Goal: Task Accomplishment & Management: Complete application form

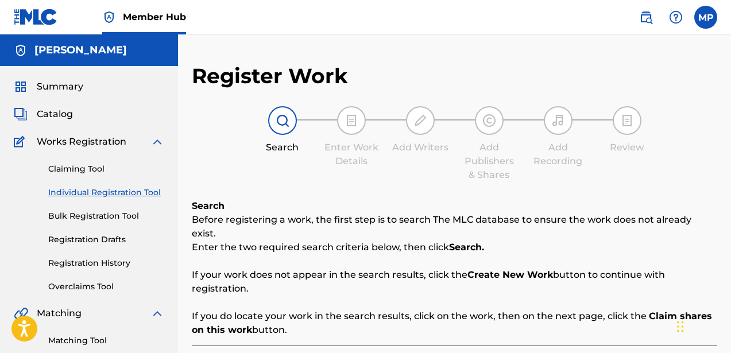
click at [95, 199] on div "Claiming Tool Individual Registration Tool Bulk Registration Tool Registration …" at bounding box center [89, 221] width 151 height 144
click at [93, 191] on link "Individual Registration Tool" at bounding box center [106, 193] width 116 height 12
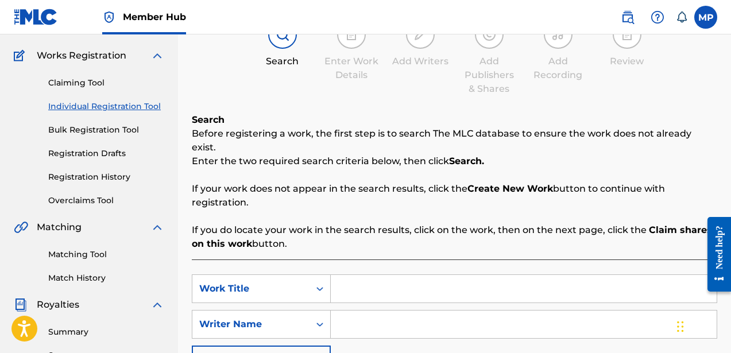
scroll to position [44, 0]
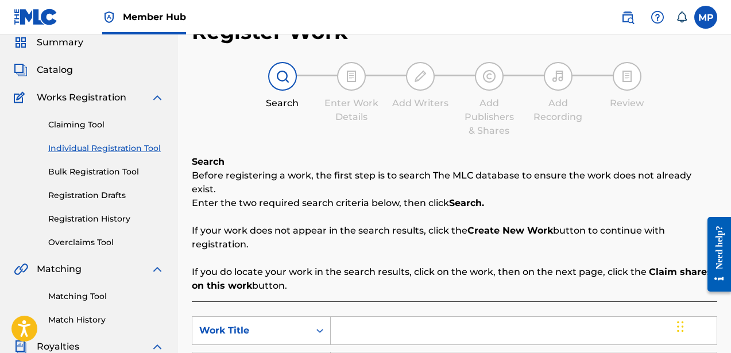
click at [139, 147] on link "Individual Registration Tool" at bounding box center [106, 148] width 116 height 12
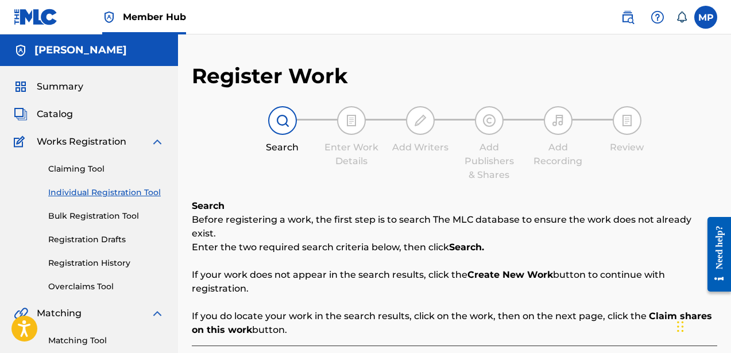
scroll to position [169, 0]
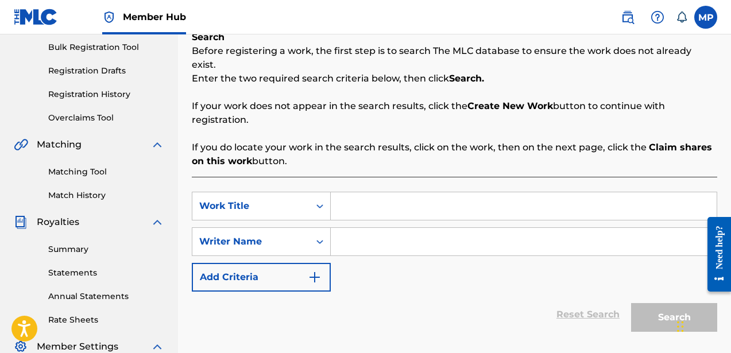
click at [360, 192] on input "Search Form" at bounding box center [524, 206] width 386 height 28
click at [356, 192] on input "Search Form" at bounding box center [524, 206] width 386 height 28
type input "[MEDICAL_DATA]"
click at [354, 232] on input "Search Form" at bounding box center [524, 242] width 386 height 28
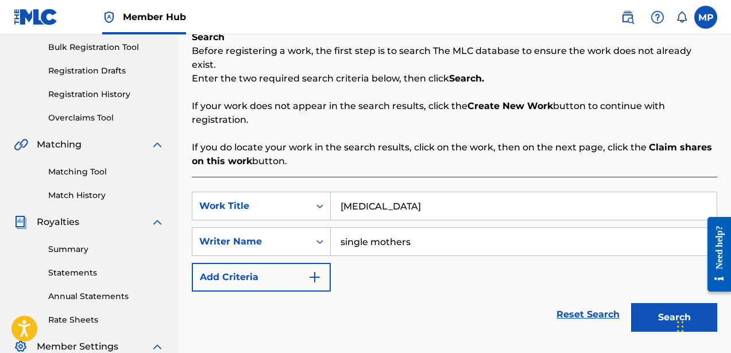
type input "single mothers"
click at [631, 303] on button "Search" at bounding box center [674, 317] width 86 height 29
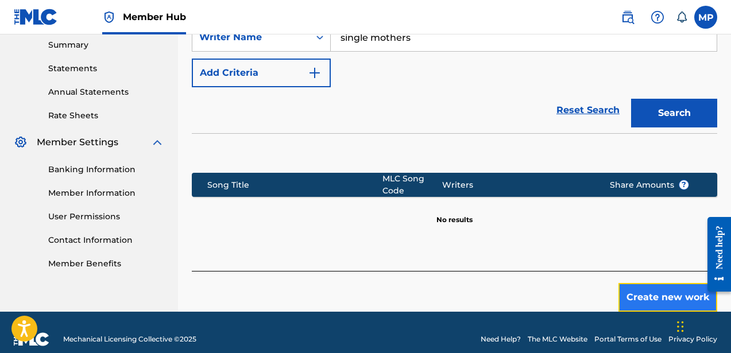
click at [637, 291] on button "Create new work" at bounding box center [668, 297] width 99 height 29
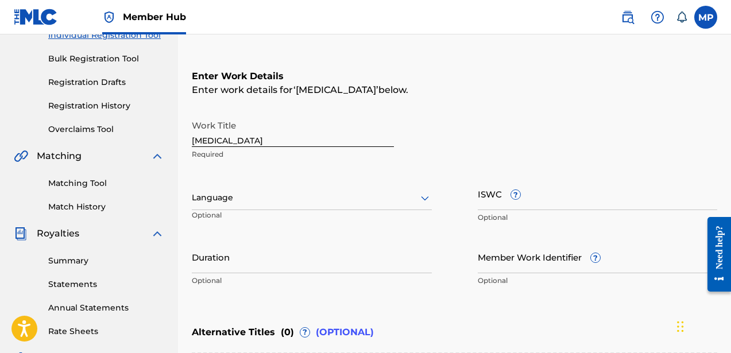
scroll to position [147, 0]
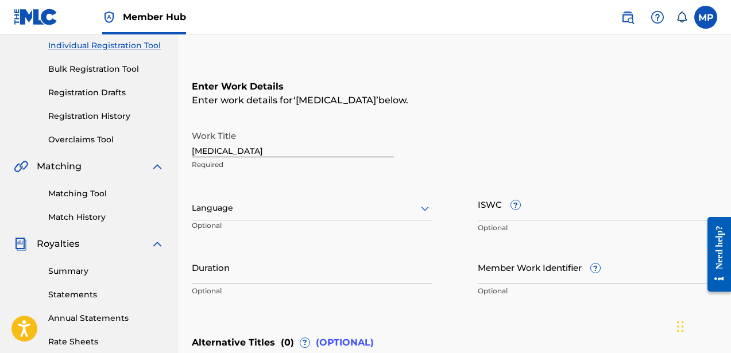
click at [197, 151] on input "[MEDICAL_DATA]" at bounding box center [293, 141] width 202 height 33
type input "[MEDICAL_DATA]"
click at [238, 203] on div at bounding box center [312, 208] width 240 height 14
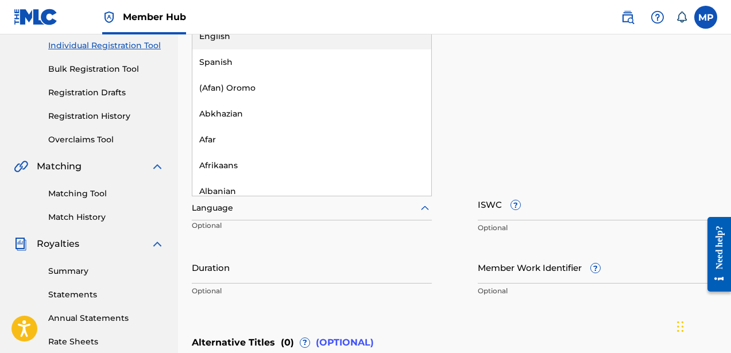
click at [234, 40] on div "English" at bounding box center [311, 37] width 239 height 26
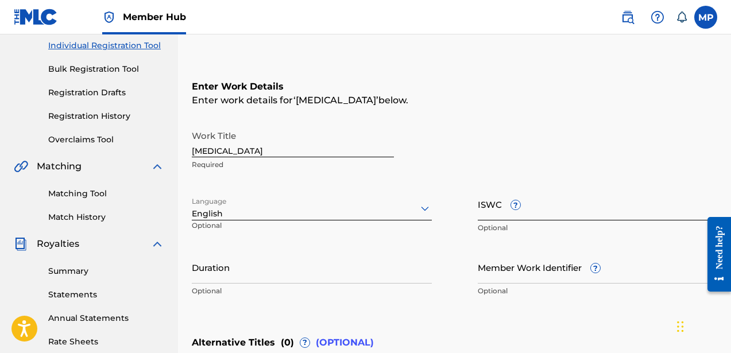
click at [495, 212] on input "ISWC ?" at bounding box center [598, 204] width 240 height 33
paste input "T9222838951"
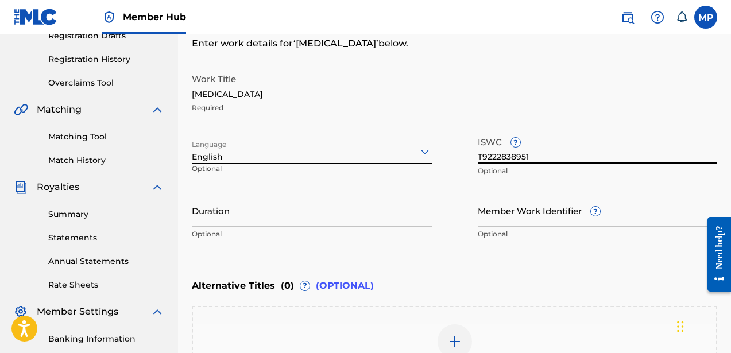
scroll to position [207, 0]
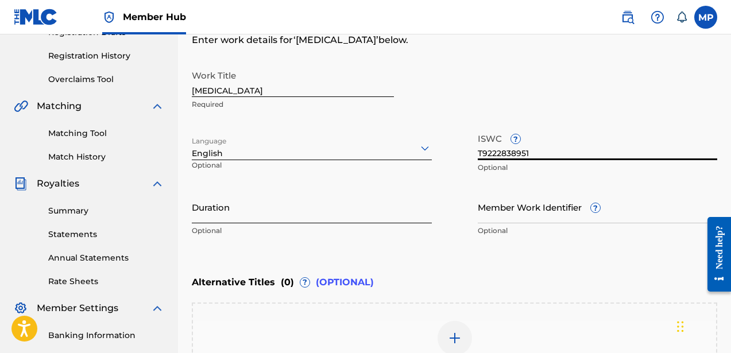
type input "T9222838951"
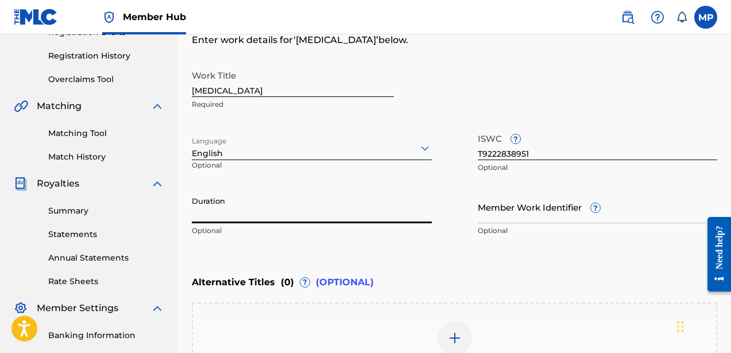
click at [274, 214] on input "Duration" at bounding box center [312, 207] width 240 height 33
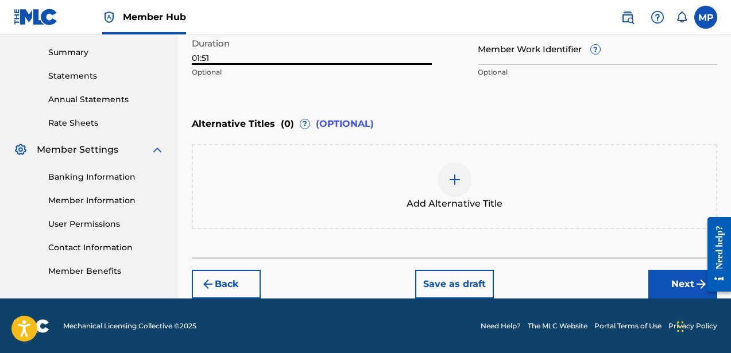
type input "01:51"
click at [662, 270] on button "Next" at bounding box center [683, 284] width 69 height 29
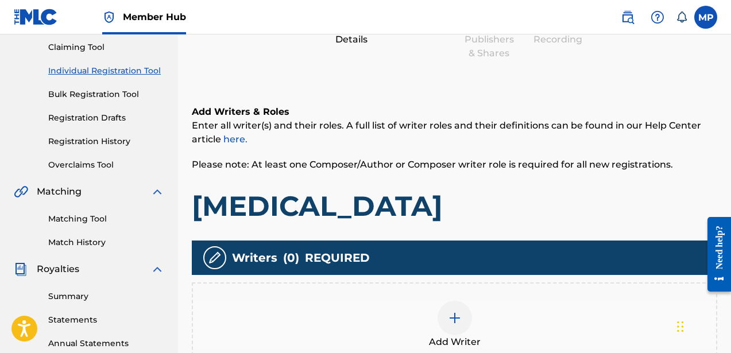
scroll to position [315, 0]
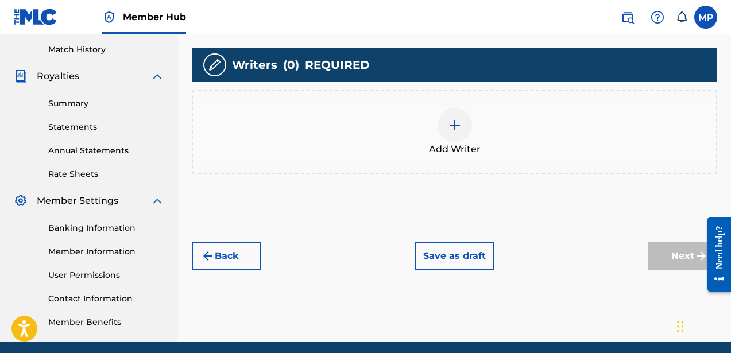
click at [452, 125] on img at bounding box center [455, 125] width 14 height 14
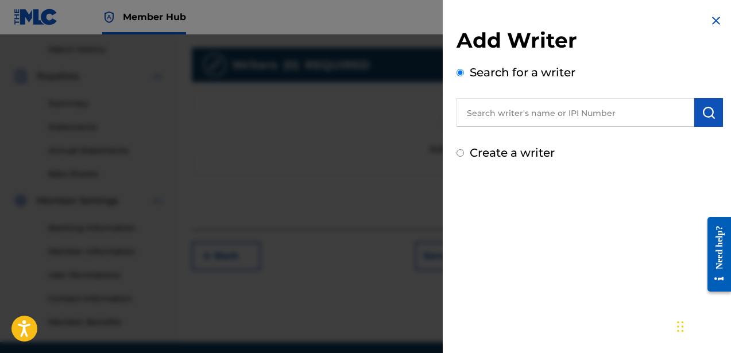
click at [513, 159] on label "Create a writer" at bounding box center [512, 153] width 85 height 14
radio input "true"
click at [464, 157] on input "Create a writer" at bounding box center [460, 152] width 7 height 7
radio input "false"
radio input "true"
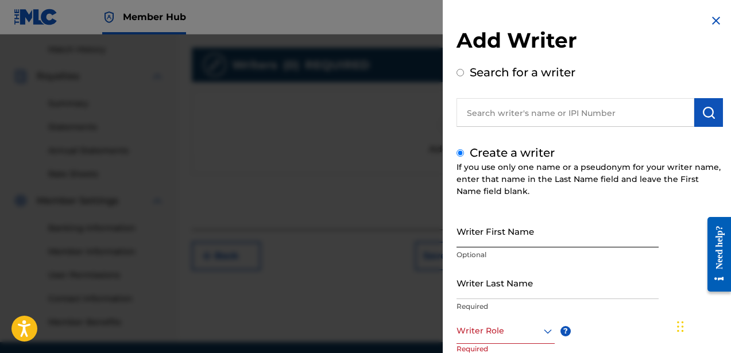
click at [504, 244] on input "Writer First Name" at bounding box center [558, 231] width 202 height 33
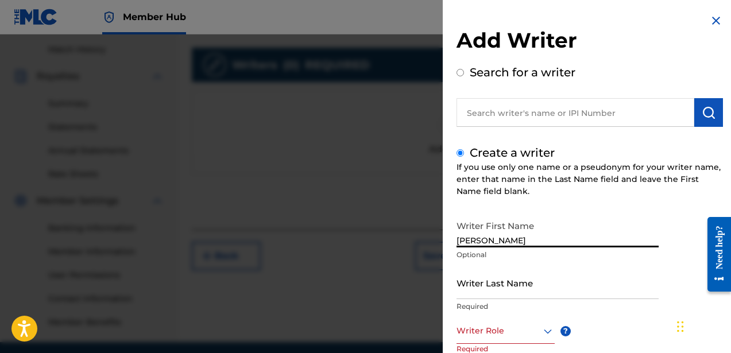
type input "[PERSON_NAME]"
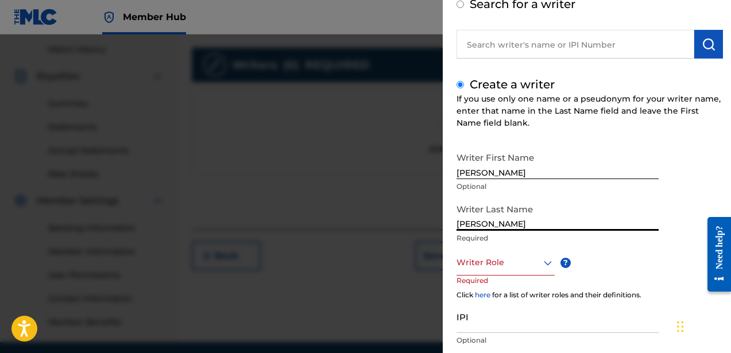
scroll to position [96, 0]
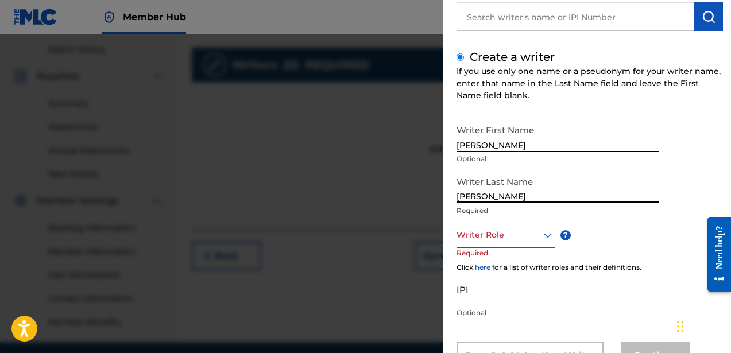
type input "[PERSON_NAME]"
click at [479, 239] on div at bounding box center [506, 235] width 98 height 14
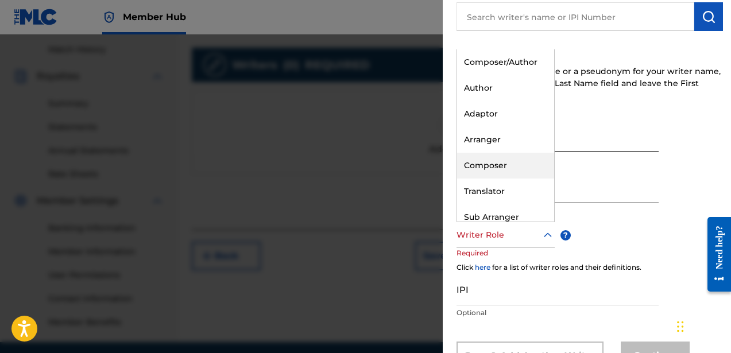
click at [486, 167] on div "Composer" at bounding box center [505, 166] width 97 height 26
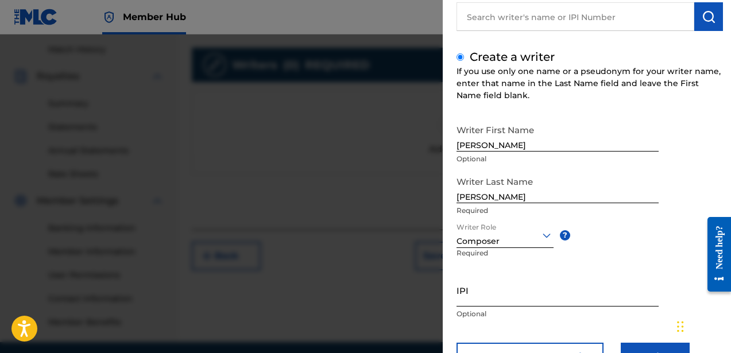
click at [488, 296] on input "IPI" at bounding box center [558, 290] width 202 height 33
paste input "756617510"
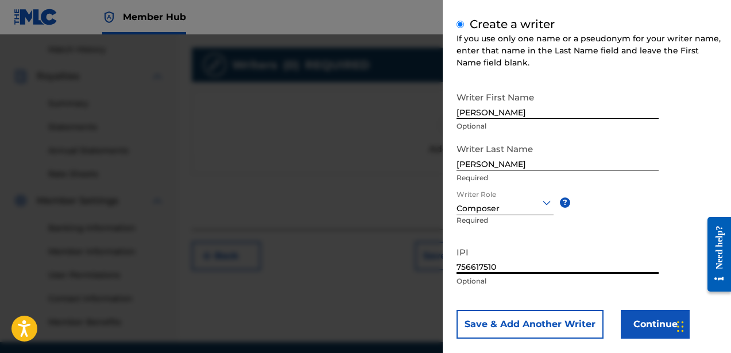
scroll to position [143, 0]
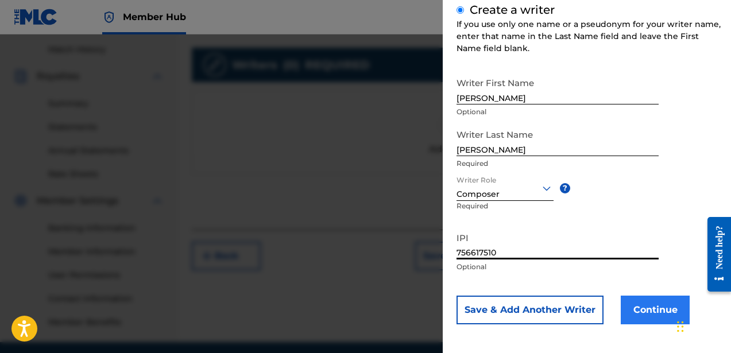
type input "756617510"
click at [650, 306] on button "Continue" at bounding box center [655, 310] width 69 height 29
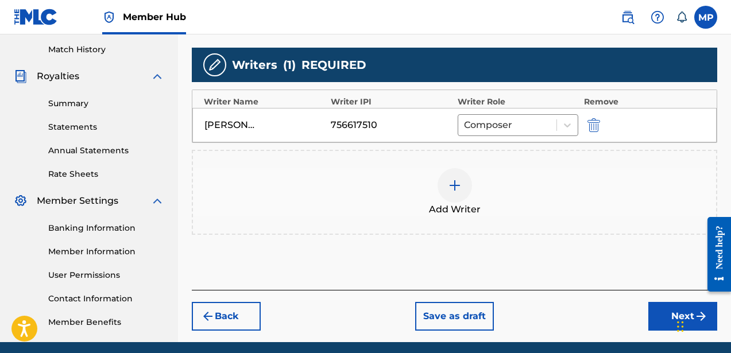
click at [447, 191] on div at bounding box center [455, 185] width 34 height 34
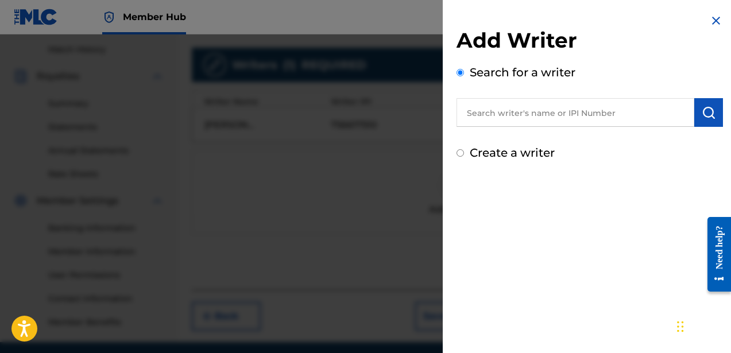
click at [492, 150] on label "Create a writer" at bounding box center [512, 153] width 85 height 14
radio input "true"
click at [464, 150] on input "Create a writer" at bounding box center [460, 152] width 7 height 7
radio input "false"
radio input "true"
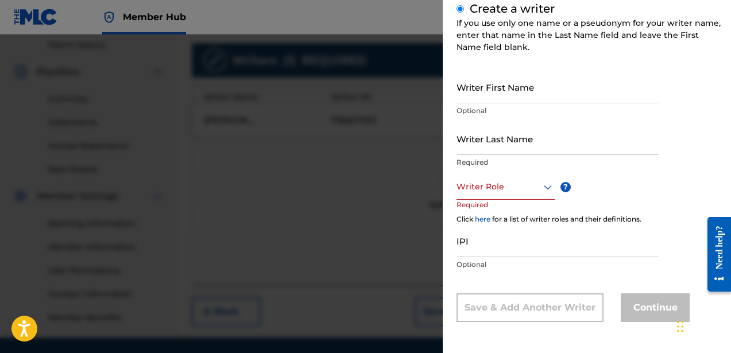
scroll to position [320, 0]
click at [498, 99] on input "Writer First Name" at bounding box center [558, 87] width 202 height 33
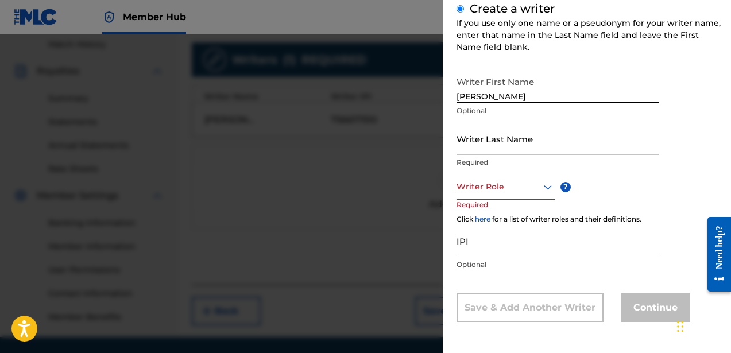
type input "[PERSON_NAME]"
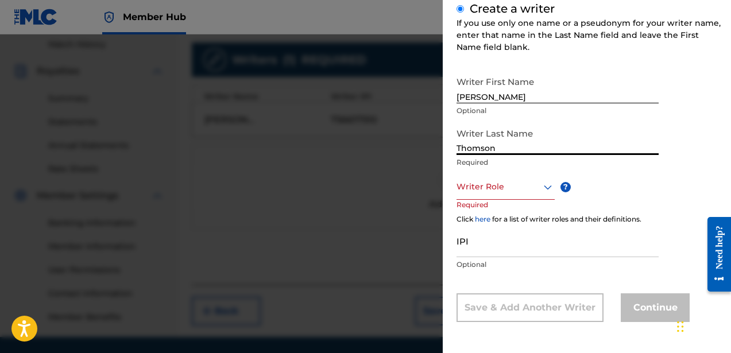
type input "Thomson"
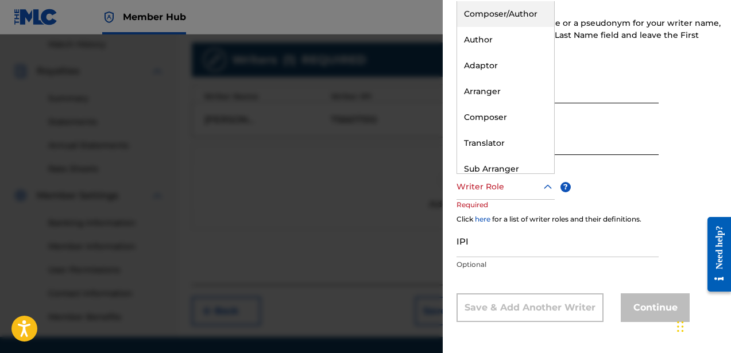
click at [492, 187] on div at bounding box center [506, 187] width 98 height 14
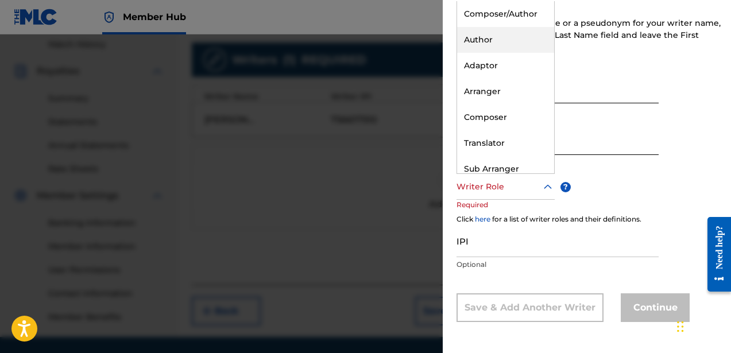
click at [488, 45] on div "Author" at bounding box center [505, 40] width 97 height 26
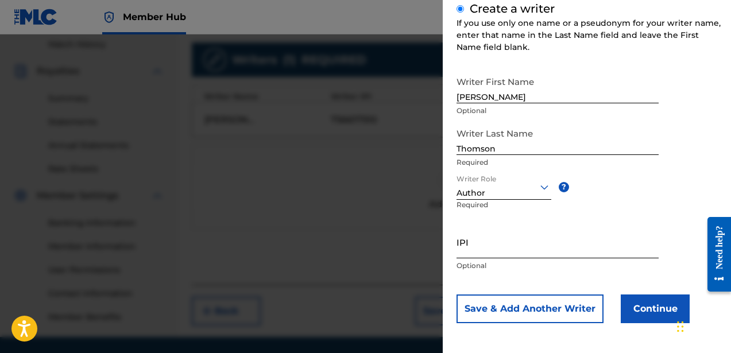
click at [483, 258] on input "IPI" at bounding box center [558, 242] width 202 height 33
paste input "835241156"
type input "835241156"
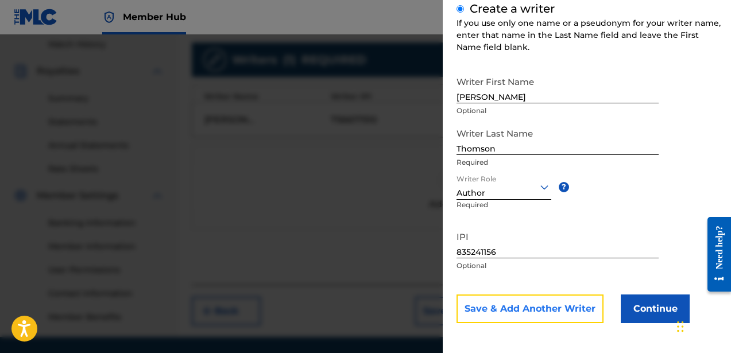
click at [575, 314] on button "Save & Add Another Writer" at bounding box center [530, 309] width 147 height 29
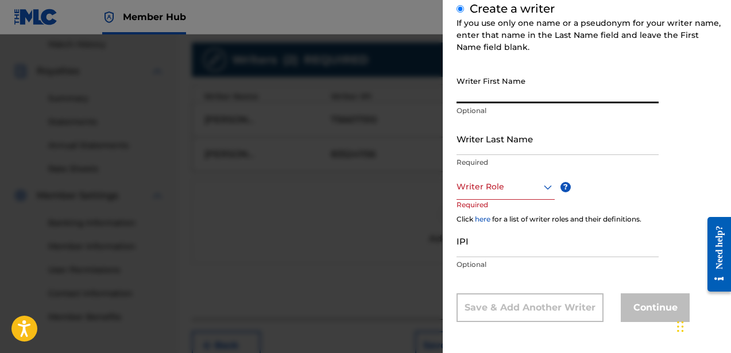
click at [487, 93] on input "Writer First Name" at bounding box center [558, 87] width 202 height 33
type input "[PERSON_NAME]"
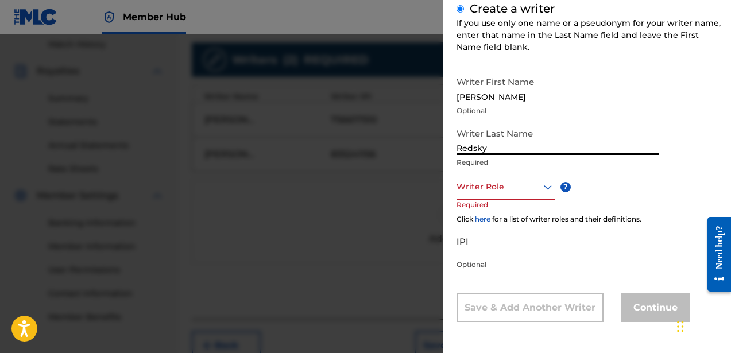
type input "Redsky"
click at [492, 206] on p "Required" at bounding box center [479, 213] width 44 height 26
click at [492, 195] on div "Writer Role" at bounding box center [506, 187] width 98 height 26
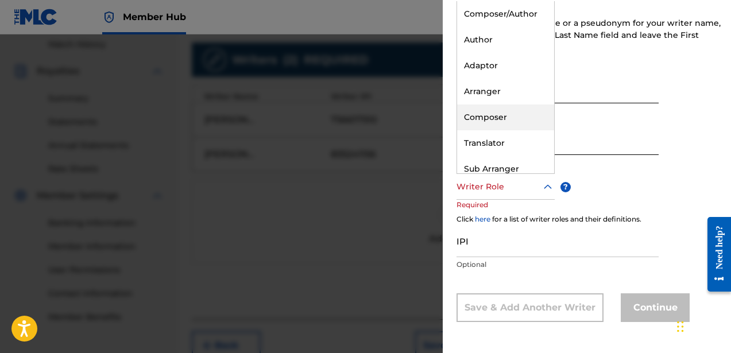
click at [491, 107] on div "Composer" at bounding box center [505, 118] width 97 height 26
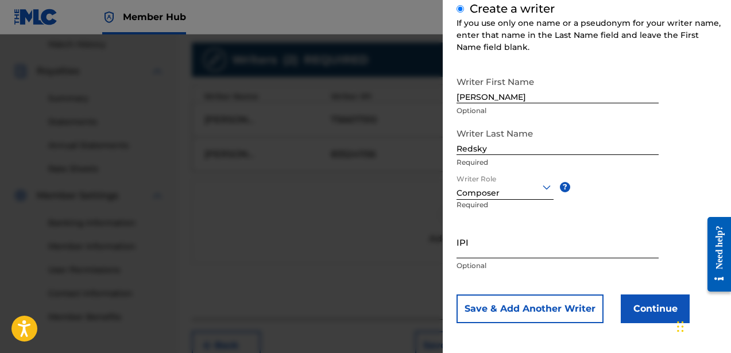
click at [488, 252] on input "IPI" at bounding box center [558, 242] width 202 height 33
paste input "762077043"
type input "762077043"
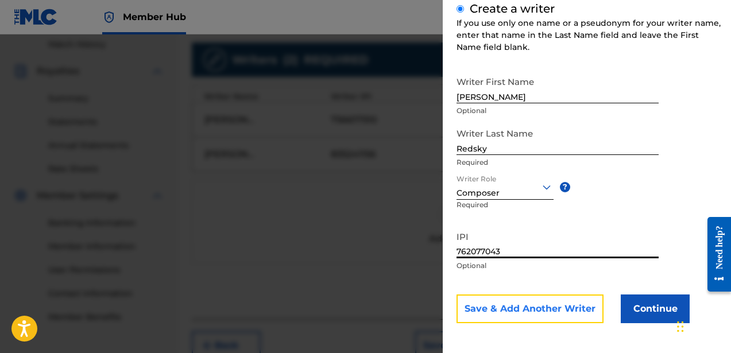
click at [541, 314] on button "Save & Add Another Writer" at bounding box center [530, 309] width 147 height 29
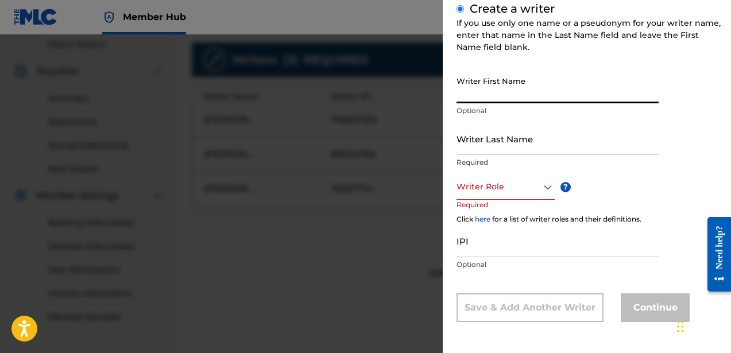
click at [519, 100] on input "Writer First Name" at bounding box center [558, 87] width 202 height 33
type input "[PERSON_NAME]"
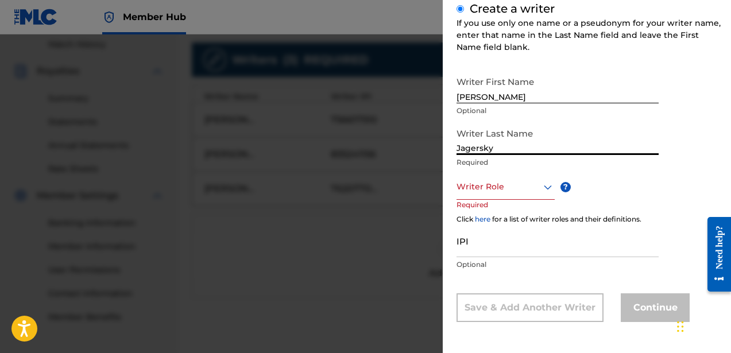
type input "Jagersky"
click at [514, 188] on div at bounding box center [506, 187] width 98 height 14
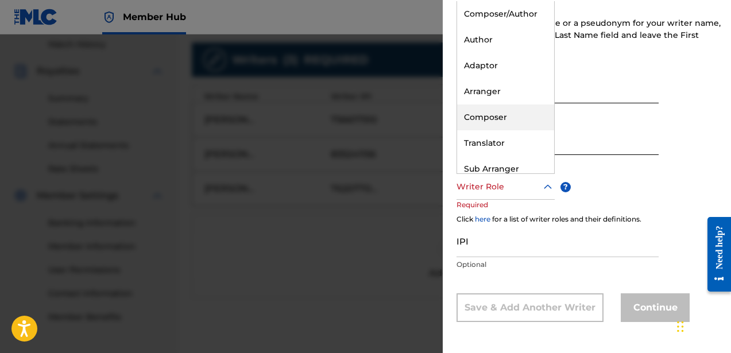
click at [498, 118] on div "Composer" at bounding box center [505, 118] width 97 height 26
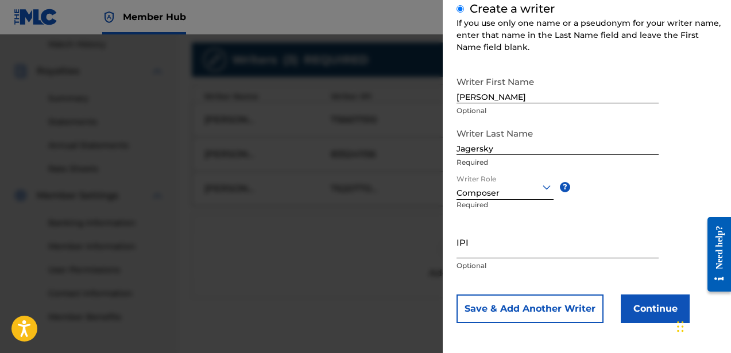
click at [498, 252] on input "IPI" at bounding box center [558, 242] width 202 height 33
paste input "760619141"
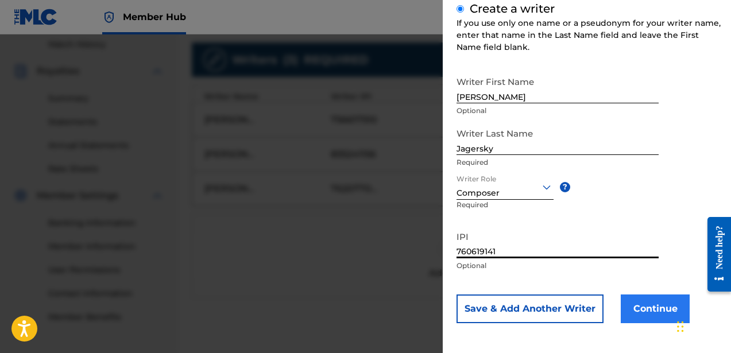
type input "760619141"
click at [636, 304] on button "Continue" at bounding box center [655, 309] width 69 height 29
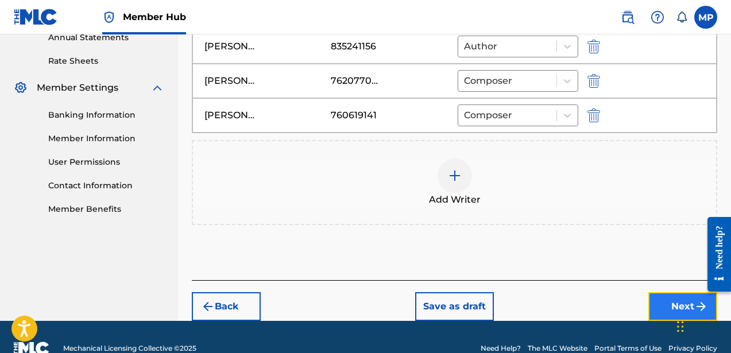
click at [658, 304] on button "Next" at bounding box center [683, 306] width 69 height 29
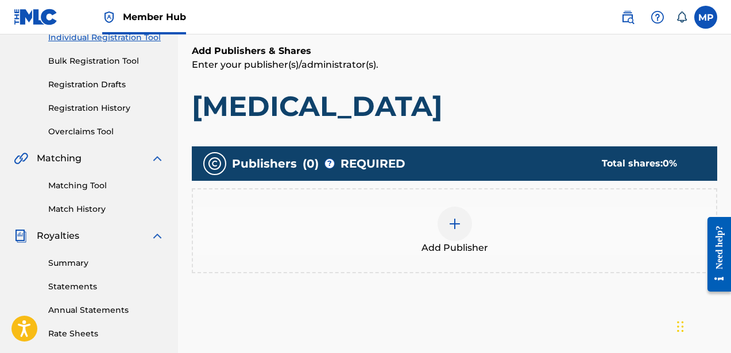
scroll to position [161, 0]
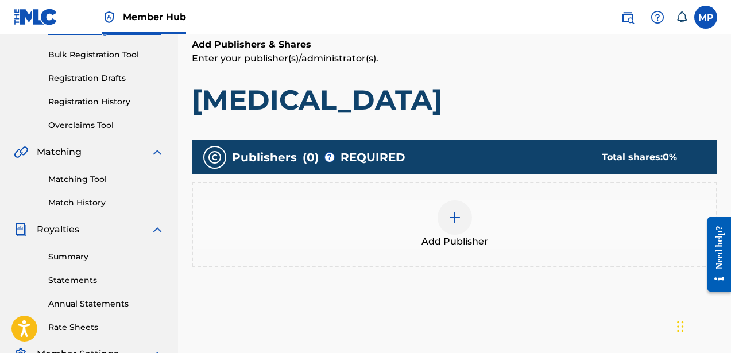
click at [464, 226] on div at bounding box center [455, 218] width 34 height 34
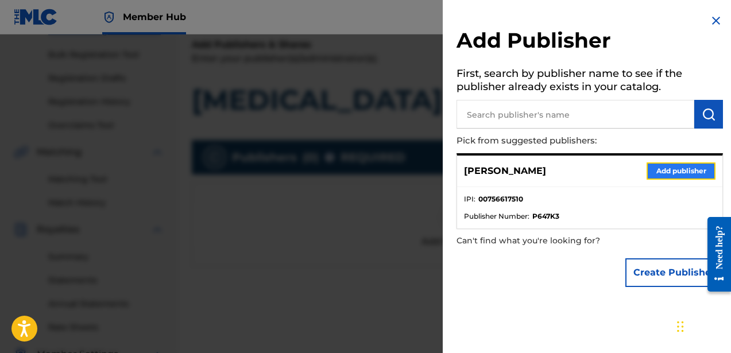
click at [658, 168] on button "Add publisher" at bounding box center [681, 171] width 69 height 17
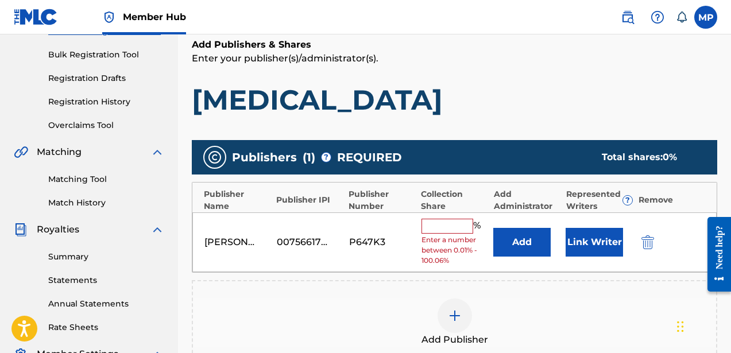
click at [456, 228] on input "text" at bounding box center [448, 226] width 52 height 15
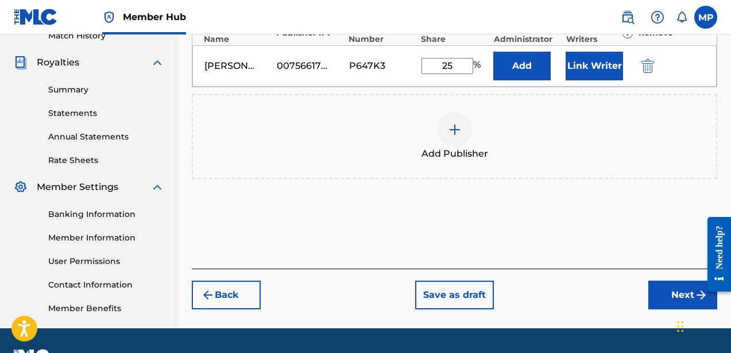
scroll to position [334, 0]
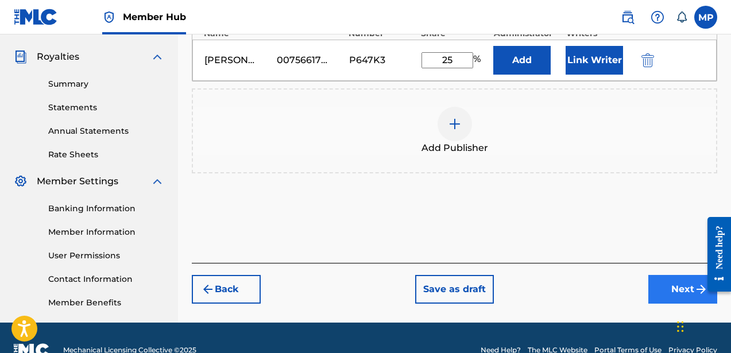
type input "25"
click at [658, 288] on button "Next" at bounding box center [683, 289] width 69 height 29
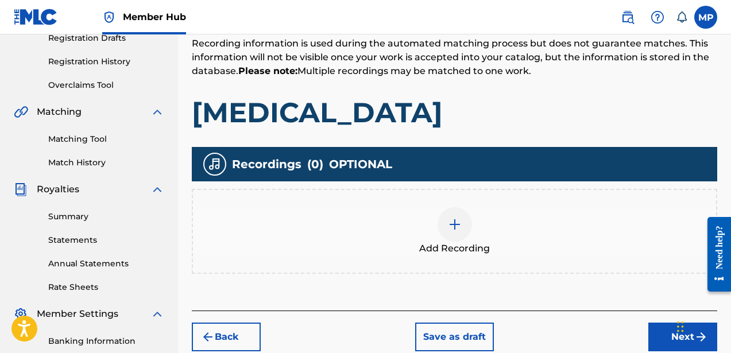
scroll to position [210, 0]
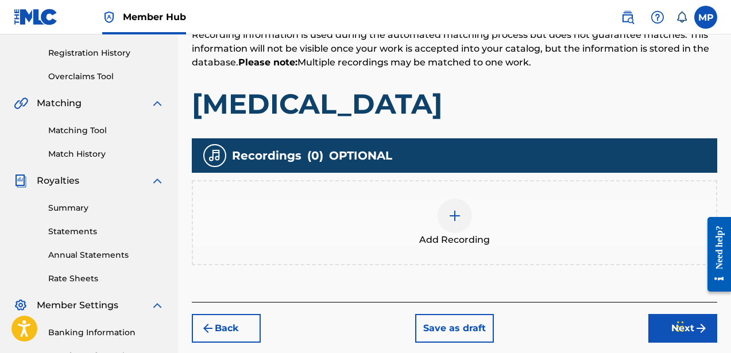
click at [443, 220] on div at bounding box center [455, 216] width 34 height 34
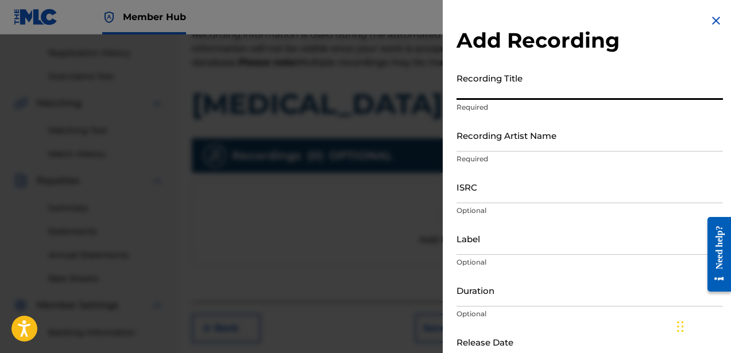
click at [478, 91] on input "Recording Title" at bounding box center [590, 83] width 267 height 33
type input "[MEDICAL_DATA]"
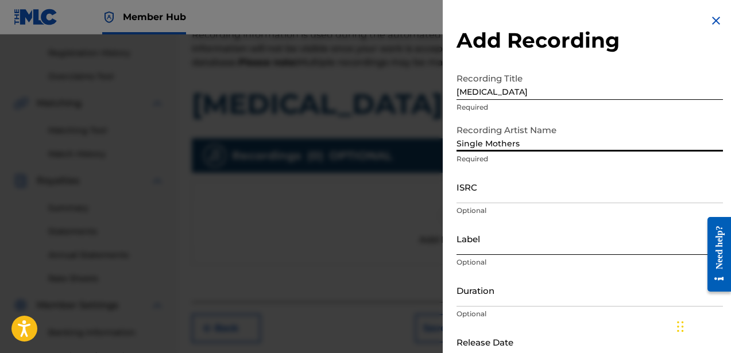
type input "Single Mothers"
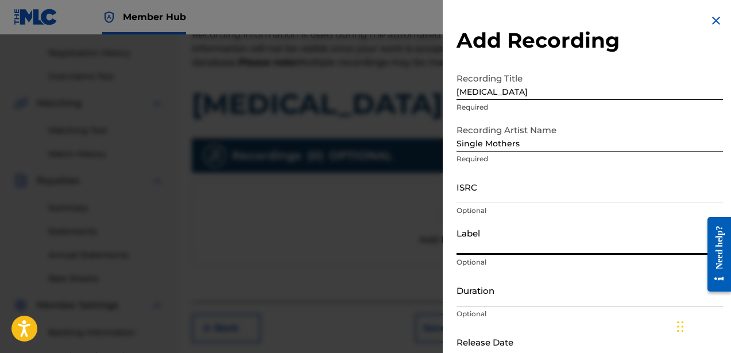
click at [480, 251] on input "Label" at bounding box center [590, 238] width 267 height 33
type input "Hot Charity / Dine Alone"
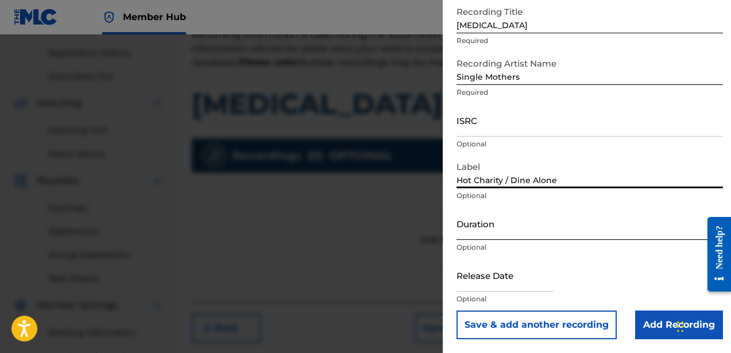
click at [510, 234] on input "Duration" at bounding box center [590, 223] width 267 height 33
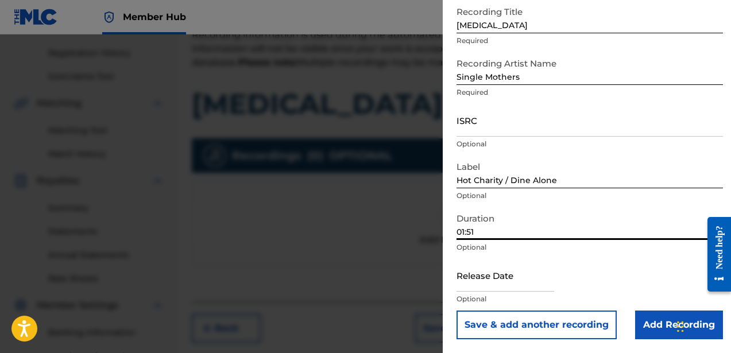
type input "01:51"
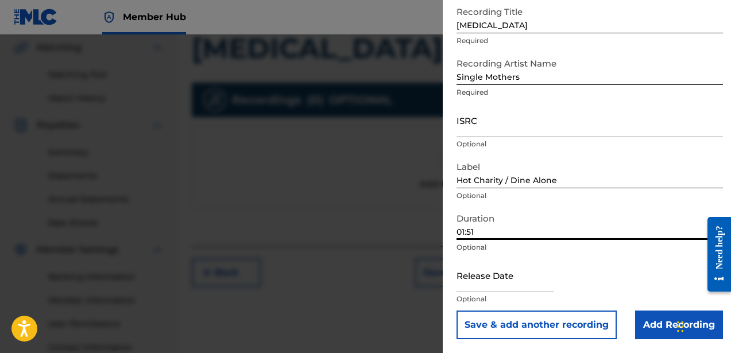
scroll to position [302, 0]
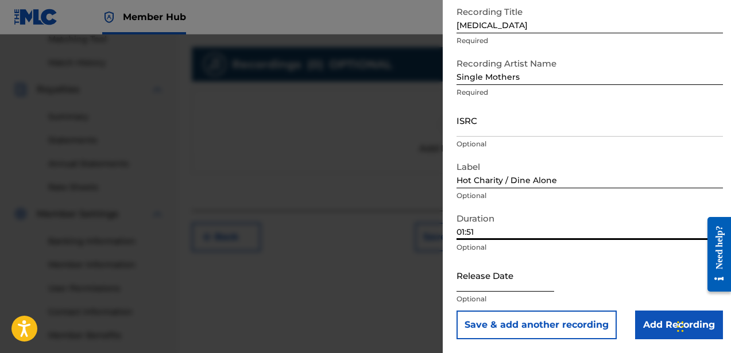
click at [505, 287] on input "text" at bounding box center [506, 275] width 98 height 33
select select "8"
select select "2025"
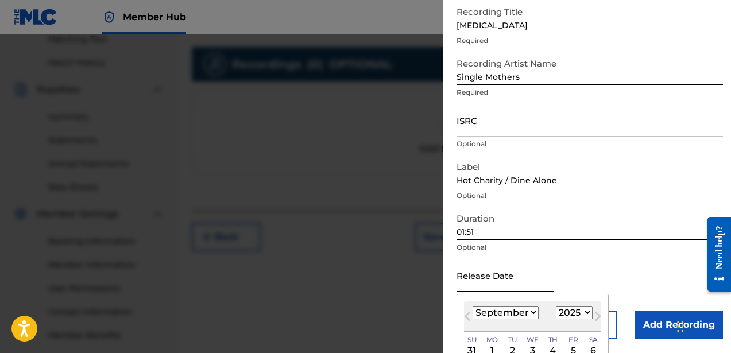
type input "[DATE]"
select select "9"
select select "2014"
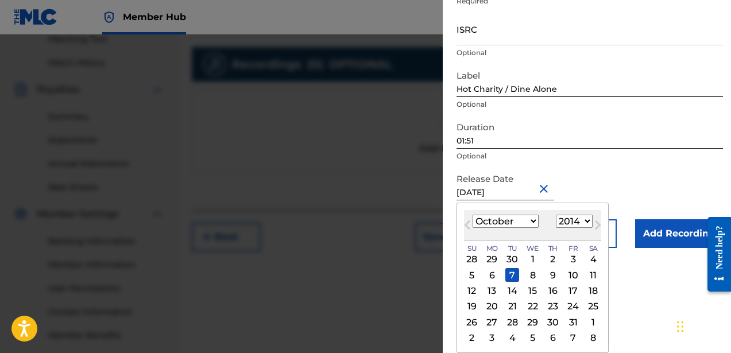
scroll to position [67, 0]
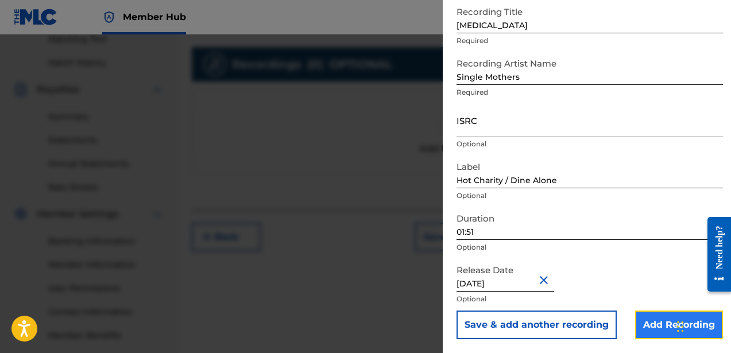
click at [652, 326] on input "Add Recording" at bounding box center [679, 325] width 88 height 29
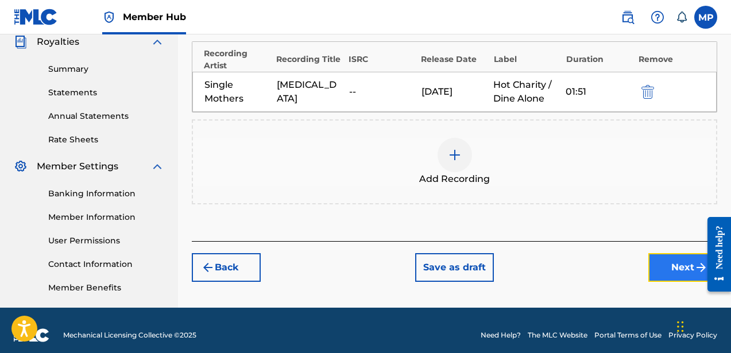
click at [665, 263] on button "Next" at bounding box center [683, 267] width 69 height 29
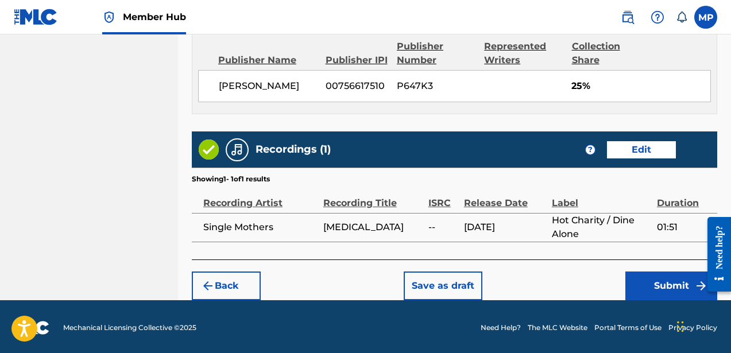
scroll to position [672, 0]
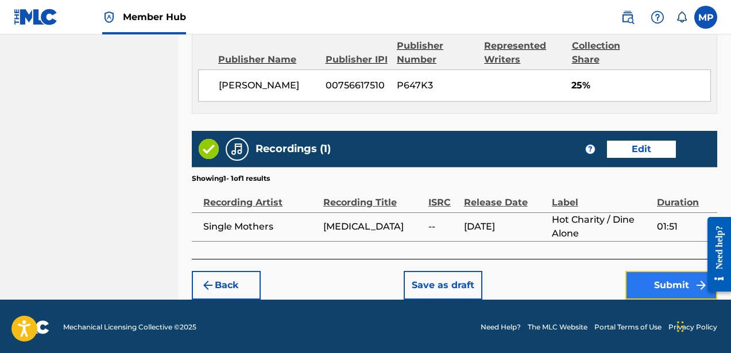
click at [656, 278] on button "Submit" at bounding box center [672, 285] width 92 height 29
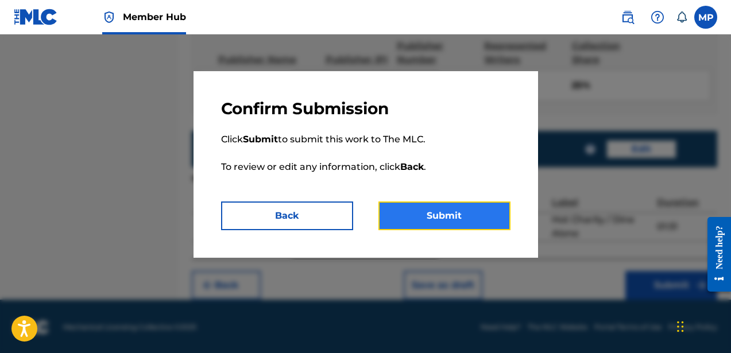
click at [427, 219] on button "Submit" at bounding box center [445, 216] width 132 height 29
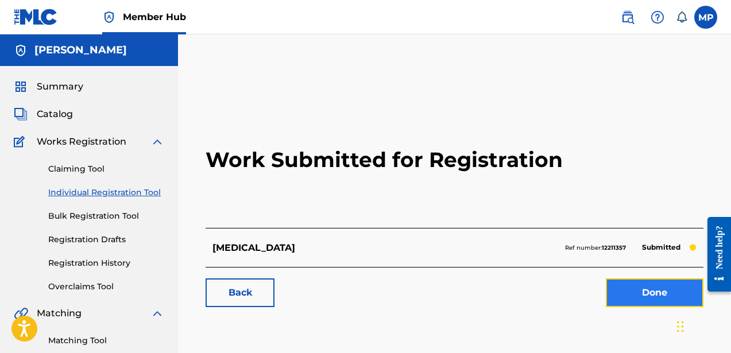
click at [624, 291] on link "Done" at bounding box center [655, 293] width 98 height 29
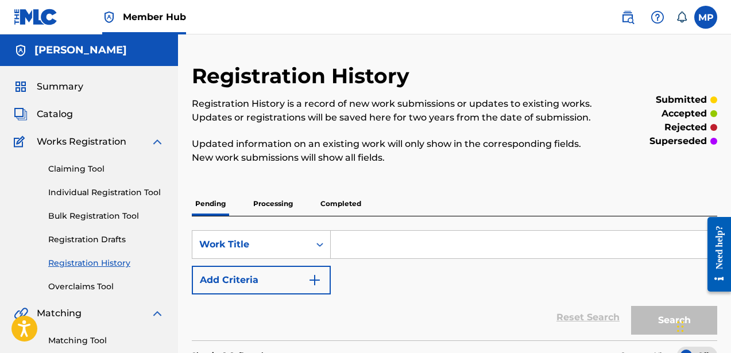
click at [349, 236] on input "Search Form" at bounding box center [524, 245] width 386 height 28
click at [138, 189] on link "Individual Registration Tool" at bounding box center [106, 193] width 116 height 12
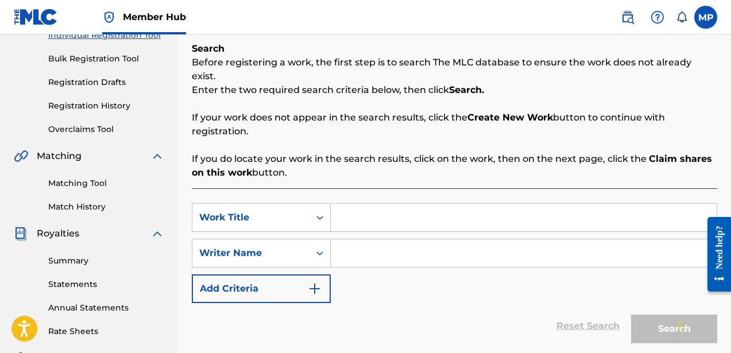
scroll to position [197, 0]
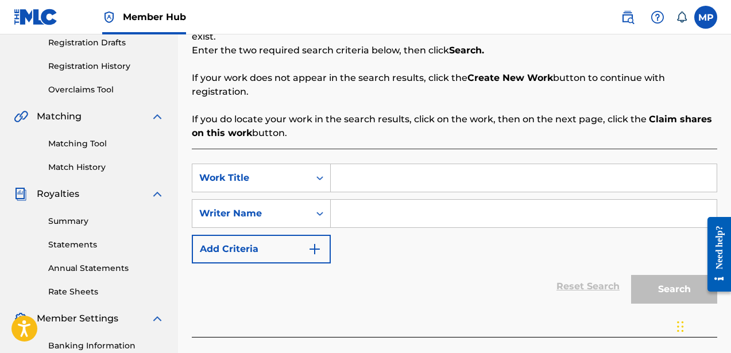
click at [347, 164] on input "Search Form" at bounding box center [524, 178] width 386 height 28
type input "Marbles"
click at [376, 200] on input "Search Form" at bounding box center [524, 214] width 386 height 28
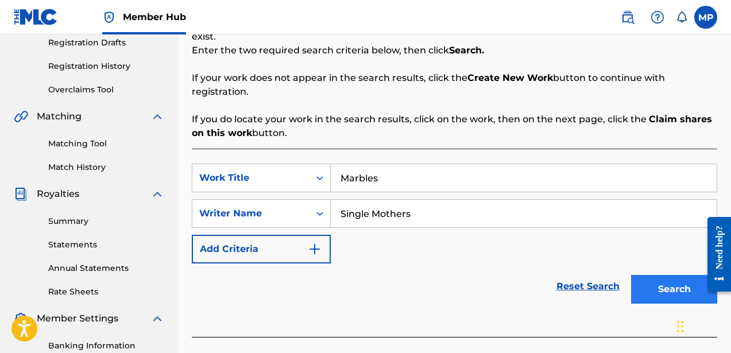
type input "Single Mothers"
click at [653, 275] on button "Search" at bounding box center [674, 289] width 86 height 29
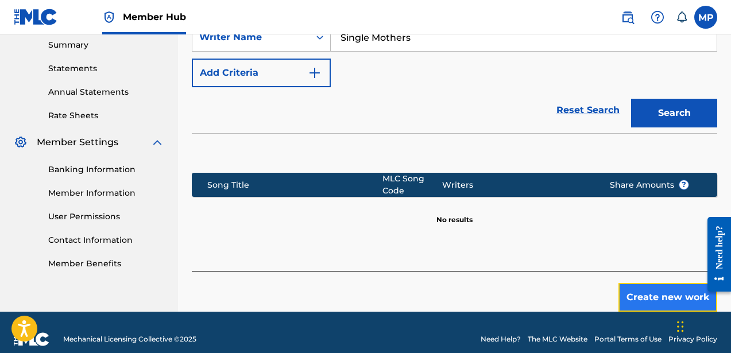
click at [634, 283] on button "Create new work" at bounding box center [668, 297] width 99 height 29
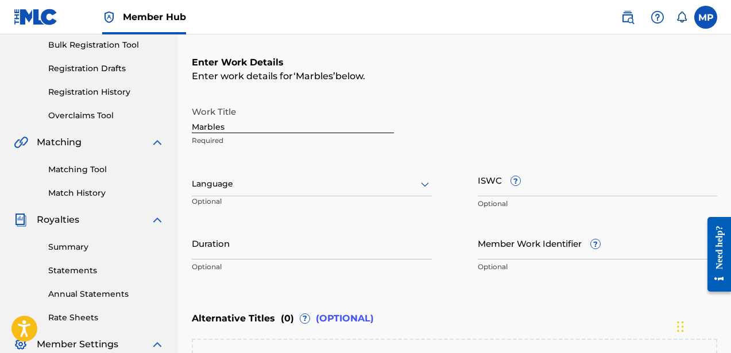
scroll to position [171, 0]
click at [314, 186] on div at bounding box center [312, 185] width 240 height 14
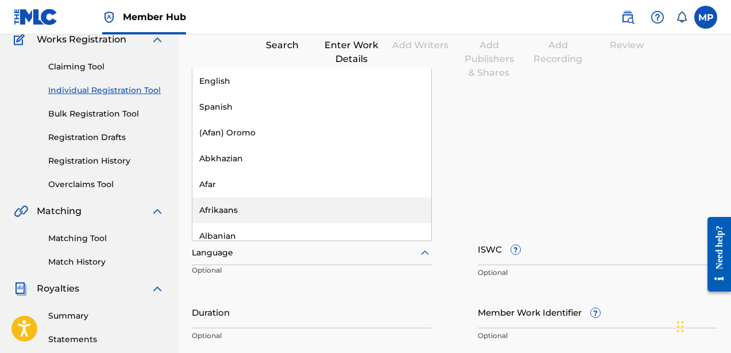
scroll to position [94, 0]
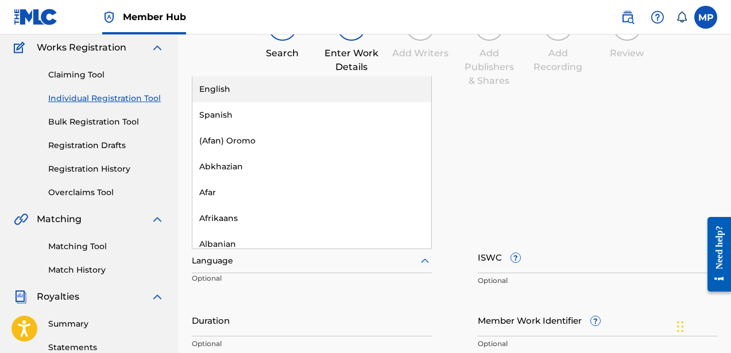
click at [309, 86] on div "English" at bounding box center [311, 89] width 239 height 26
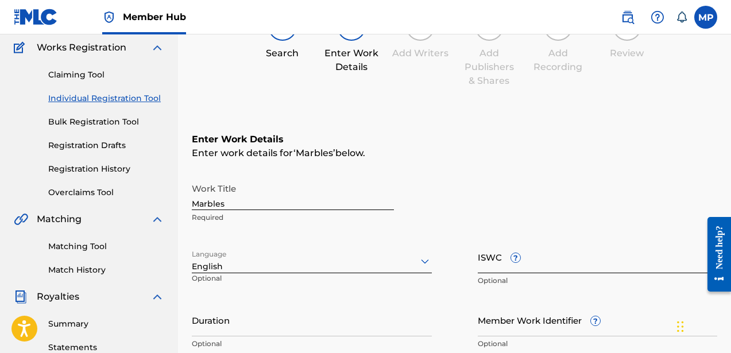
click at [549, 253] on input "ISWC ?" at bounding box center [598, 257] width 240 height 33
paste input "T9222839012"
type input "T9222839012"
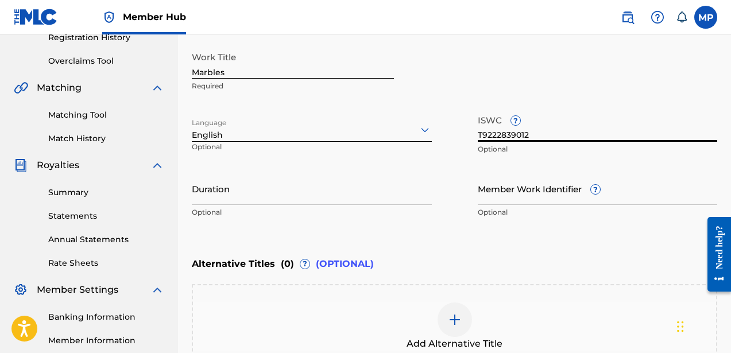
scroll to position [241, 0]
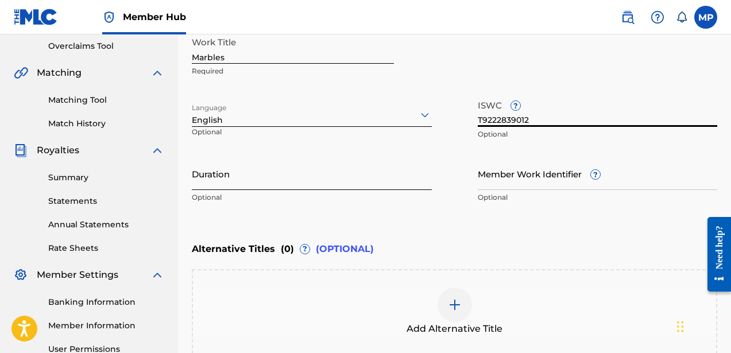
click at [231, 185] on input "Duration" at bounding box center [312, 173] width 240 height 33
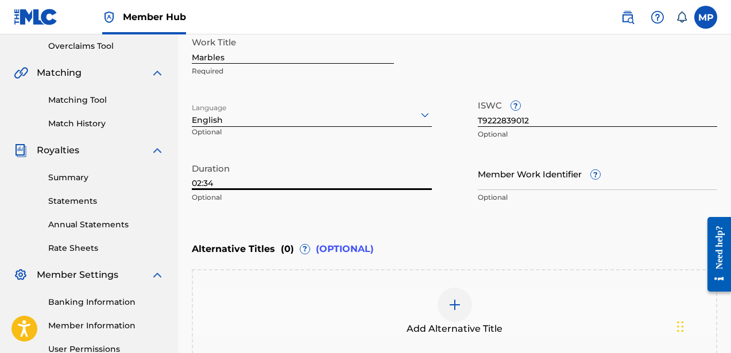
scroll to position [338, 0]
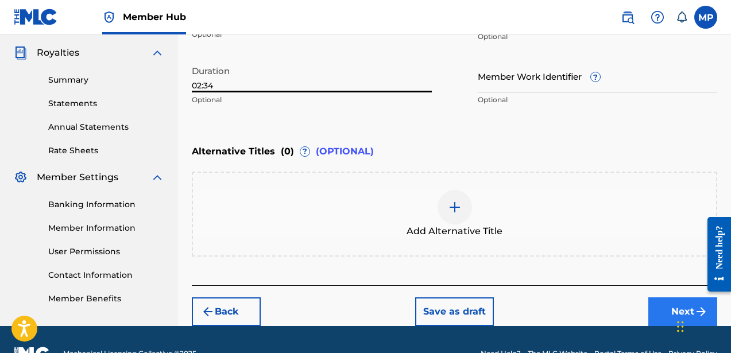
type input "02:34"
click at [662, 309] on button "Next" at bounding box center [683, 312] width 69 height 29
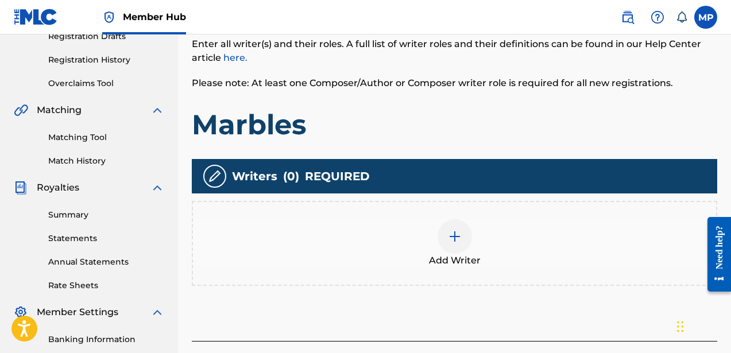
scroll to position [250, 0]
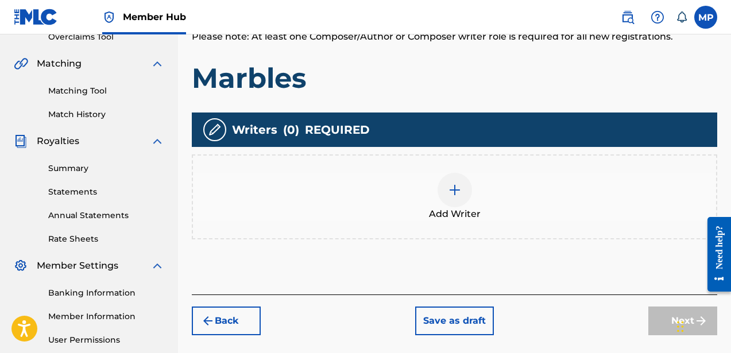
click at [448, 207] on span "Add Writer" at bounding box center [455, 214] width 52 height 14
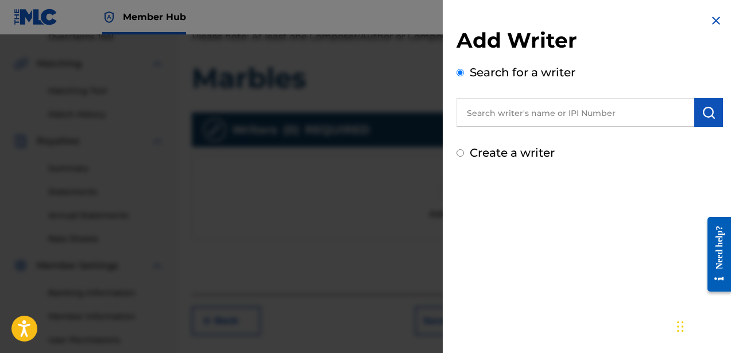
click at [503, 152] on label "Create a writer" at bounding box center [512, 153] width 85 height 14
radio input "true"
click at [464, 152] on input "Create a writer" at bounding box center [460, 152] width 7 height 7
radio input "false"
radio input "true"
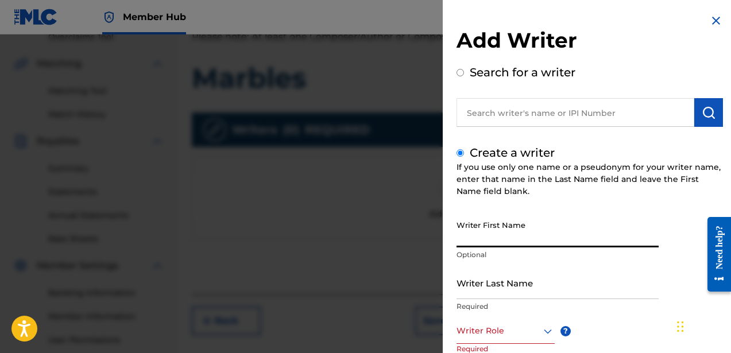
click at [519, 237] on input "Writer First Name" at bounding box center [558, 231] width 202 height 33
type input "[PERSON_NAME]"
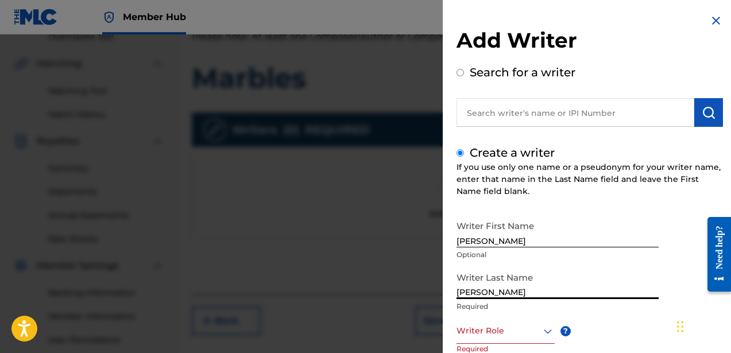
type input "[PERSON_NAME]"
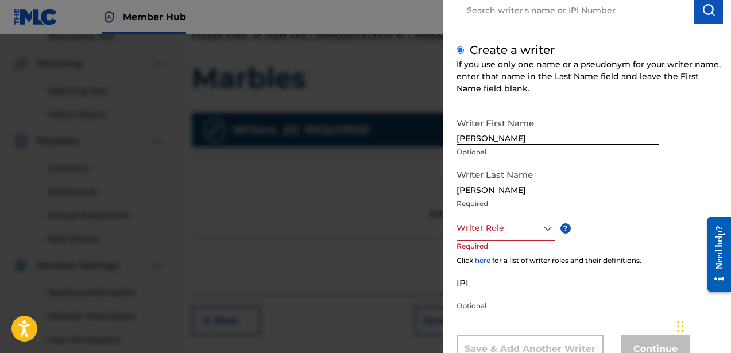
scroll to position [144, 0]
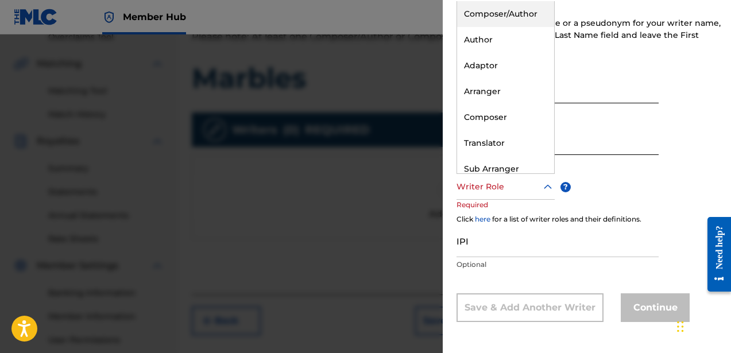
click at [510, 183] on div at bounding box center [506, 187] width 98 height 14
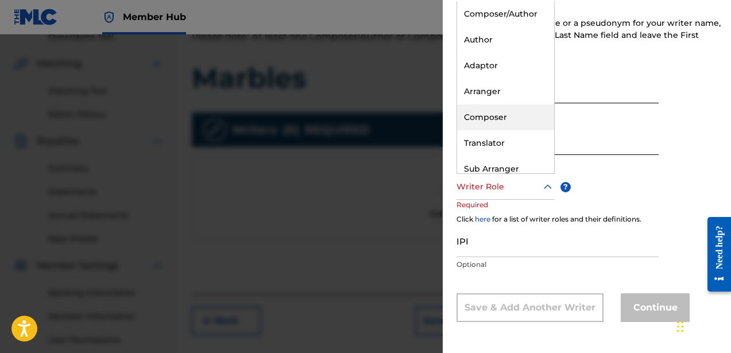
click at [497, 114] on div "Composer" at bounding box center [505, 118] width 97 height 26
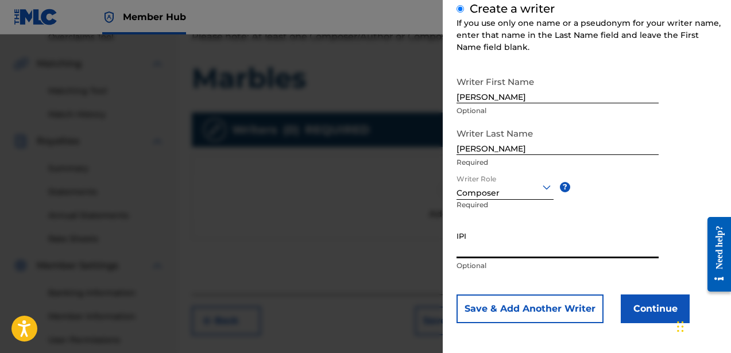
click at [540, 235] on input "IPI" at bounding box center [558, 242] width 202 height 33
paste input "756617510"
type input "756617510"
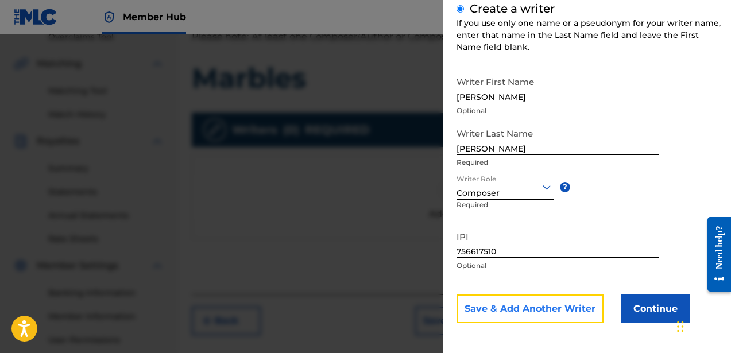
click at [539, 316] on button "Save & Add Another Writer" at bounding box center [530, 309] width 147 height 29
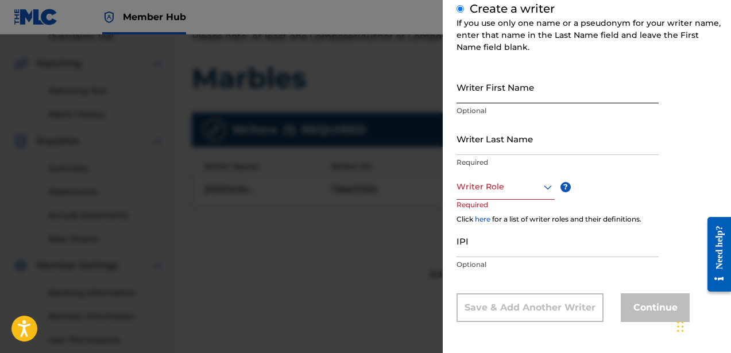
click at [516, 98] on input "Writer First Name" at bounding box center [558, 87] width 202 height 33
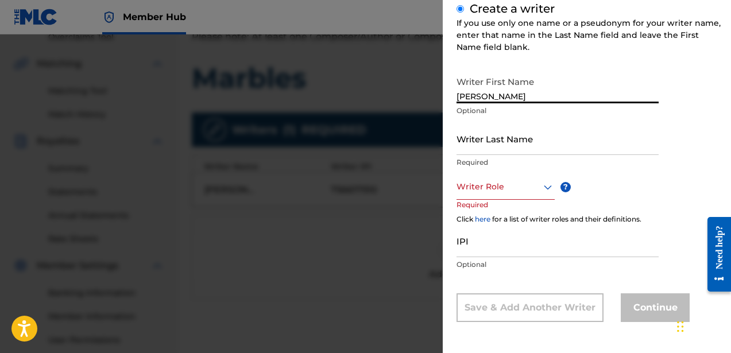
type input "[PERSON_NAME]"
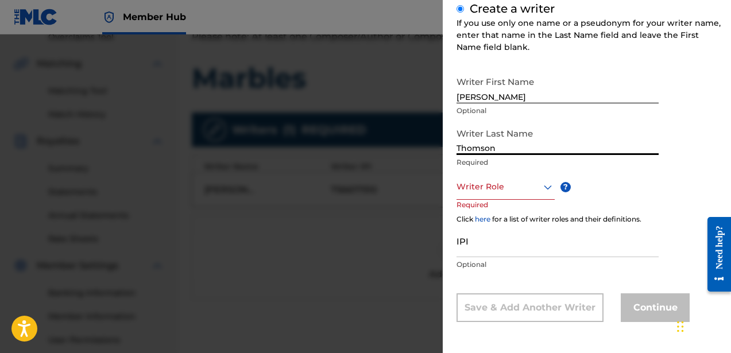
type input "Thomson"
click at [514, 187] on div at bounding box center [506, 187] width 98 height 14
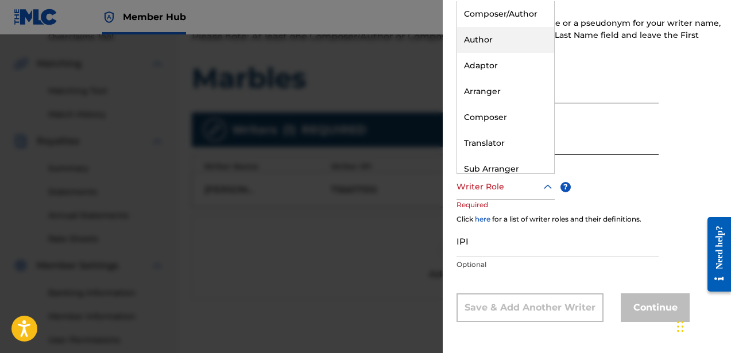
click at [494, 43] on div "Author" at bounding box center [505, 40] width 97 height 26
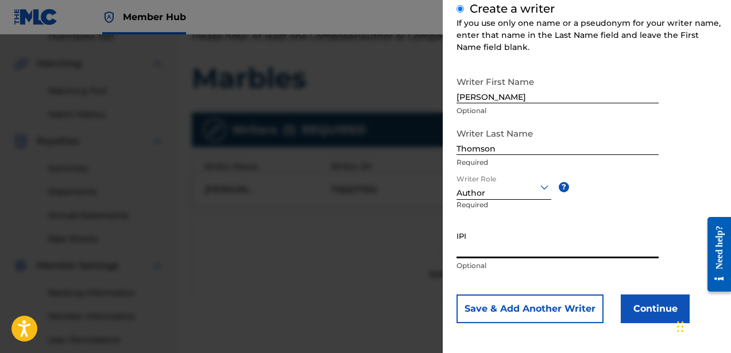
click at [491, 246] on input "IPI" at bounding box center [558, 242] width 202 height 33
paste input "835241156"
type input "835241156"
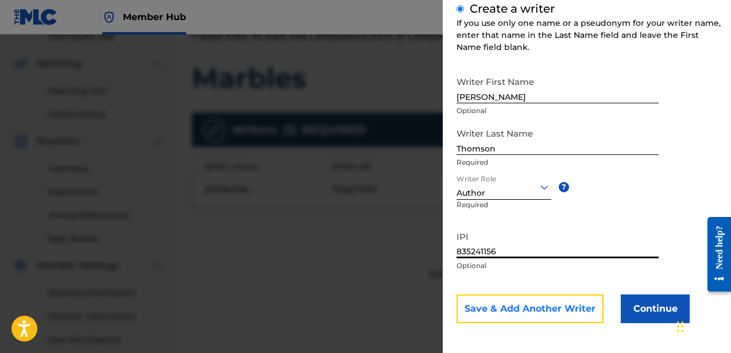
click at [526, 311] on button "Save & Add Another Writer" at bounding box center [530, 309] width 147 height 29
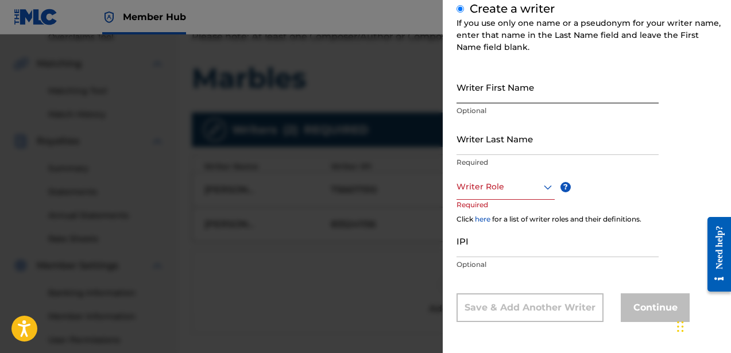
click at [515, 102] on input "Writer First Name" at bounding box center [558, 87] width 202 height 33
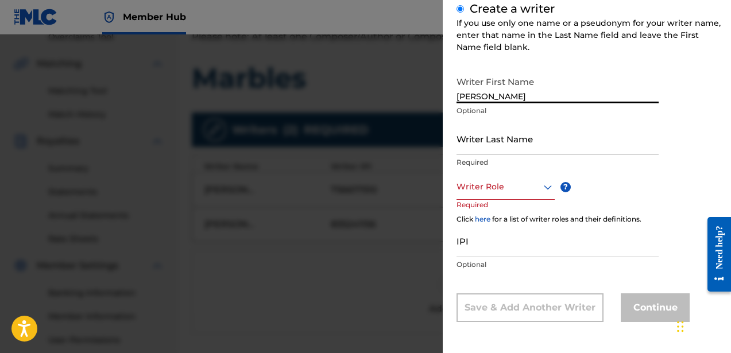
type input "[PERSON_NAME]"
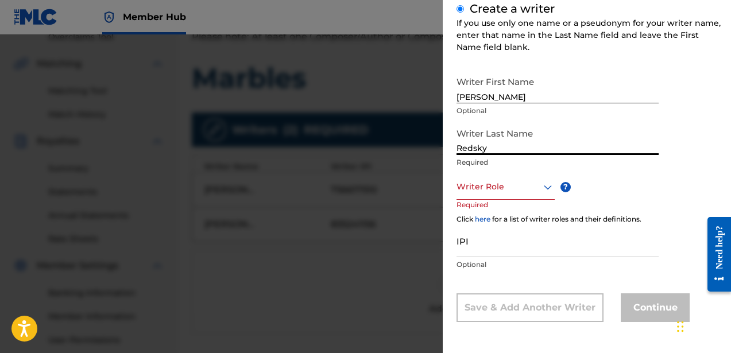
type input "Redsky"
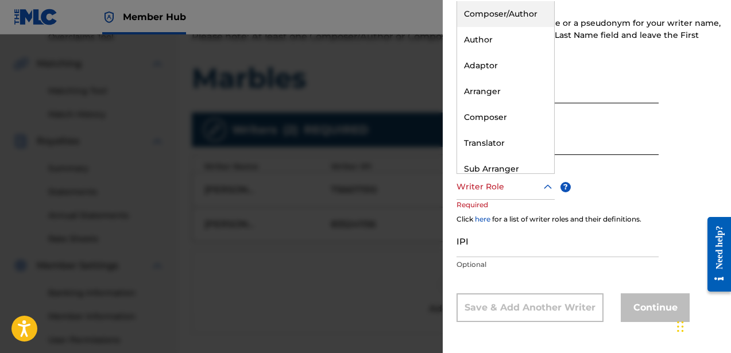
click at [514, 197] on div "Writer Role" at bounding box center [506, 187] width 98 height 26
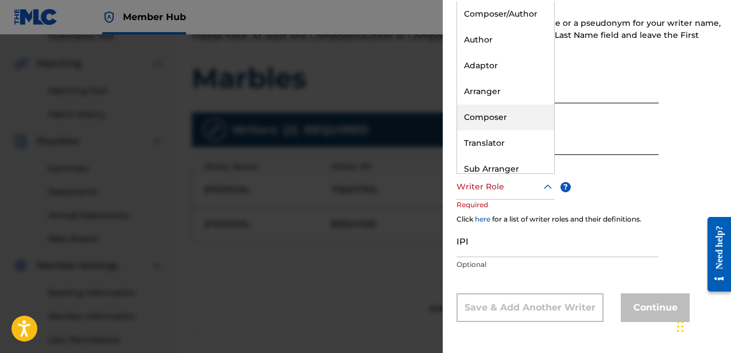
click at [511, 128] on div "Composer" at bounding box center [505, 118] width 97 height 26
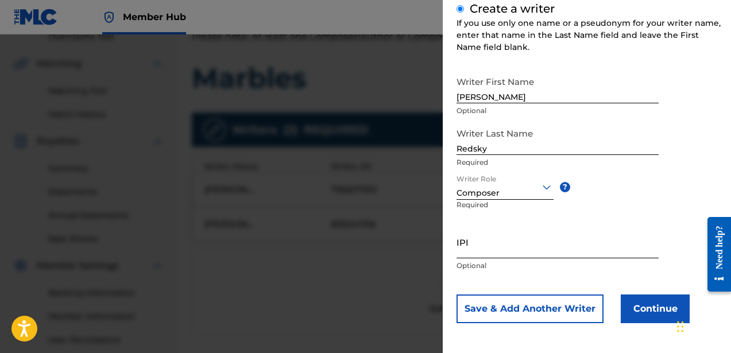
click at [506, 248] on input "IPI" at bounding box center [558, 242] width 202 height 33
paste input "762077043"
type input "762077043"
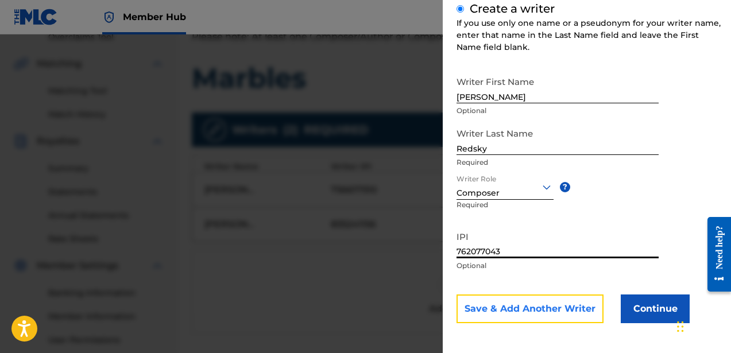
click at [528, 320] on button "Save & Add Another Writer" at bounding box center [530, 309] width 147 height 29
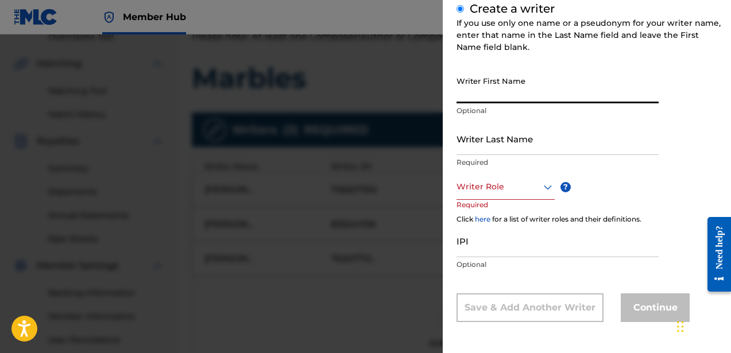
click at [489, 97] on input "Writer First Name" at bounding box center [558, 87] width 202 height 33
type input "[PERSON_NAME]"
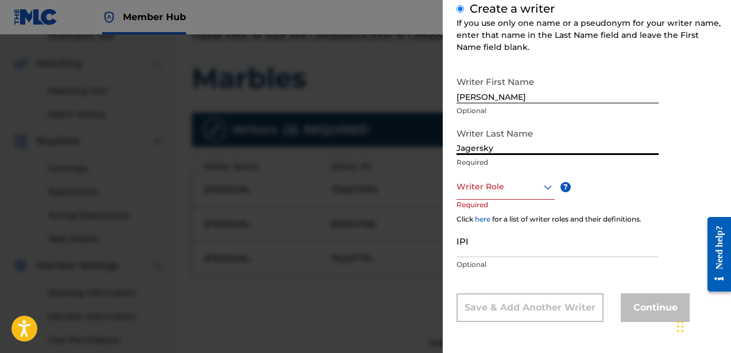
type input "Jagersky"
click at [506, 196] on div "Writer Role" at bounding box center [506, 187] width 98 height 26
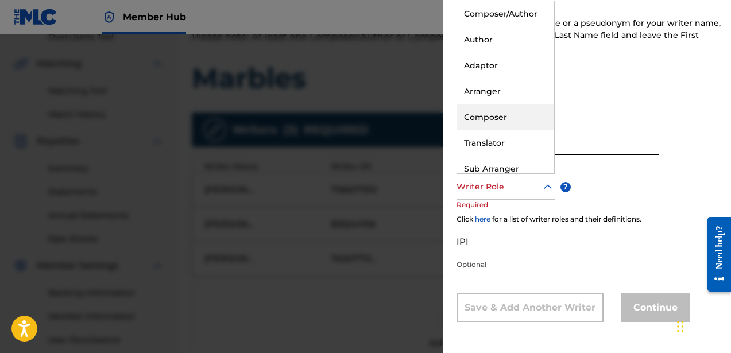
click at [506, 123] on div "Composer" at bounding box center [505, 118] width 97 height 26
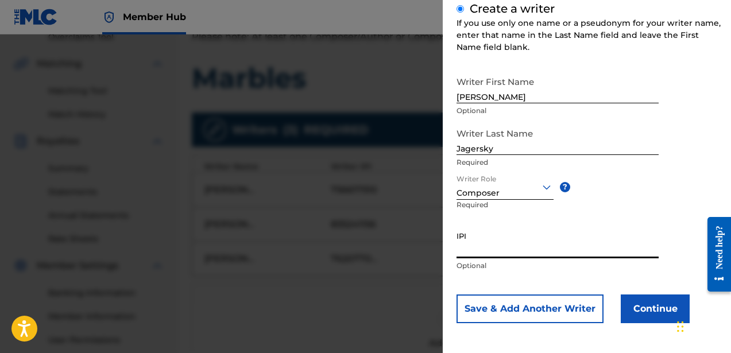
click at [491, 251] on input "IPI" at bounding box center [558, 242] width 202 height 33
paste input "760619141"
type input "760619141"
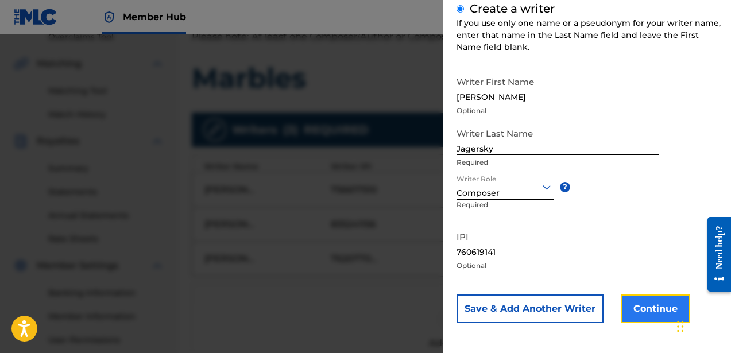
click at [636, 302] on button "Continue" at bounding box center [655, 309] width 69 height 29
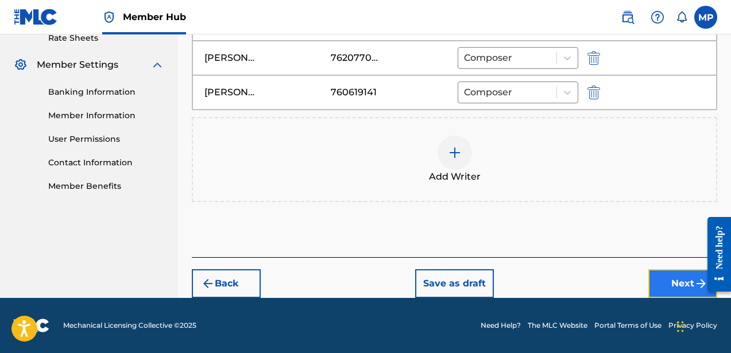
click at [667, 279] on button "Next" at bounding box center [683, 283] width 69 height 29
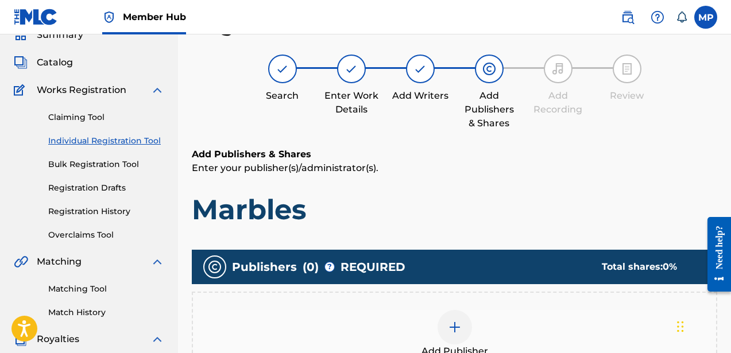
scroll to position [90, 0]
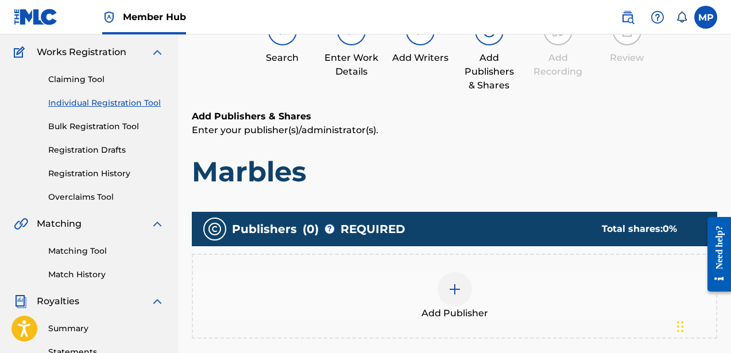
click at [449, 285] on img at bounding box center [455, 290] width 14 height 14
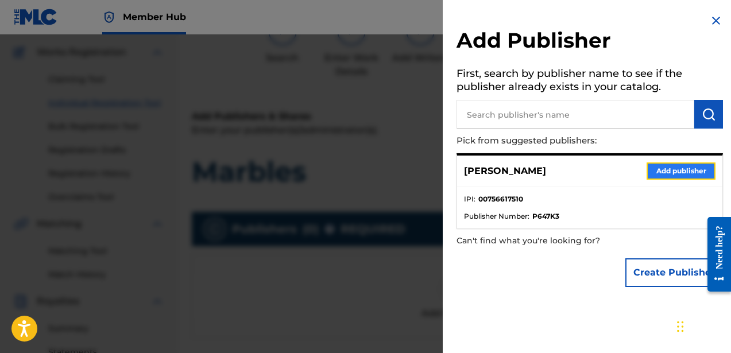
click at [673, 178] on button "Add publisher" at bounding box center [681, 171] width 69 height 17
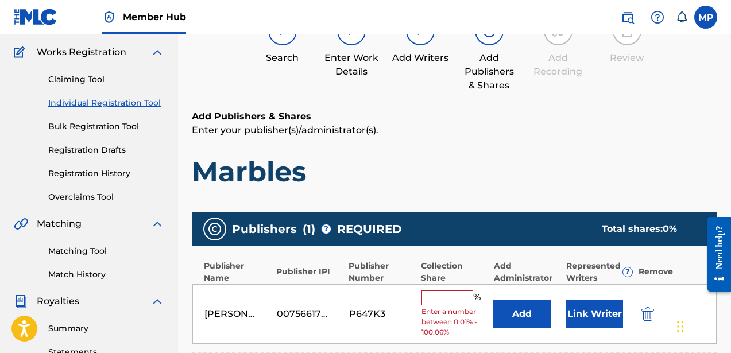
click at [456, 298] on input "text" at bounding box center [448, 298] width 52 height 15
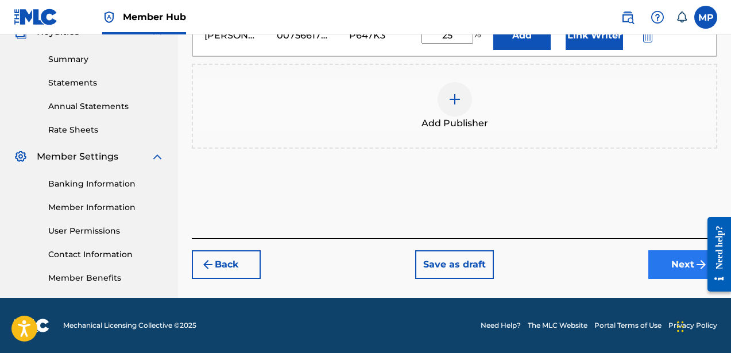
type input "25"
click at [670, 261] on button "Next" at bounding box center [683, 265] width 69 height 29
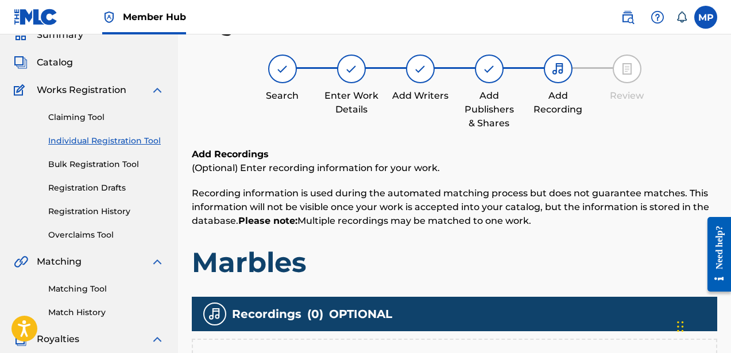
scroll to position [235, 0]
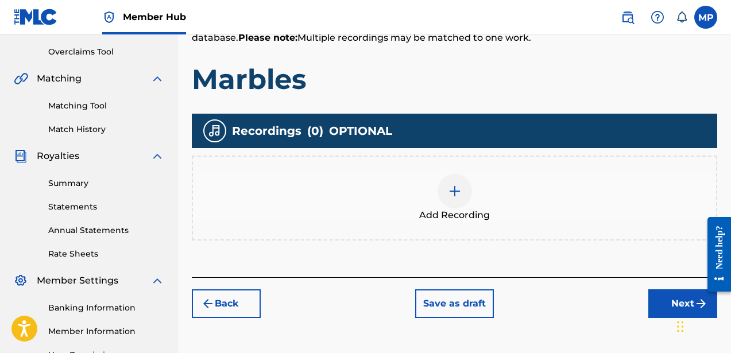
click at [458, 194] on img at bounding box center [455, 191] width 14 height 14
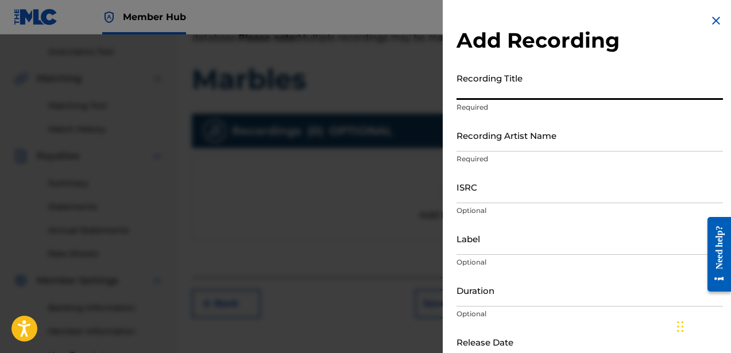
click at [476, 97] on input "Recording Title" at bounding box center [590, 83] width 267 height 33
type input "Marbles"
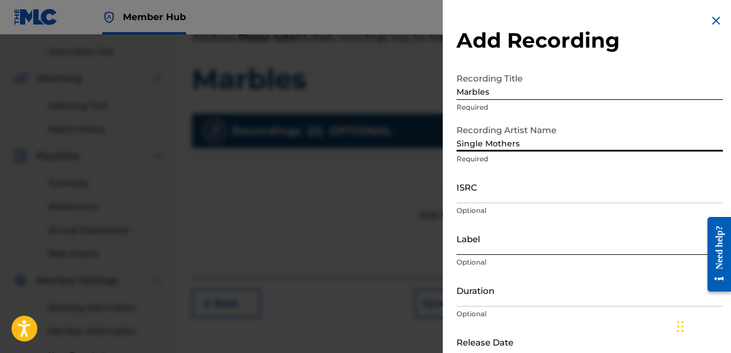
type input "Single Mothers"
click at [482, 243] on input "Label" at bounding box center [590, 238] width 267 height 33
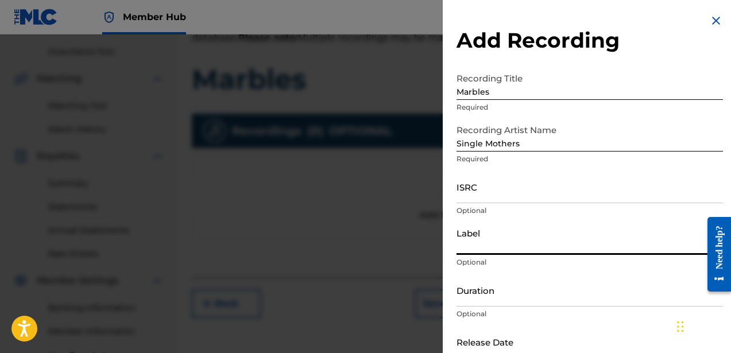
type input "Hot Charity / Dine Alone"
click at [518, 301] on input "Duration" at bounding box center [590, 290] width 267 height 33
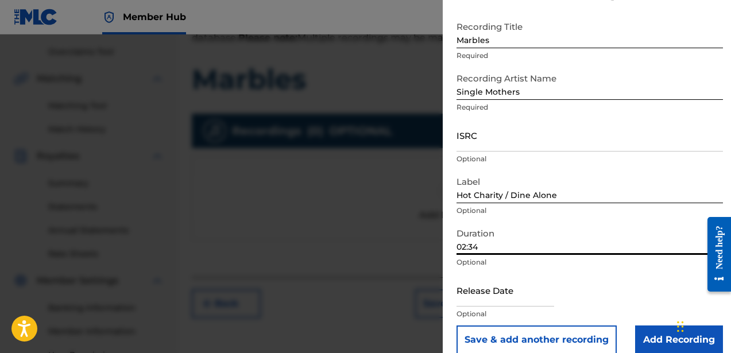
scroll to position [67, 0]
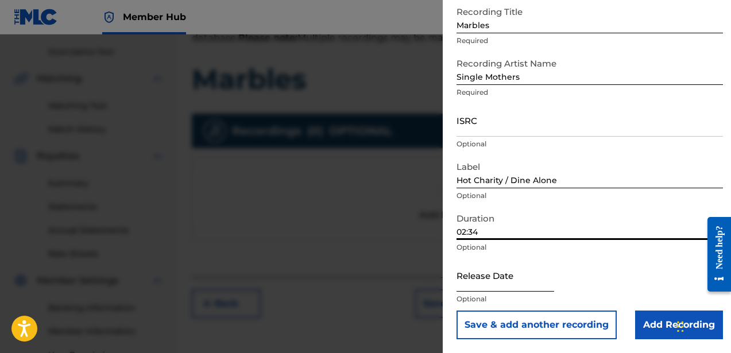
type input "02:34"
click at [517, 288] on input "text" at bounding box center [506, 275] width 98 height 33
select select "8"
select select "2025"
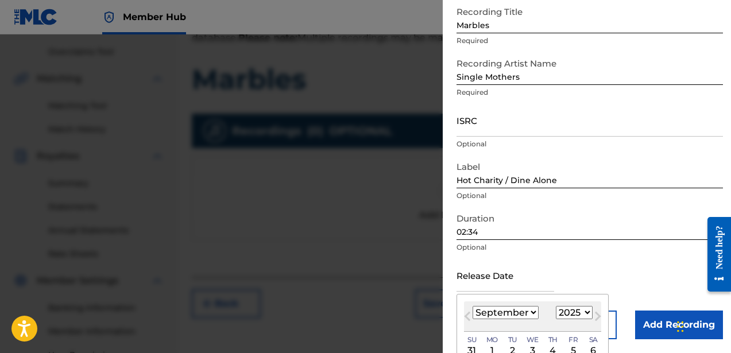
type input "[DATE]"
select select "9"
select select "2014"
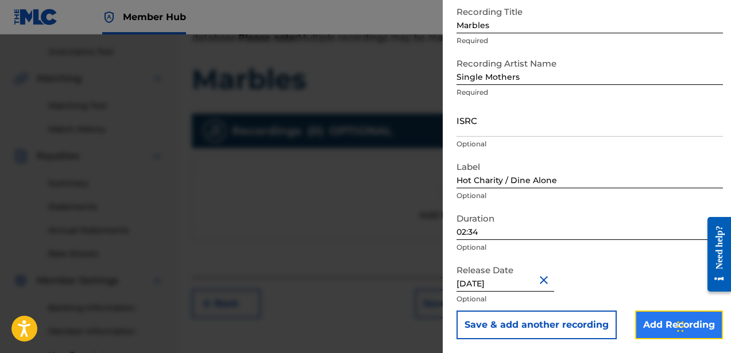
click at [654, 329] on input "Add Recording" at bounding box center [679, 325] width 88 height 29
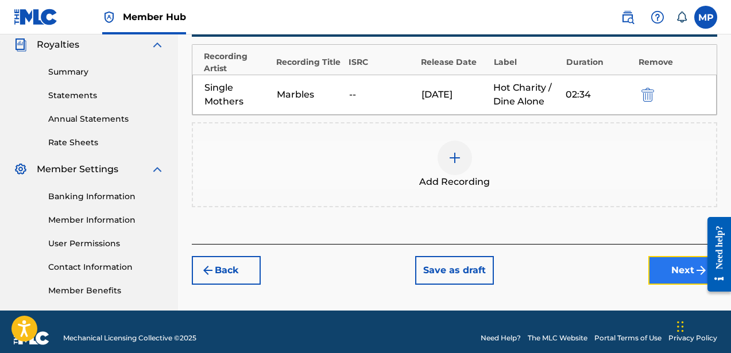
click at [662, 269] on button "Next" at bounding box center [683, 270] width 69 height 29
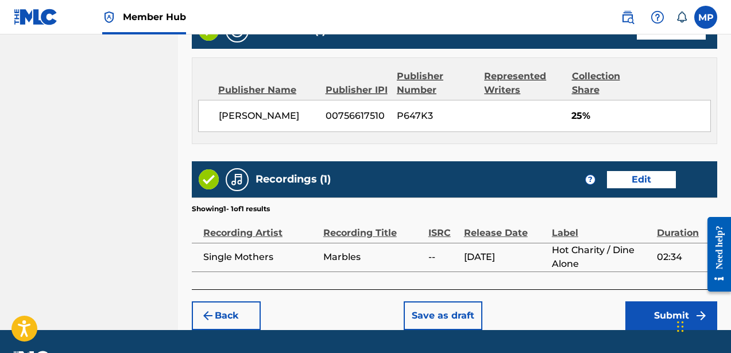
scroll to position [672, 0]
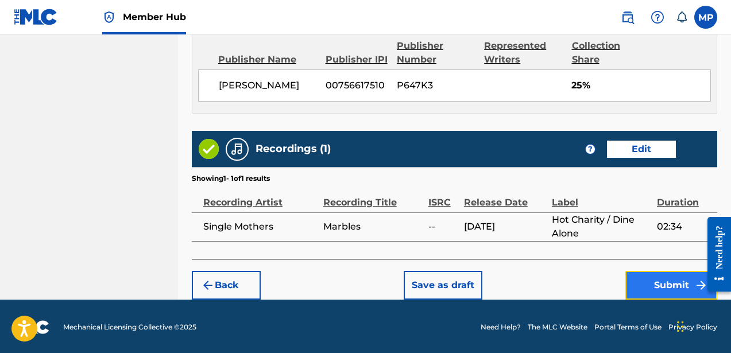
click at [646, 274] on button "Submit" at bounding box center [672, 285] width 92 height 29
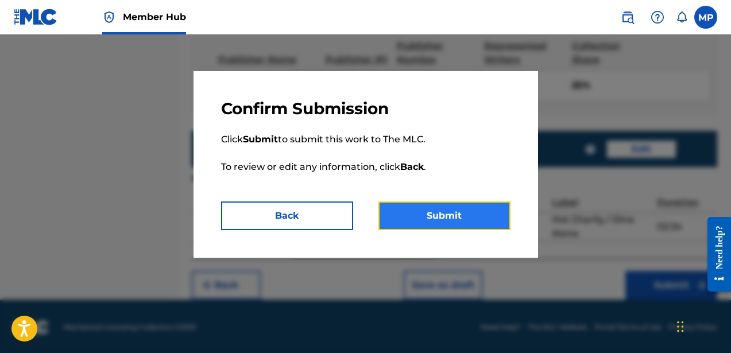
click at [448, 226] on button "Submit" at bounding box center [445, 216] width 132 height 29
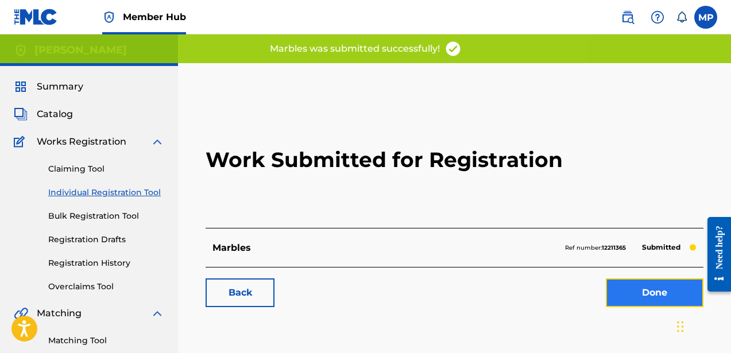
click at [614, 298] on link "Done" at bounding box center [655, 293] width 98 height 29
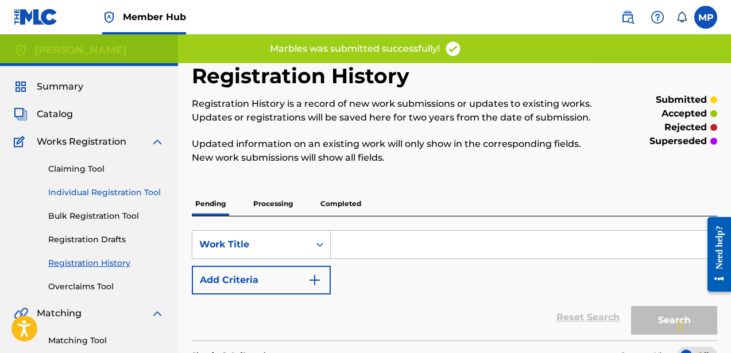
click at [114, 192] on link "Individual Registration Tool" at bounding box center [106, 193] width 116 height 12
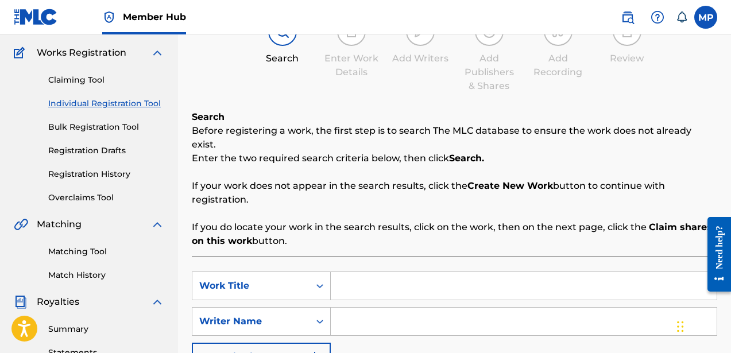
scroll to position [122, 0]
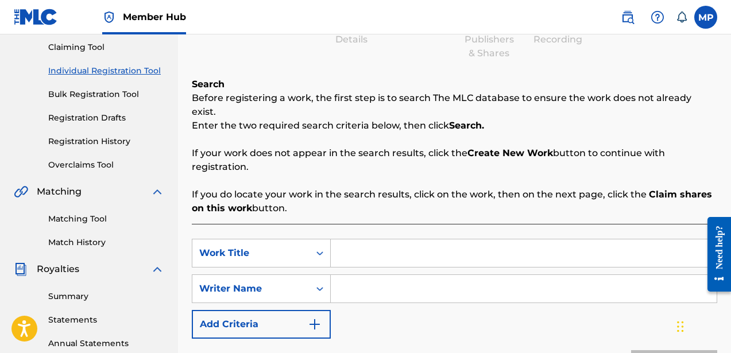
click at [359, 251] on input "Search Form" at bounding box center [524, 254] width 386 height 28
type input "Hell Is My Backup Plan"
click at [379, 282] on input "Search Form" at bounding box center [524, 289] width 386 height 28
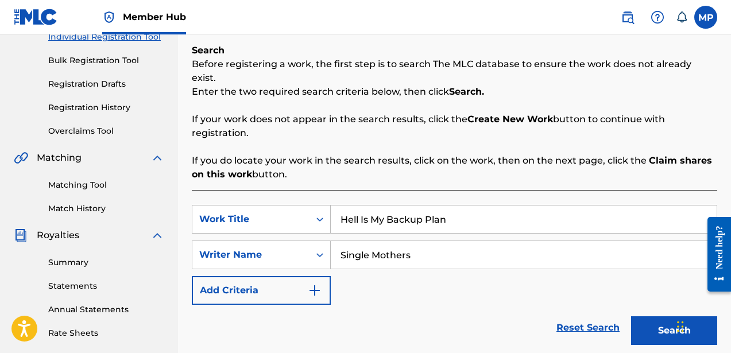
scroll to position [205, 0]
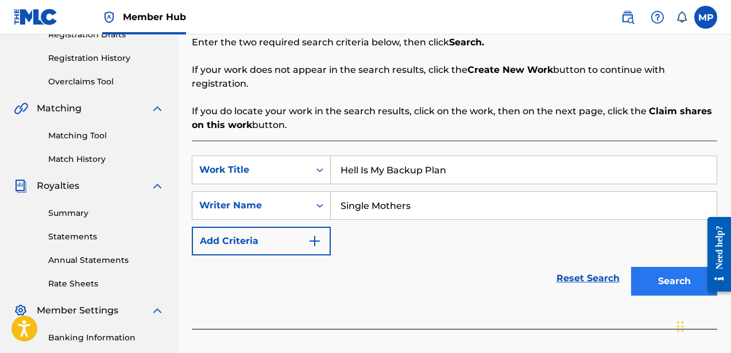
type input "Single Mothers"
click at [671, 267] on button "Search" at bounding box center [674, 281] width 86 height 29
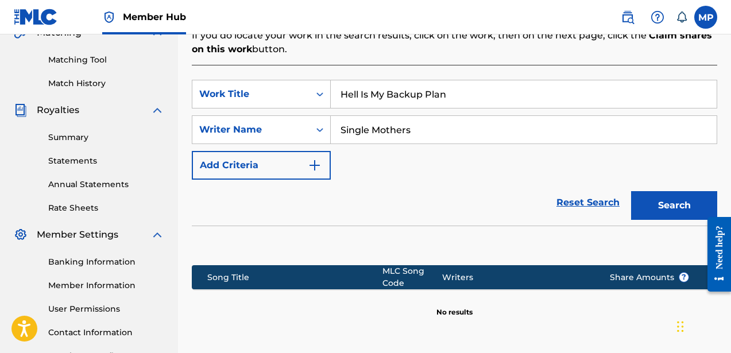
scroll to position [373, 0]
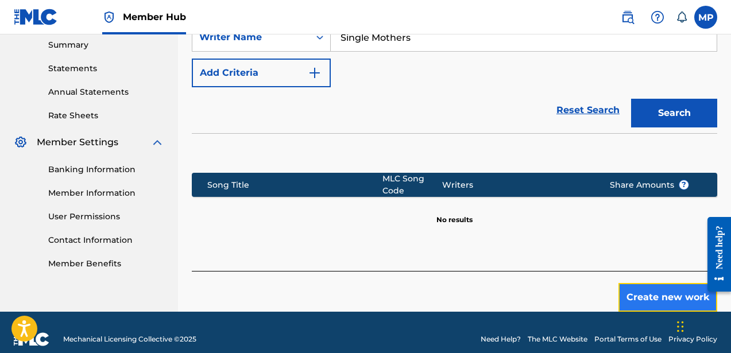
click at [652, 283] on button "Create new work" at bounding box center [668, 297] width 99 height 29
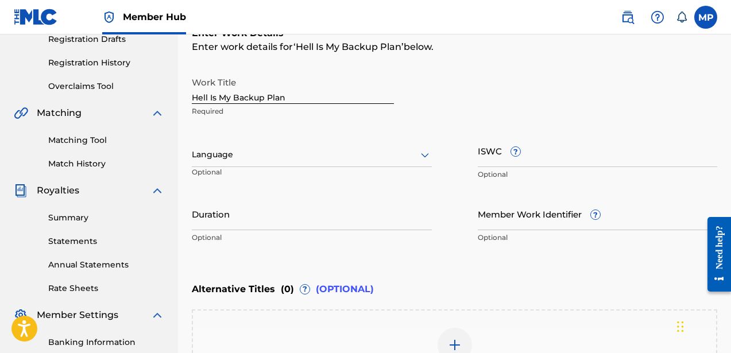
scroll to position [168, 0]
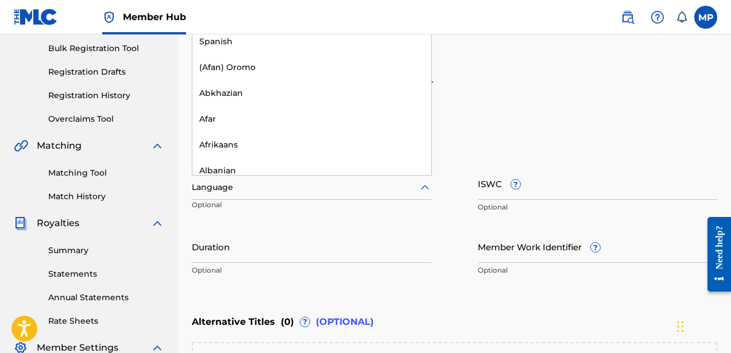
click at [274, 189] on div at bounding box center [312, 187] width 240 height 14
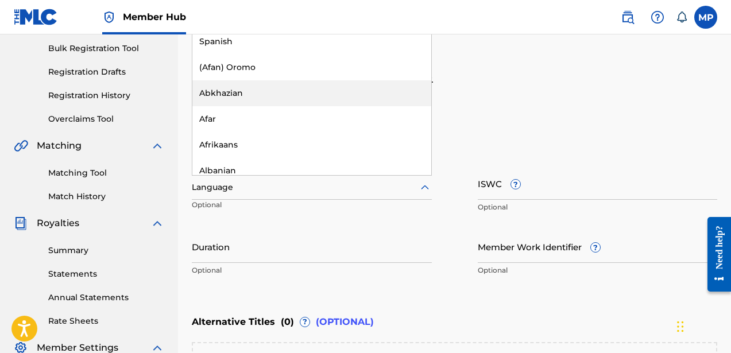
scroll to position [122, 0]
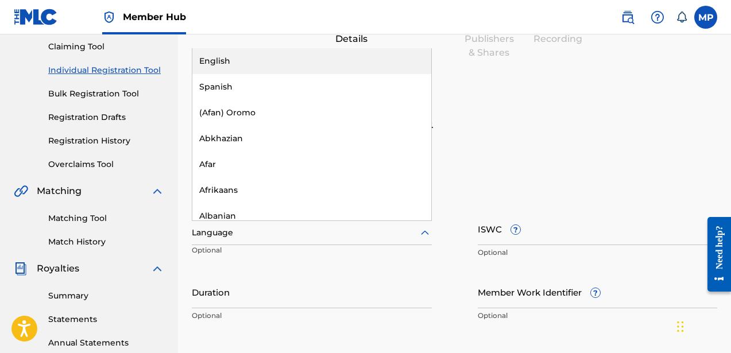
click at [301, 61] on div "English" at bounding box center [311, 61] width 239 height 26
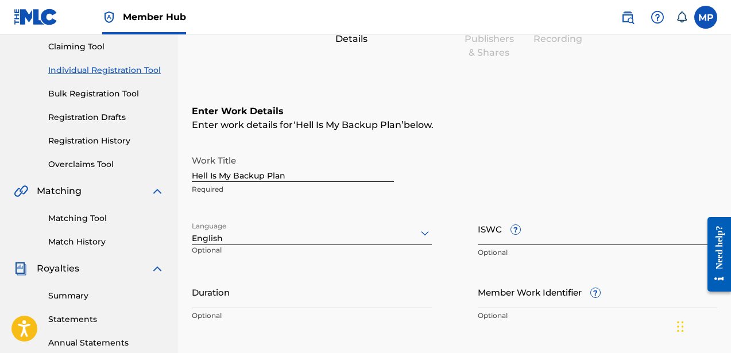
click at [538, 233] on input "ISWC ?" at bounding box center [598, 229] width 240 height 33
paste input "T9222838906"
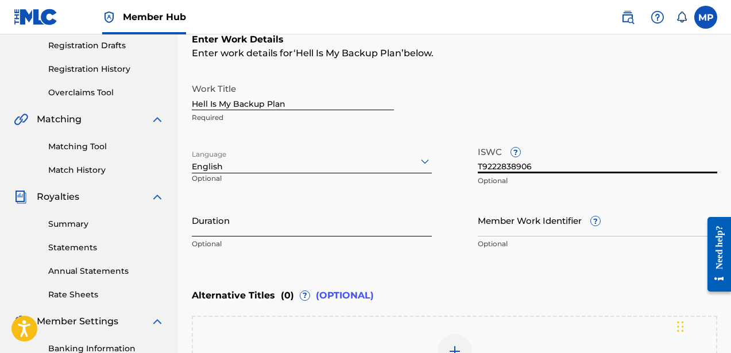
scroll to position [208, 0]
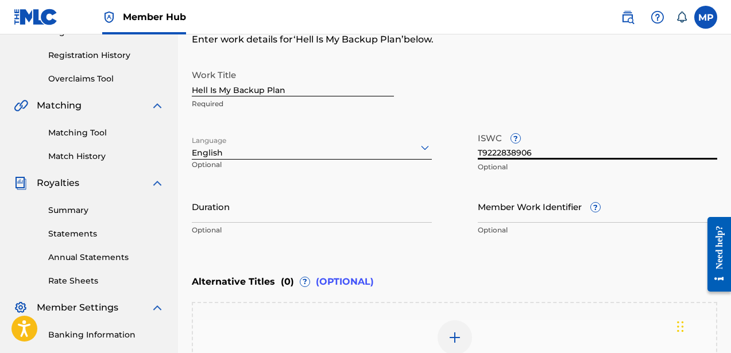
type input "T9222838906"
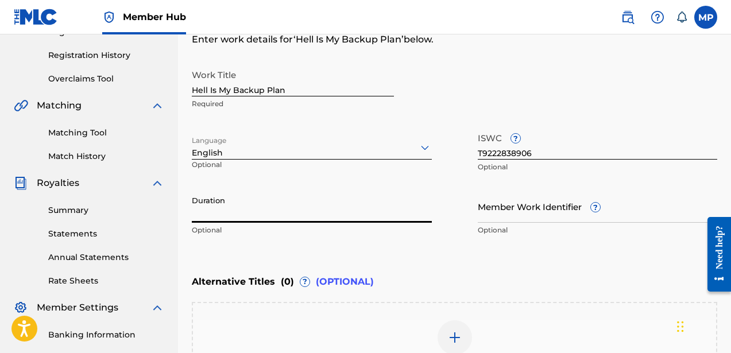
click at [271, 210] on input "Duration" at bounding box center [312, 206] width 240 height 33
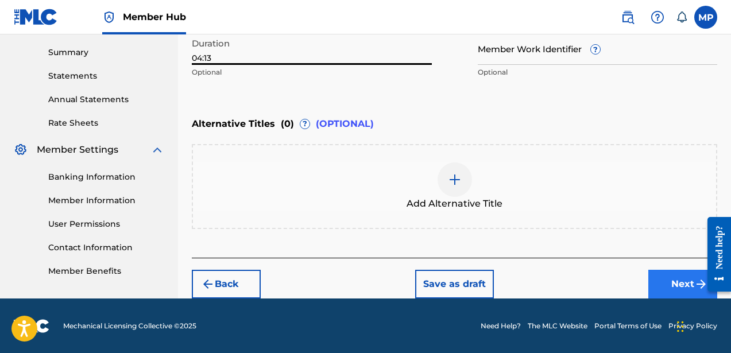
type input "04:13"
click at [664, 282] on button "Next" at bounding box center [683, 284] width 69 height 29
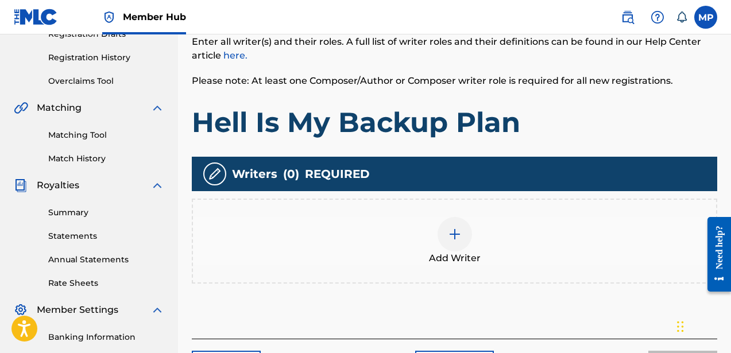
scroll to position [226, 0]
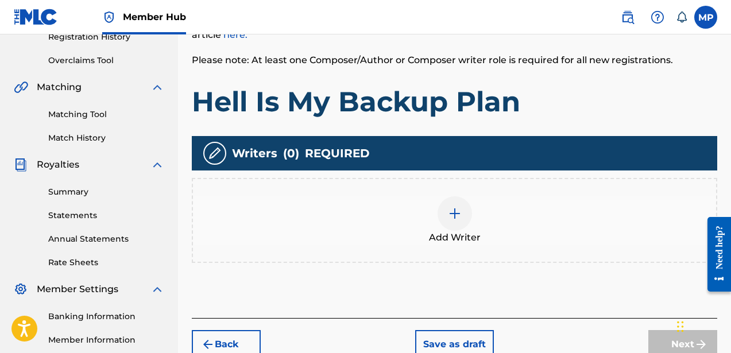
click at [457, 227] on div at bounding box center [455, 214] width 34 height 34
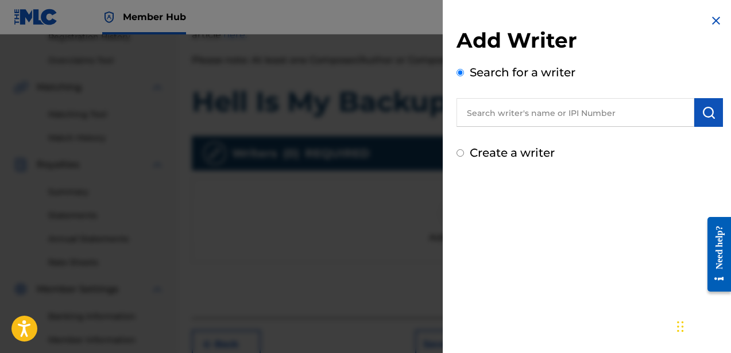
click at [516, 153] on label "Create a writer" at bounding box center [512, 153] width 85 height 14
radio input "true"
click at [464, 153] on input "Create a writer" at bounding box center [460, 152] width 7 height 7
radio input "false"
radio input "true"
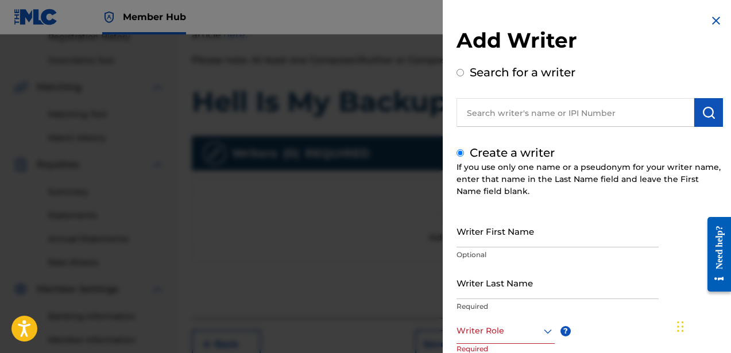
click at [499, 251] on p "Optional" at bounding box center [558, 255] width 202 height 10
click at [499, 240] on input "Writer First Name" at bounding box center [558, 231] width 202 height 33
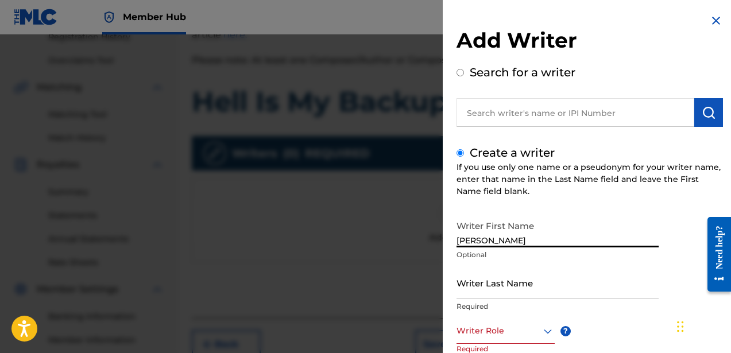
type input "[PERSON_NAME]"
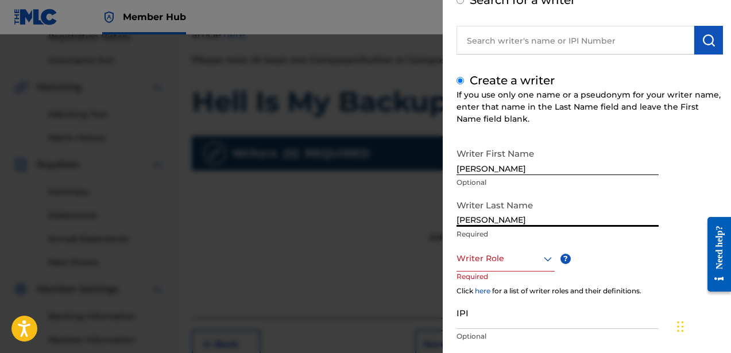
scroll to position [96, 0]
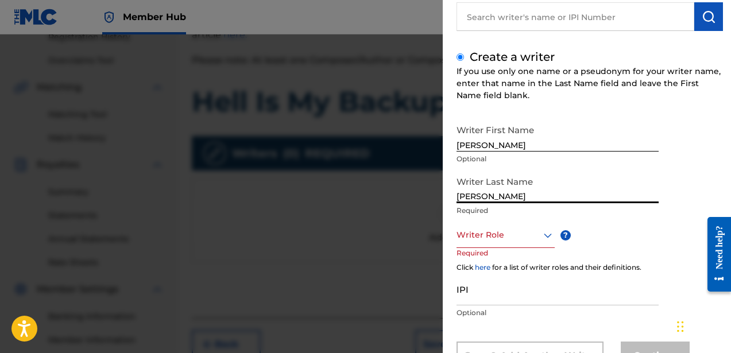
type input "[PERSON_NAME]"
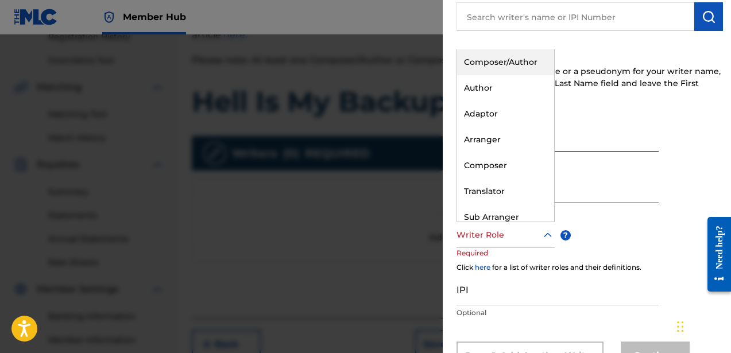
click at [501, 248] on div "Writer Role" at bounding box center [506, 235] width 98 height 26
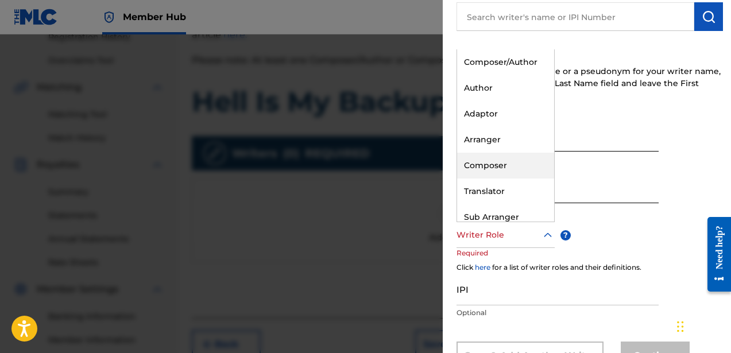
click at [496, 162] on div "Composer" at bounding box center [505, 166] width 97 height 26
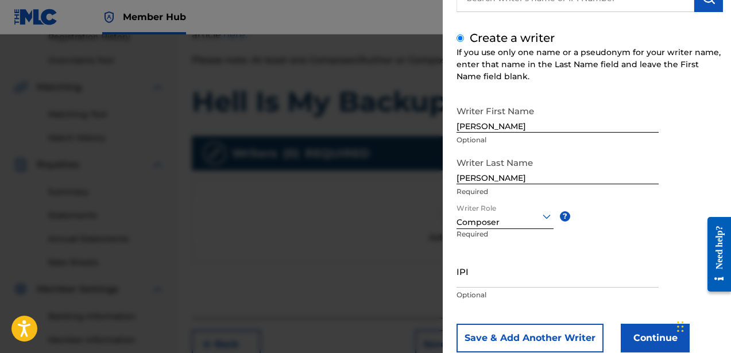
scroll to position [133, 0]
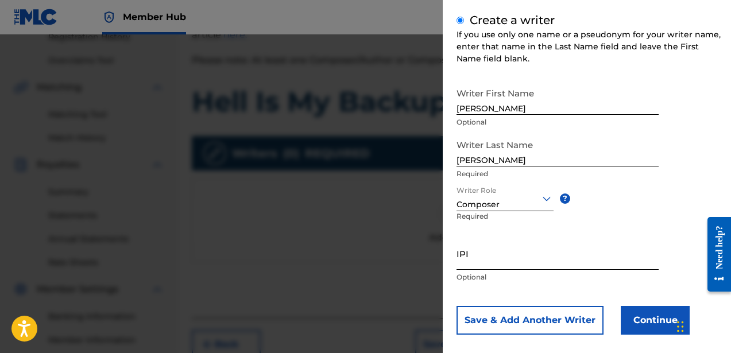
click at [556, 269] on input "IPI" at bounding box center [558, 253] width 202 height 33
paste input "756617510"
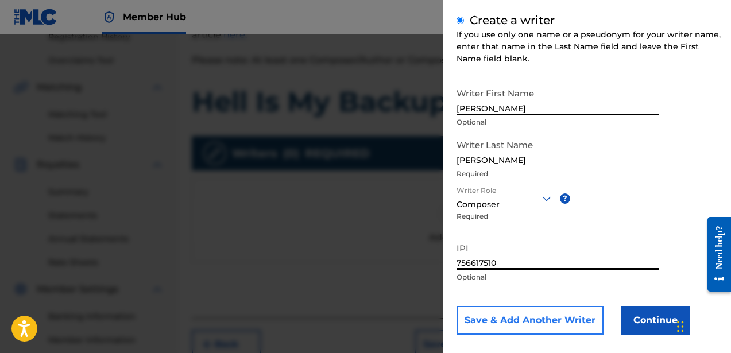
type input "756617510"
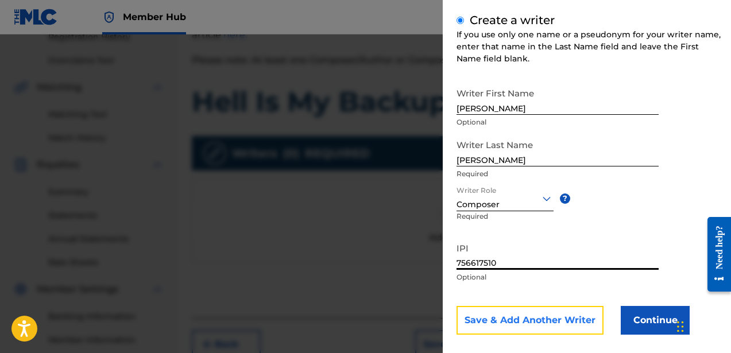
click at [564, 321] on button "Save & Add Another Writer" at bounding box center [530, 320] width 147 height 29
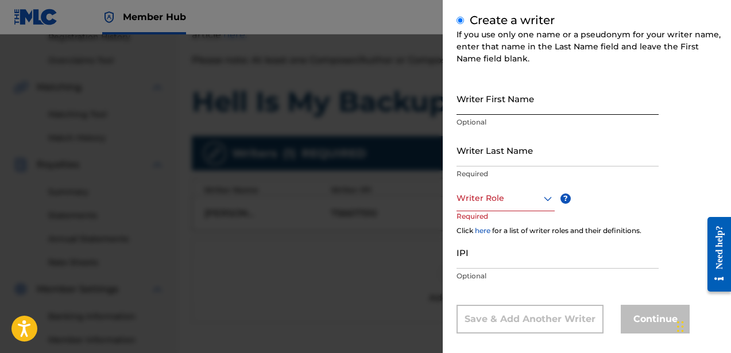
click at [486, 113] on input "Writer First Name" at bounding box center [558, 98] width 202 height 33
type input "[PERSON_NAME]"
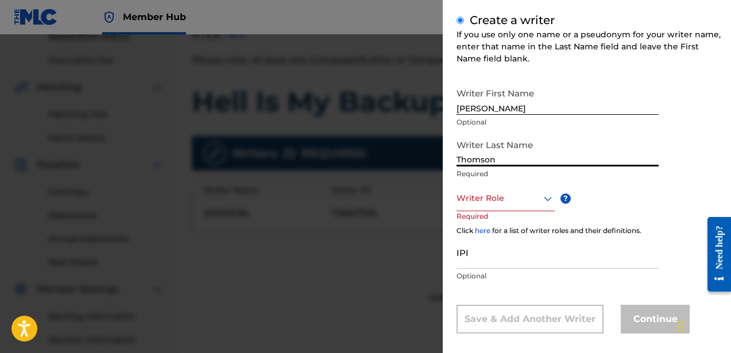
type input "Thomson"
click at [499, 199] on div at bounding box center [506, 198] width 98 height 14
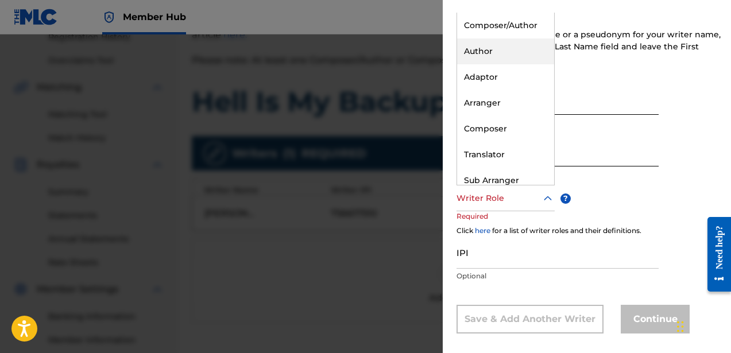
click at [476, 59] on div "Author" at bounding box center [505, 51] width 97 height 26
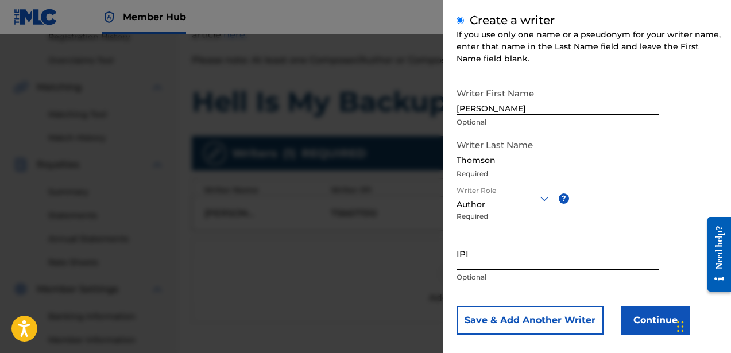
click at [486, 261] on input "IPI" at bounding box center [558, 253] width 202 height 33
paste input "835241156"
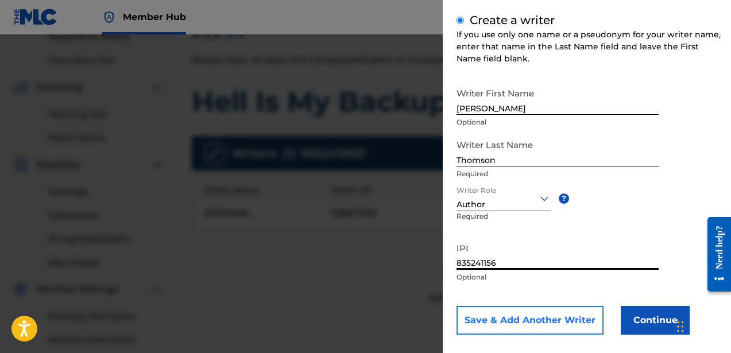
type input "835241156"
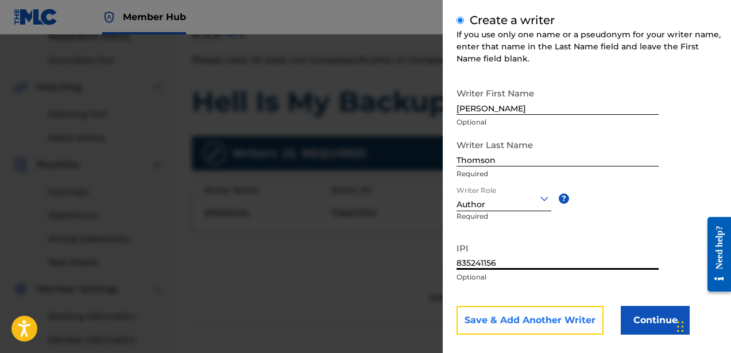
click at [502, 323] on button "Save & Add Another Writer" at bounding box center [530, 320] width 147 height 29
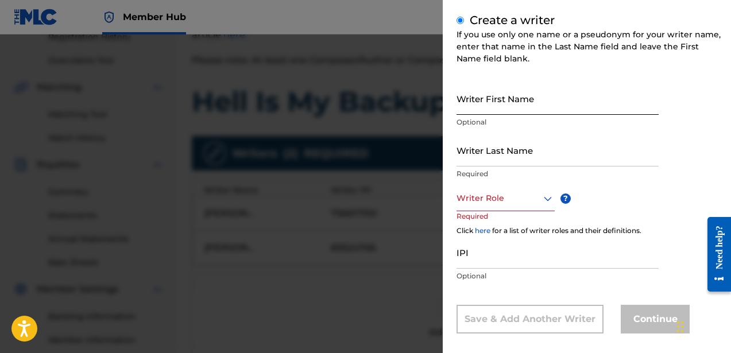
click at [486, 106] on input "Writer First Name" at bounding box center [558, 98] width 202 height 33
type input "[PERSON_NAME]"
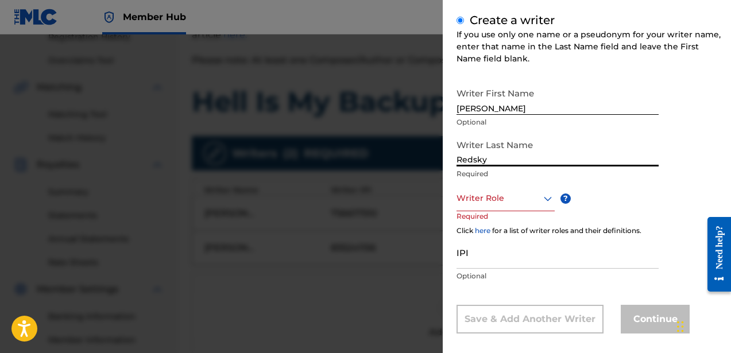
type input "Redsky"
click at [503, 198] on div at bounding box center [506, 198] width 98 height 14
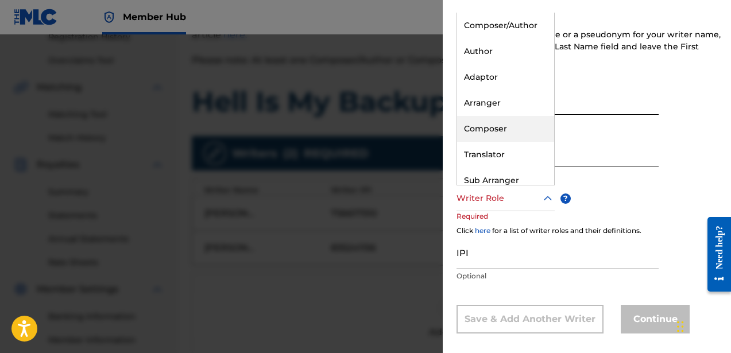
click at [496, 128] on div "Composer" at bounding box center [505, 129] width 97 height 26
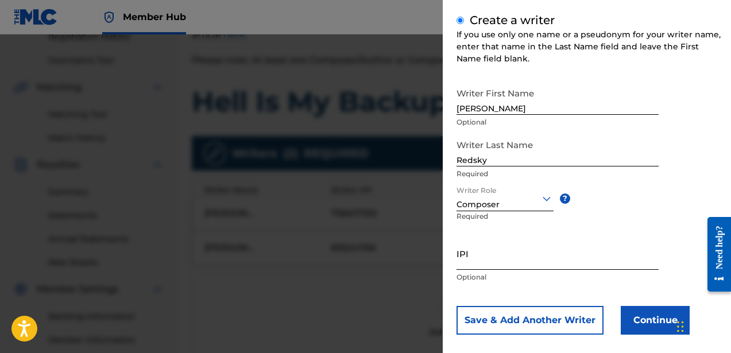
click at [492, 265] on input "IPI" at bounding box center [558, 253] width 202 height 33
paste input "762077043"
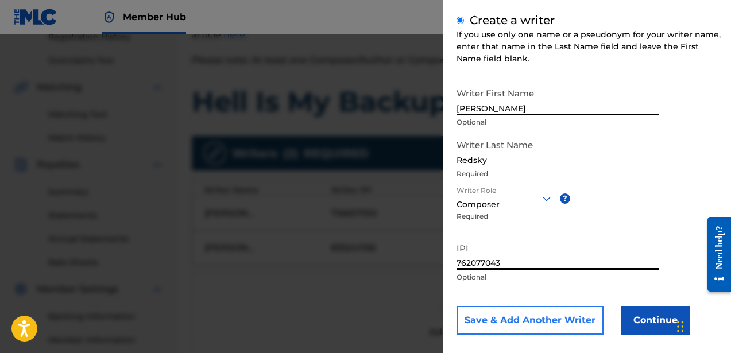
type input "762077043"
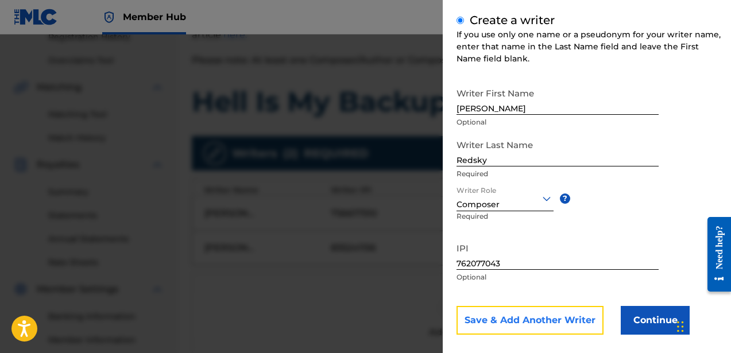
click at [519, 313] on button "Save & Add Another Writer" at bounding box center [530, 320] width 147 height 29
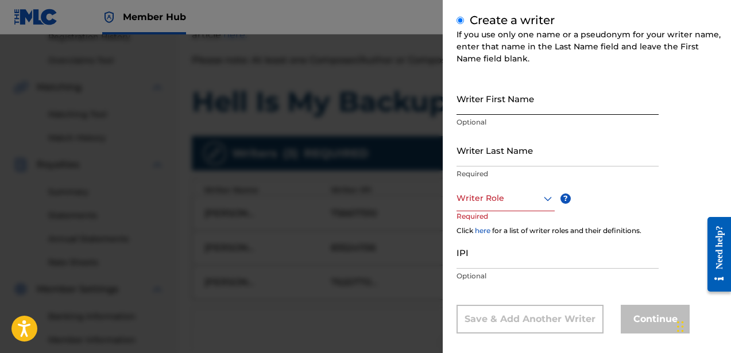
click at [479, 103] on input "Writer First Name" at bounding box center [558, 98] width 202 height 33
type input "[PERSON_NAME]"
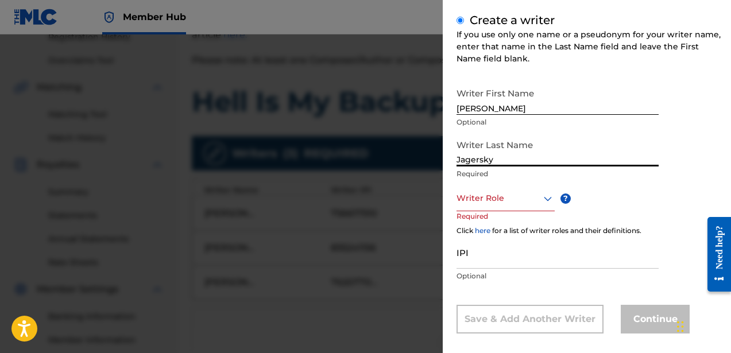
type input "Jagersky"
click at [491, 207] on div "Writer Role" at bounding box center [506, 199] width 98 height 26
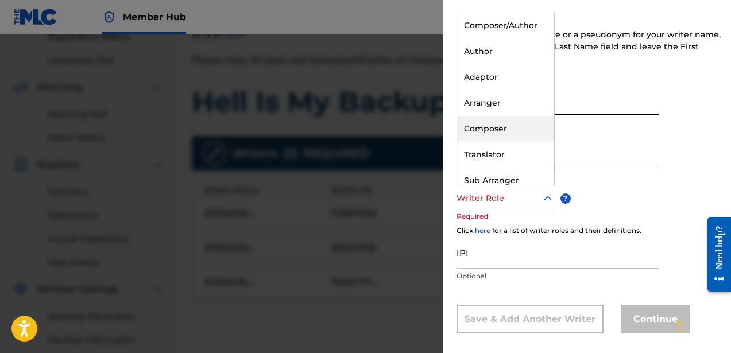
click at [490, 124] on div "Composer" at bounding box center [505, 129] width 97 height 26
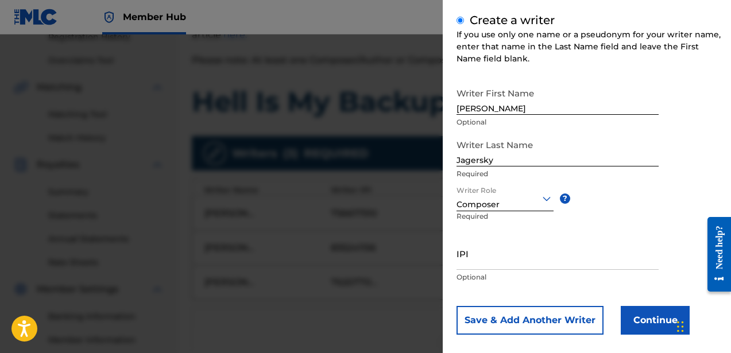
click at [519, 278] on p "Optional" at bounding box center [558, 277] width 202 height 10
click at [519, 263] on input "IPI" at bounding box center [558, 253] width 202 height 33
paste input "760619141"
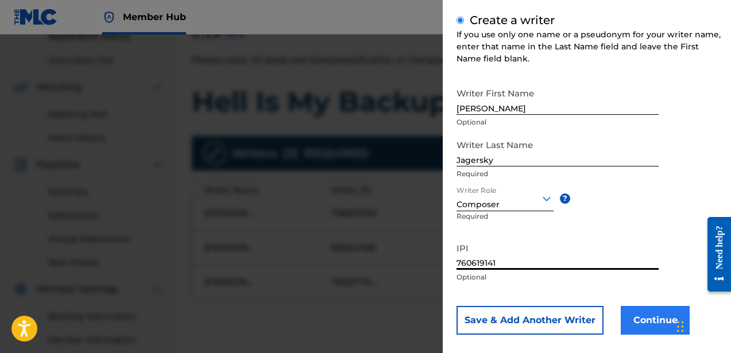
type input "760619141"
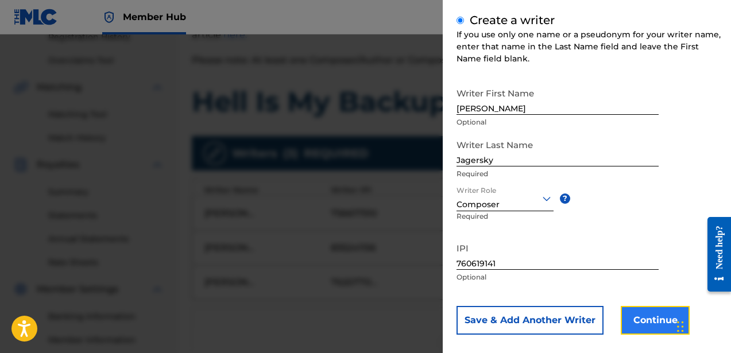
click at [631, 315] on button "Continue" at bounding box center [655, 320] width 69 height 29
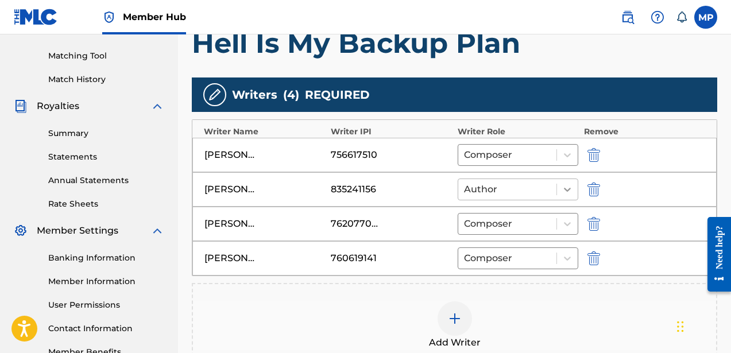
scroll to position [451, 0]
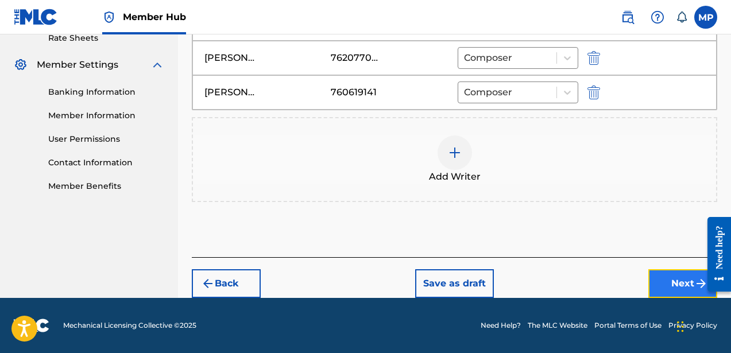
click at [653, 272] on button "Next" at bounding box center [683, 283] width 69 height 29
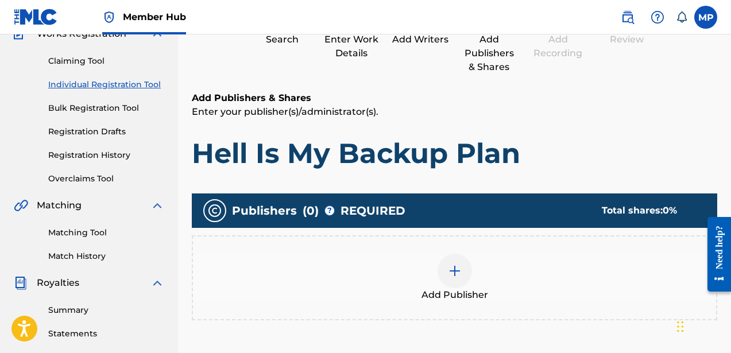
scroll to position [143, 0]
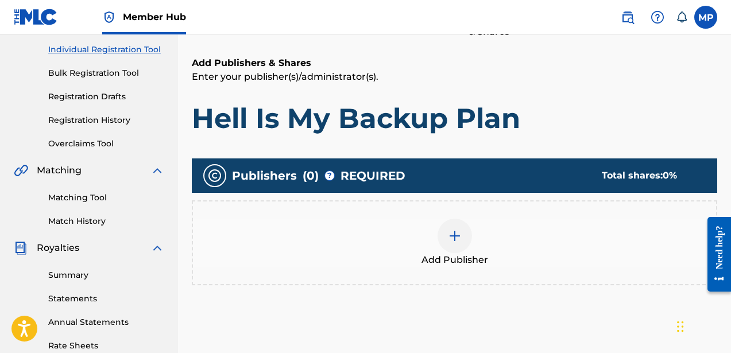
click at [445, 237] on div at bounding box center [455, 236] width 34 height 34
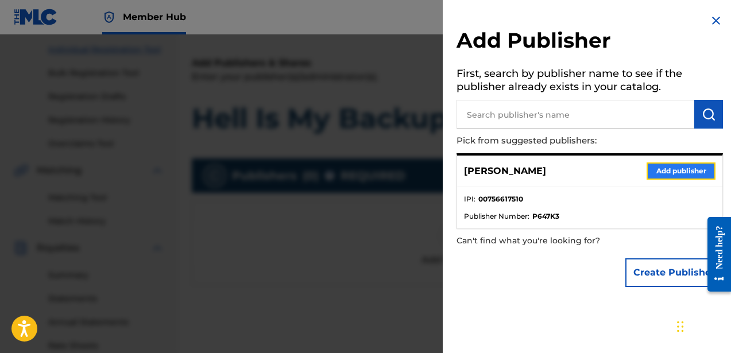
click at [658, 168] on button "Add publisher" at bounding box center [681, 171] width 69 height 17
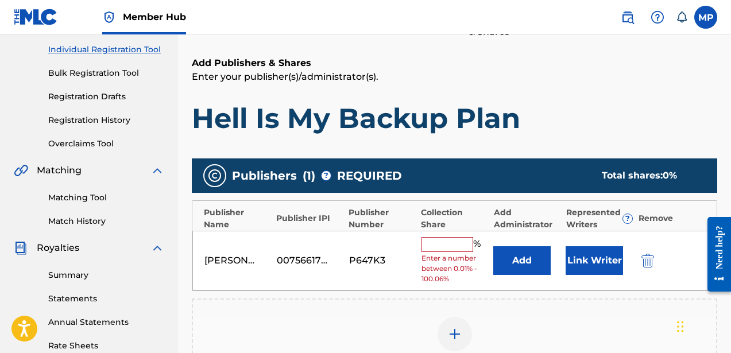
click at [432, 240] on input "text" at bounding box center [448, 244] width 52 height 15
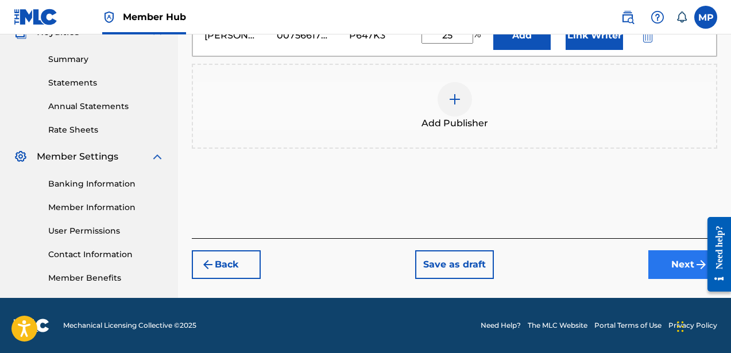
type input "25"
click at [662, 262] on button "Next" at bounding box center [683, 265] width 69 height 29
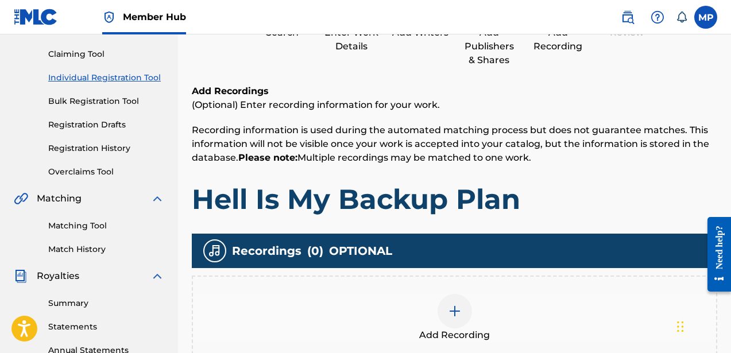
scroll to position [285, 0]
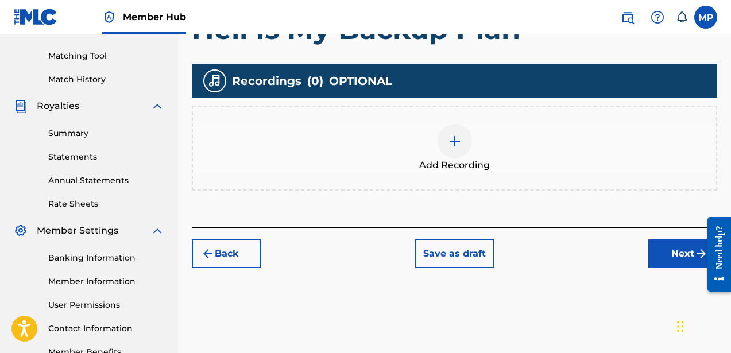
click at [468, 164] on span "Add Recording" at bounding box center [454, 166] width 71 height 14
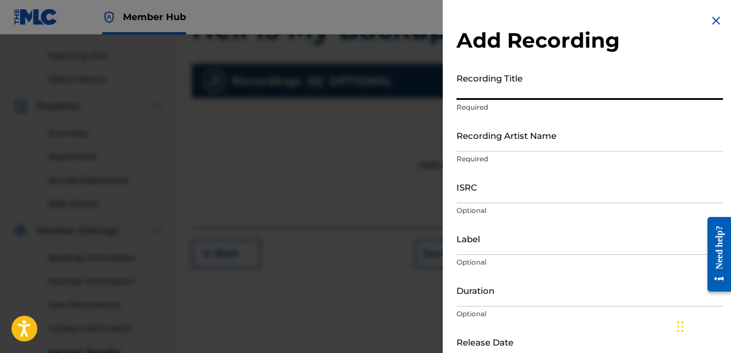
click at [490, 93] on input "Recording Title" at bounding box center [590, 83] width 267 height 33
type input "Hell Is My Backup Plan"
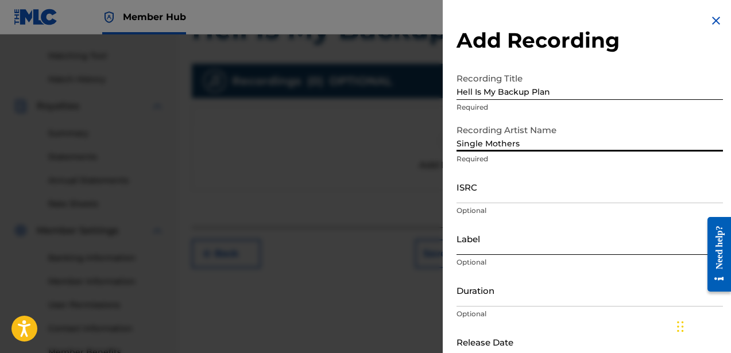
type input "Single Mothers"
click at [474, 246] on input "Label" at bounding box center [590, 238] width 267 height 33
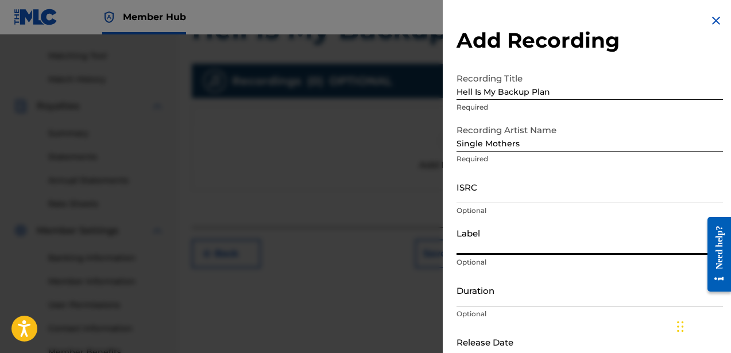
type input "Hot Charity / Dine Alone"
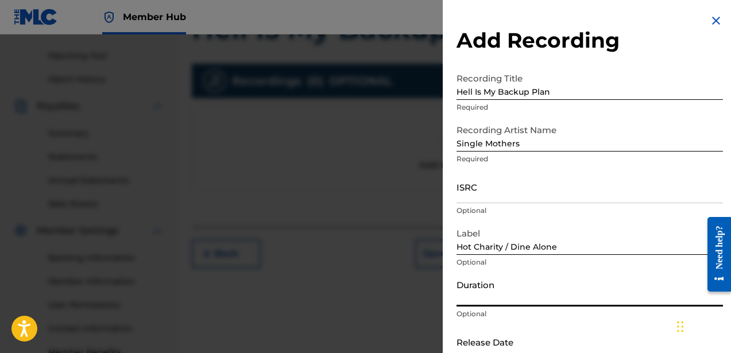
click at [522, 296] on input "Duration" at bounding box center [590, 290] width 267 height 33
type input "04:13"
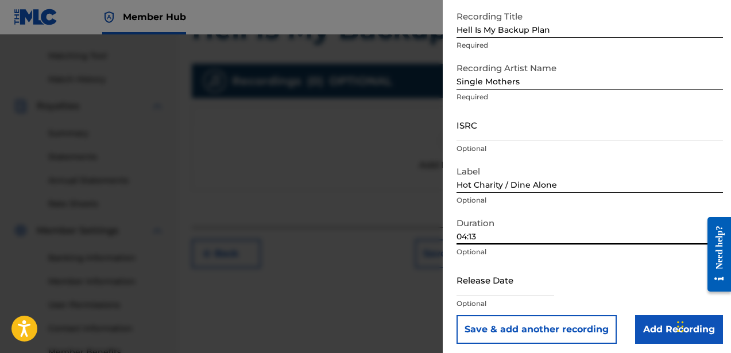
scroll to position [67, 0]
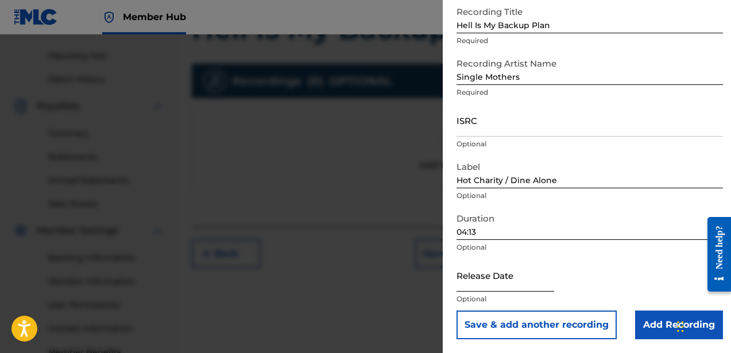
click at [522, 291] on input "text" at bounding box center [506, 275] width 98 height 33
select select "8"
select select "2025"
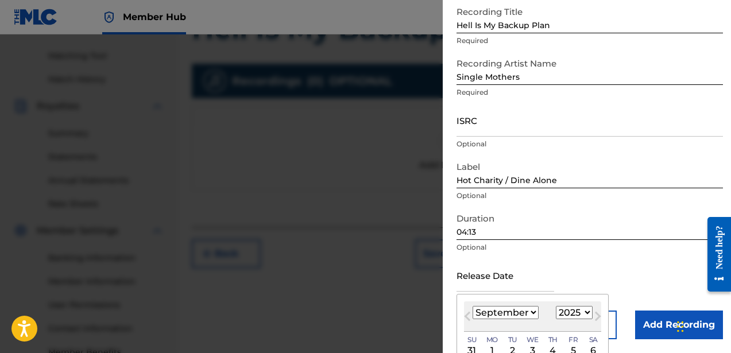
type input "[DATE]"
select select "3"
select select "2012"
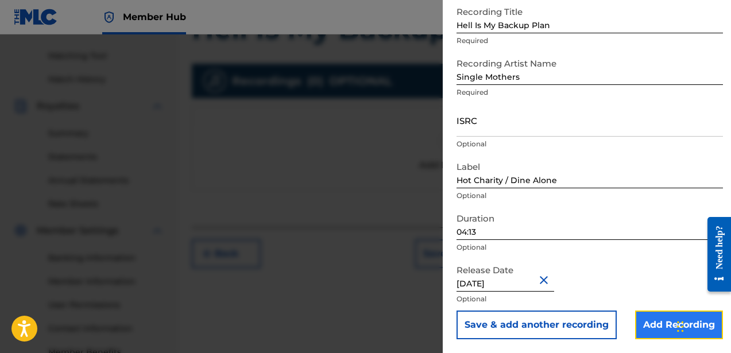
click at [643, 334] on input "Add Recording" at bounding box center [679, 325] width 88 height 29
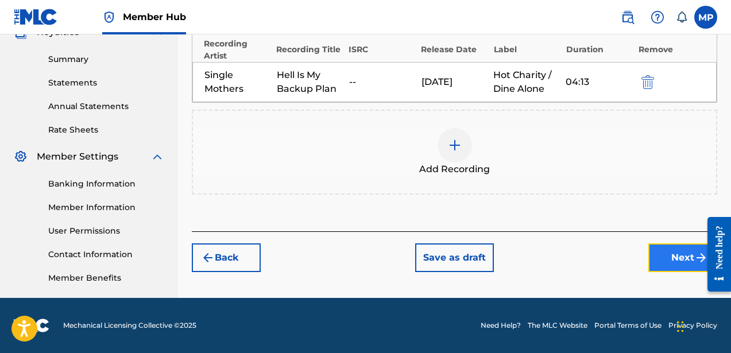
click at [675, 248] on button "Next" at bounding box center [683, 258] width 69 height 29
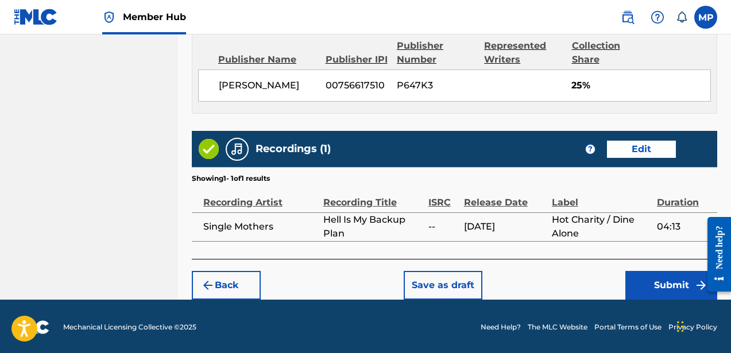
scroll to position [671, 0]
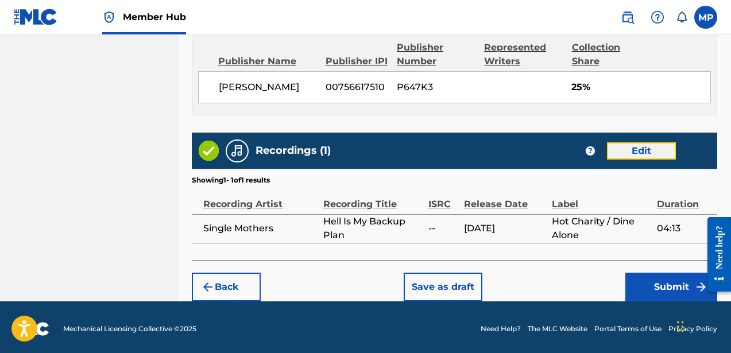
click at [630, 148] on button "Edit" at bounding box center [641, 150] width 69 height 17
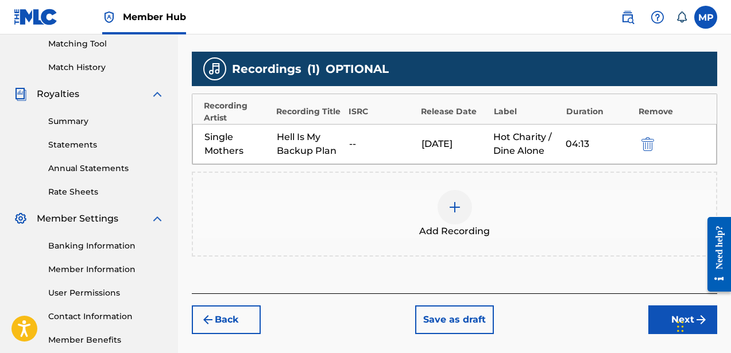
scroll to position [298, 0]
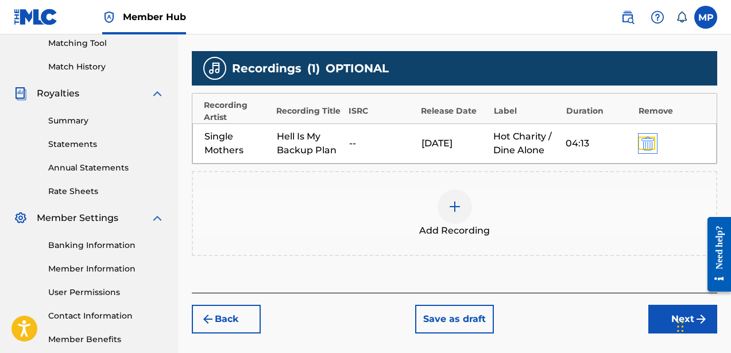
click at [651, 145] on img "submit" at bounding box center [648, 144] width 13 height 14
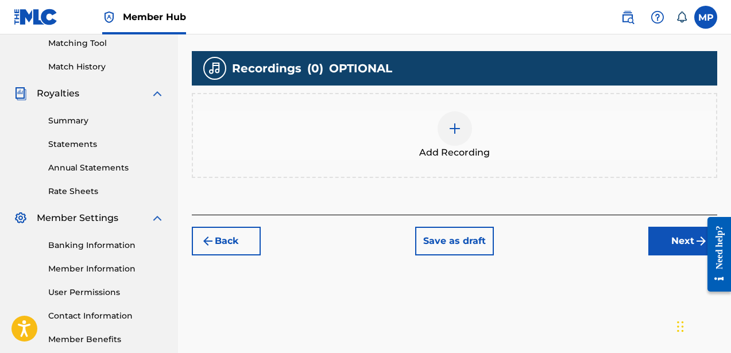
click at [449, 122] on img at bounding box center [455, 129] width 14 height 14
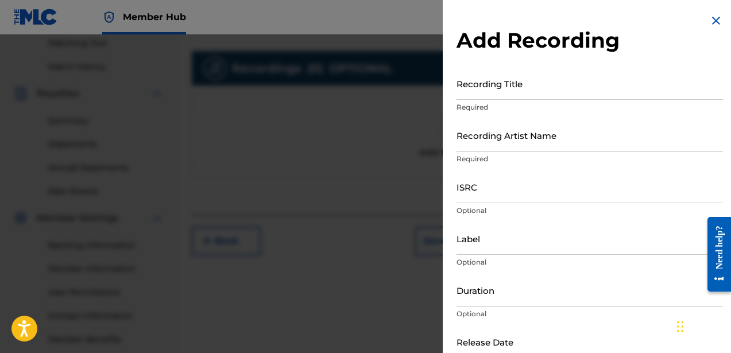
click at [498, 102] on div "Recording Title Required" at bounding box center [590, 93] width 267 height 52
click at [498, 95] on input "Recording Title" at bounding box center [590, 83] width 267 height 33
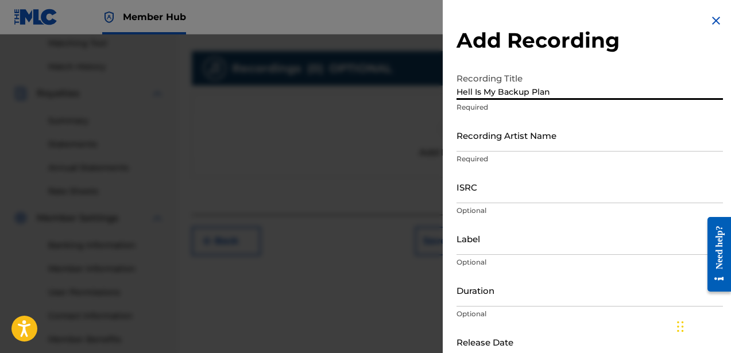
type input "Hell Is My Backup Plan"
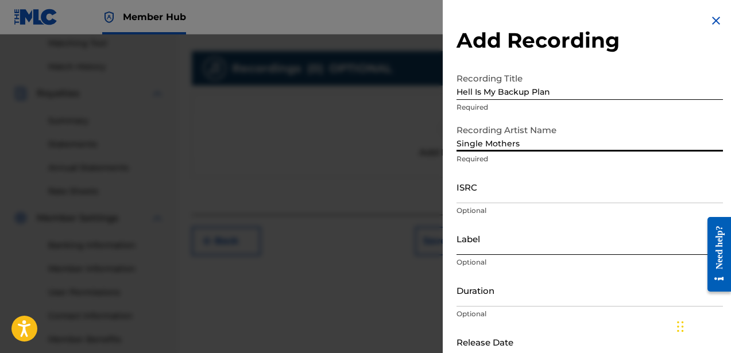
type input "Single Mothers"
click at [473, 251] on input "Label" at bounding box center [590, 238] width 267 height 33
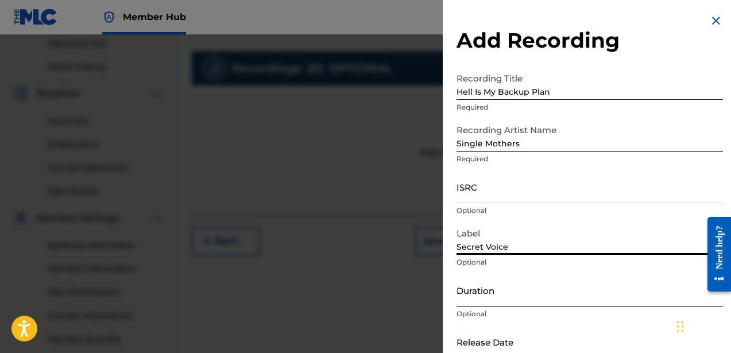
type input "Secret Voice"
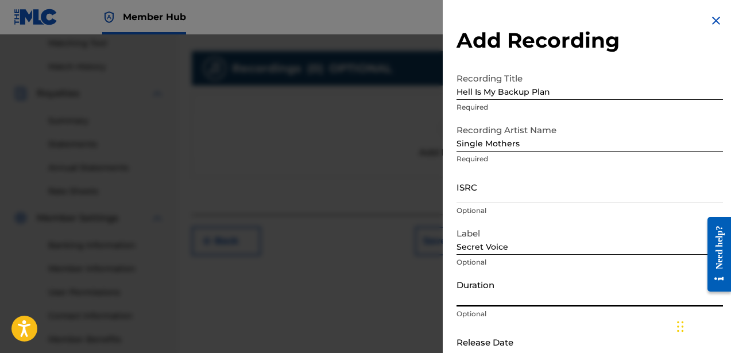
click at [478, 305] on input "Duration" at bounding box center [590, 290] width 267 height 33
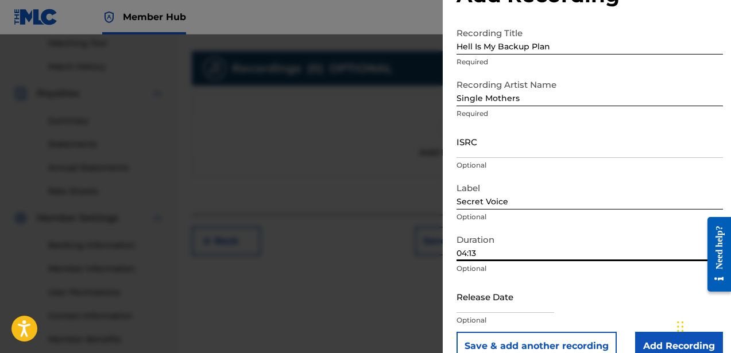
scroll to position [67, 0]
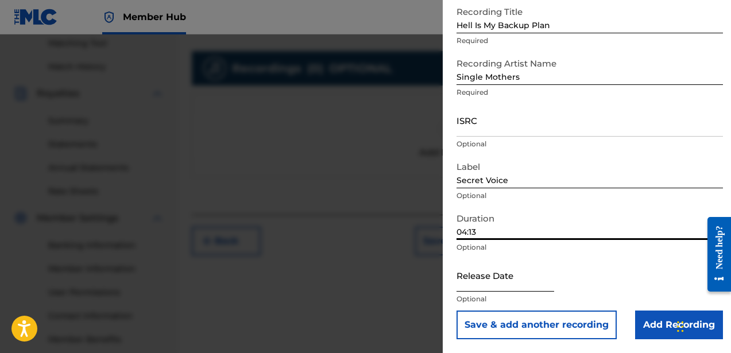
type input "04:13"
select select "8"
select select "2025"
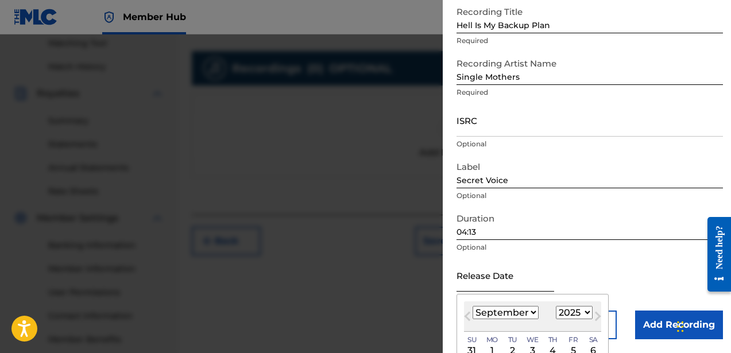
click at [488, 286] on input "text" at bounding box center [506, 275] width 98 height 33
type input "[DATE]"
select select "3"
select select "2012"
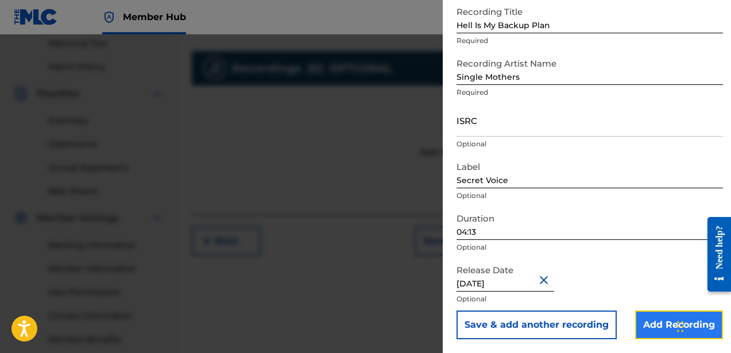
click at [645, 326] on input "Add Recording" at bounding box center [679, 325] width 88 height 29
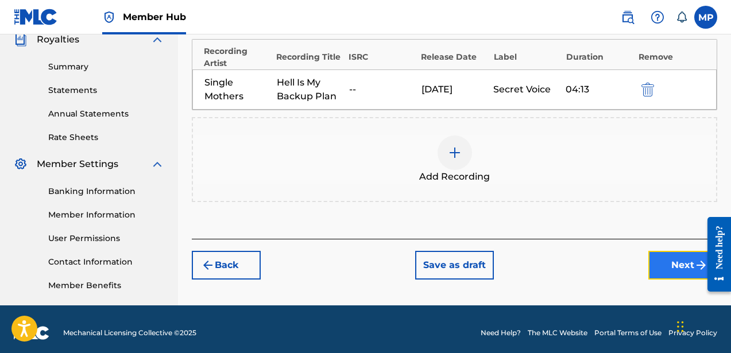
click at [673, 271] on button "Next" at bounding box center [683, 265] width 69 height 29
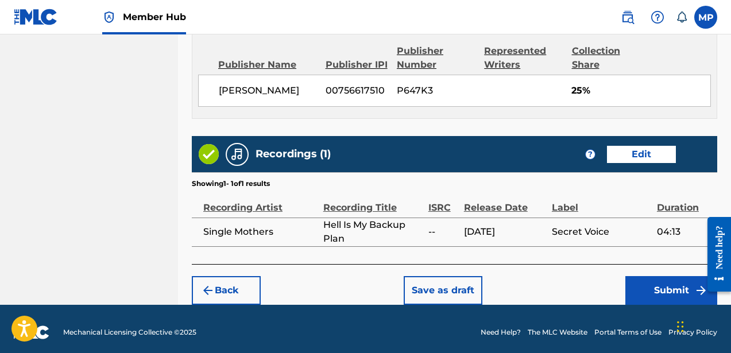
scroll to position [672, 0]
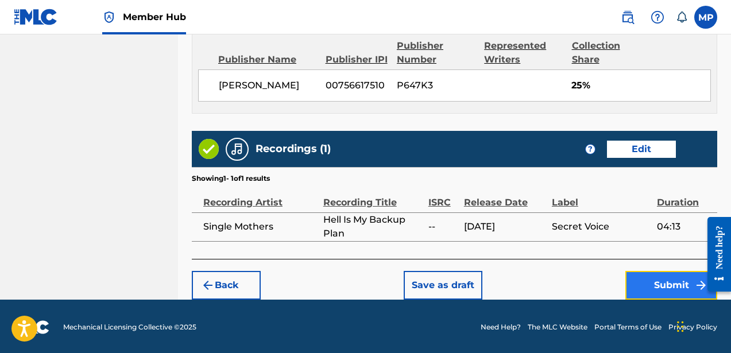
click at [639, 282] on button "Submit" at bounding box center [672, 285] width 92 height 29
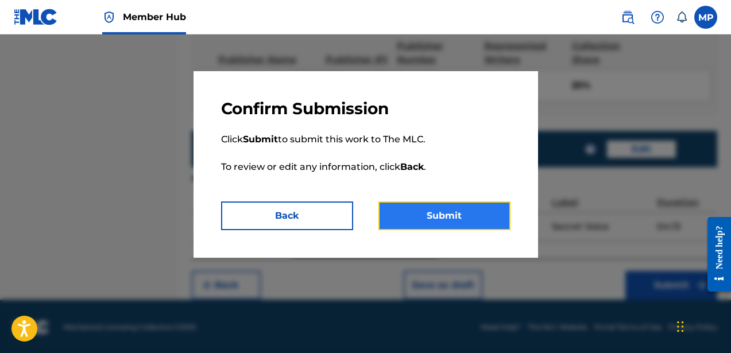
click at [427, 204] on button "Submit" at bounding box center [445, 216] width 132 height 29
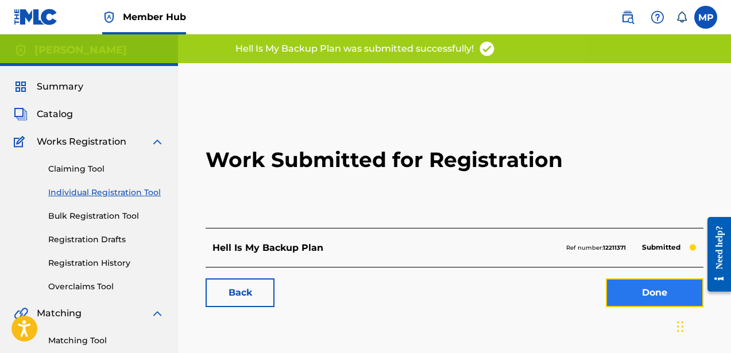
click at [648, 294] on link "Done" at bounding box center [655, 293] width 98 height 29
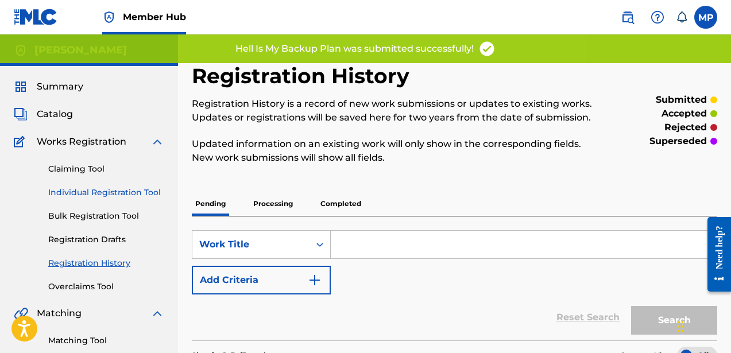
click at [108, 194] on link "Individual Registration Tool" at bounding box center [106, 193] width 116 height 12
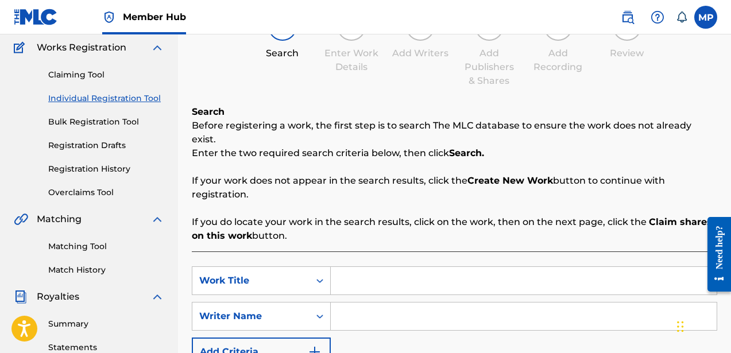
scroll to position [93, 0]
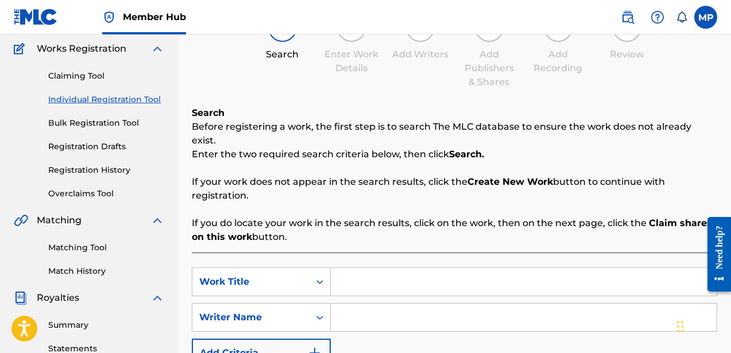
click at [370, 278] on input "Search Form" at bounding box center [524, 282] width 386 height 28
type input "Money"
click at [412, 304] on input "Search Form" at bounding box center [524, 318] width 386 height 28
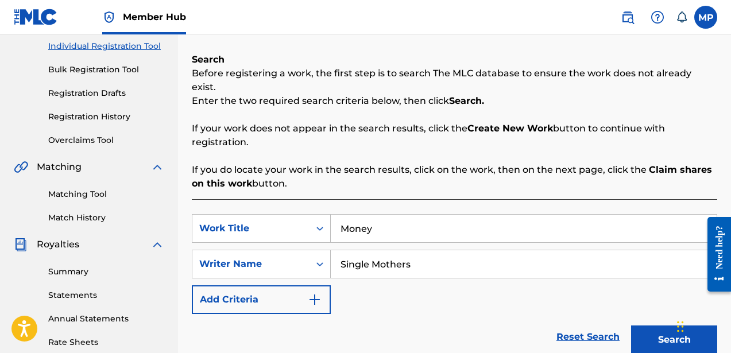
scroll to position [294, 0]
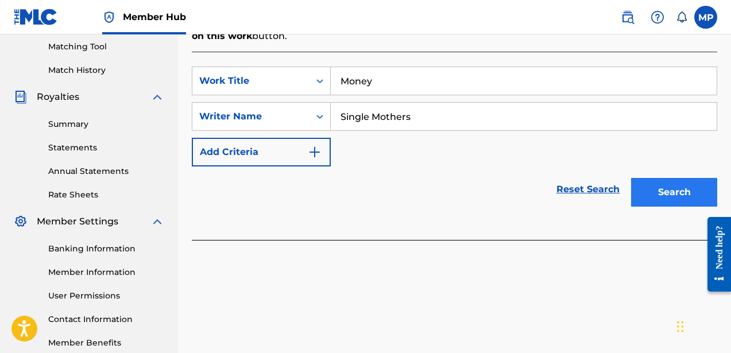
type input "Single Mothers"
click at [653, 178] on button "Search" at bounding box center [674, 192] width 86 height 29
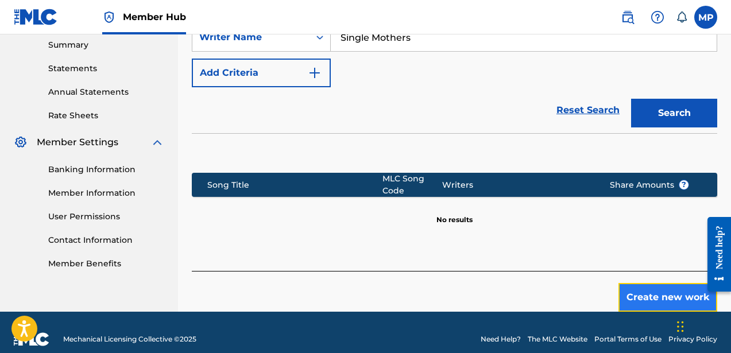
click at [632, 283] on button "Create new work" at bounding box center [668, 297] width 99 height 29
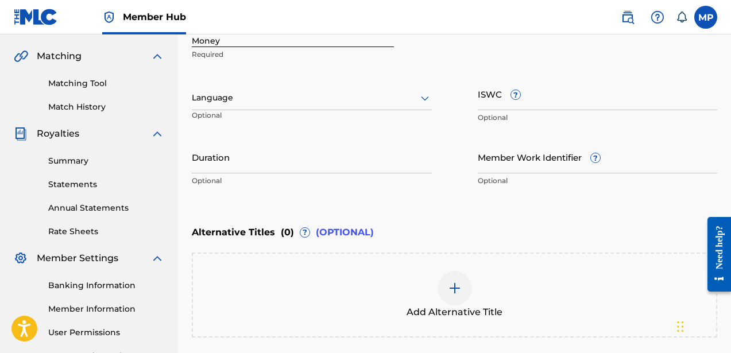
scroll to position [192, 0]
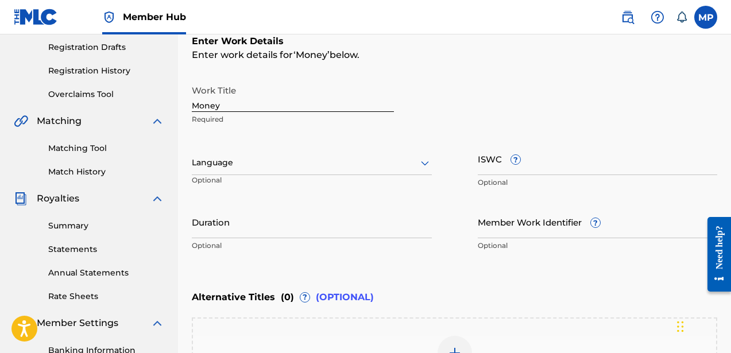
click at [222, 176] on p "Optional" at bounding box center [231, 184] width 79 height 19
click at [222, 165] on div at bounding box center [312, 163] width 240 height 14
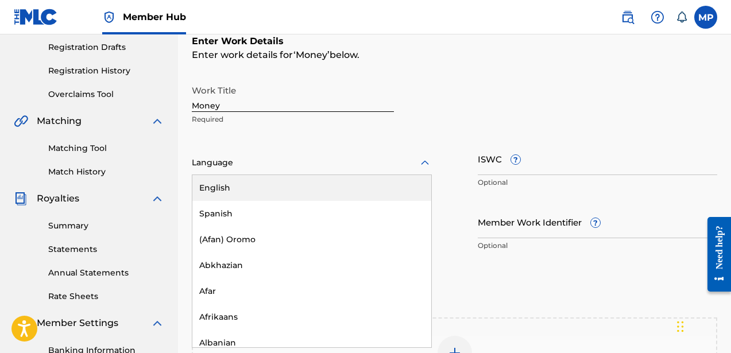
scroll to position [183, 0]
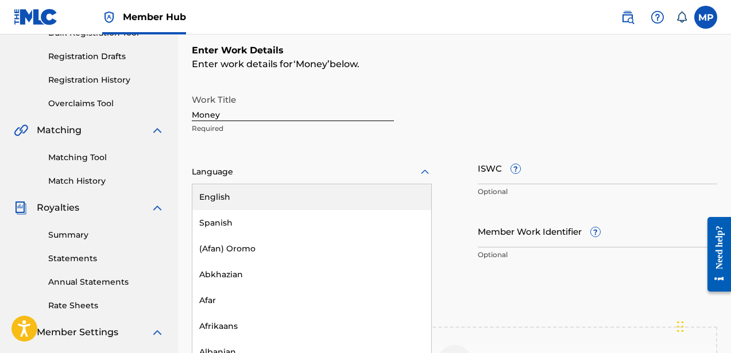
click at [222, 190] on div "English" at bounding box center [311, 197] width 239 height 26
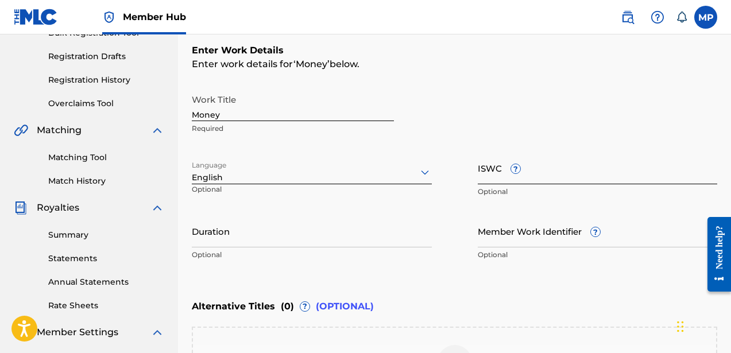
click at [577, 168] on input "ISWC ?" at bounding box center [598, 168] width 240 height 33
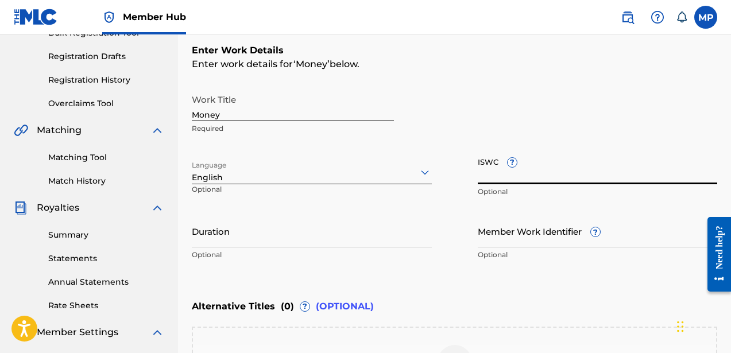
paste input "T9222838939"
type input "T9222838939"
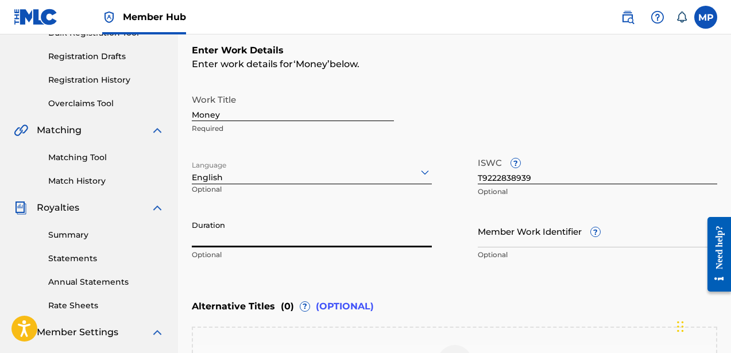
click at [249, 240] on input "Duration" at bounding box center [312, 231] width 240 height 33
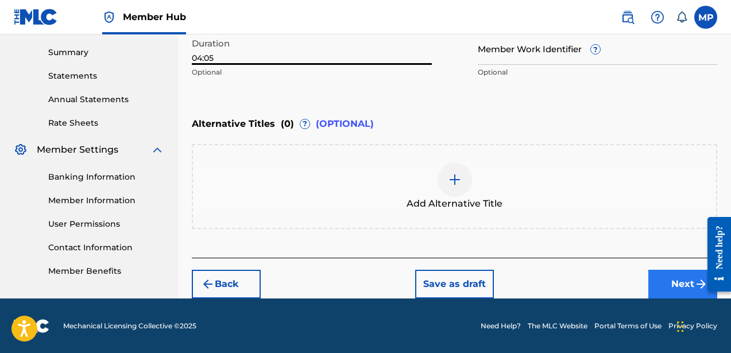
type input "04:05"
click at [660, 274] on button "Next" at bounding box center [683, 284] width 69 height 29
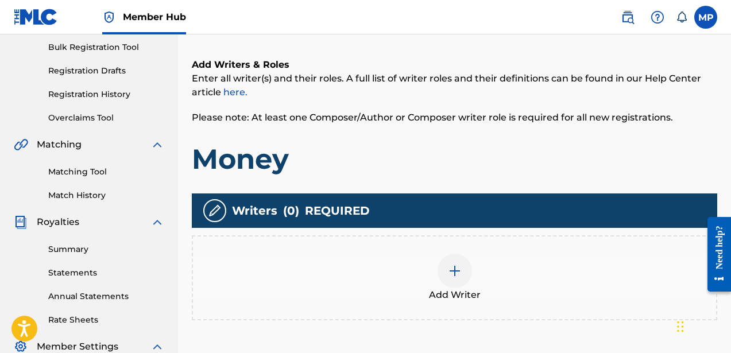
scroll to position [237, 0]
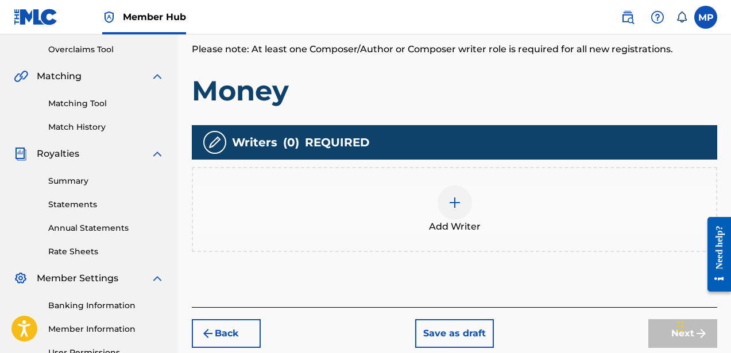
click at [442, 207] on div at bounding box center [455, 203] width 34 height 34
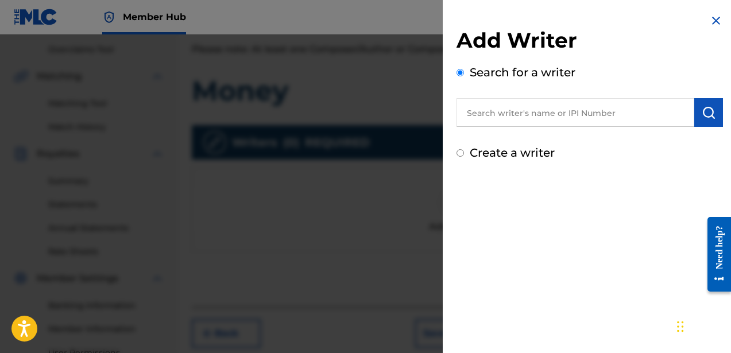
click at [490, 148] on label "Create a writer" at bounding box center [512, 153] width 85 height 14
radio input "true"
click at [464, 149] on input "Create a writer" at bounding box center [460, 152] width 7 height 7
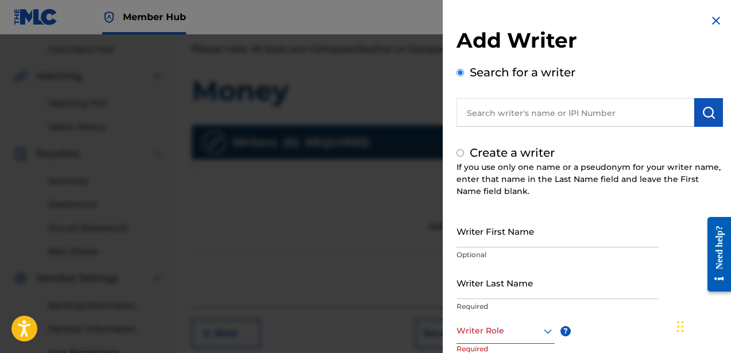
radio input "false"
radio input "true"
click at [487, 244] on input "Writer First Name" at bounding box center [558, 231] width 202 height 33
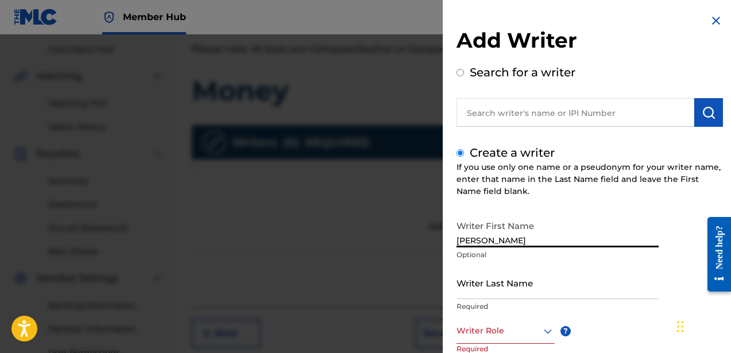
type input "[PERSON_NAME]"
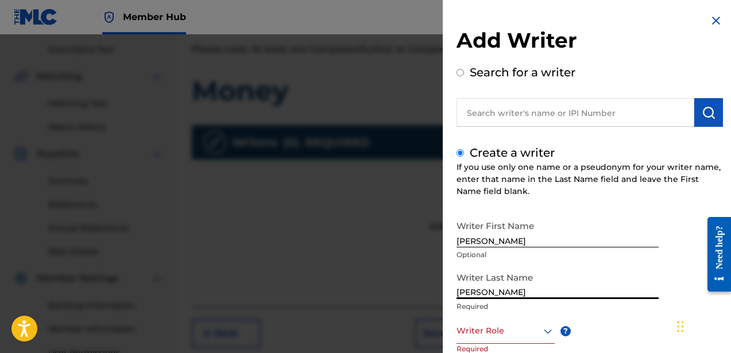
type input "[PERSON_NAME]"
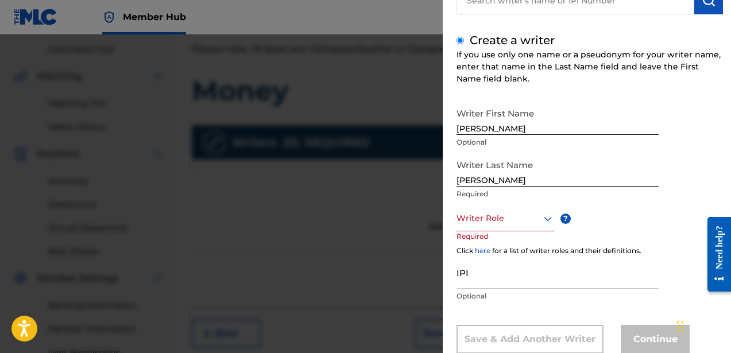
scroll to position [124, 0]
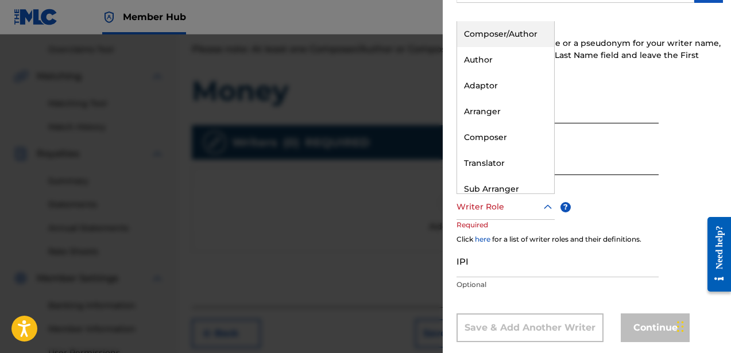
click at [496, 200] on div at bounding box center [506, 207] width 98 height 14
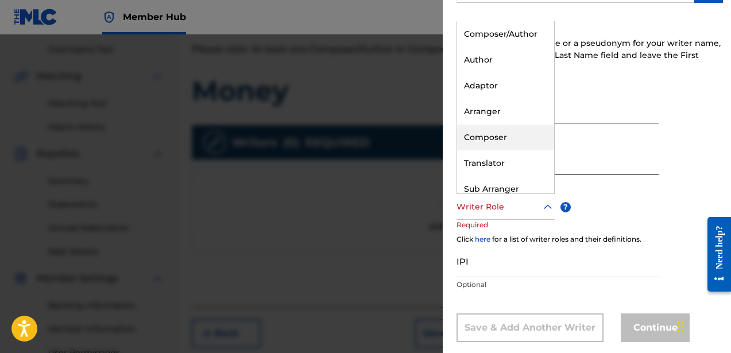
click at [496, 130] on div "Composer" at bounding box center [505, 138] width 97 height 26
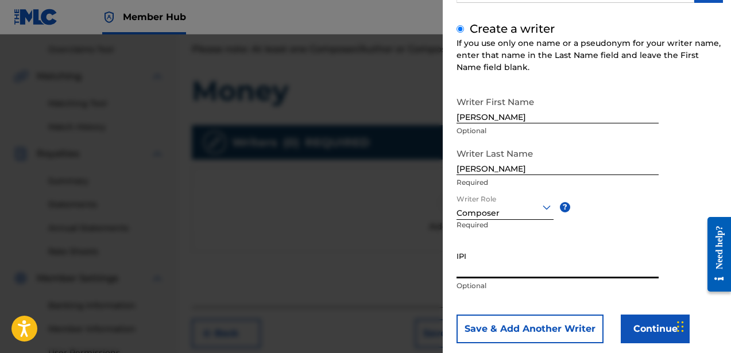
click at [495, 268] on input "IPI" at bounding box center [558, 262] width 202 height 33
paste input "756617510"
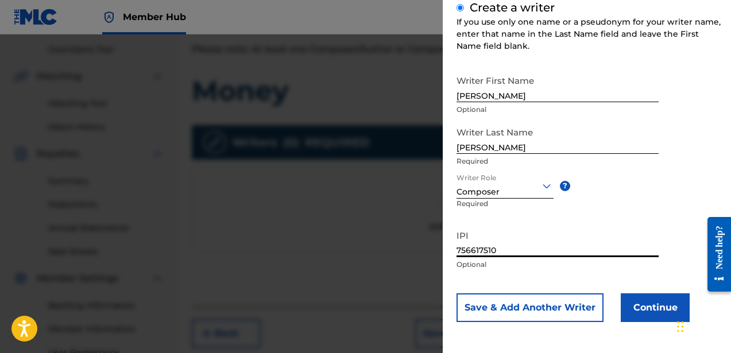
type input "756617510"
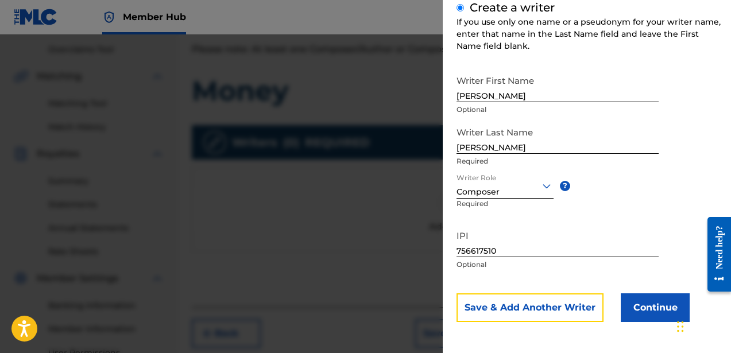
click at [534, 309] on button "Save & Add Another Writer" at bounding box center [530, 308] width 147 height 29
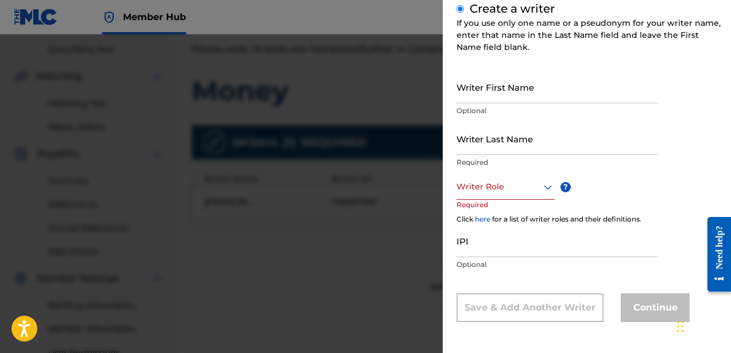
scroll to position [144, 0]
click at [490, 93] on input "Writer First Name" at bounding box center [558, 87] width 202 height 33
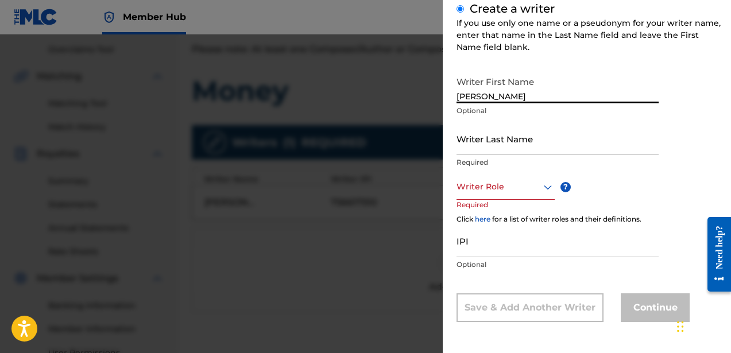
type input "[PERSON_NAME]"
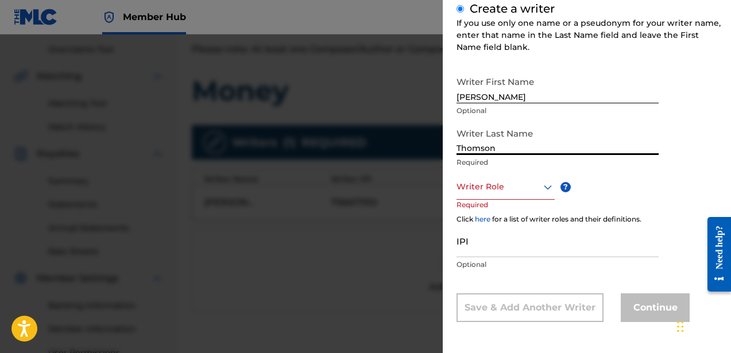
type input "Thomson"
click at [496, 190] on div at bounding box center [506, 187] width 98 height 14
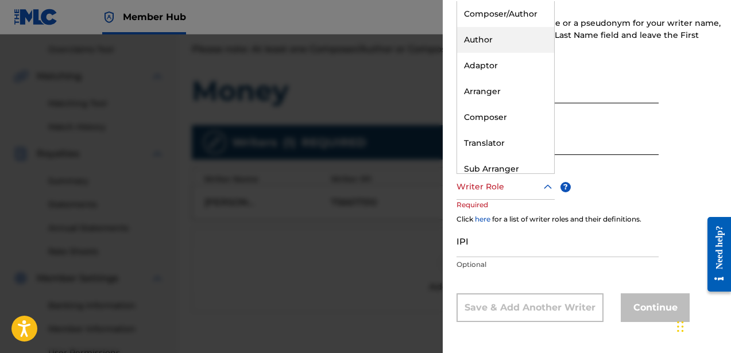
click at [483, 37] on div "Author" at bounding box center [505, 40] width 97 height 26
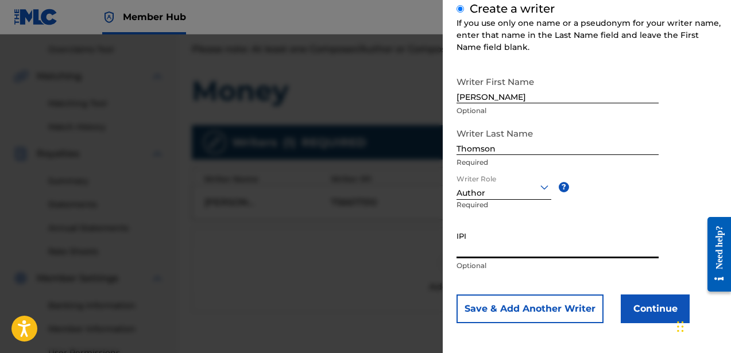
click at [496, 242] on input "IPI" at bounding box center [558, 242] width 202 height 33
paste input "835241156"
type input "835241156"
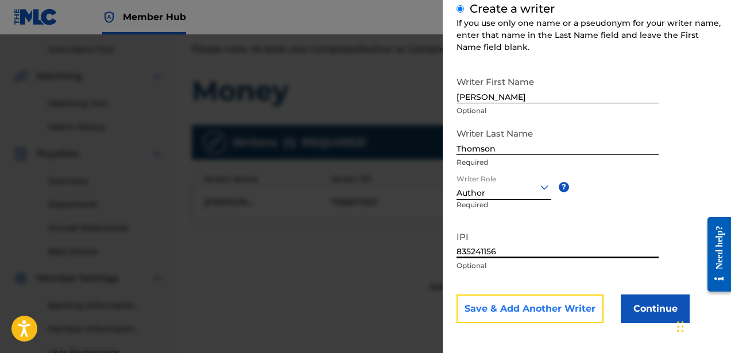
click at [538, 301] on button "Save & Add Another Writer" at bounding box center [530, 309] width 147 height 29
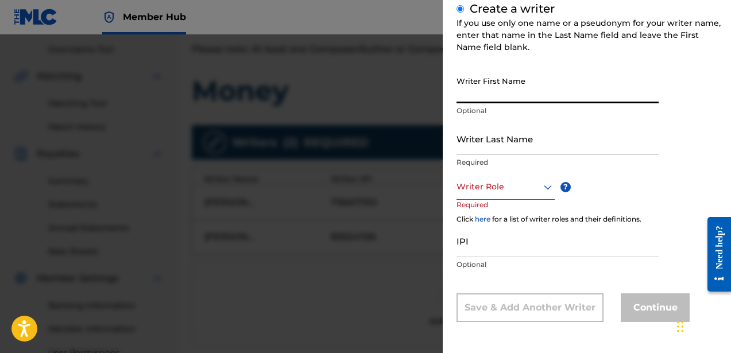
click at [487, 94] on input "Writer First Name" at bounding box center [558, 87] width 202 height 33
type input "[PERSON_NAME]"
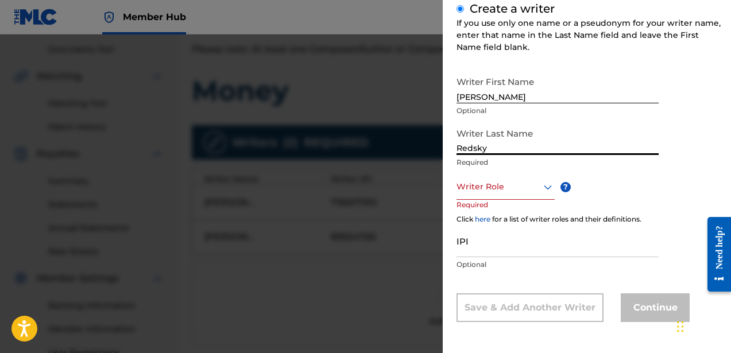
type input "Redsky"
click at [510, 186] on div at bounding box center [506, 187] width 98 height 14
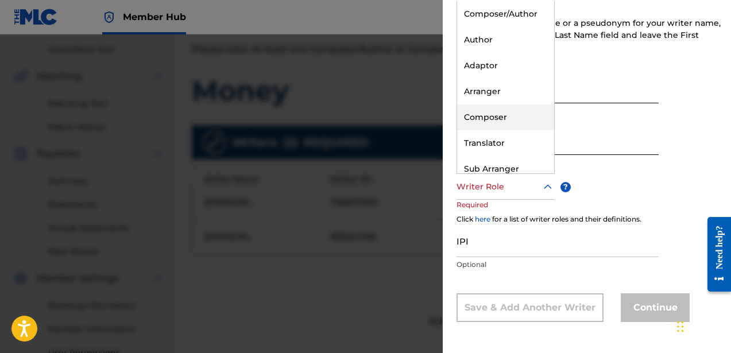
click at [504, 119] on div "Composer" at bounding box center [505, 118] width 97 height 26
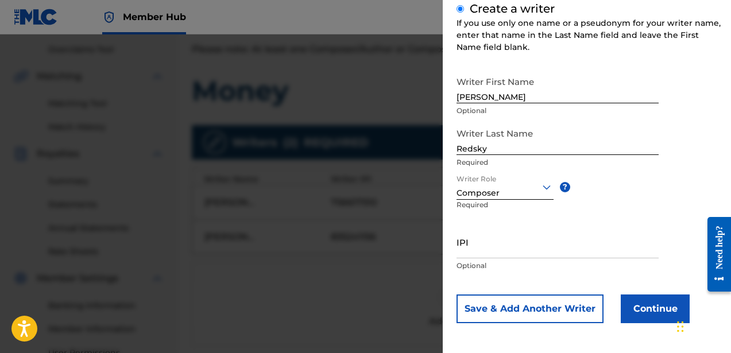
click at [482, 261] on p "Optional" at bounding box center [558, 266] width 202 height 10
click at [482, 255] on input "IPI" at bounding box center [558, 242] width 202 height 33
paste input "762077043"
type input "762077043"
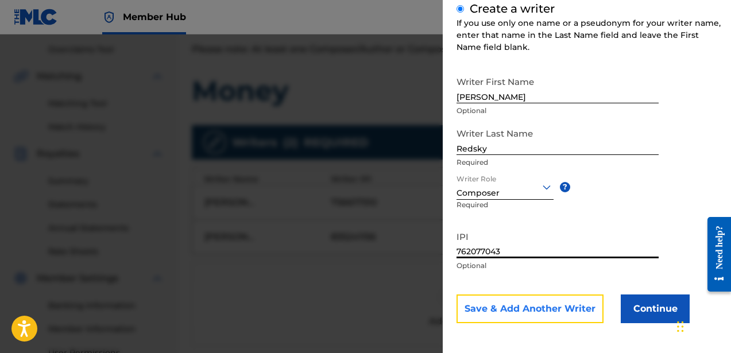
click at [515, 305] on button "Save & Add Another Writer" at bounding box center [530, 309] width 147 height 29
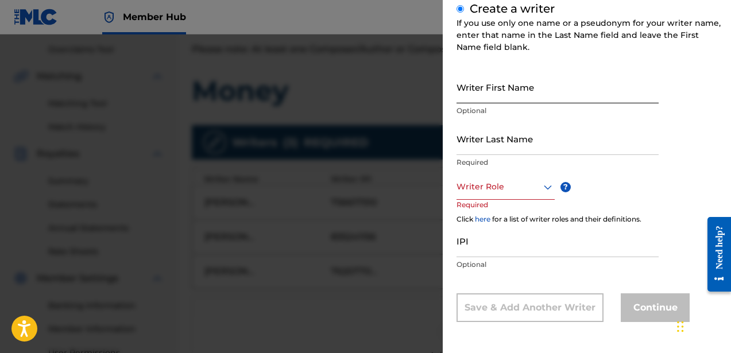
click at [495, 97] on input "Writer First Name" at bounding box center [558, 87] width 202 height 33
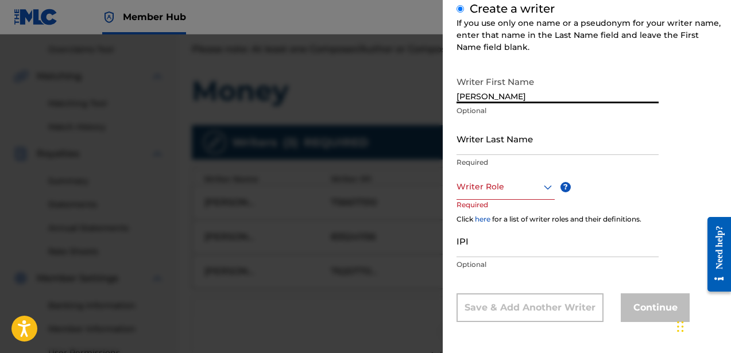
type input "[PERSON_NAME]"
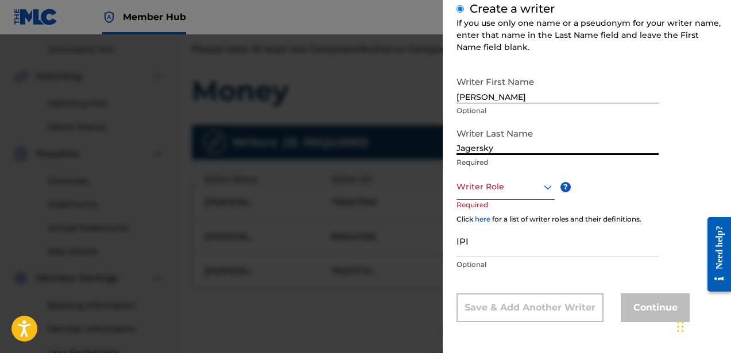
type input "Jagersky"
click at [506, 188] on div at bounding box center [506, 187] width 98 height 14
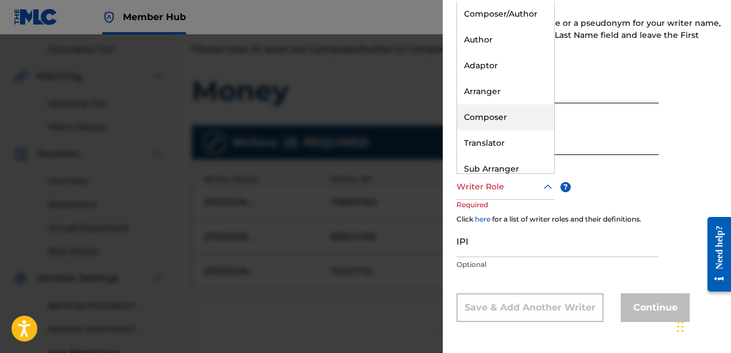
click at [502, 124] on div "Composer" at bounding box center [505, 118] width 97 height 26
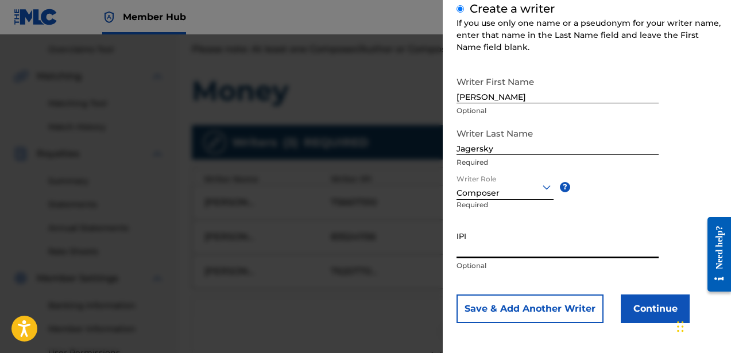
click at [478, 252] on input "IPI" at bounding box center [558, 242] width 202 height 33
paste input "760619141"
type input "760619141"
click at [646, 303] on button "Continue" at bounding box center [655, 309] width 69 height 29
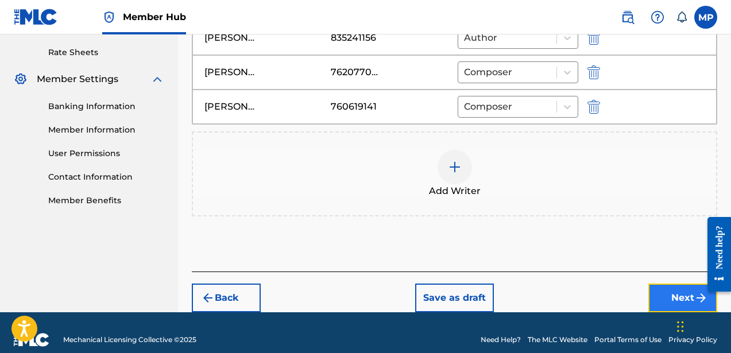
click at [649, 290] on button "Next" at bounding box center [683, 298] width 69 height 29
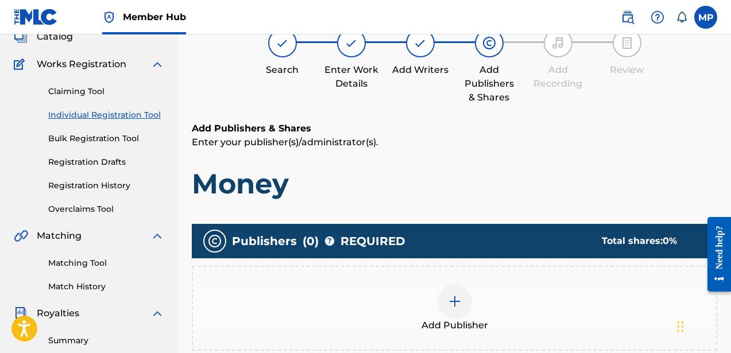
scroll to position [52, 0]
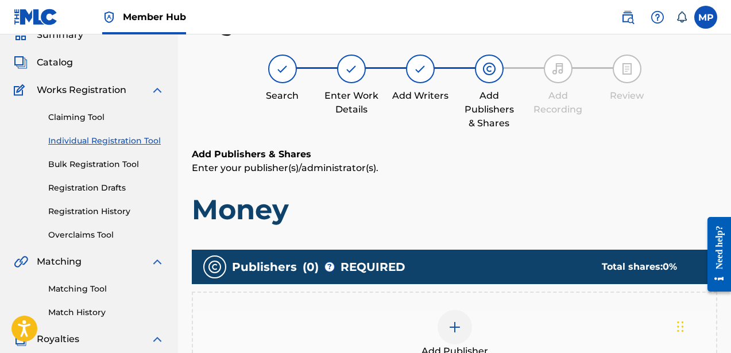
click at [455, 321] on img at bounding box center [455, 328] width 14 height 14
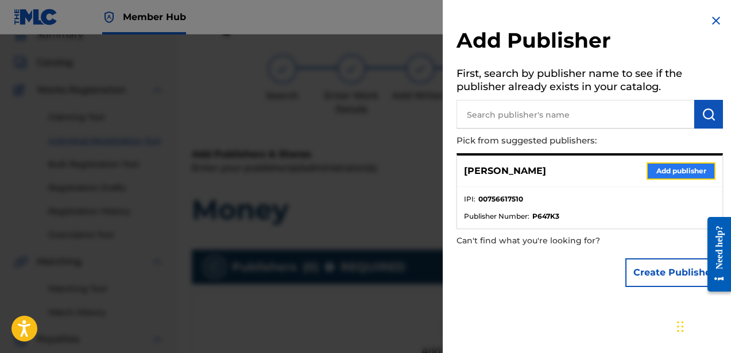
click at [661, 179] on button "Add publisher" at bounding box center [681, 171] width 69 height 17
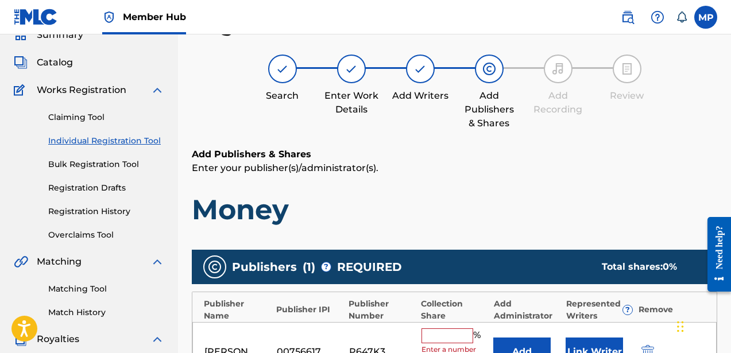
click at [441, 334] on input "text" at bounding box center [448, 336] width 52 height 15
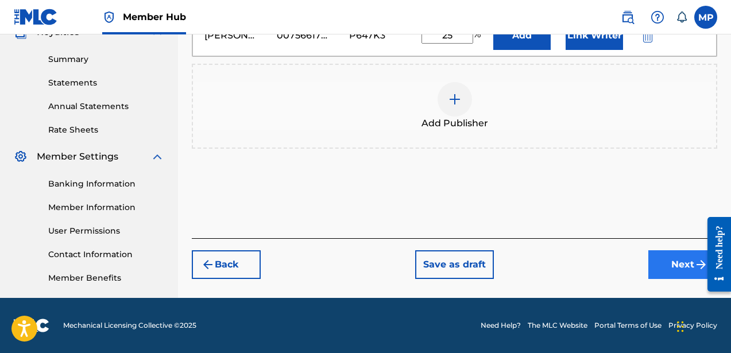
type input "25"
click at [666, 260] on button "Next" at bounding box center [683, 265] width 69 height 29
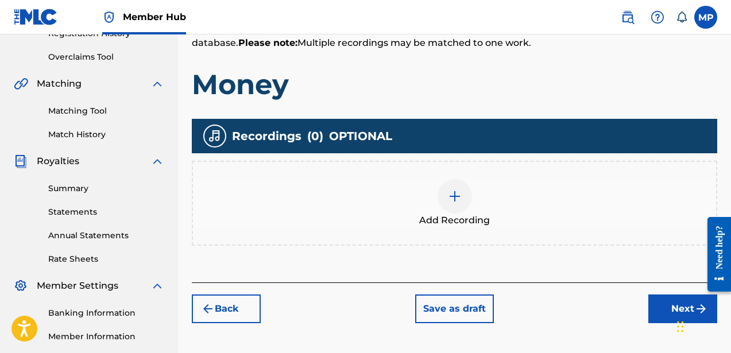
scroll to position [301, 0]
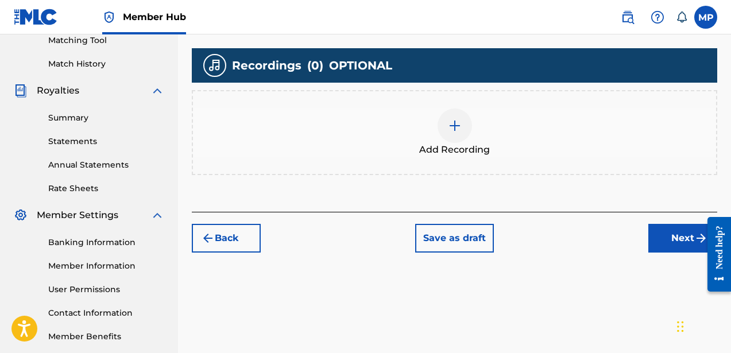
click at [446, 138] on div at bounding box center [455, 126] width 34 height 34
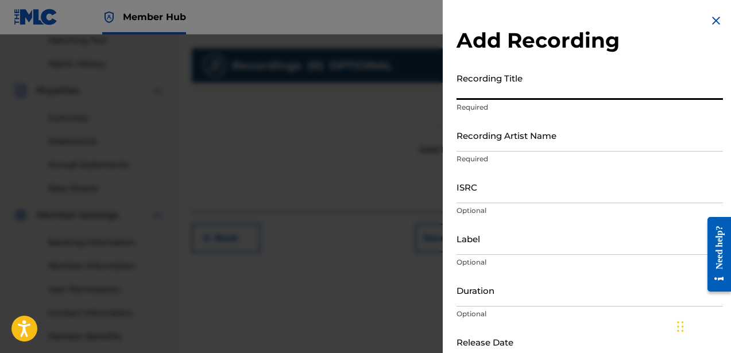
click at [497, 97] on input "Recording Title" at bounding box center [590, 83] width 267 height 33
type input "Money"
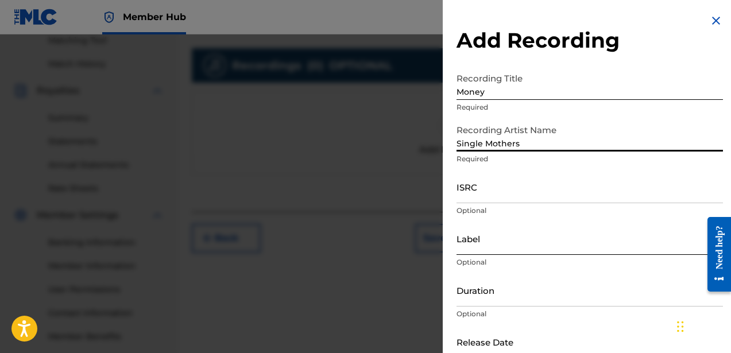
type input "Single Mothers"
click at [485, 245] on input "Label" at bounding box center [590, 238] width 267 height 33
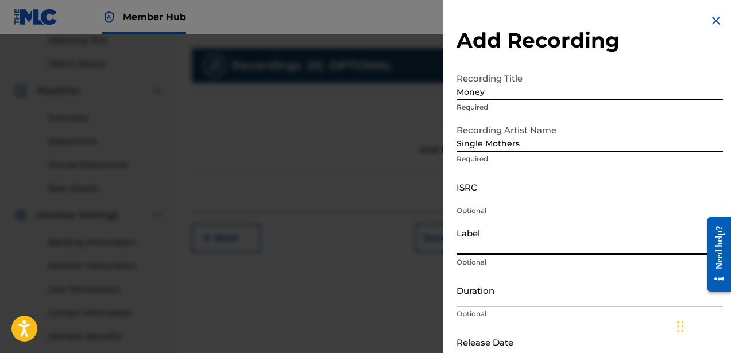
type input "Hot Charity / Dine Alone"
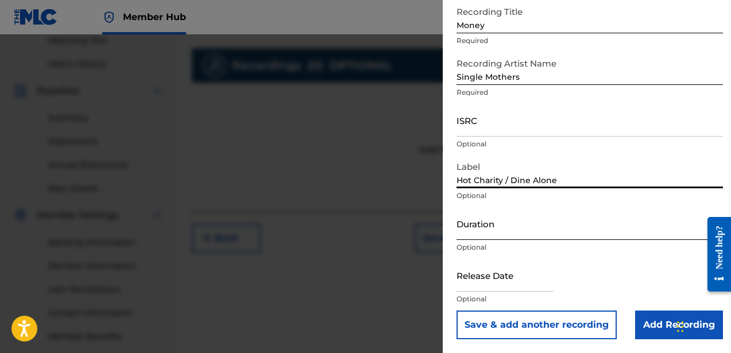
click at [502, 237] on input "Duration" at bounding box center [590, 223] width 267 height 33
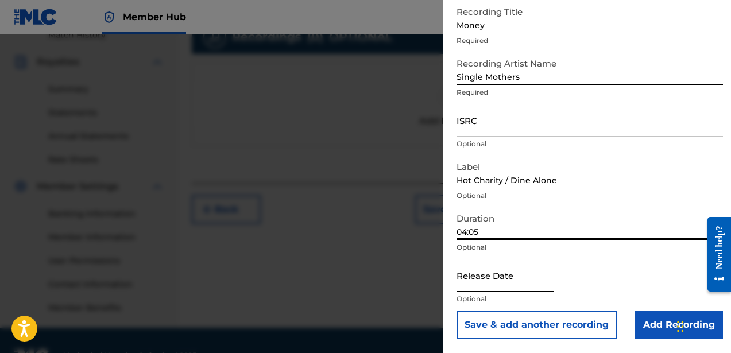
scroll to position [359, 0]
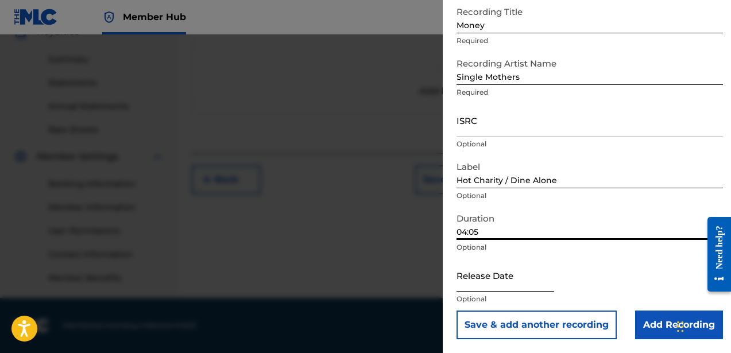
type input "04:05"
click at [510, 286] on input "text" at bounding box center [506, 275] width 98 height 33
select select "8"
select select "2025"
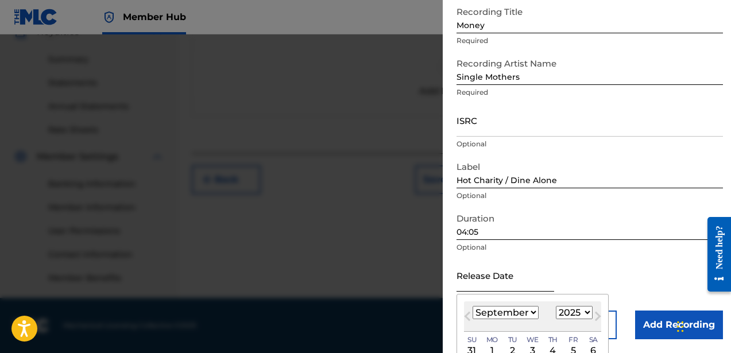
type input "[DATE]"
select select "9"
select select "2014"
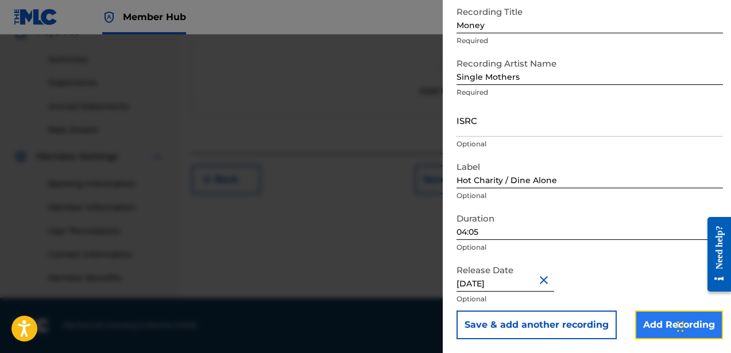
click at [642, 320] on input "Add Recording" at bounding box center [679, 325] width 88 height 29
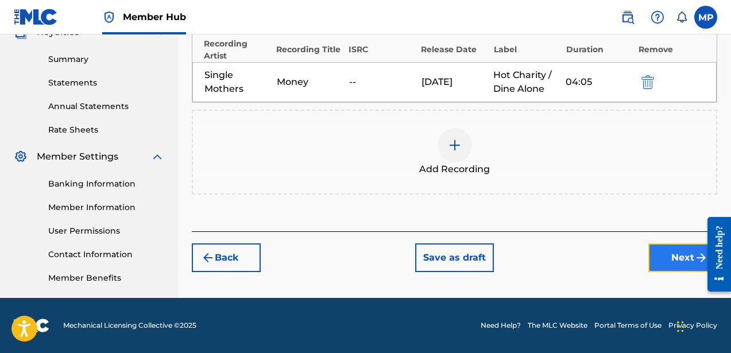
click at [669, 249] on button "Next" at bounding box center [683, 258] width 69 height 29
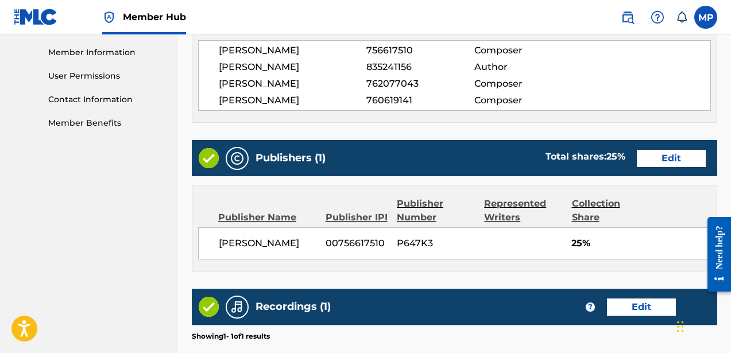
scroll to position [672, 0]
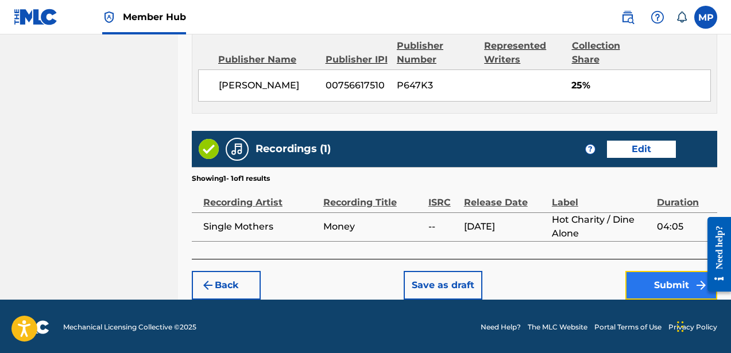
click at [655, 278] on button "Submit" at bounding box center [672, 285] width 92 height 29
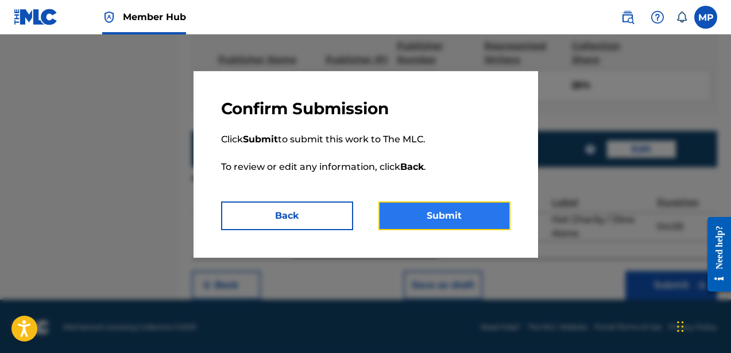
click at [479, 223] on button "Submit" at bounding box center [445, 216] width 132 height 29
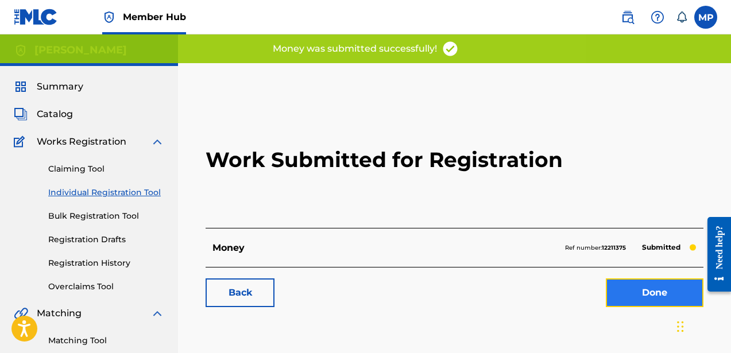
click at [633, 284] on link "Done" at bounding box center [655, 293] width 98 height 29
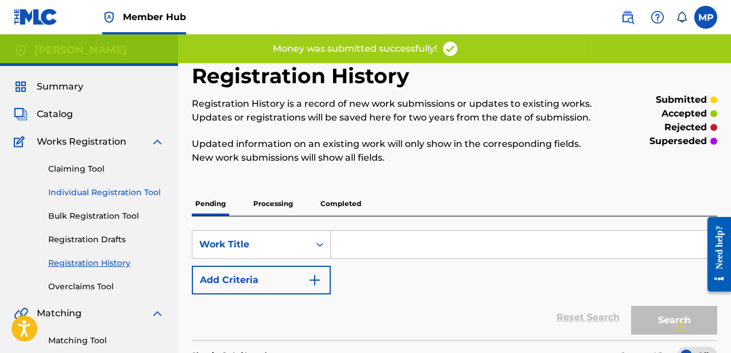
click at [134, 198] on link "Individual Registration Tool" at bounding box center [106, 193] width 116 height 12
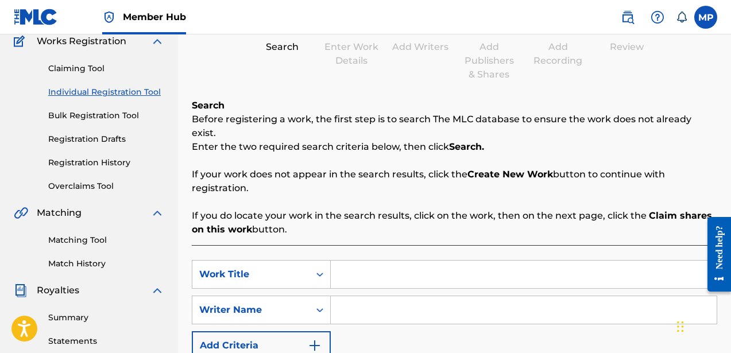
scroll to position [150, 0]
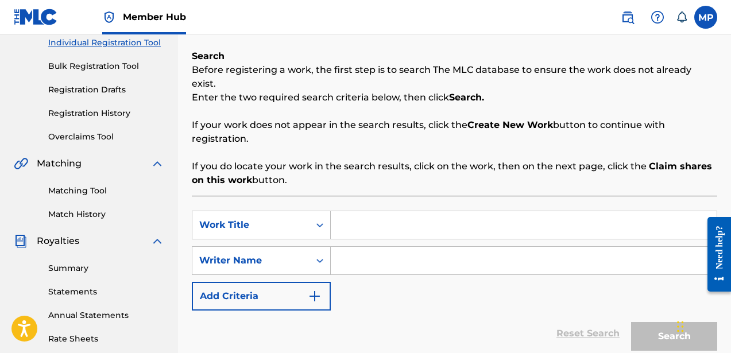
click at [360, 211] on input "Search Form" at bounding box center [524, 225] width 386 height 28
type input "Overdose"
click at [378, 249] on input "Search Form" at bounding box center [524, 261] width 386 height 28
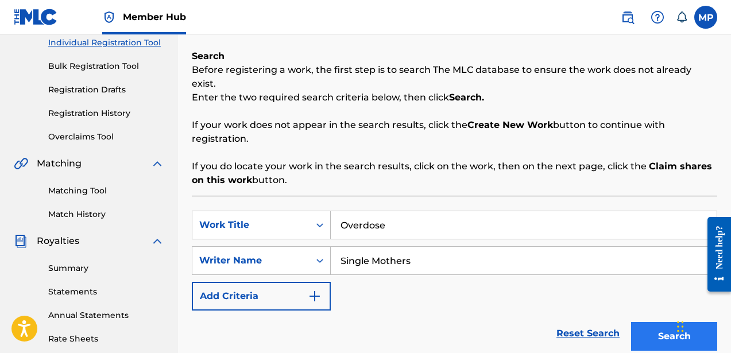
type input "Single Mothers"
click at [650, 322] on button "Search" at bounding box center [674, 336] width 86 height 29
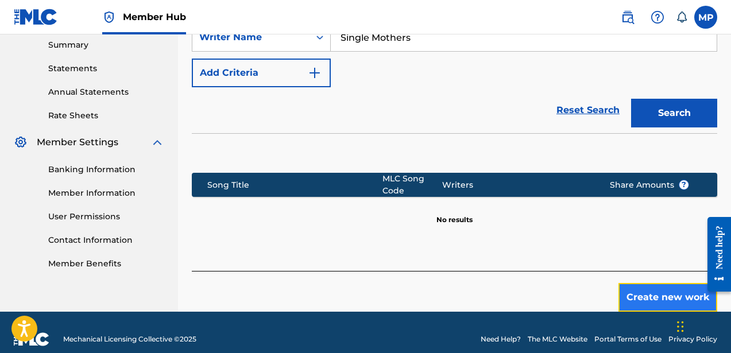
click at [649, 283] on button "Create new work" at bounding box center [668, 297] width 99 height 29
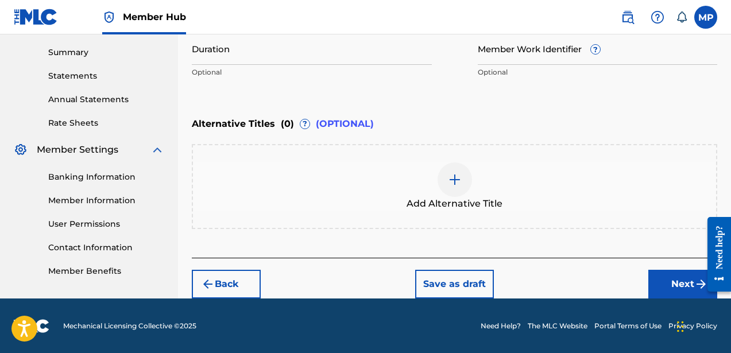
scroll to position [357, 0]
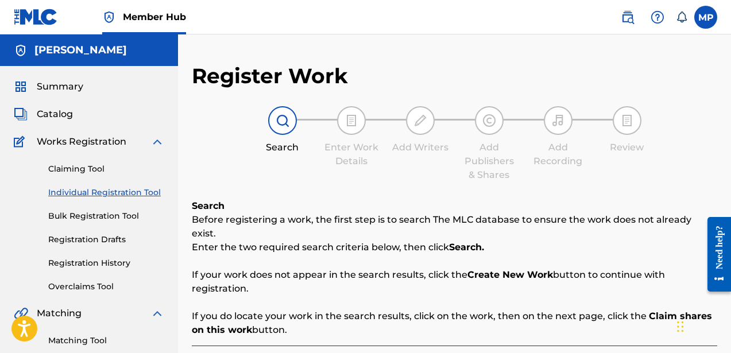
scroll to position [330, 0]
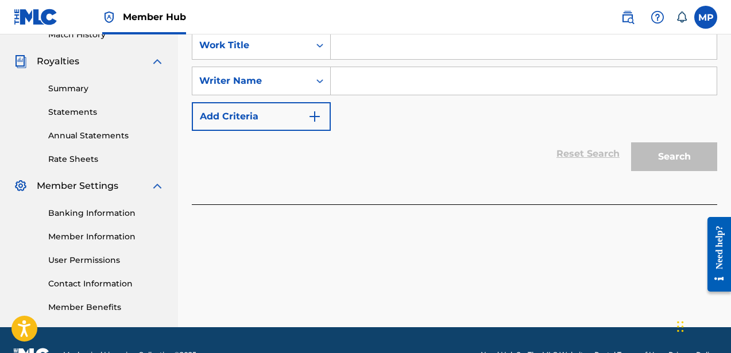
click at [415, 68] on input "Search Form" at bounding box center [524, 81] width 386 height 28
type input "d"
click at [507, 37] on input "Search Form" at bounding box center [524, 46] width 386 height 28
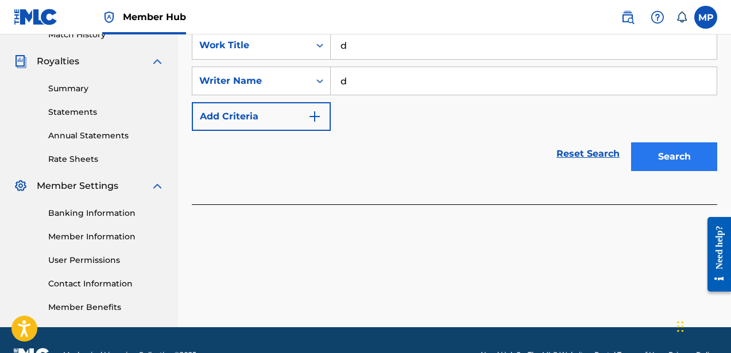
type input "d"
click at [638, 143] on button "Search" at bounding box center [674, 156] width 86 height 29
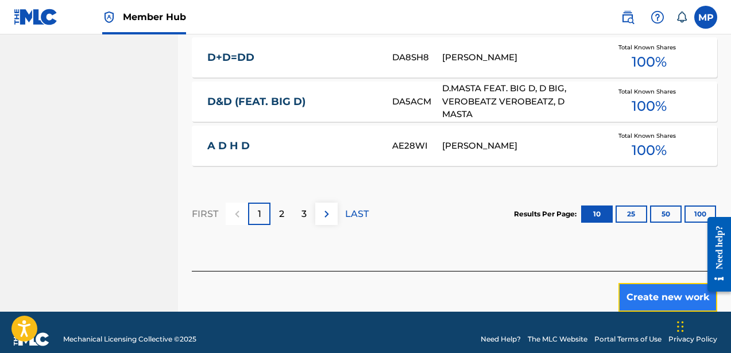
click at [649, 286] on button "Create new work" at bounding box center [668, 297] width 99 height 29
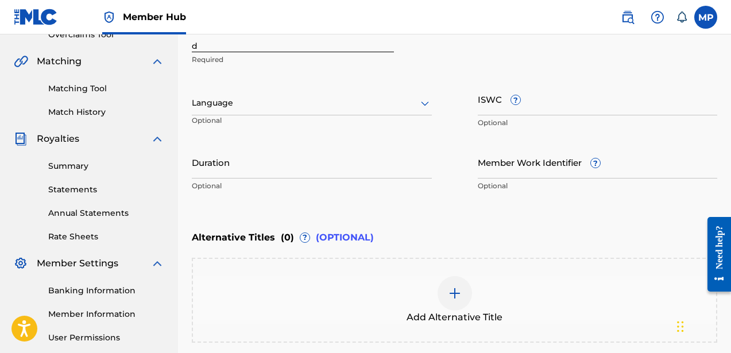
scroll to position [205, 0]
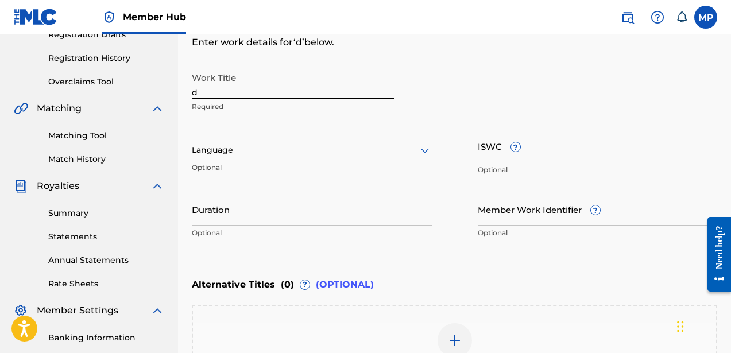
click at [205, 90] on input "d" at bounding box center [293, 83] width 202 height 33
type input "Overdose"
click at [212, 155] on div at bounding box center [312, 150] width 240 height 14
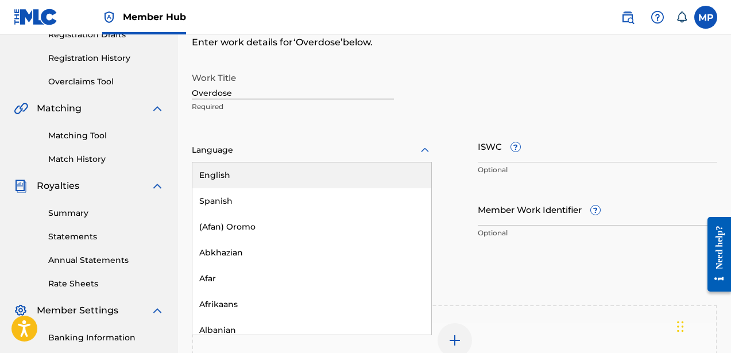
click at [229, 172] on div "English" at bounding box center [311, 176] width 239 height 26
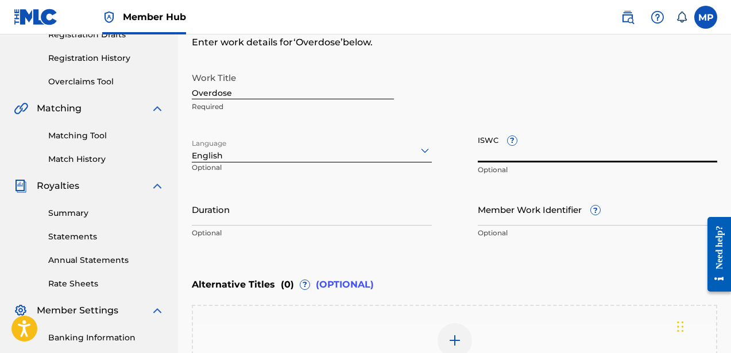
click at [538, 150] on input "ISWC ?" at bounding box center [598, 146] width 240 height 33
paste input "T9222839023"
type input "T9222839023"
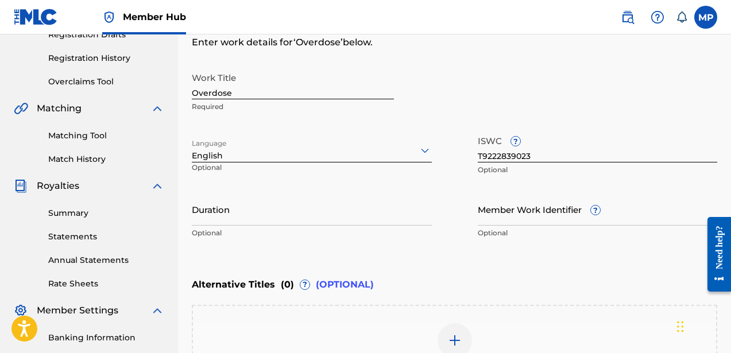
click at [342, 226] on div "Duration Optional" at bounding box center [312, 219] width 240 height 52
click at [263, 225] on input "Duration" at bounding box center [312, 209] width 240 height 33
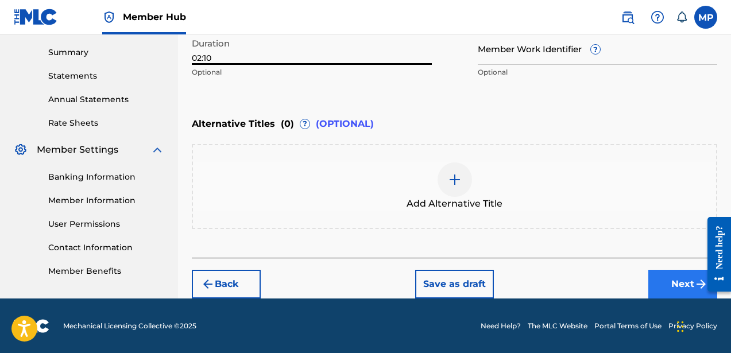
type input "02:10"
click at [659, 279] on button "Next" at bounding box center [683, 284] width 69 height 29
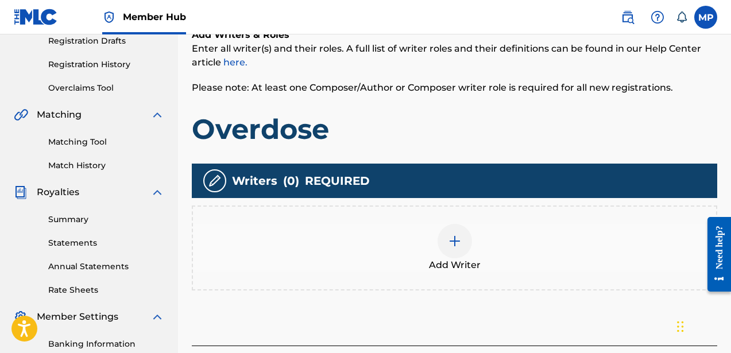
scroll to position [218, 0]
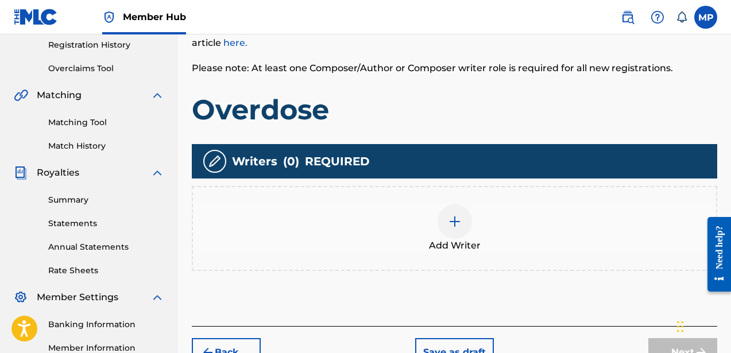
click at [439, 230] on div "Add Writer" at bounding box center [454, 229] width 523 height 48
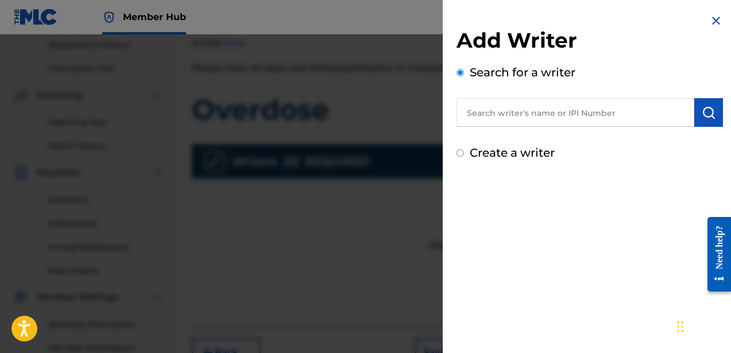
click at [521, 154] on label "Create a writer" at bounding box center [512, 153] width 85 height 14
radio input "true"
click at [464, 154] on input "Create a writer" at bounding box center [460, 152] width 7 height 7
radio input "false"
radio input "true"
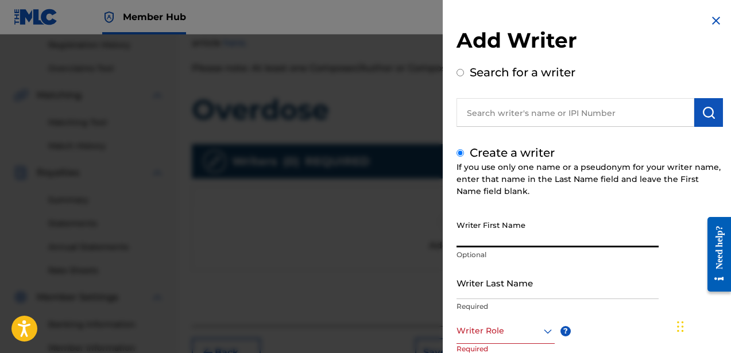
click at [519, 238] on input "Writer First Name" at bounding box center [558, 231] width 202 height 33
type input "[PERSON_NAME]"
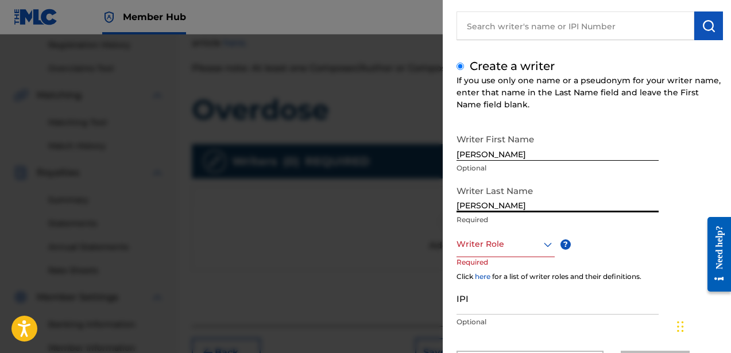
scroll to position [109, 0]
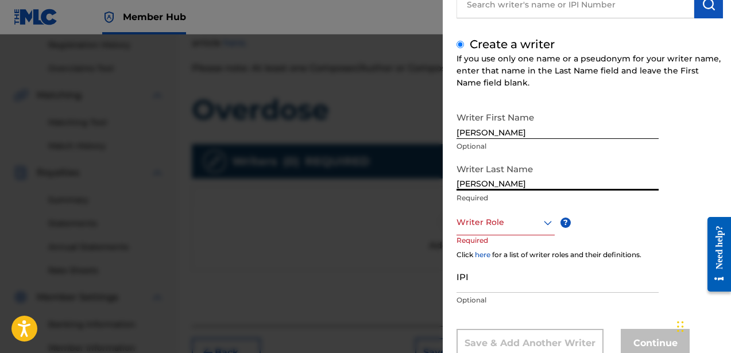
type input "[PERSON_NAME]"
click at [483, 234] on div "Writer Role" at bounding box center [506, 223] width 98 height 26
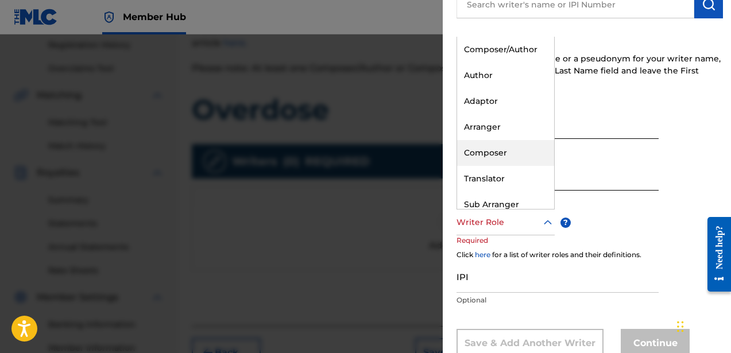
click at [488, 157] on div "Composer" at bounding box center [505, 153] width 97 height 26
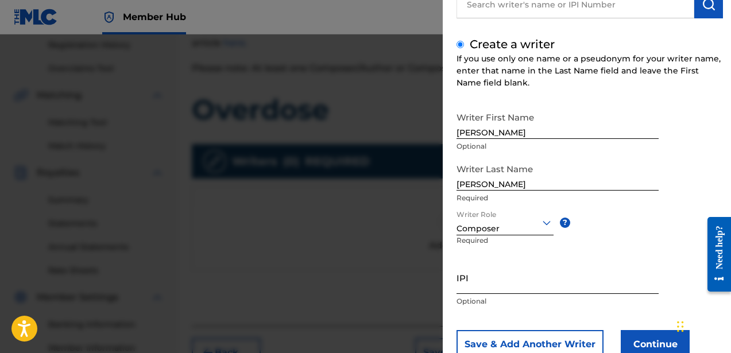
click at [523, 287] on input "IPI" at bounding box center [558, 277] width 202 height 33
paste input "756617510"
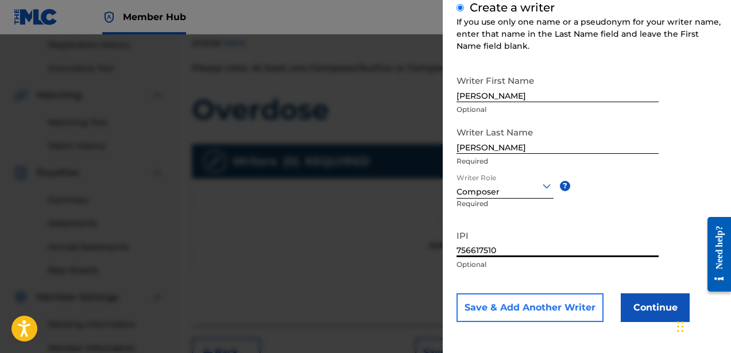
type input "756617510"
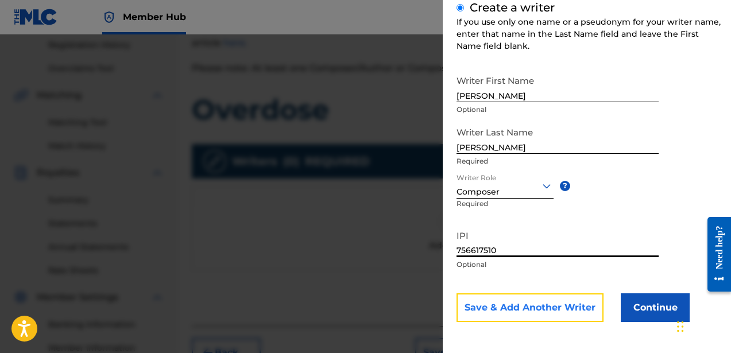
click at [530, 298] on button "Save & Add Another Writer" at bounding box center [530, 308] width 147 height 29
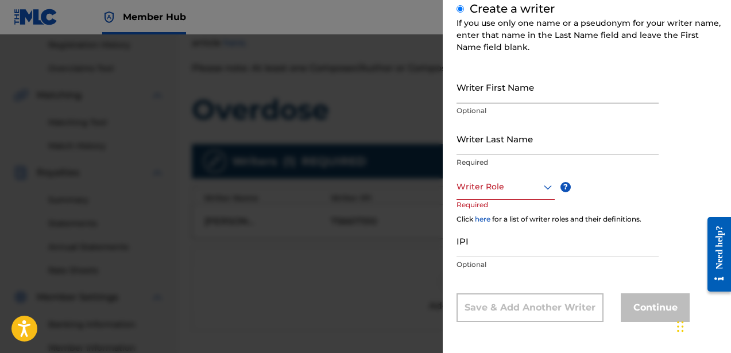
scroll to position [144, 0]
click at [480, 97] on input "Writer First Name" at bounding box center [558, 87] width 202 height 33
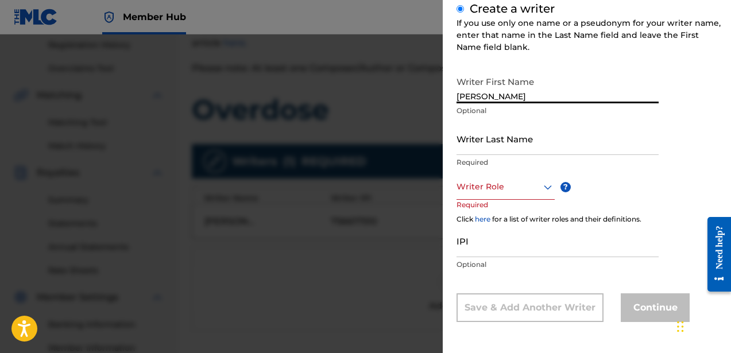
type input "[PERSON_NAME]"
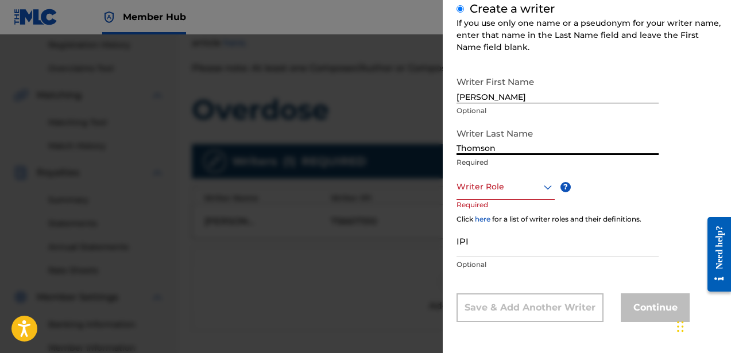
type input "Thomson"
click at [483, 191] on div at bounding box center [506, 187] width 98 height 14
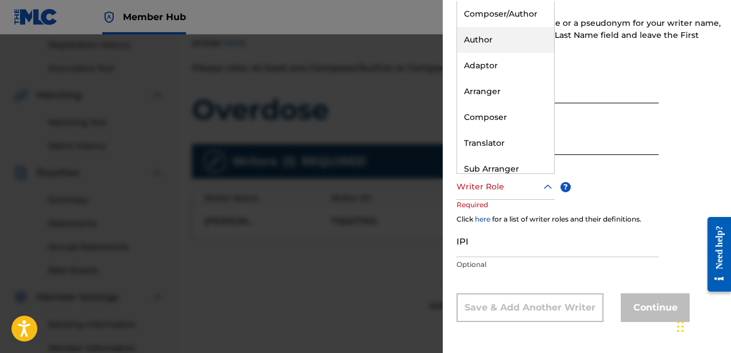
click at [480, 36] on div "Author" at bounding box center [505, 40] width 97 height 26
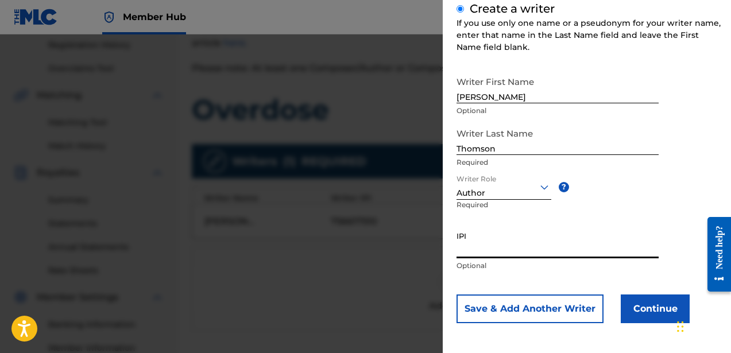
click at [520, 251] on input "IPI" at bounding box center [558, 242] width 202 height 33
paste input "835241156"
type input "835241156"
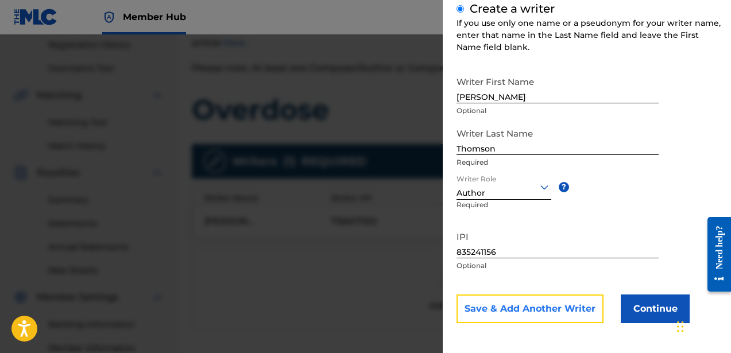
click at [532, 315] on button "Save & Add Another Writer" at bounding box center [530, 309] width 147 height 29
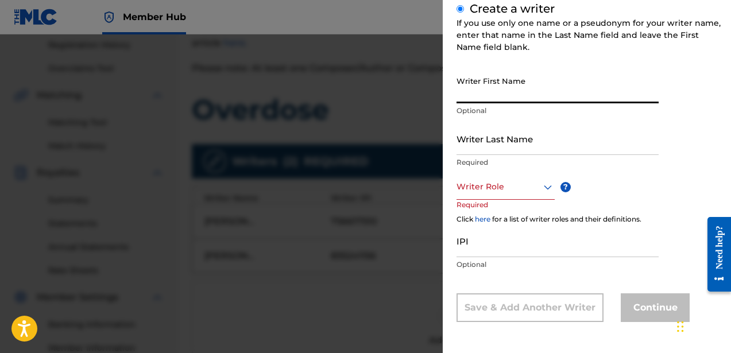
click at [488, 102] on input "Writer First Name" at bounding box center [558, 87] width 202 height 33
type input "[PERSON_NAME]"
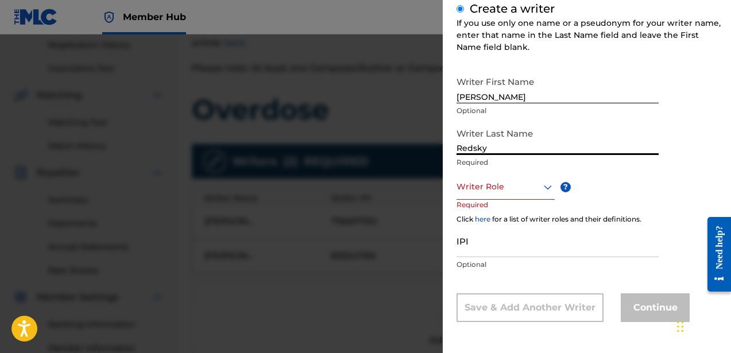
type input "Redsky"
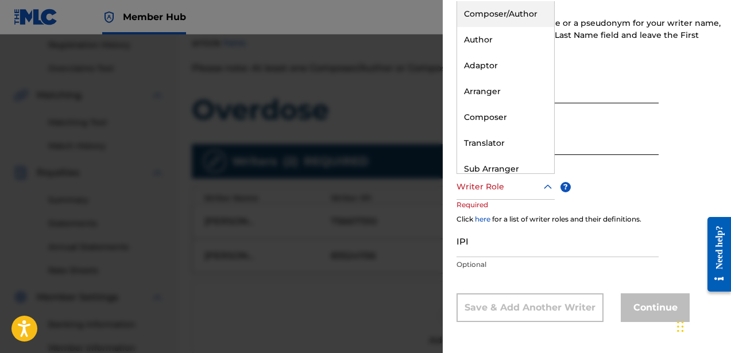
click at [500, 183] on div at bounding box center [506, 187] width 98 height 14
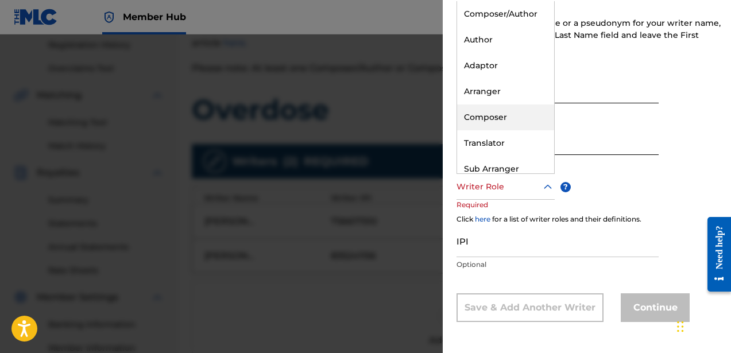
click at [500, 115] on div "Composer" at bounding box center [505, 118] width 97 height 26
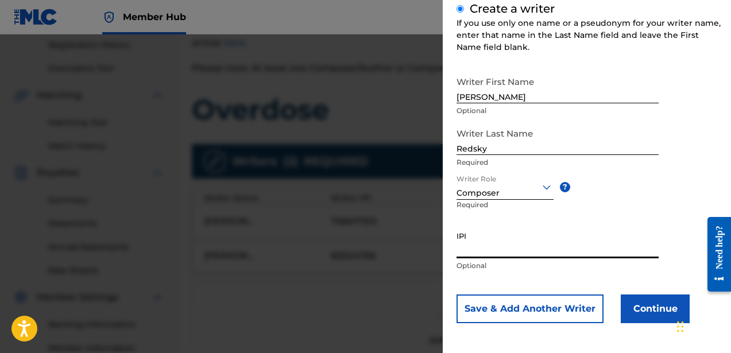
click at [492, 242] on input "IPI" at bounding box center [558, 242] width 202 height 33
paste input "762077043"
type input "762077043"
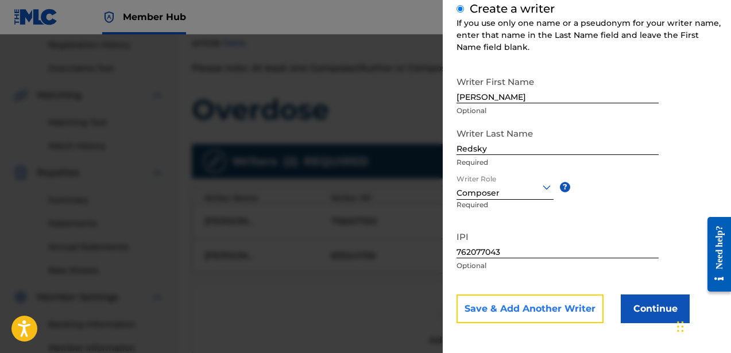
click at [511, 310] on button "Save & Add Another Writer" at bounding box center [530, 309] width 147 height 29
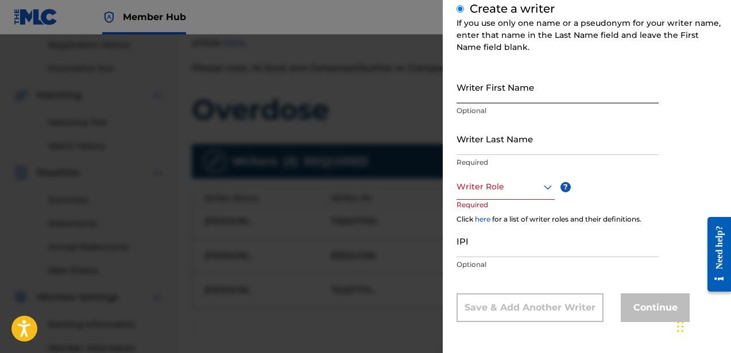
click at [483, 94] on input "Writer First Name" at bounding box center [558, 87] width 202 height 33
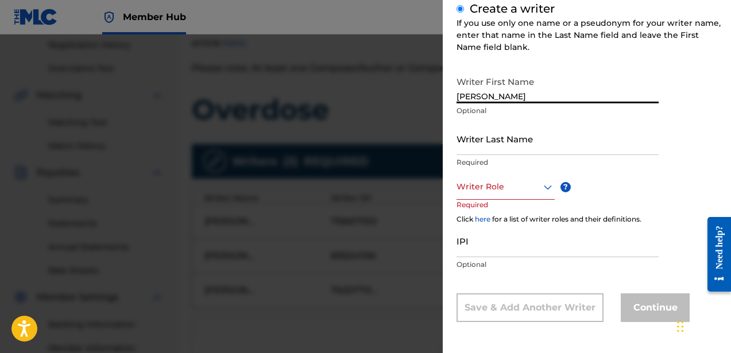
type input "[PERSON_NAME]"
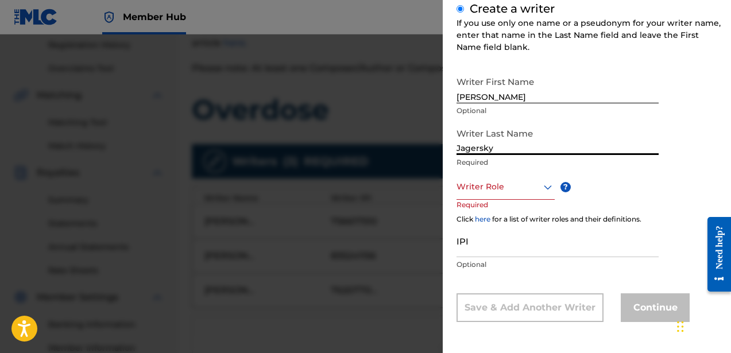
type input "Jagersky"
click at [510, 191] on div at bounding box center [506, 187] width 98 height 14
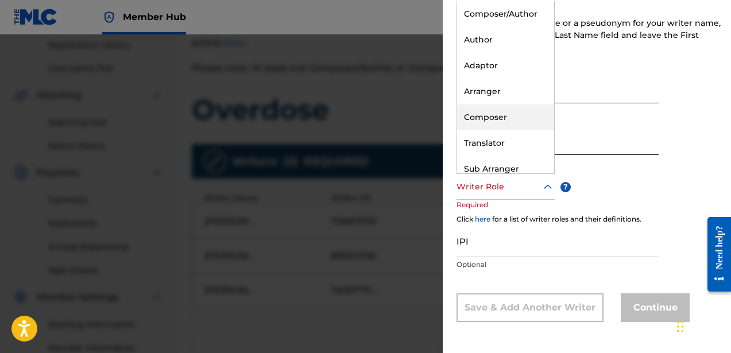
click at [509, 122] on div "Composer" at bounding box center [505, 118] width 97 height 26
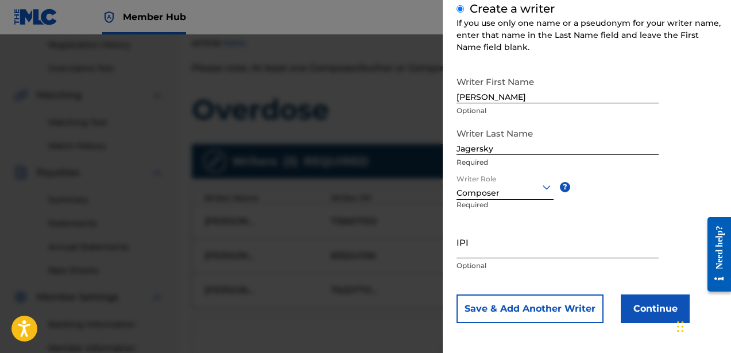
click at [494, 249] on input "IPI" at bounding box center [558, 242] width 202 height 33
paste input "760619141"
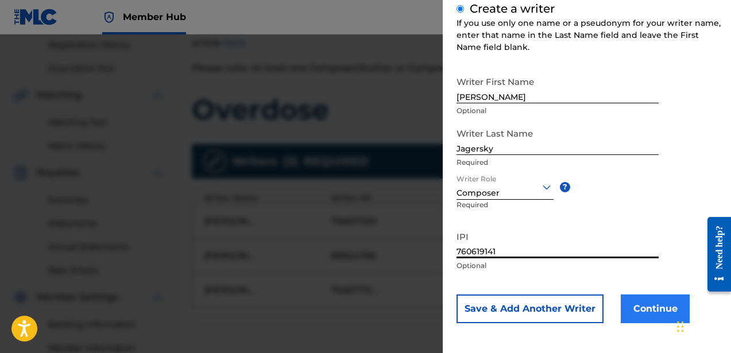
type input "760619141"
click at [630, 309] on button "Continue" at bounding box center [655, 309] width 69 height 29
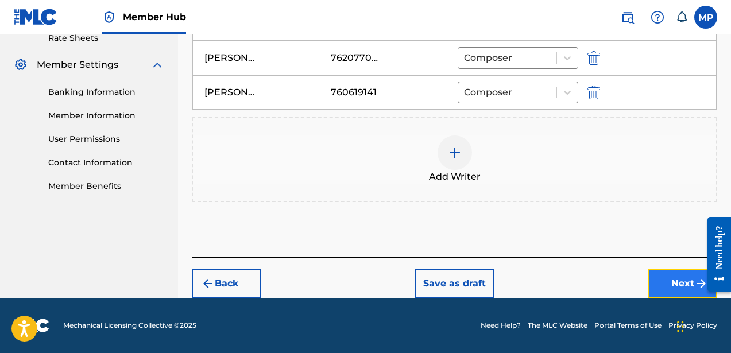
click at [675, 274] on button "Next" at bounding box center [683, 283] width 69 height 29
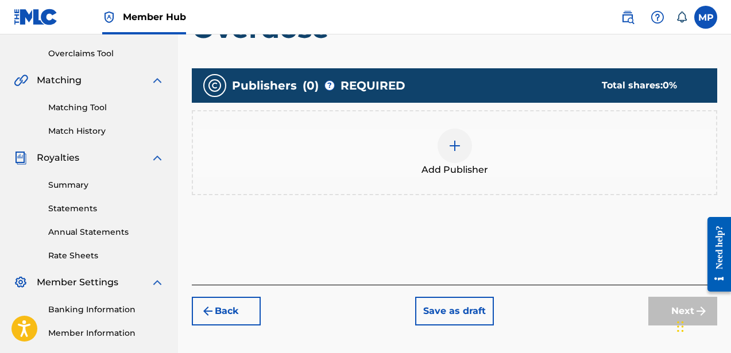
scroll to position [253, 0]
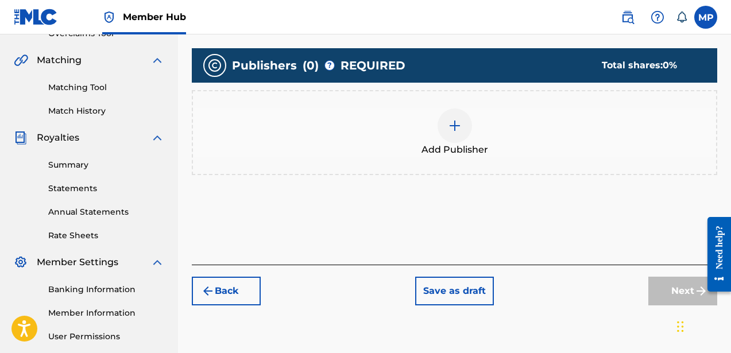
click at [463, 126] on div at bounding box center [455, 126] width 34 height 34
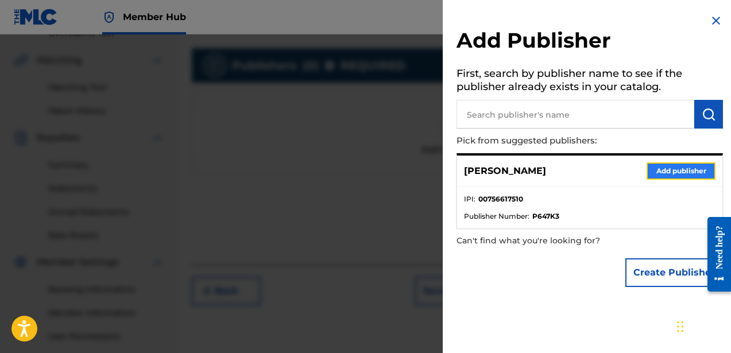
click at [673, 165] on button "Add publisher" at bounding box center [681, 171] width 69 height 17
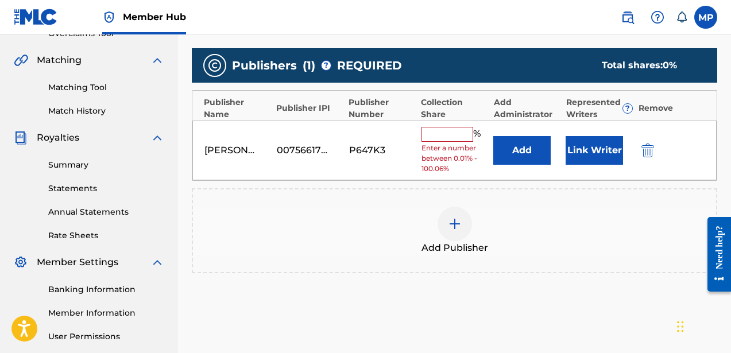
click at [431, 139] on input "text" at bounding box center [448, 134] width 52 height 15
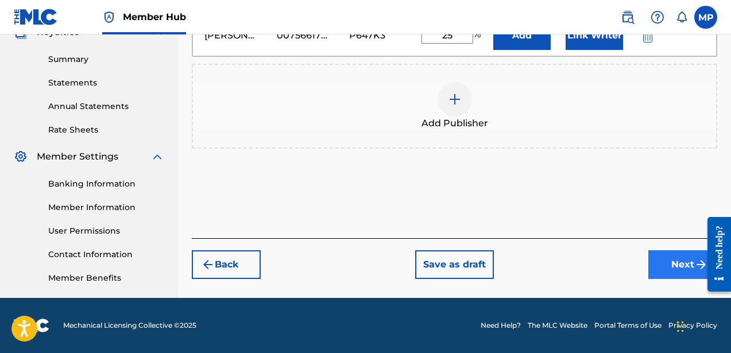
type input "25"
click at [684, 257] on button "Next" at bounding box center [683, 265] width 69 height 29
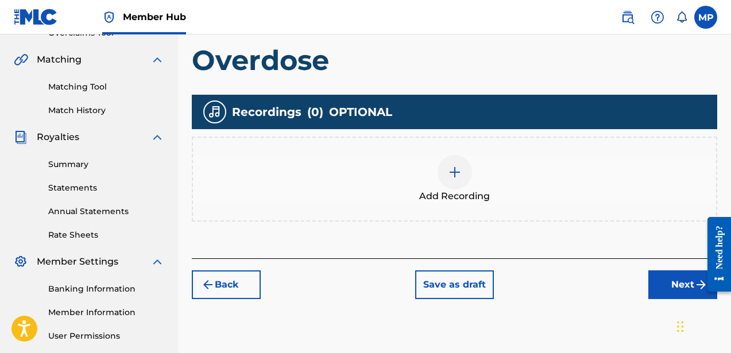
scroll to position [341, 0]
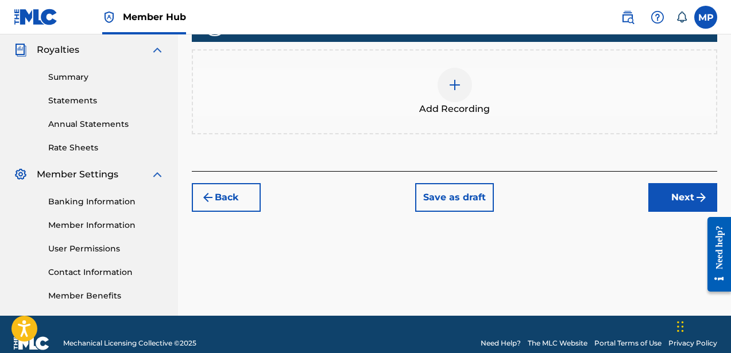
click at [448, 94] on div at bounding box center [455, 85] width 34 height 34
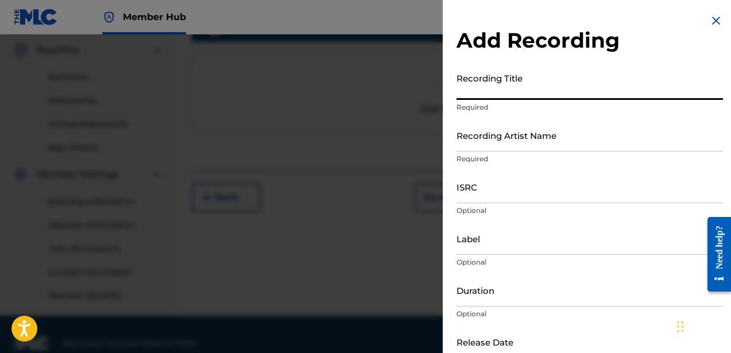
click at [500, 88] on input "Recording Title" at bounding box center [590, 83] width 267 height 33
type input "Overdose"
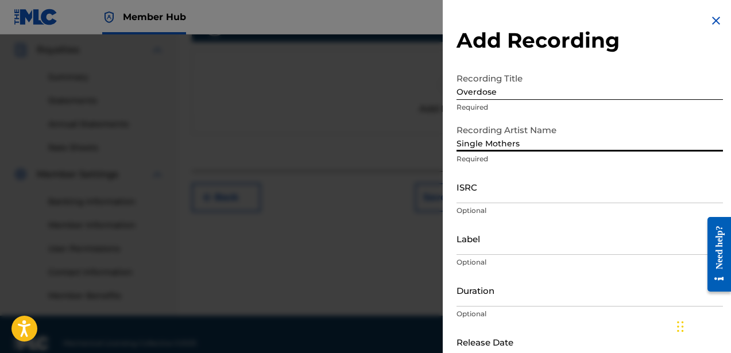
type input "Single Mothers"
click at [501, 255] on div "Label Optional" at bounding box center [590, 248] width 267 height 52
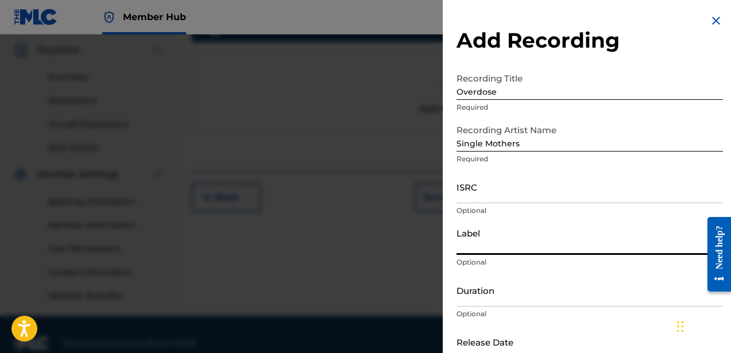
click at [501, 251] on input "Label" at bounding box center [590, 238] width 267 height 33
type input "Hot Charity / Dine Alone"
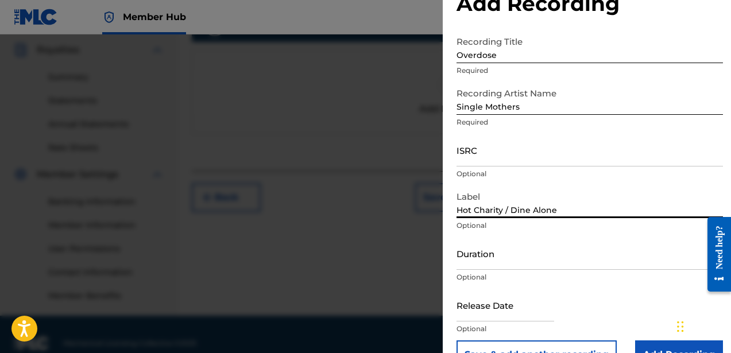
scroll to position [60, 0]
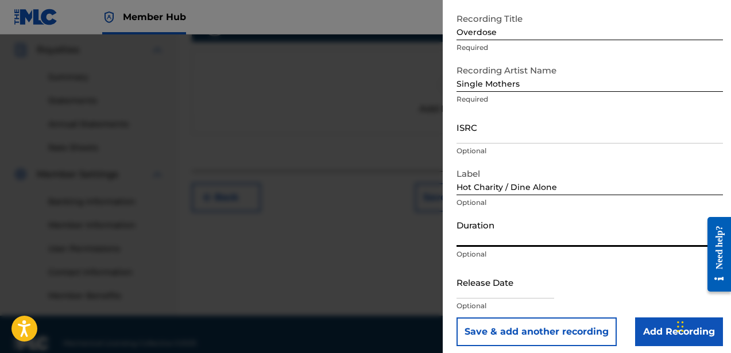
click at [526, 233] on input "Duration" at bounding box center [590, 230] width 267 height 33
type input "02:10"
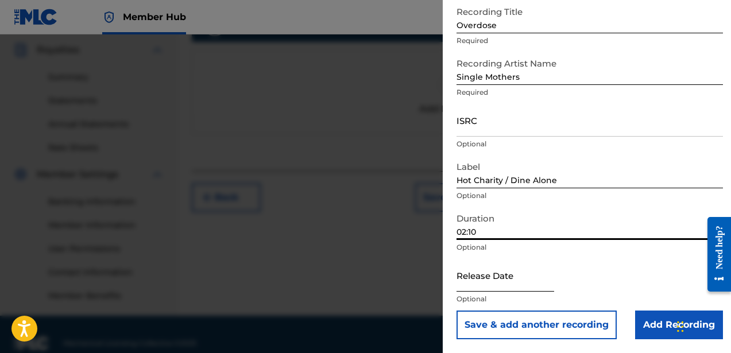
click at [506, 278] on input "text" at bounding box center [506, 275] width 98 height 33
select select "8"
select select "2025"
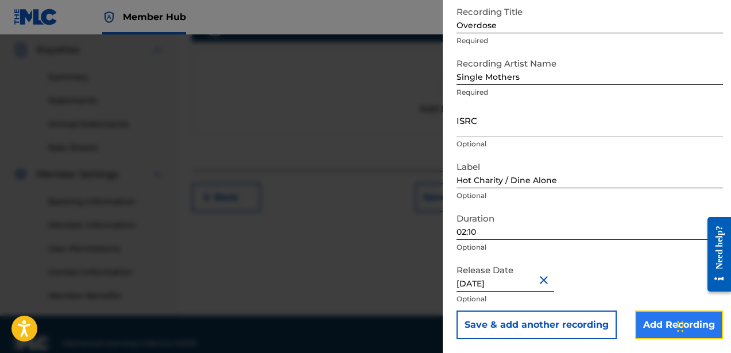
click at [648, 316] on input "Add Recording" at bounding box center [679, 325] width 88 height 29
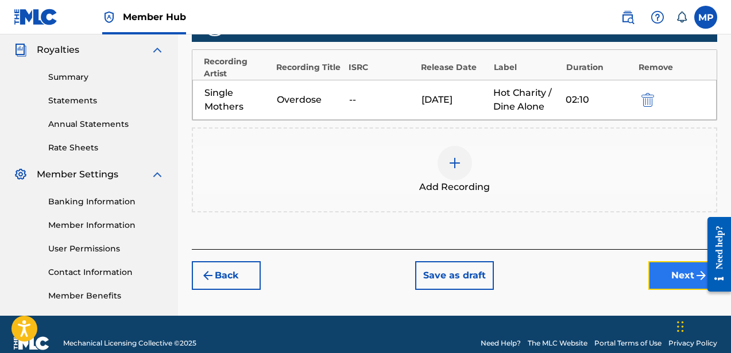
click at [661, 268] on button "Next" at bounding box center [683, 275] width 69 height 29
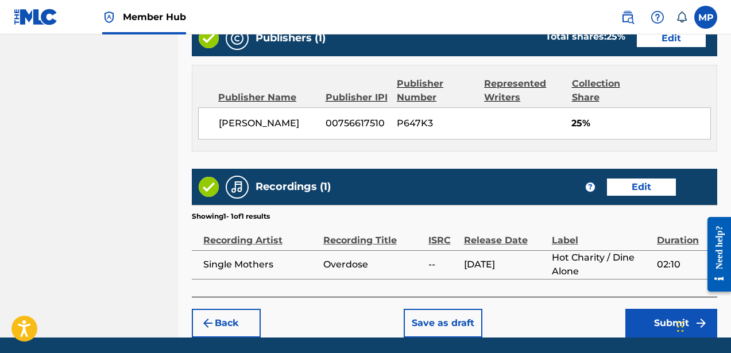
scroll to position [672, 0]
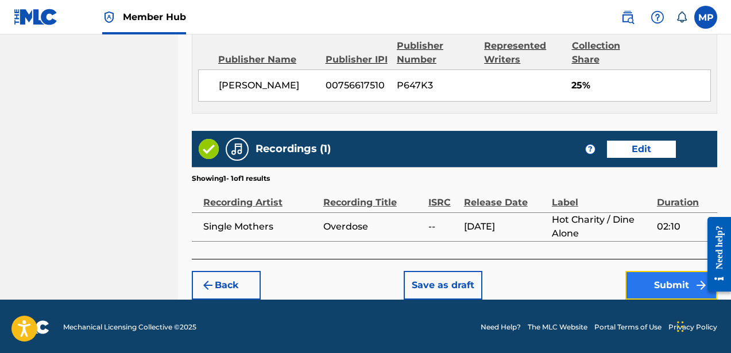
click at [657, 279] on button "Submit" at bounding box center [672, 285] width 92 height 29
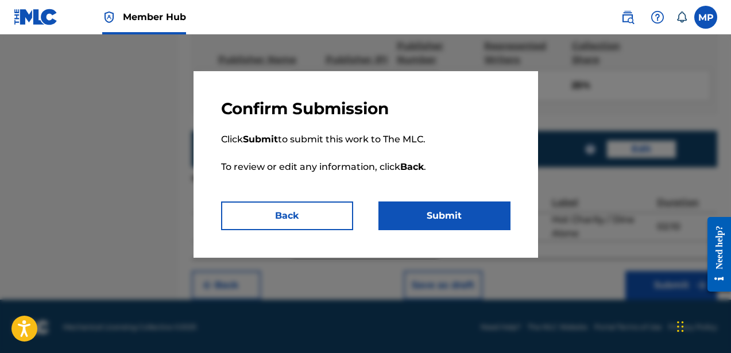
click at [447, 199] on p "Click Submit to submit this work to The MLC. To review or edit any information,…" at bounding box center [366, 160] width 290 height 83
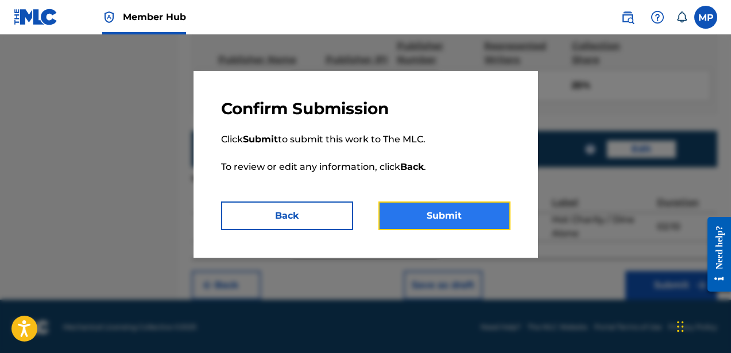
click at [446, 212] on button "Submit" at bounding box center [445, 216] width 132 height 29
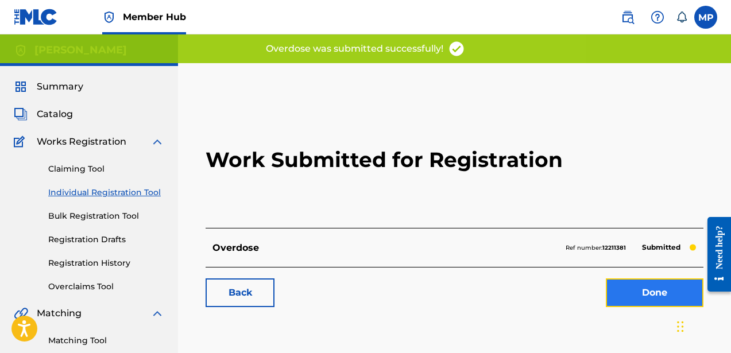
click at [637, 291] on link "Done" at bounding box center [655, 293] width 98 height 29
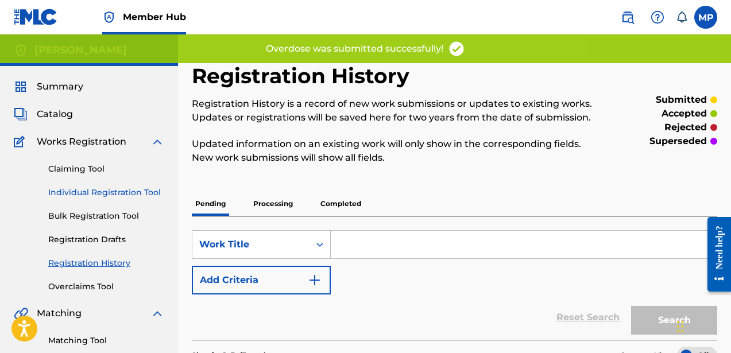
click at [102, 192] on link "Individual Registration Tool" at bounding box center [106, 193] width 116 height 12
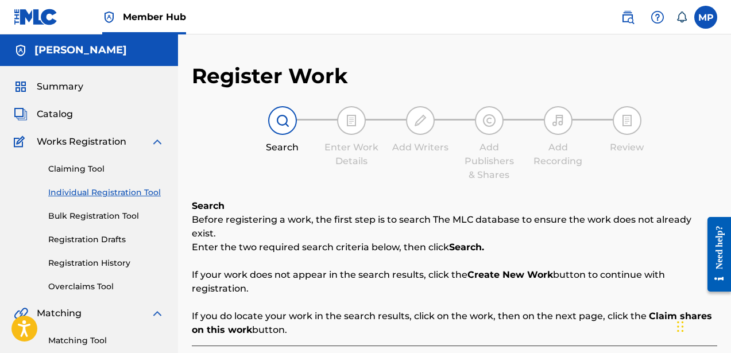
click at [78, 137] on span "Works Registration" at bounding box center [82, 142] width 90 height 14
click at [72, 80] on span "Summary" at bounding box center [60, 87] width 47 height 14
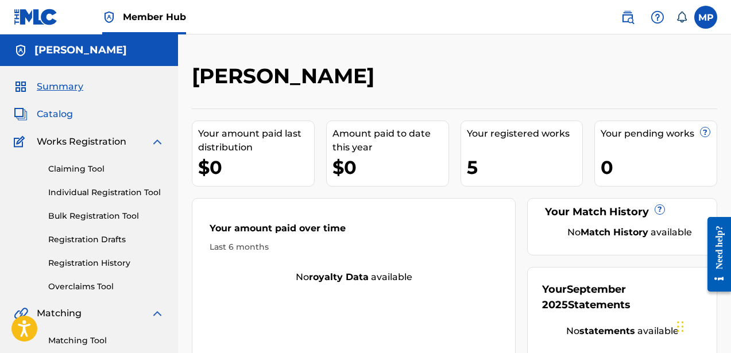
click at [67, 111] on span "Catalog" at bounding box center [55, 114] width 36 height 14
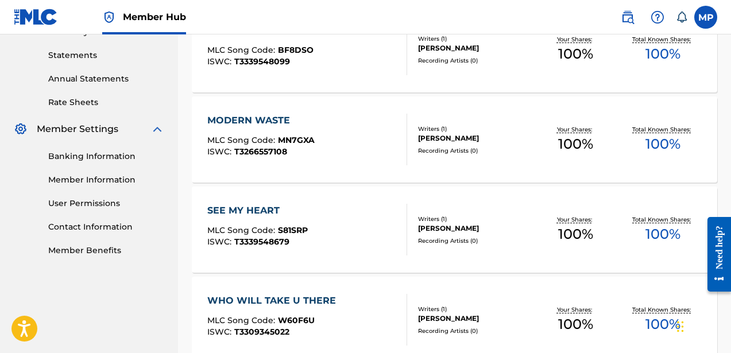
scroll to position [506, 0]
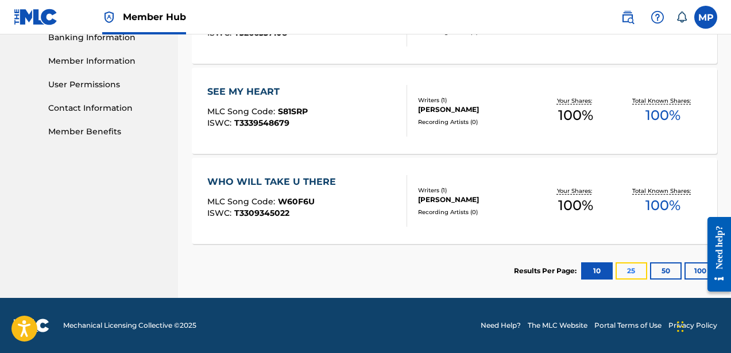
click at [629, 275] on button "25" at bounding box center [632, 271] width 32 height 17
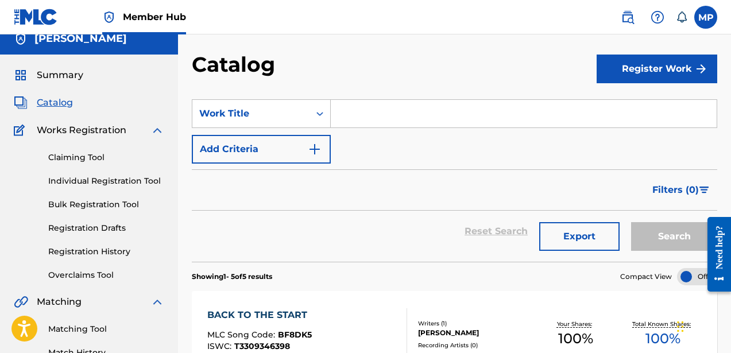
scroll to position [12, 0]
click at [106, 176] on link "Individual Registration Tool" at bounding box center [106, 181] width 116 height 12
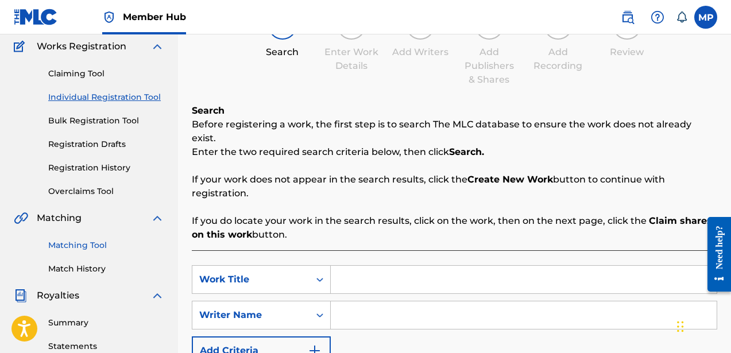
scroll to position [96, 0]
click at [95, 168] on link "Registration History" at bounding box center [106, 167] width 116 height 12
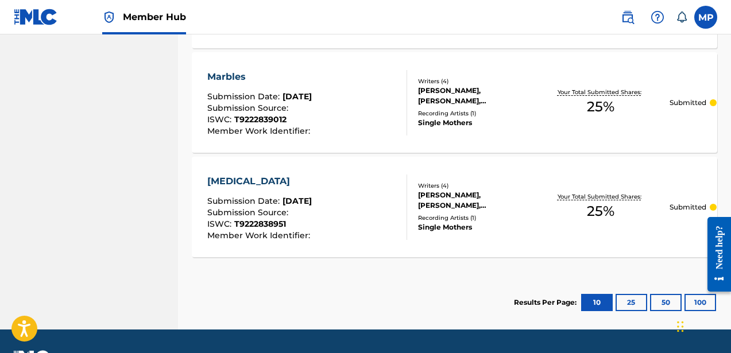
scroll to position [663, 0]
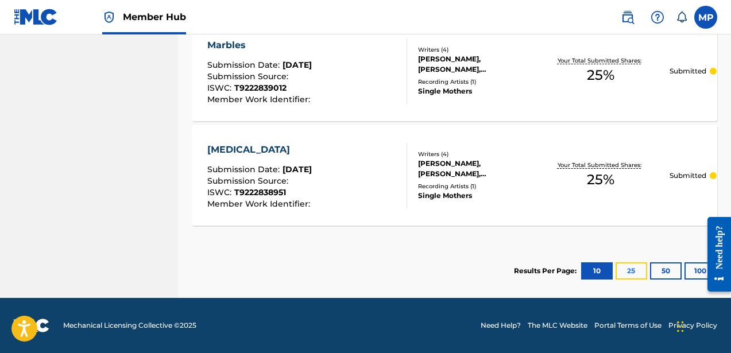
click at [635, 267] on button "25" at bounding box center [632, 271] width 32 height 17
click at [595, 272] on button "10" at bounding box center [597, 271] width 32 height 17
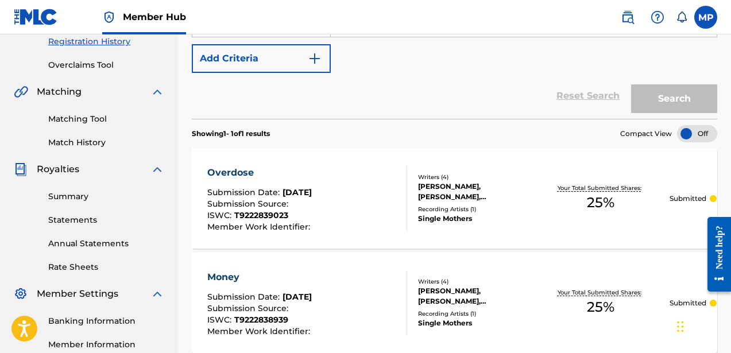
scroll to position [182, 0]
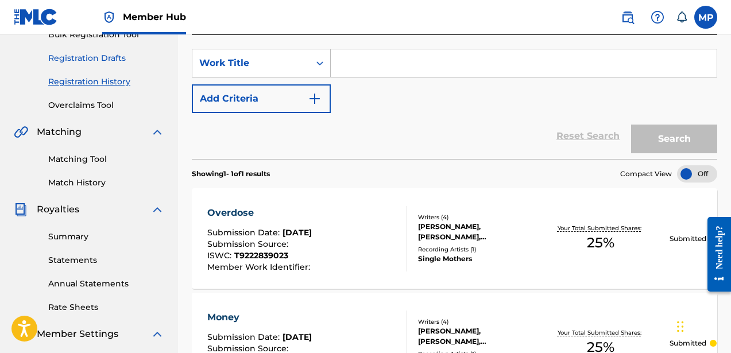
click at [90, 56] on link "Registration Drafts" at bounding box center [106, 58] width 116 height 12
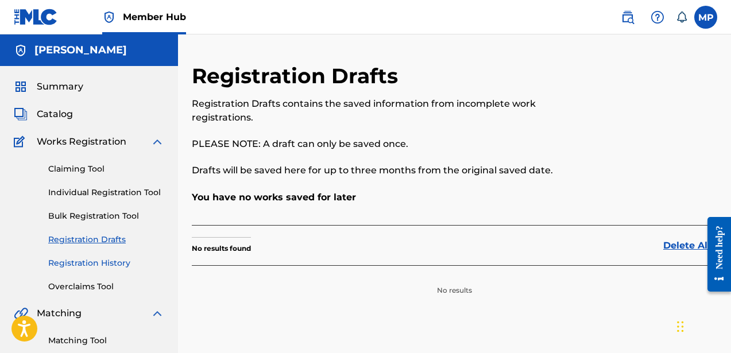
click at [106, 263] on link "Registration History" at bounding box center [106, 263] width 116 height 12
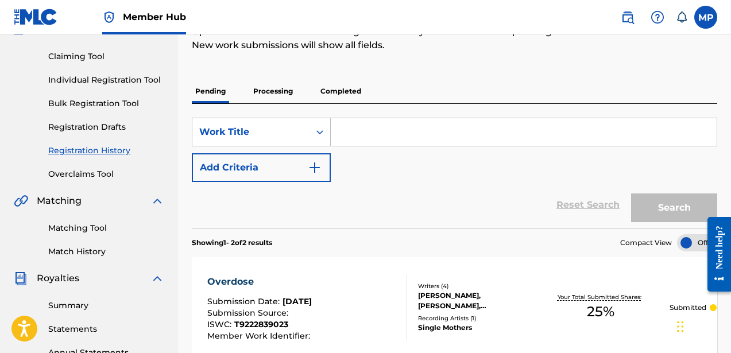
scroll to position [114, 0]
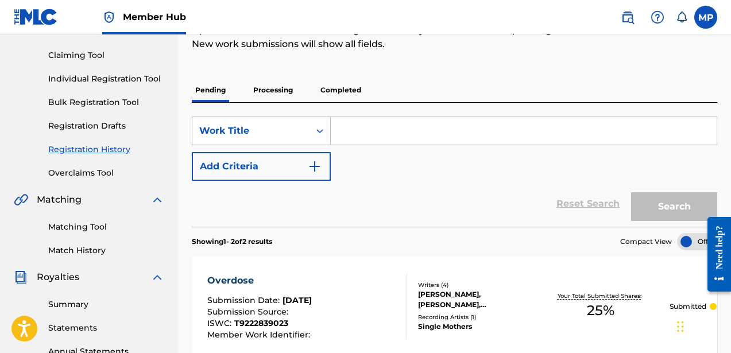
click at [273, 86] on p "Processing" at bounding box center [273, 90] width 47 height 24
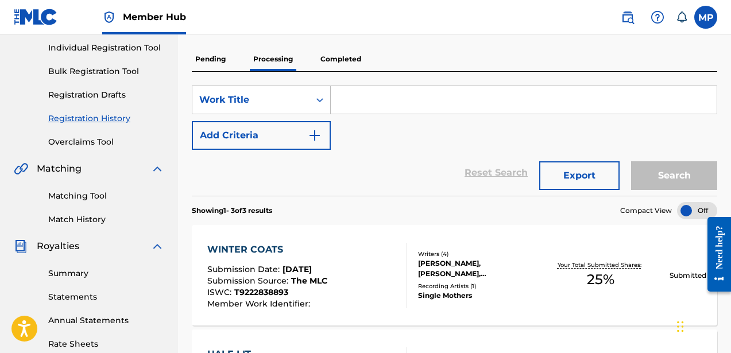
scroll to position [144, 0]
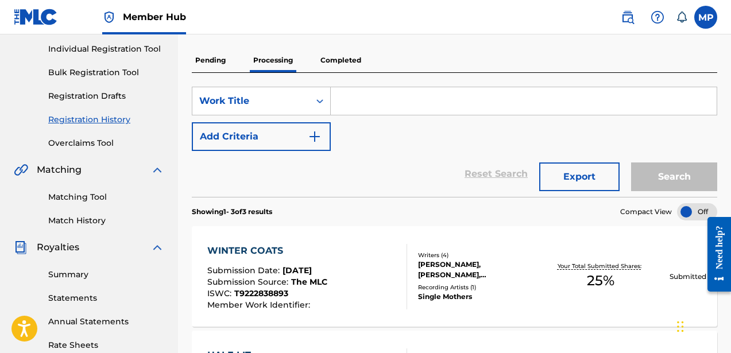
click at [353, 60] on p "Completed" at bounding box center [341, 60] width 48 height 24
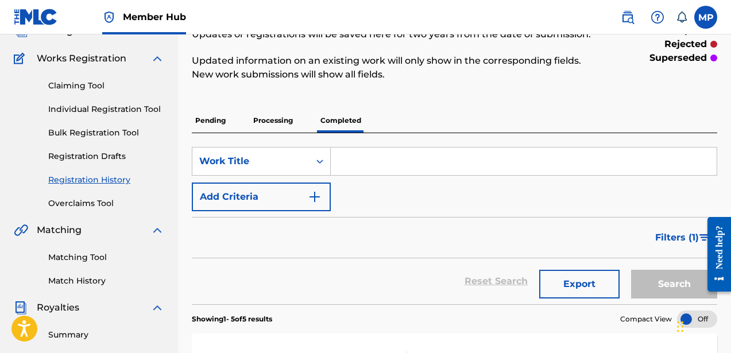
scroll to position [24, 0]
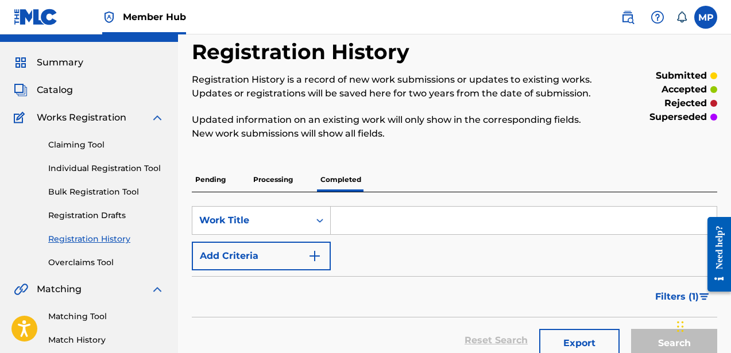
click at [274, 179] on p "Processing" at bounding box center [273, 180] width 47 height 24
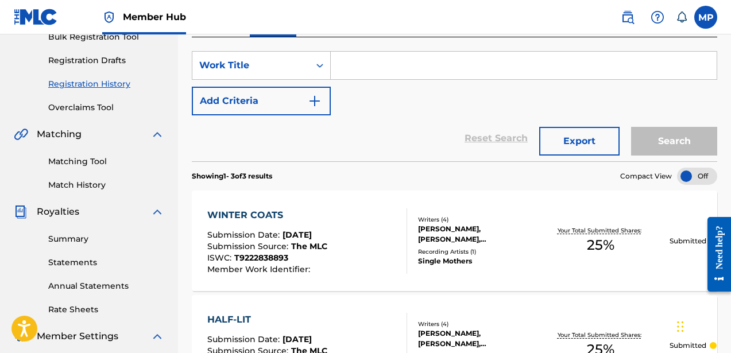
scroll to position [164, 0]
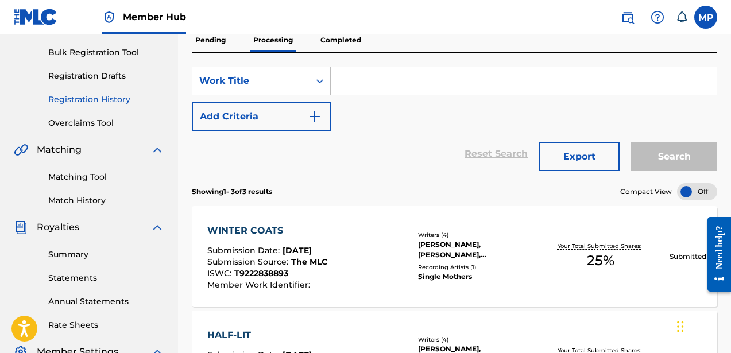
click at [215, 38] on p "Pending" at bounding box center [210, 40] width 37 height 24
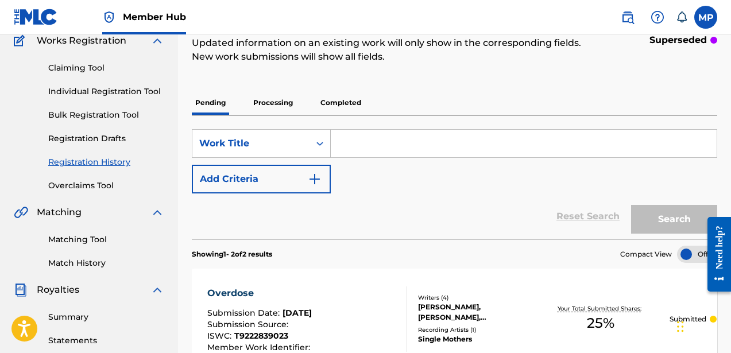
scroll to position [96, 0]
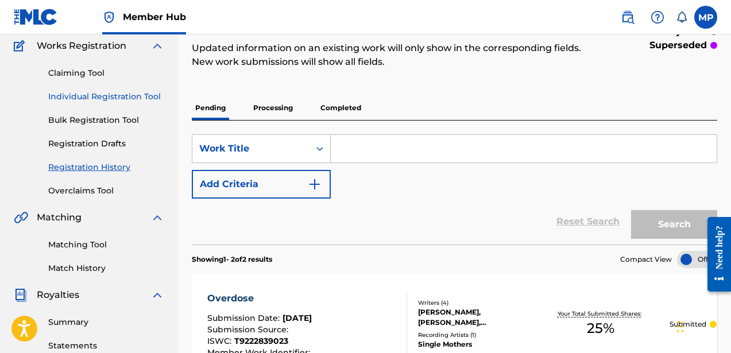
click at [97, 95] on link "Individual Registration Tool" at bounding box center [106, 97] width 116 height 12
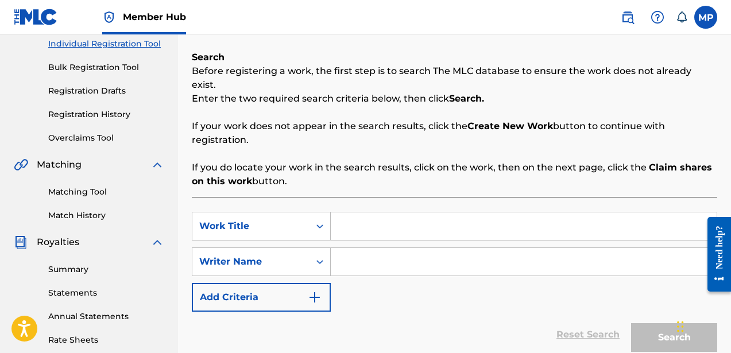
scroll to position [152, 0]
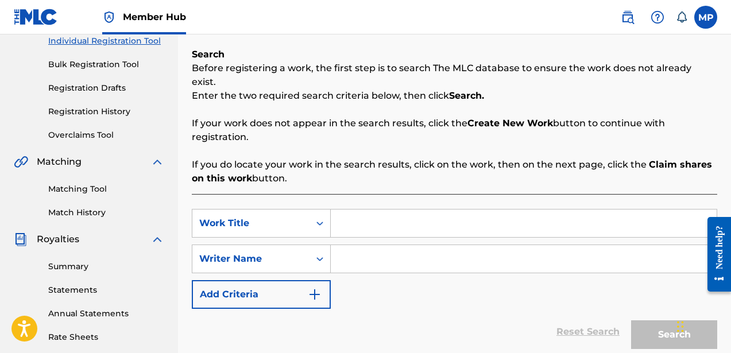
click at [350, 210] on input "Search Form" at bounding box center [524, 224] width 386 height 28
click at [373, 245] on input "Search Form" at bounding box center [524, 259] width 386 height 28
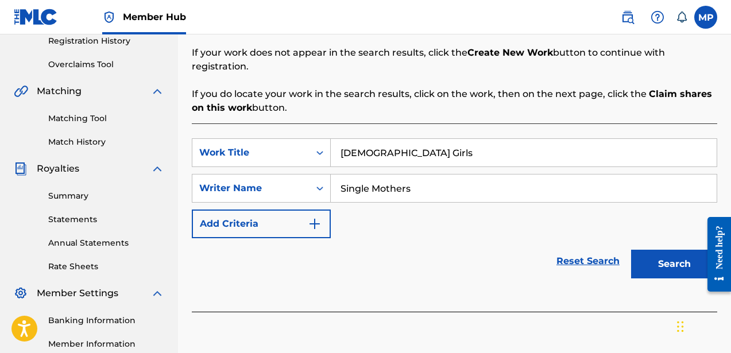
scroll to position [242, 0]
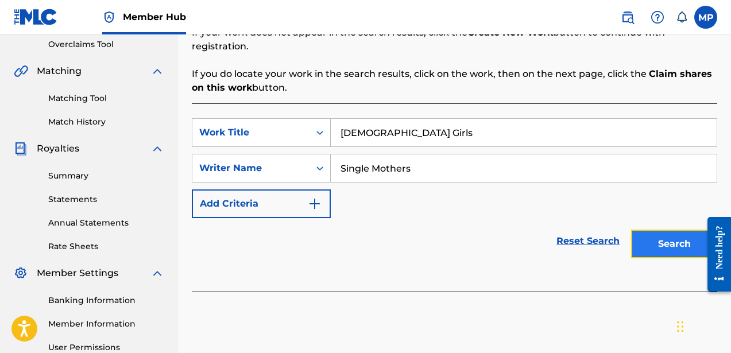
click at [662, 233] on button "Search" at bounding box center [674, 244] width 86 height 29
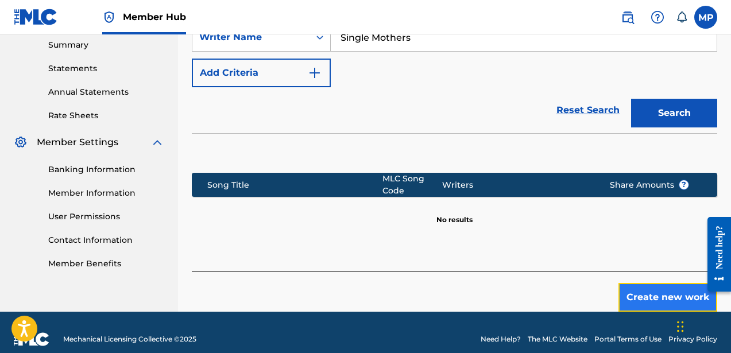
click at [653, 283] on button "Create new work" at bounding box center [668, 297] width 99 height 29
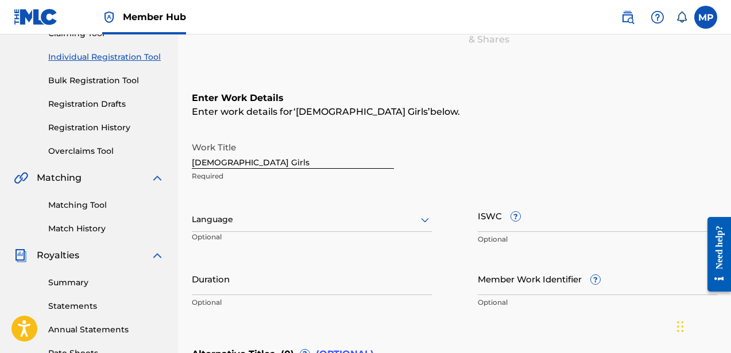
scroll to position [135, 0]
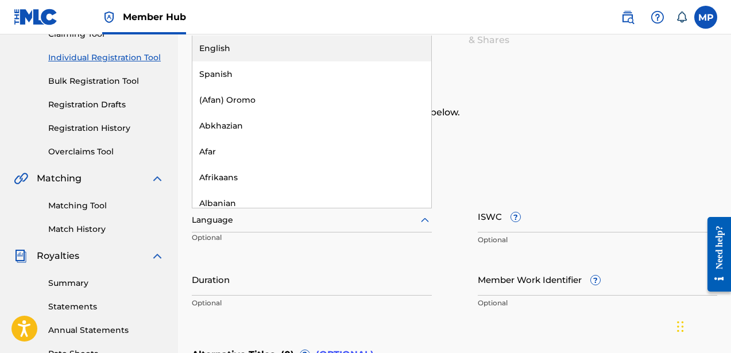
click at [287, 221] on div at bounding box center [312, 220] width 240 height 14
click at [280, 45] on div "English" at bounding box center [311, 49] width 239 height 26
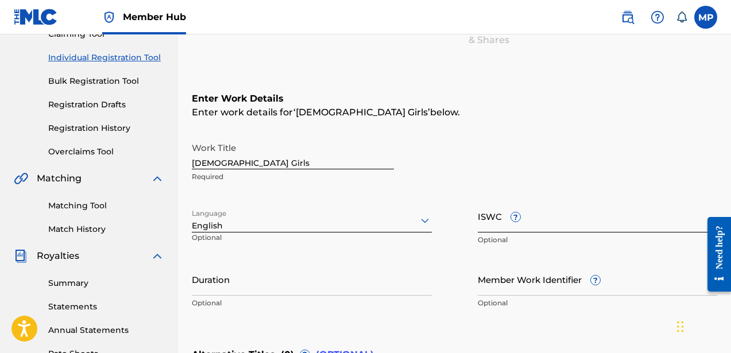
click at [500, 224] on input "ISWC ?" at bounding box center [598, 216] width 240 height 33
paste input "T9222838917"
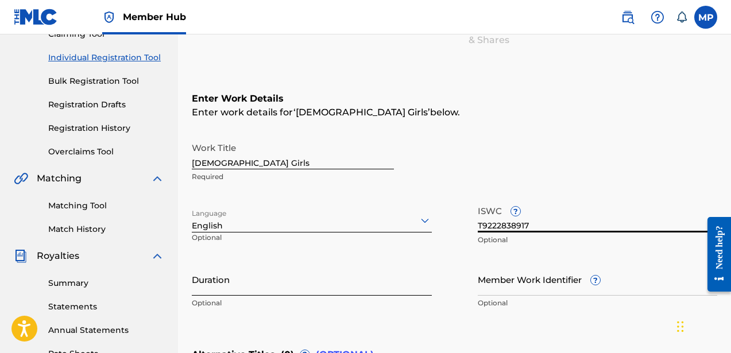
click at [317, 283] on input "Duration" at bounding box center [312, 279] width 240 height 33
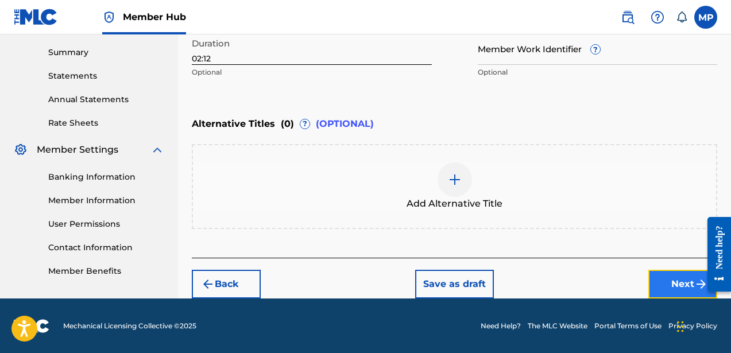
click at [654, 282] on button "Next" at bounding box center [683, 284] width 69 height 29
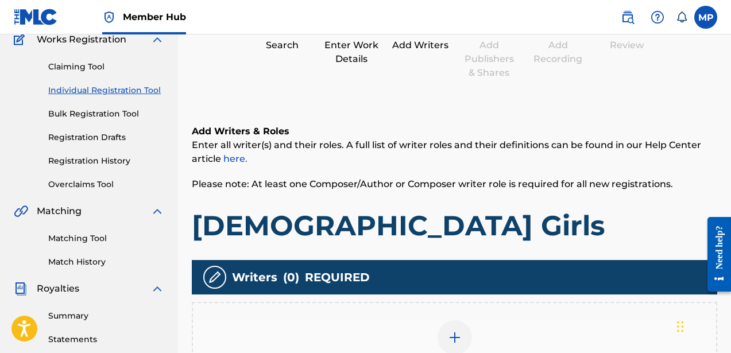
scroll to position [188, 0]
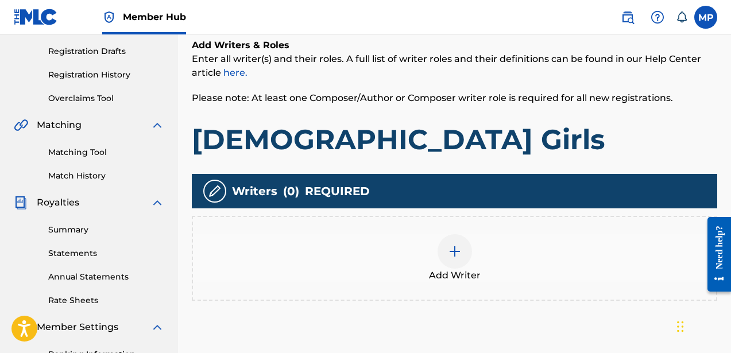
click at [457, 248] on img at bounding box center [455, 252] width 14 height 14
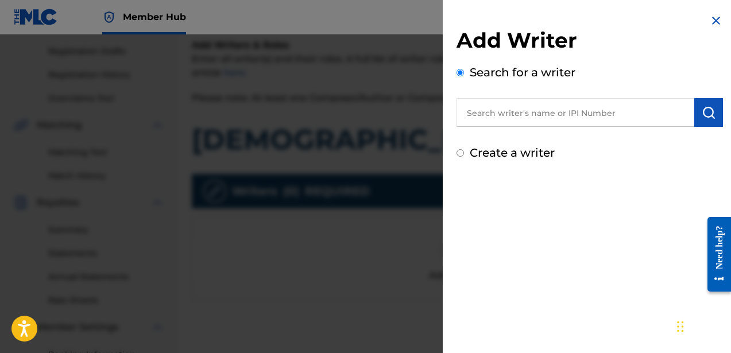
click at [544, 153] on label "Create a writer" at bounding box center [512, 153] width 85 height 14
click at [464, 153] on input "Create a writer" at bounding box center [460, 152] width 7 height 7
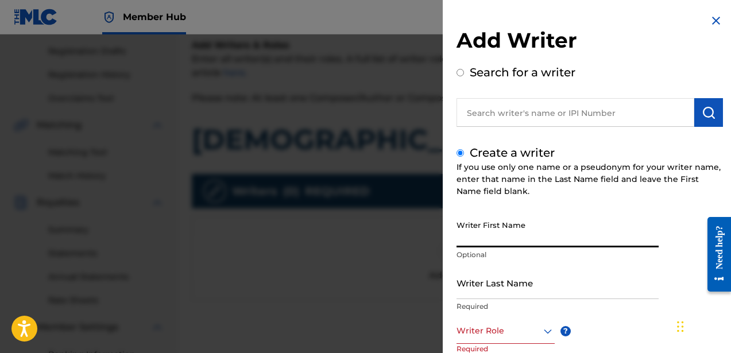
click at [514, 228] on input "Writer First Name" at bounding box center [558, 231] width 202 height 33
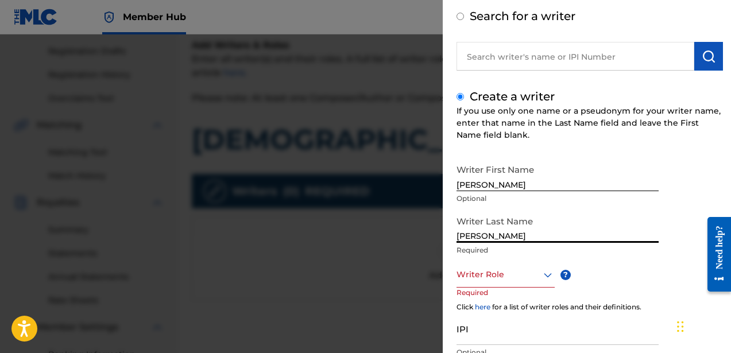
scroll to position [106, 0]
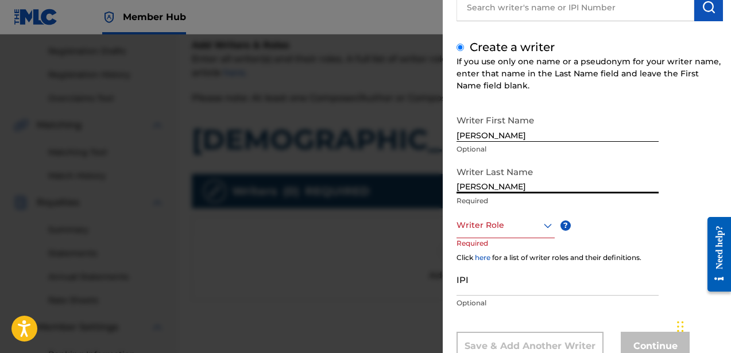
click at [512, 232] on div at bounding box center [506, 225] width 98 height 14
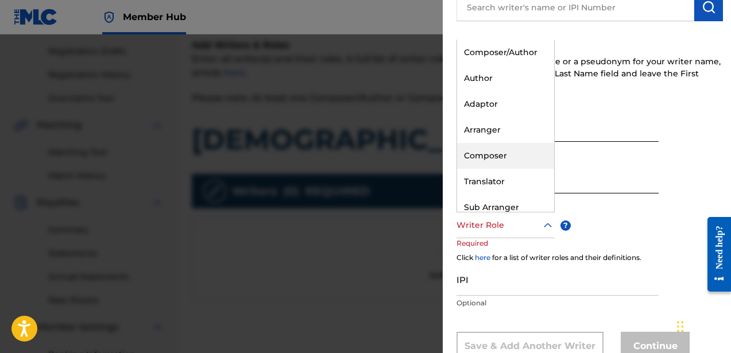
click at [509, 165] on div "Composer" at bounding box center [505, 156] width 97 height 26
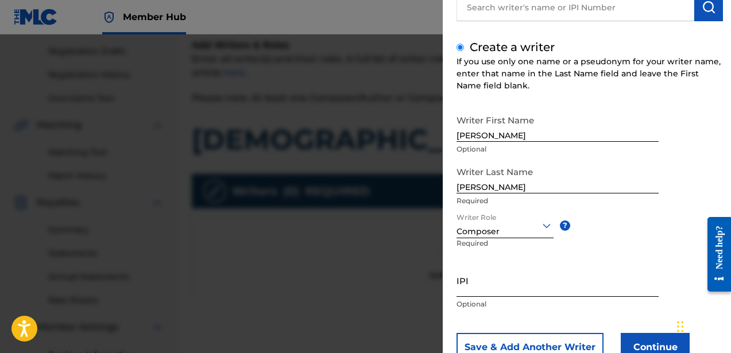
click at [501, 288] on input "IPI" at bounding box center [558, 280] width 202 height 33
paste input "756617510"
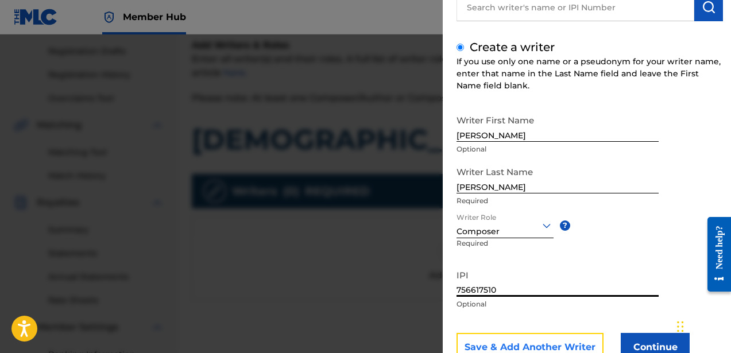
click at [522, 341] on button "Save & Add Another Writer" at bounding box center [530, 347] width 147 height 29
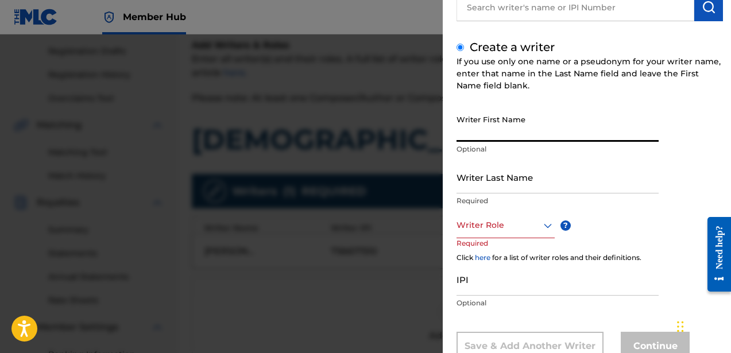
click at [517, 130] on input "Writer First Name" at bounding box center [558, 125] width 202 height 33
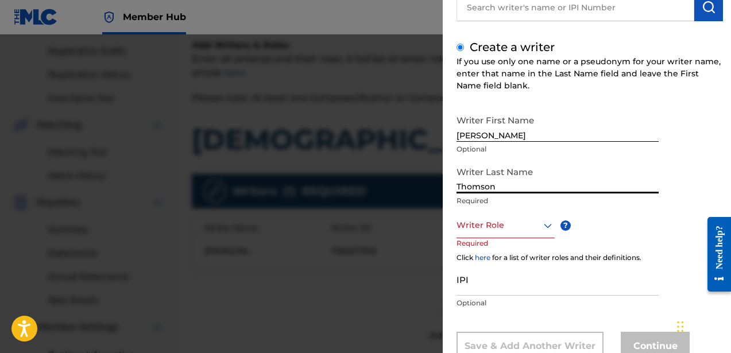
click at [521, 234] on div "Writer Role" at bounding box center [506, 226] width 98 height 26
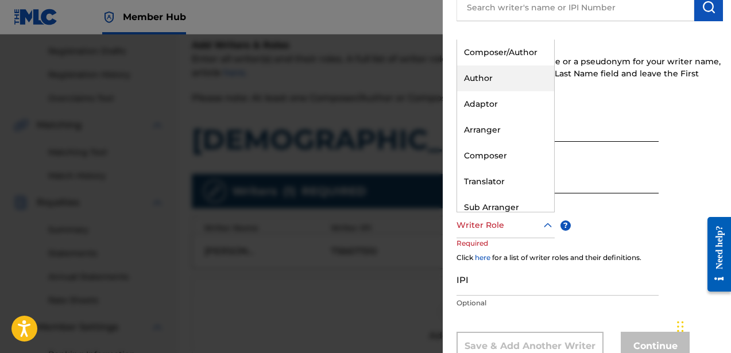
click at [499, 77] on div "Author" at bounding box center [505, 79] width 97 height 26
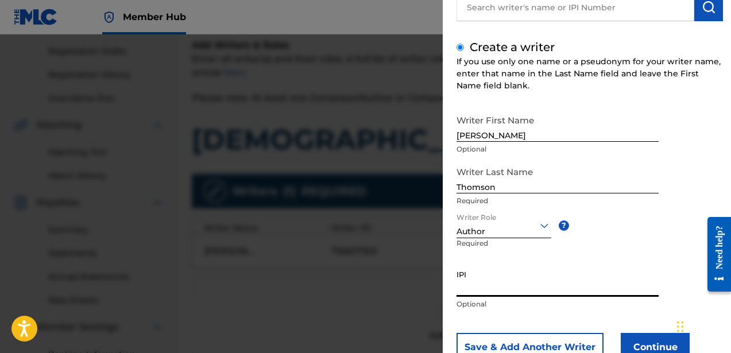
click at [498, 267] on input "IPI" at bounding box center [558, 280] width 202 height 33
paste input "835241156"
click at [508, 341] on button "Save & Add Another Writer" at bounding box center [530, 347] width 147 height 29
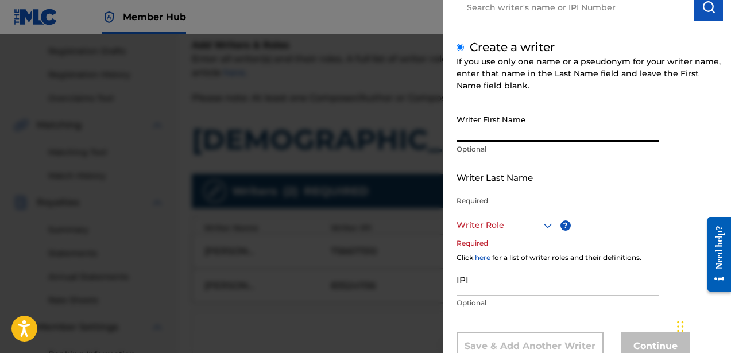
click at [483, 138] on input "Writer First Name" at bounding box center [558, 125] width 202 height 33
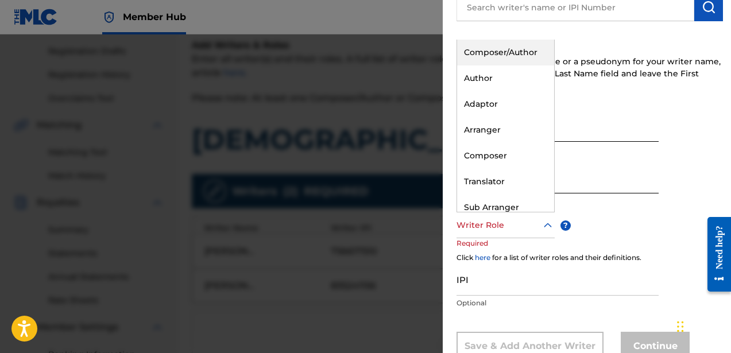
click at [511, 221] on div at bounding box center [506, 225] width 98 height 14
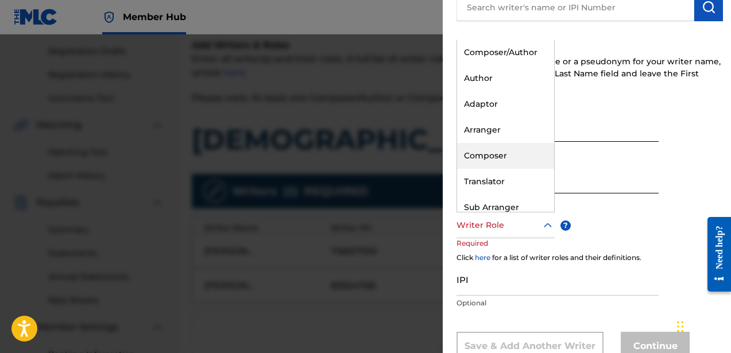
click at [513, 161] on div "Composer" at bounding box center [505, 156] width 97 height 26
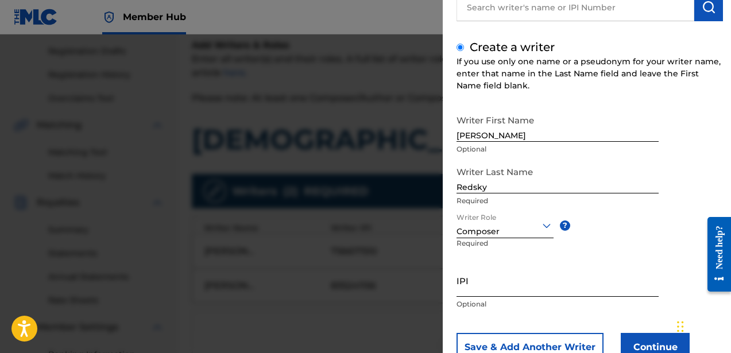
click at [500, 286] on input "IPI" at bounding box center [558, 280] width 202 height 33
paste input "762077043"
click at [514, 334] on button "Save & Add Another Writer" at bounding box center [530, 347] width 147 height 29
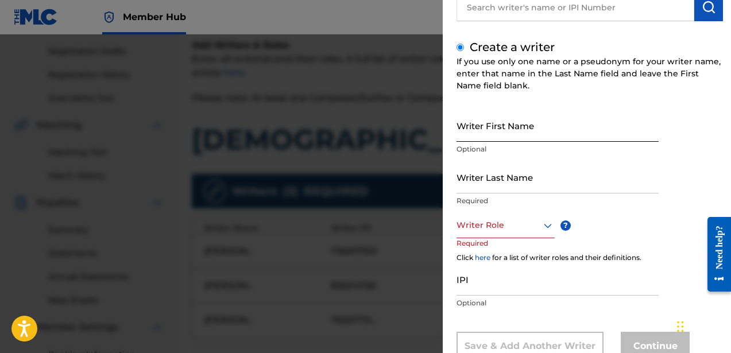
click at [485, 135] on input "Writer First Name" at bounding box center [558, 125] width 202 height 33
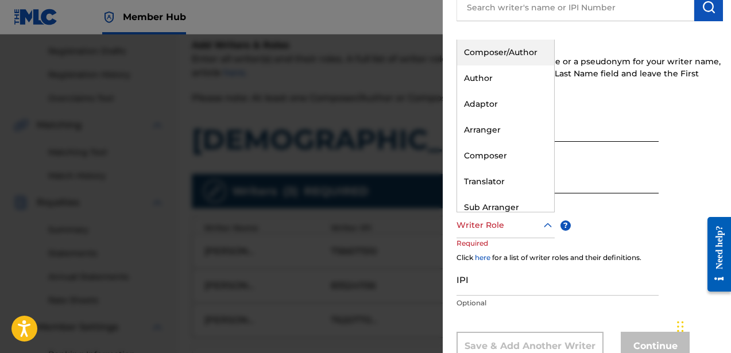
click at [492, 227] on div at bounding box center [506, 225] width 98 height 14
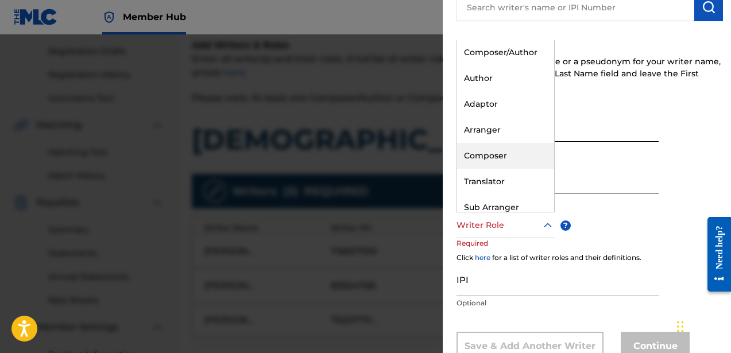
click at [492, 156] on div "Composer" at bounding box center [505, 156] width 97 height 26
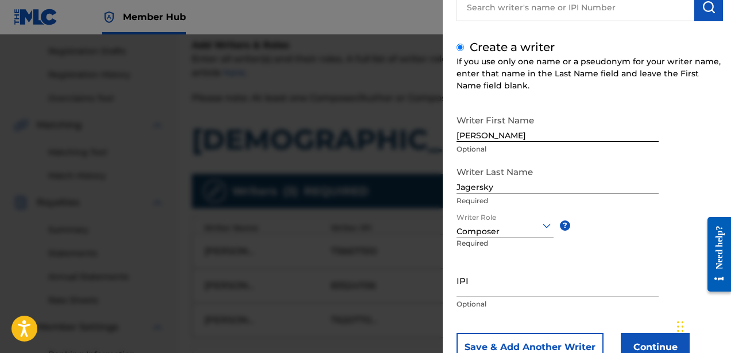
scroll to position [145, 0]
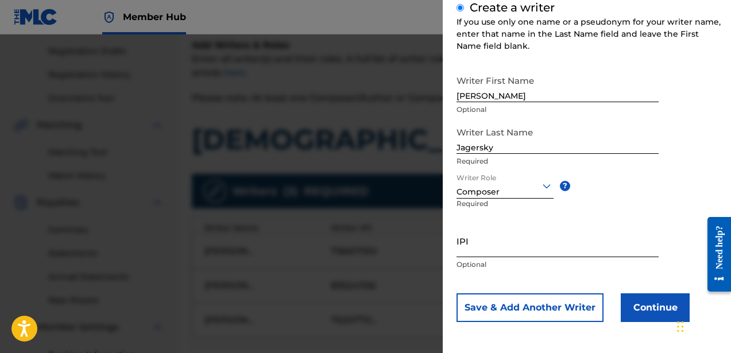
click at [480, 237] on input "IPI" at bounding box center [558, 241] width 202 height 33
paste input "760619141"
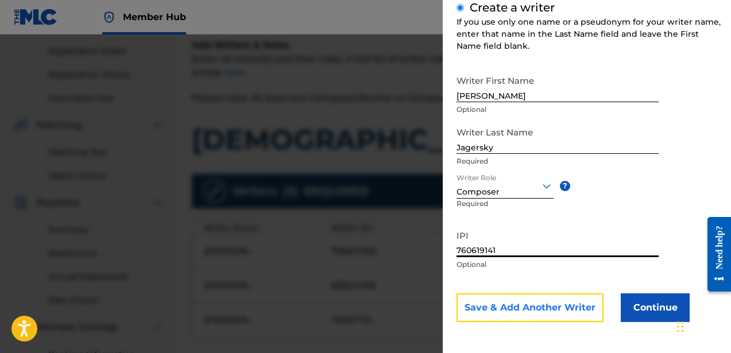
click at [517, 306] on button "Save & Add Another Writer" at bounding box center [530, 308] width 147 height 29
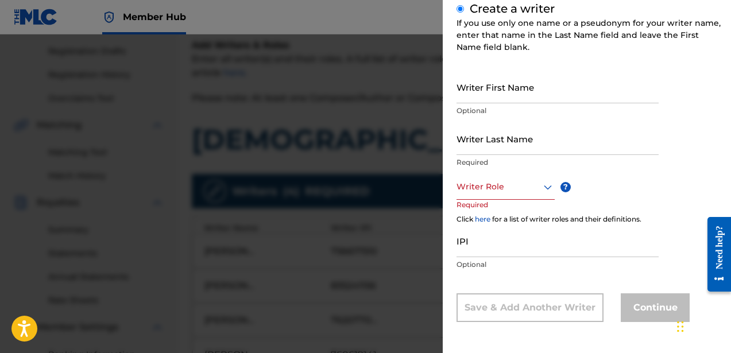
scroll to position [0, 0]
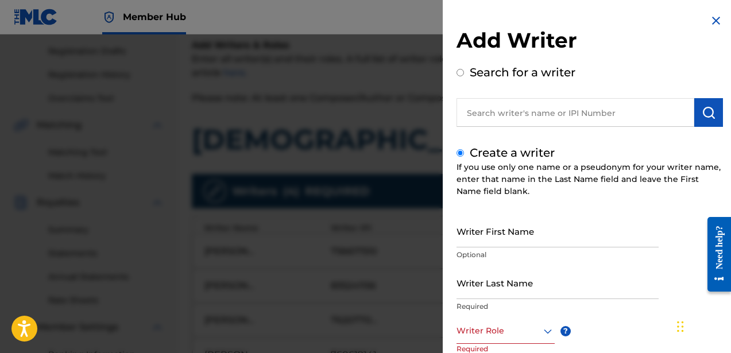
click at [712, 24] on img at bounding box center [717, 21] width 14 height 14
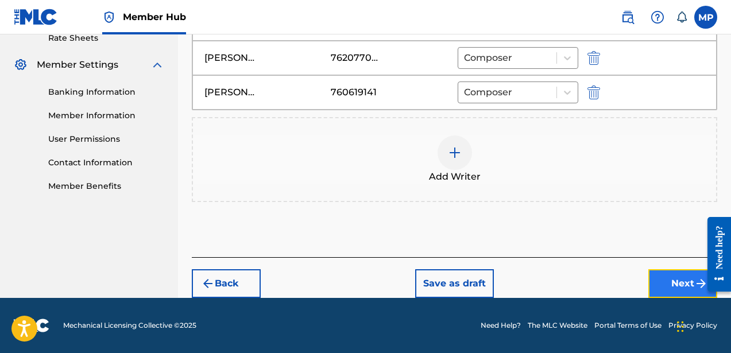
click at [675, 271] on button "Next" at bounding box center [683, 283] width 69 height 29
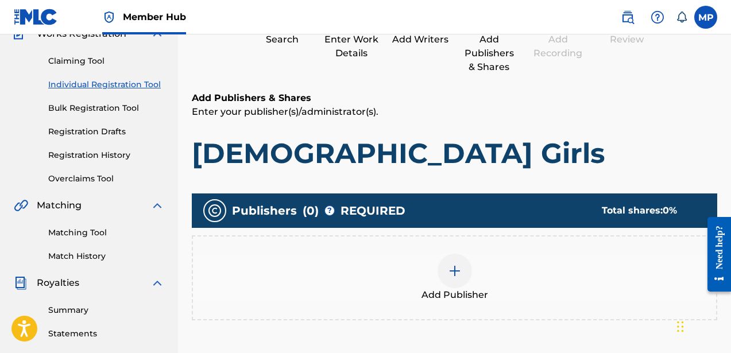
scroll to position [52, 0]
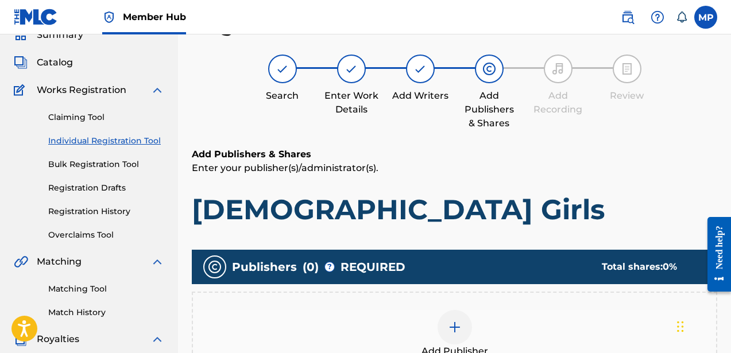
click at [461, 324] on div at bounding box center [455, 327] width 34 height 34
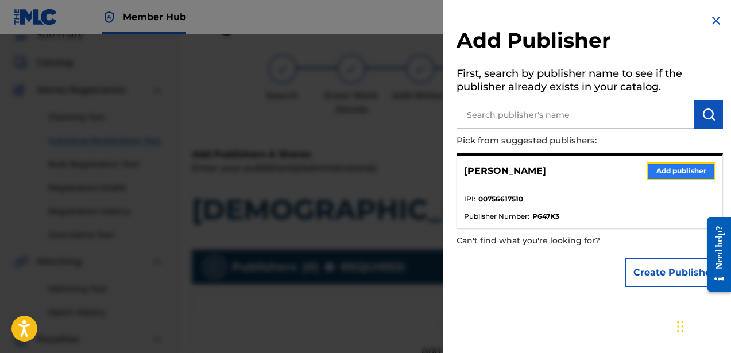
click at [653, 165] on button "Add publisher" at bounding box center [681, 171] width 69 height 17
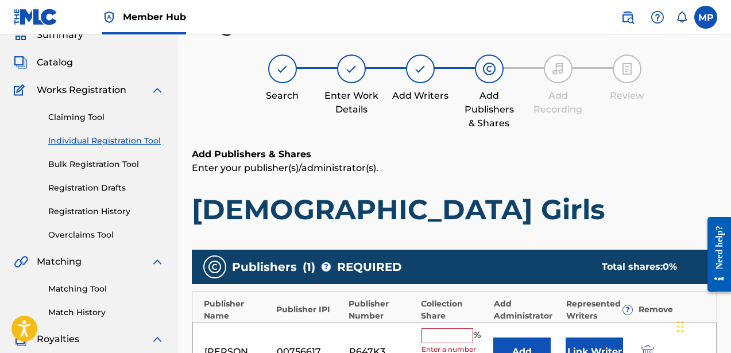
click at [450, 331] on input "text" at bounding box center [448, 336] width 52 height 15
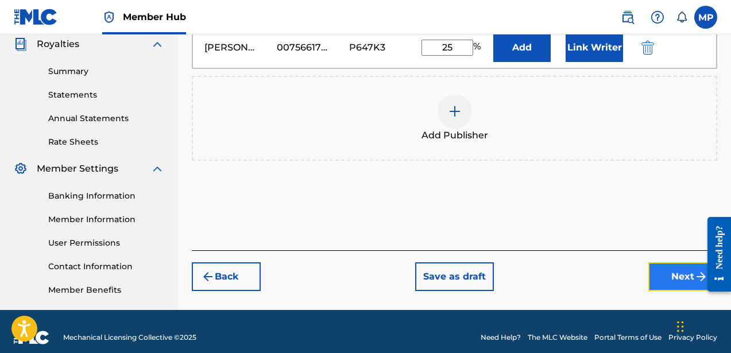
click at [666, 268] on button "Next" at bounding box center [683, 277] width 69 height 29
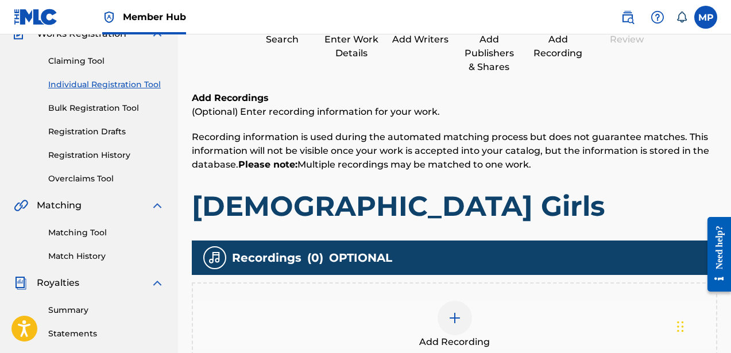
scroll to position [231, 0]
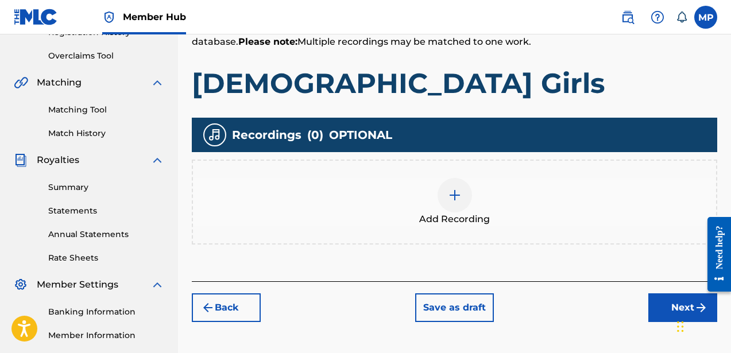
click at [447, 199] on div at bounding box center [455, 195] width 34 height 34
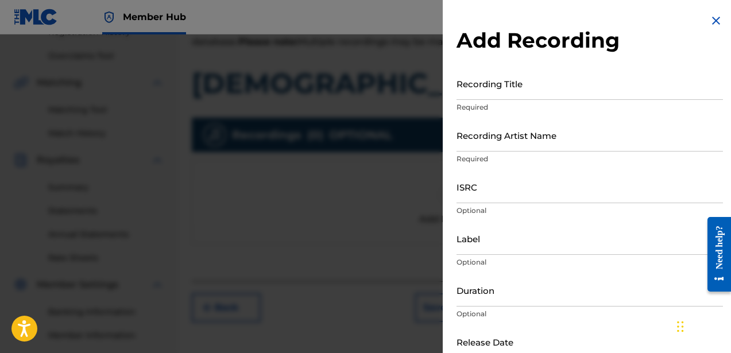
click at [504, 100] on div "Recording Title Required" at bounding box center [590, 93] width 267 height 52
click at [502, 92] on input "Recording Title" at bounding box center [590, 83] width 267 height 33
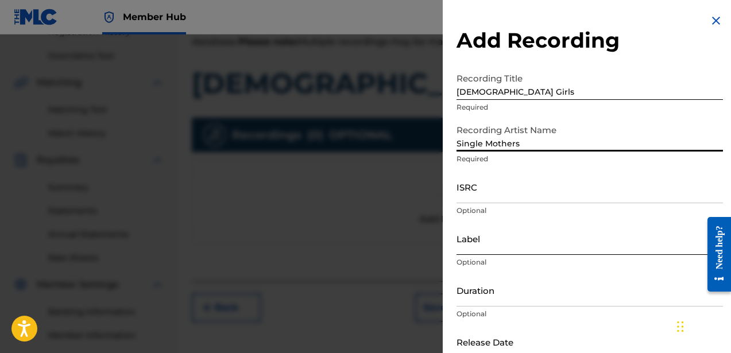
click at [483, 245] on input "Label" at bounding box center [590, 238] width 267 height 33
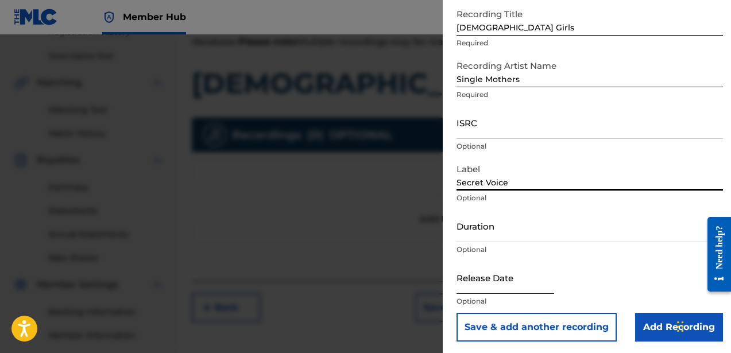
scroll to position [67, 0]
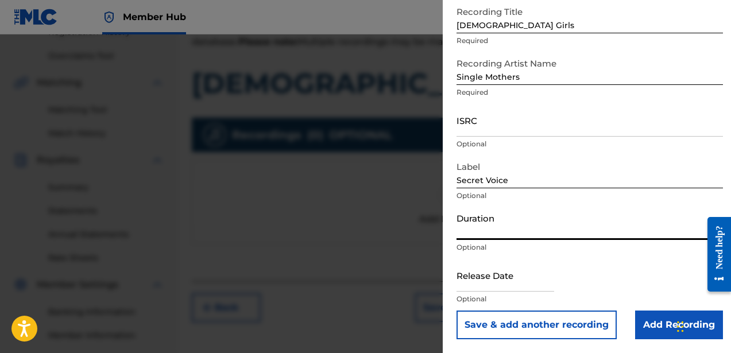
click at [526, 227] on input "Duration" at bounding box center [590, 223] width 267 height 33
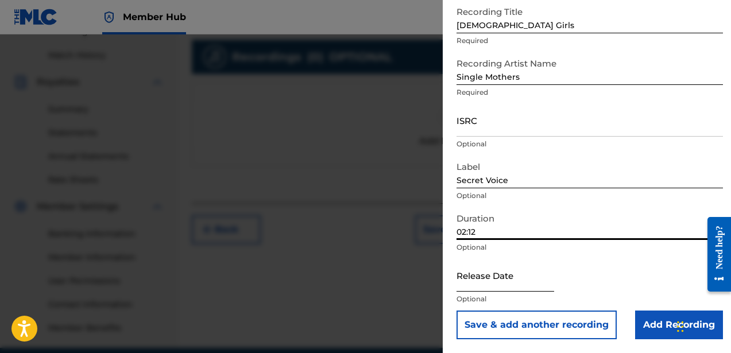
scroll to position [342, 0]
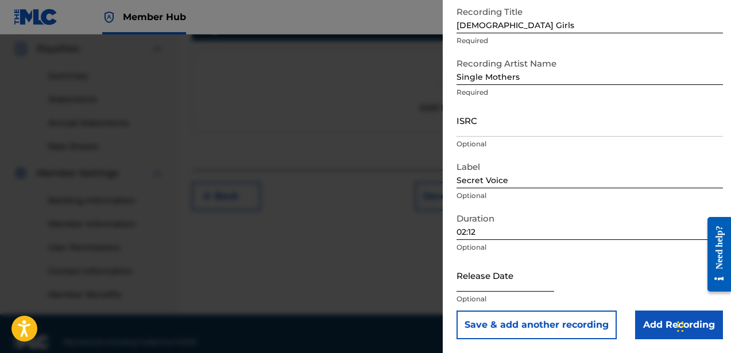
click at [509, 287] on input "text" at bounding box center [506, 275] width 98 height 33
click at [645, 260] on div "Release Date [DATE] Optional" at bounding box center [590, 285] width 267 height 52
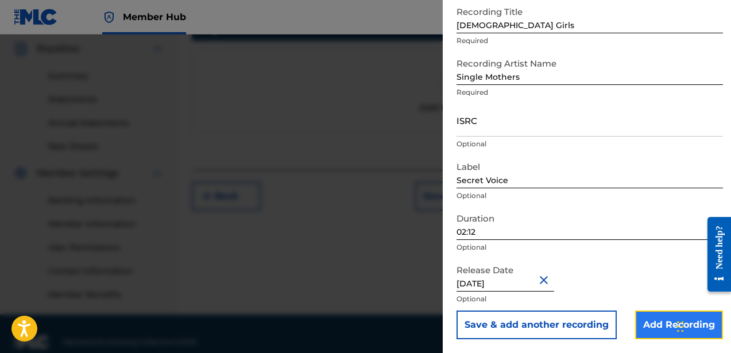
click at [645, 325] on input "Add Recording" at bounding box center [679, 325] width 88 height 29
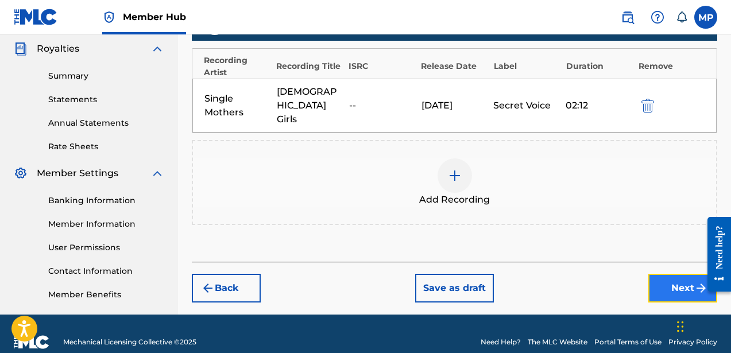
click at [668, 274] on button "Next" at bounding box center [683, 288] width 69 height 29
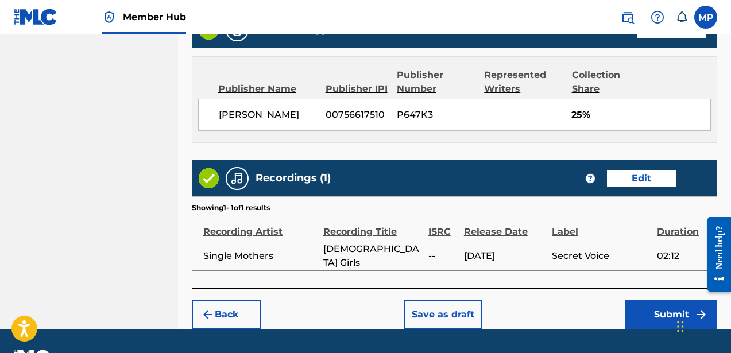
scroll to position [672, 0]
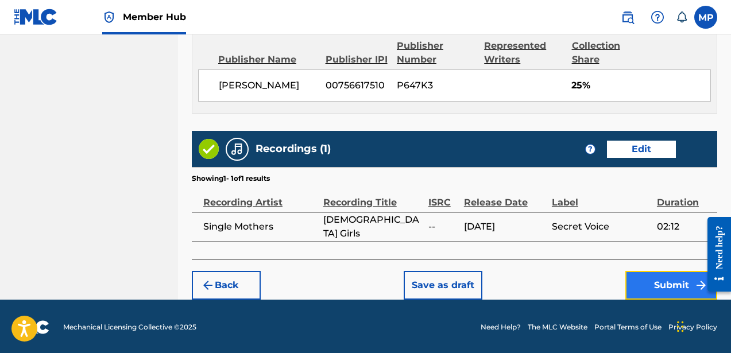
click at [663, 281] on button "Submit" at bounding box center [672, 285] width 92 height 29
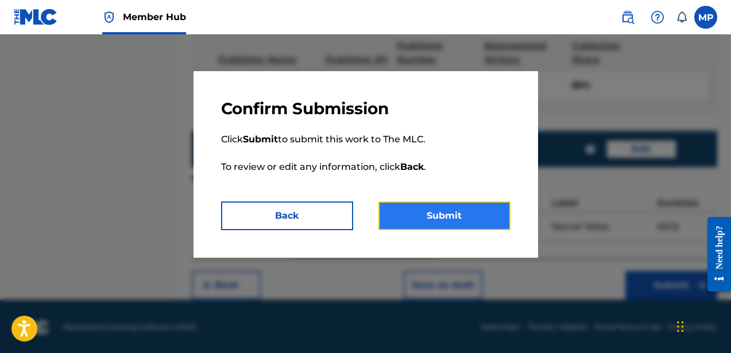
click at [455, 215] on button "Submit" at bounding box center [445, 216] width 132 height 29
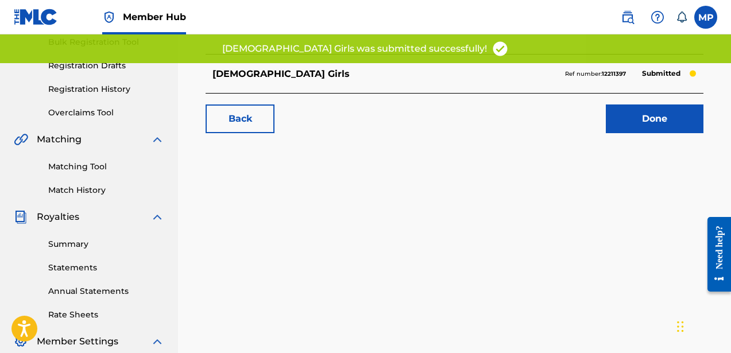
scroll to position [169, 0]
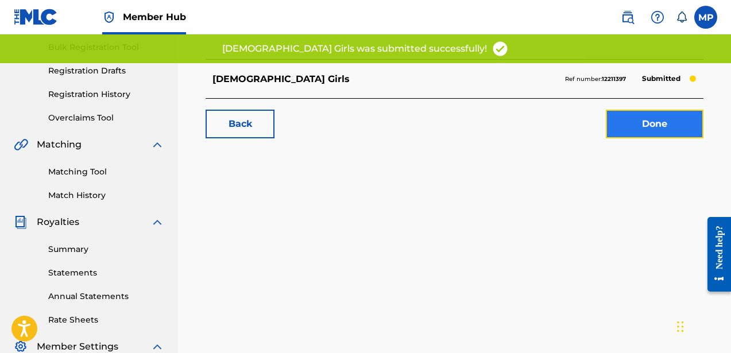
click at [644, 110] on link "Done" at bounding box center [655, 124] width 98 height 29
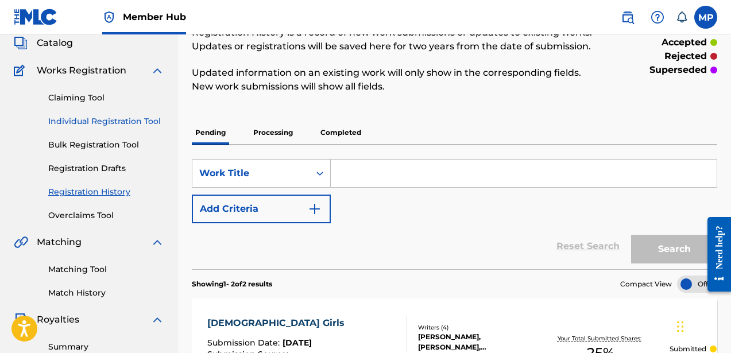
scroll to position [70, 0]
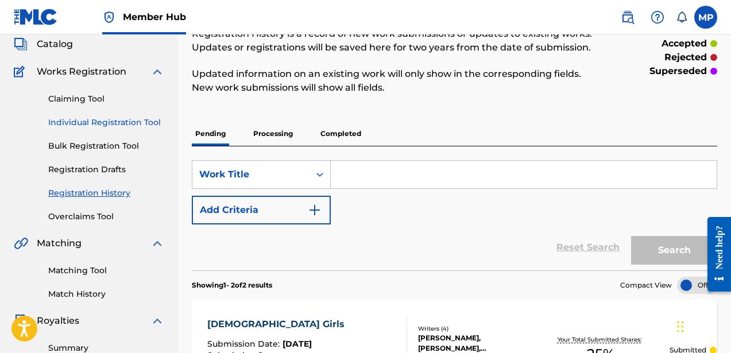
click at [108, 117] on link "Individual Registration Tool" at bounding box center [106, 123] width 116 height 12
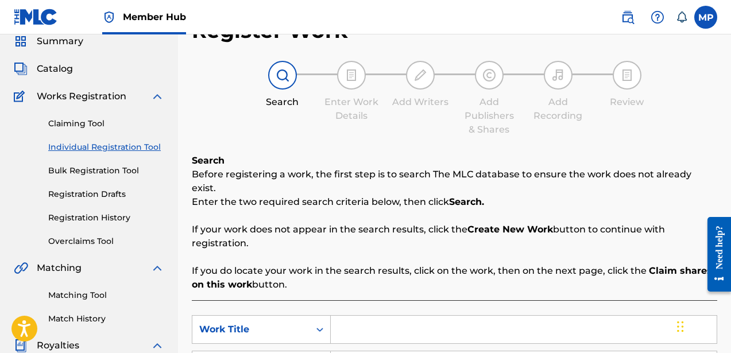
scroll to position [245, 0]
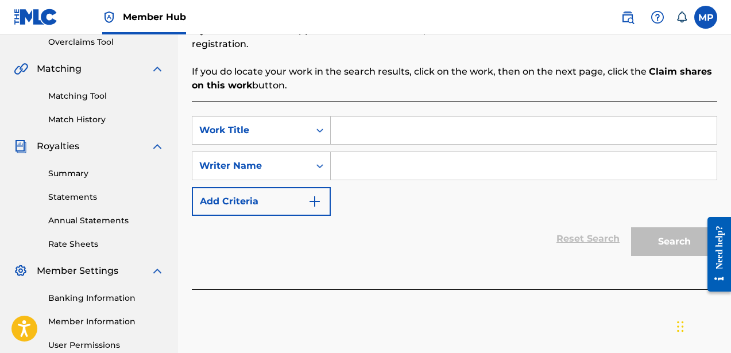
click at [433, 124] on input "Search Form" at bounding box center [524, 131] width 386 height 28
click at [440, 152] on input "Search Form" at bounding box center [524, 166] width 386 height 28
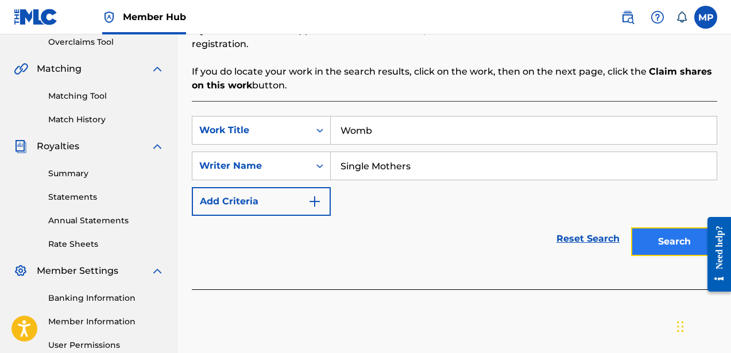
click at [659, 232] on button "Search" at bounding box center [674, 242] width 86 height 29
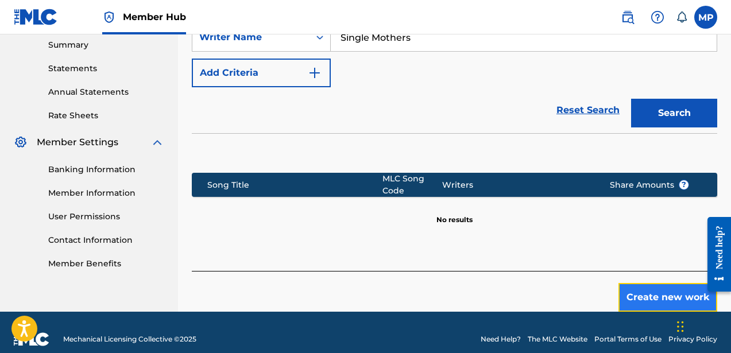
click at [652, 283] on button "Create new work" at bounding box center [668, 297] width 99 height 29
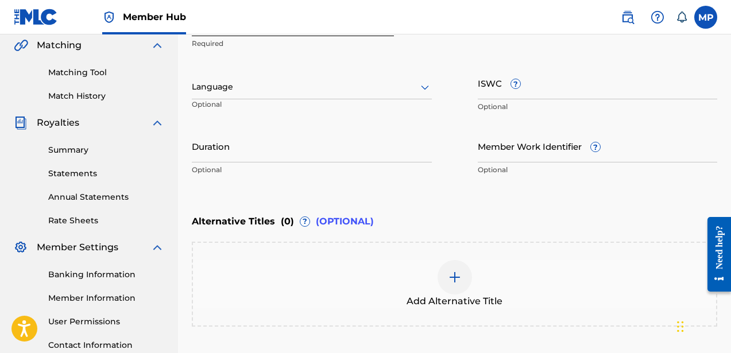
scroll to position [210, 0]
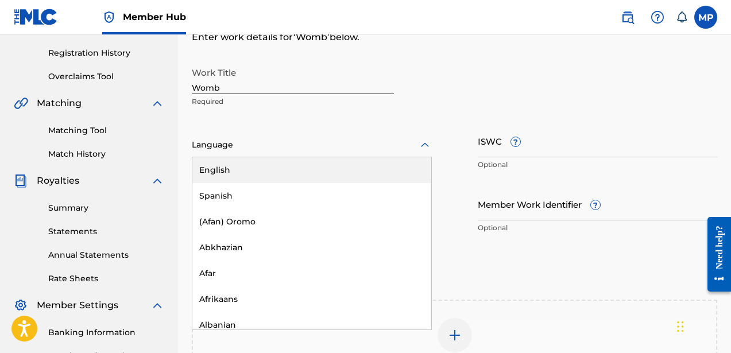
click at [269, 147] on div at bounding box center [312, 145] width 240 height 14
click at [272, 174] on div "English" at bounding box center [311, 170] width 239 height 26
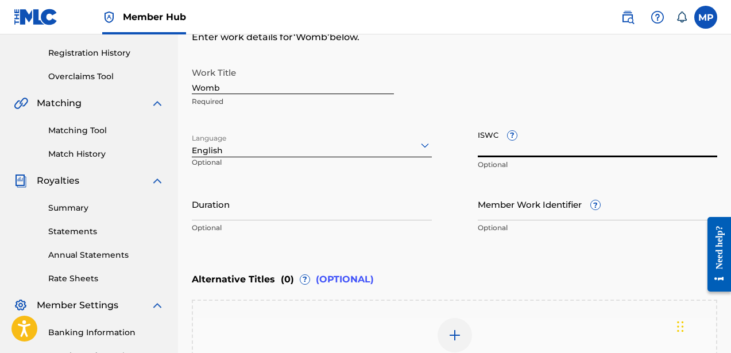
click at [488, 156] on input "ISWC ?" at bounding box center [598, 141] width 240 height 33
paste input "T9222839001"
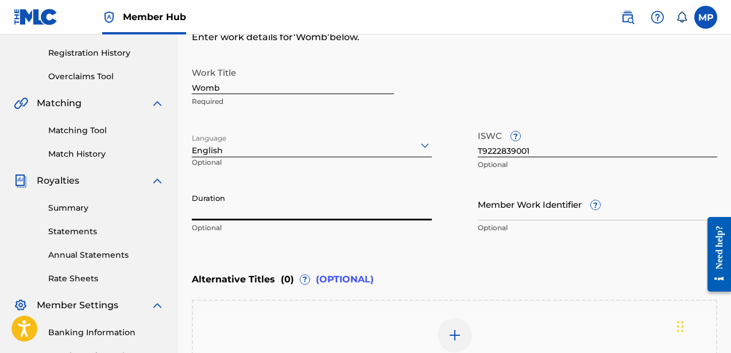
click at [333, 214] on input "Duration" at bounding box center [312, 204] width 240 height 33
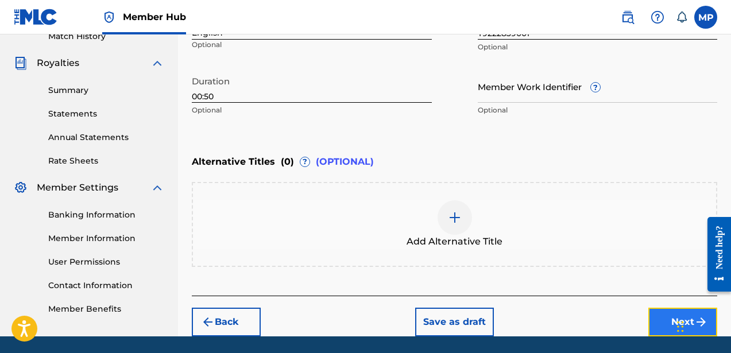
click at [659, 323] on button "Next" at bounding box center [683, 322] width 69 height 29
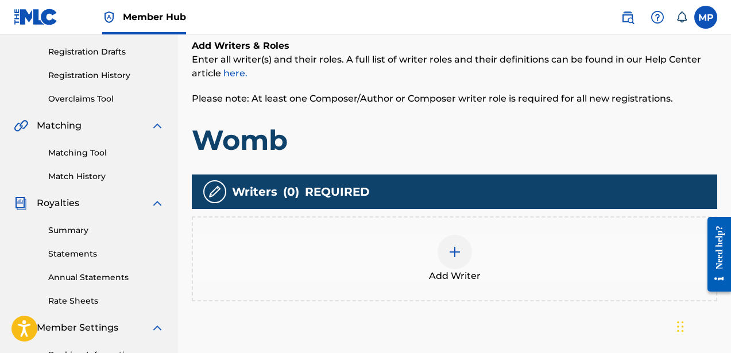
scroll to position [224, 0]
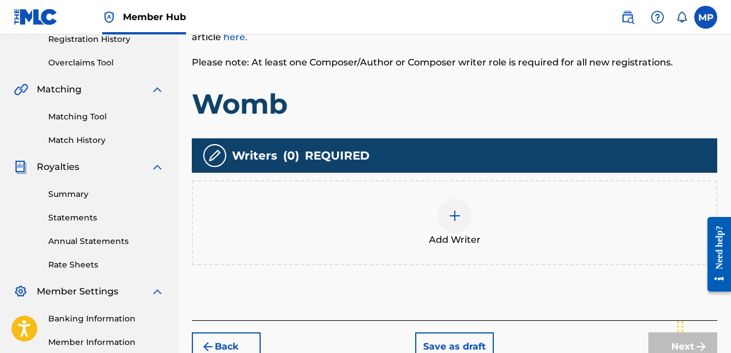
click at [456, 214] on img at bounding box center [455, 216] width 14 height 14
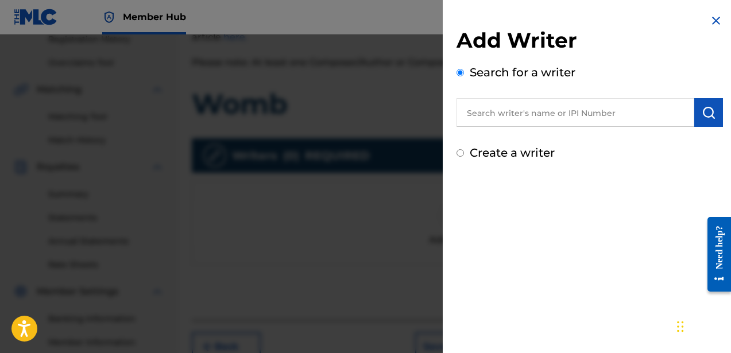
click at [513, 142] on div "Add Writer Search for a writer Create a writer" at bounding box center [590, 95] width 267 height 134
click at [512, 150] on label "Create a writer" at bounding box center [512, 153] width 85 height 14
click at [464, 150] on input "Create a writer" at bounding box center [460, 152] width 7 height 7
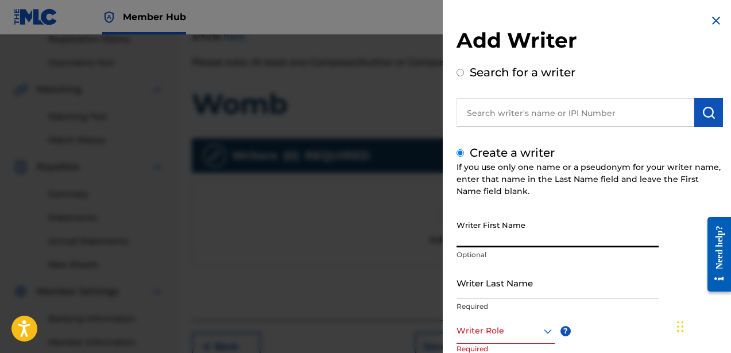
click at [530, 230] on input "Writer First Name" at bounding box center [558, 231] width 202 height 33
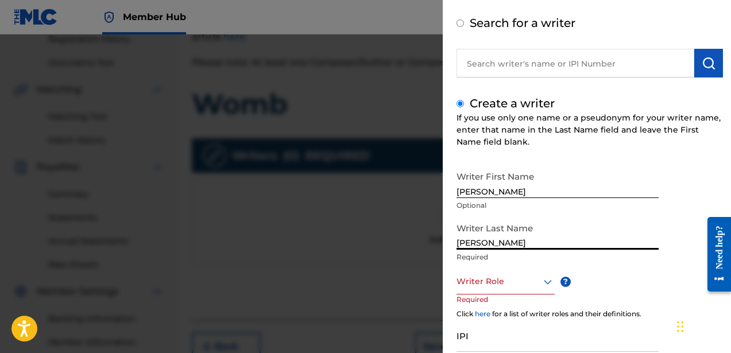
scroll to position [64, 0]
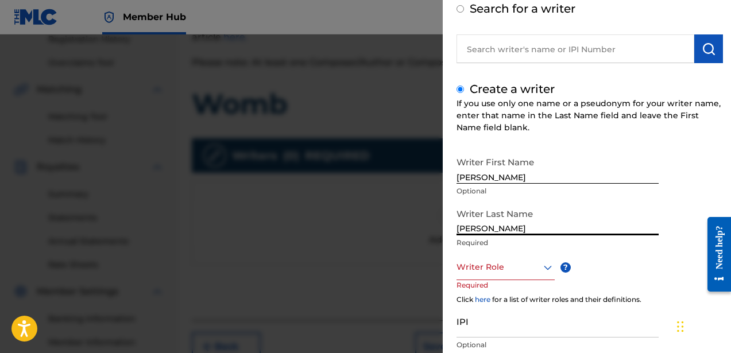
click at [513, 274] on div at bounding box center [506, 267] width 98 height 14
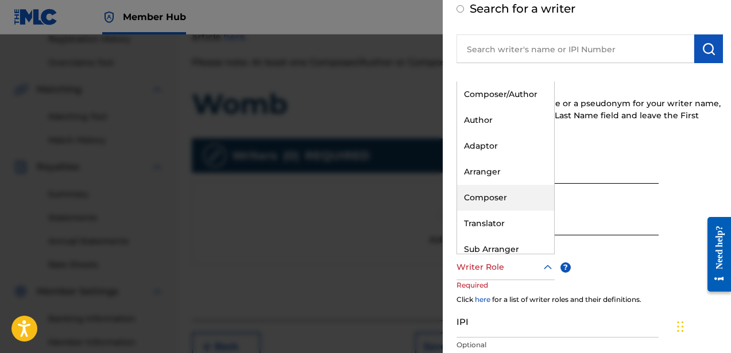
click at [497, 203] on div "Composer" at bounding box center [505, 198] width 97 height 26
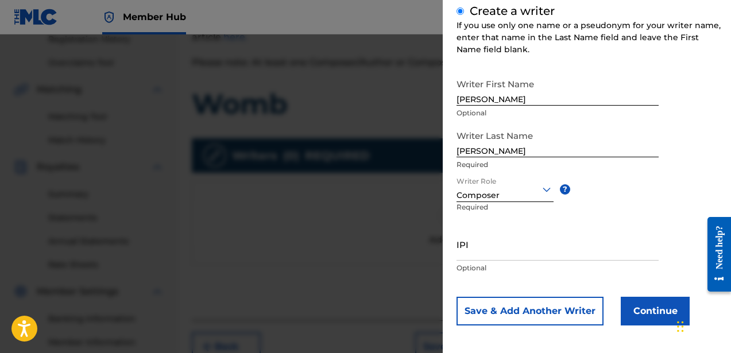
scroll to position [145, 0]
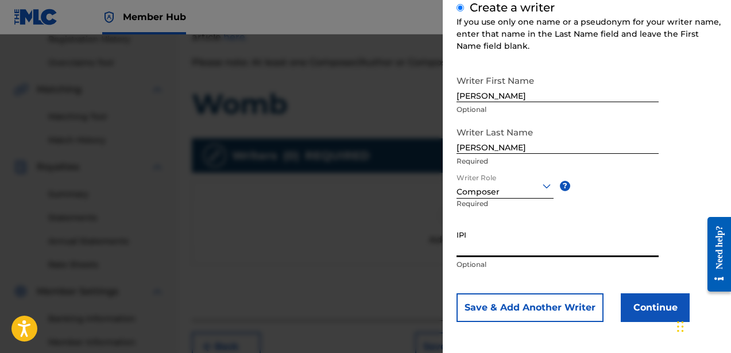
click at [490, 249] on input "IPI" at bounding box center [558, 241] width 202 height 33
paste input "756617510"
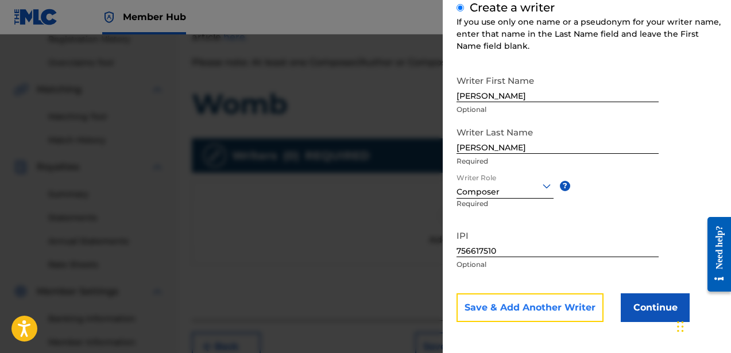
click at [530, 310] on button "Save & Add Another Writer" at bounding box center [530, 308] width 147 height 29
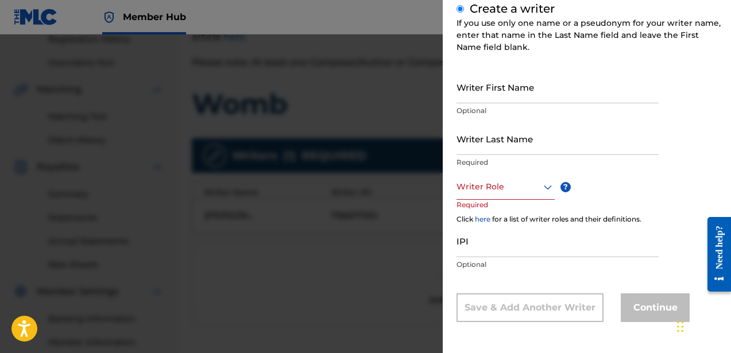
scroll to position [144, 0]
click at [481, 101] on input "Writer First Name" at bounding box center [558, 87] width 202 height 33
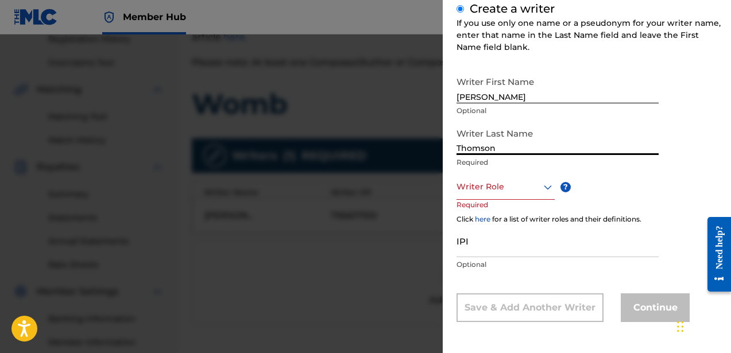
click at [498, 190] on div at bounding box center [506, 187] width 98 height 14
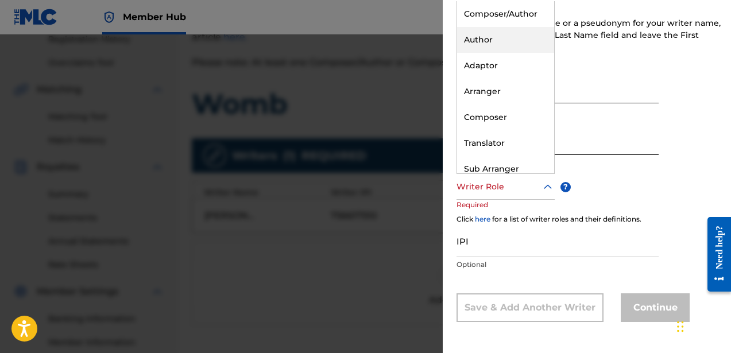
click at [484, 46] on div "Author" at bounding box center [505, 40] width 97 height 26
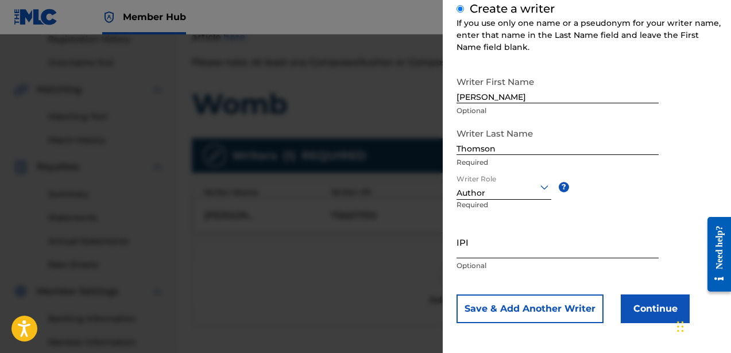
click at [508, 254] on input "IPI" at bounding box center [558, 242] width 202 height 33
paste input "835241156"
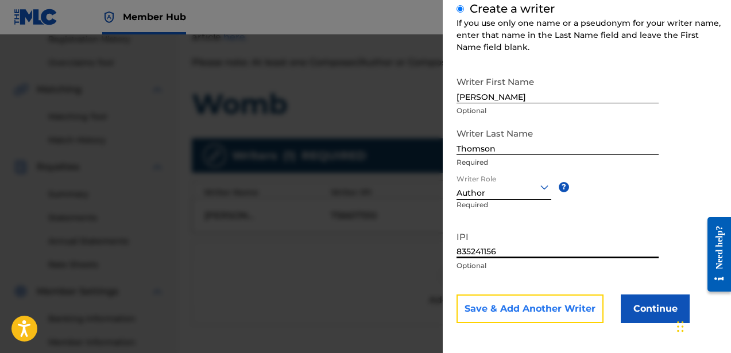
click at [558, 309] on button "Save & Add Another Writer" at bounding box center [530, 309] width 147 height 29
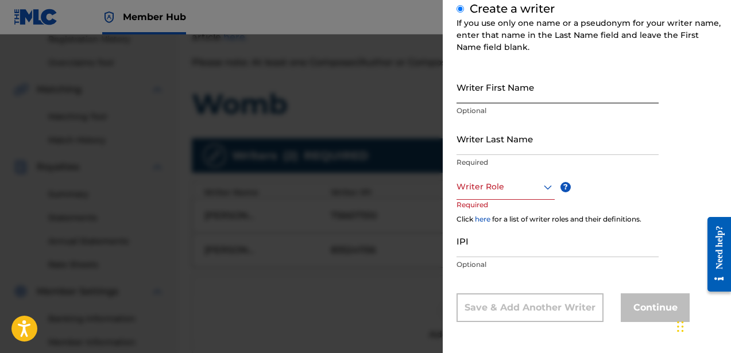
click at [476, 97] on input "Writer First Name" at bounding box center [558, 87] width 202 height 33
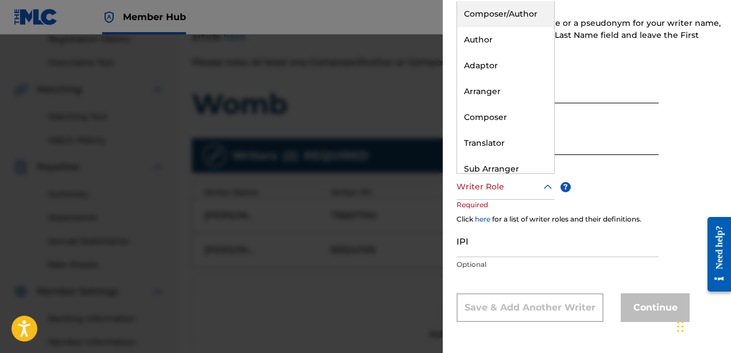
click at [485, 199] on div "Writer Role" at bounding box center [506, 187] width 98 height 26
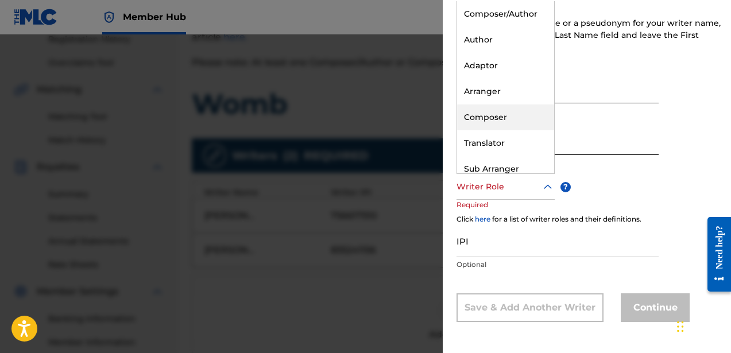
click at [499, 117] on div "Composer" at bounding box center [505, 118] width 97 height 26
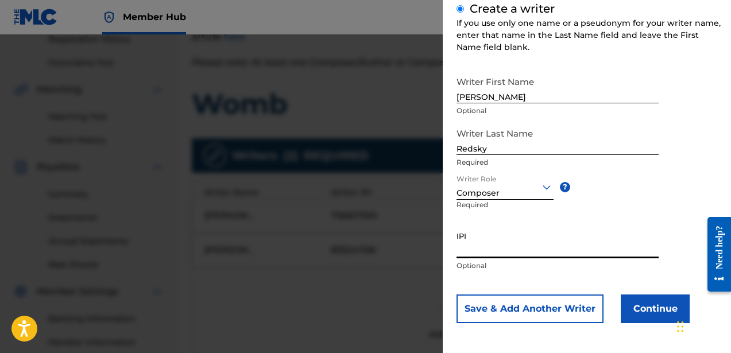
click at [513, 233] on input "IPI" at bounding box center [558, 242] width 202 height 33
paste input "762077043"
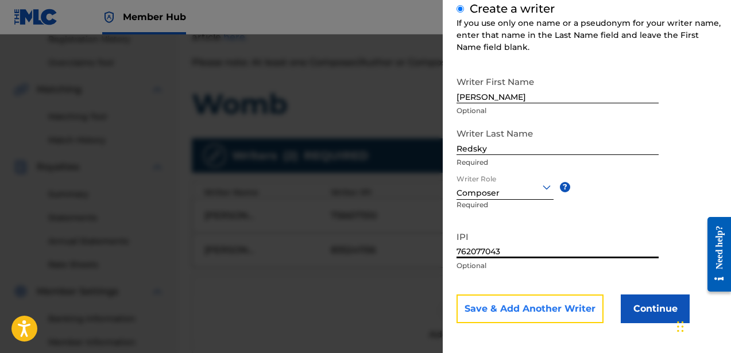
click at [544, 309] on button "Save & Add Another Writer" at bounding box center [530, 309] width 147 height 29
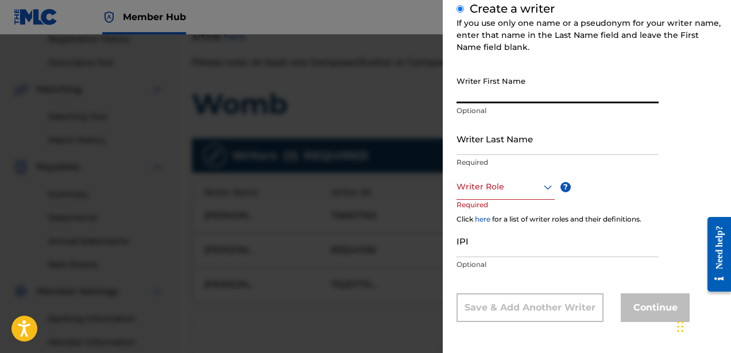
click at [485, 98] on input "Writer First Name" at bounding box center [558, 87] width 202 height 33
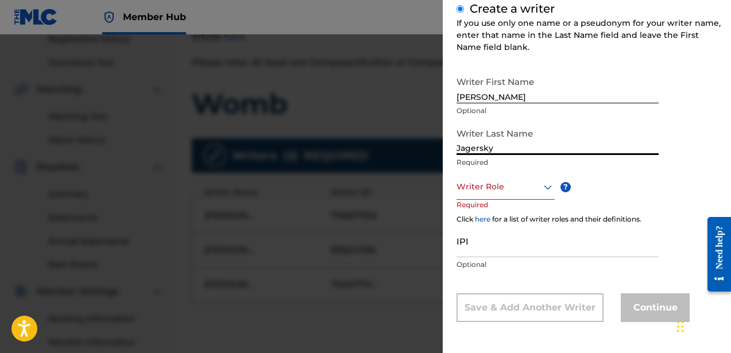
click at [480, 186] on div at bounding box center [506, 187] width 98 height 14
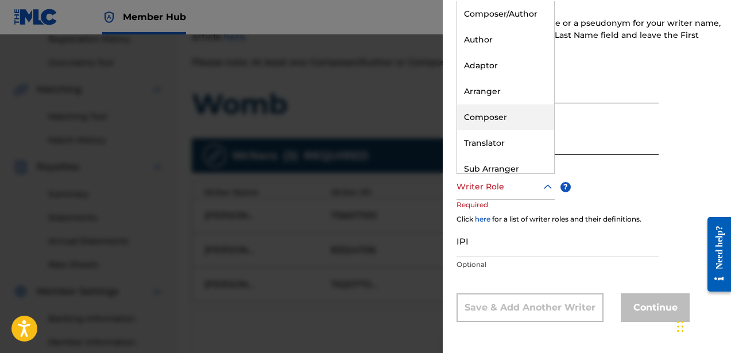
click at [486, 126] on div "Composer" at bounding box center [505, 118] width 97 height 26
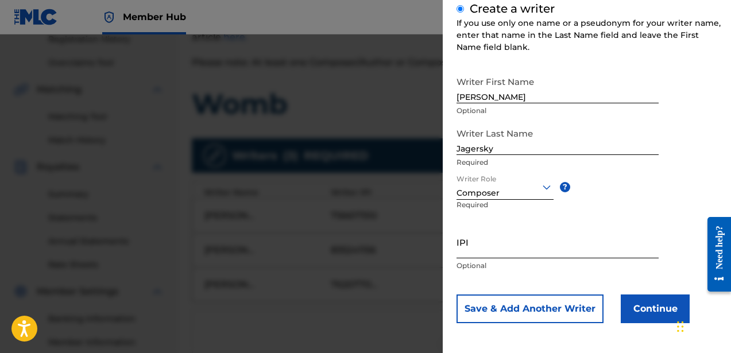
click at [476, 248] on input "IPI" at bounding box center [558, 242] width 202 height 33
paste input "760619141"
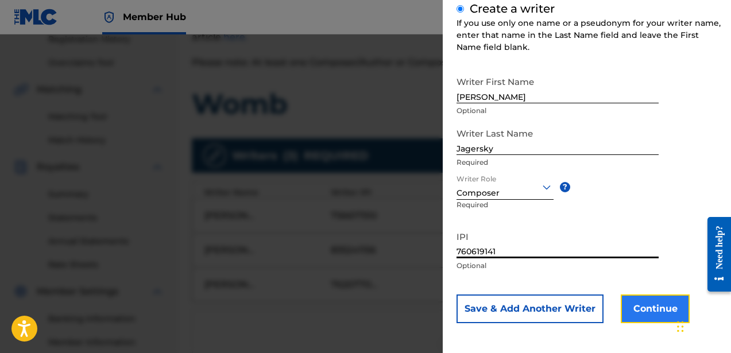
click at [633, 303] on button "Continue" at bounding box center [655, 309] width 69 height 29
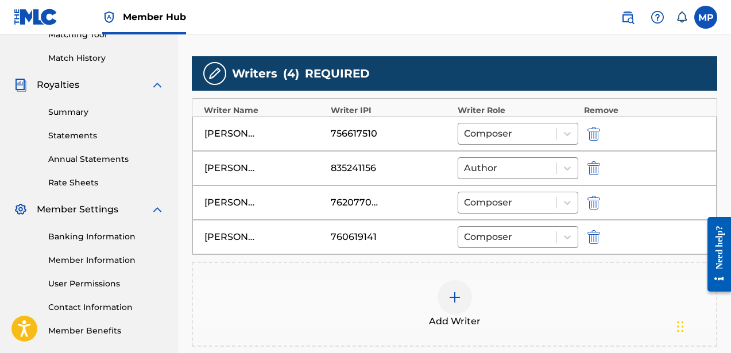
scroll to position [336, 0]
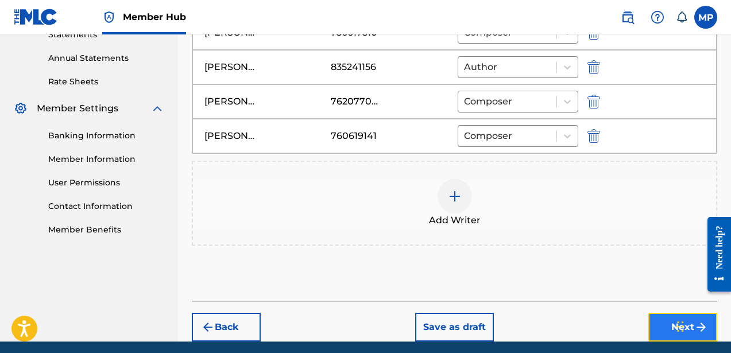
click at [650, 322] on button "Next" at bounding box center [683, 327] width 69 height 29
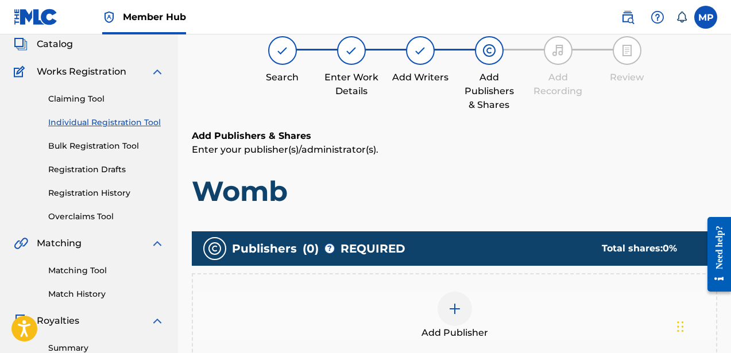
scroll to position [52, 0]
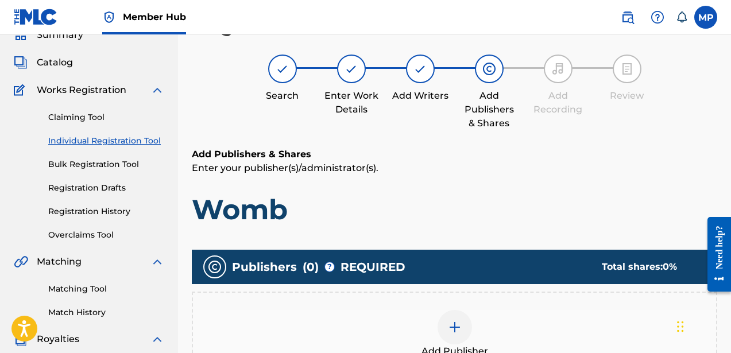
click at [459, 312] on div at bounding box center [455, 327] width 34 height 34
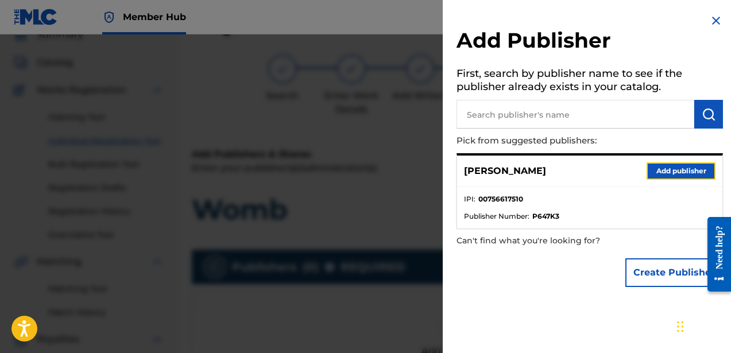
click at [662, 165] on button "Add publisher" at bounding box center [681, 171] width 69 height 17
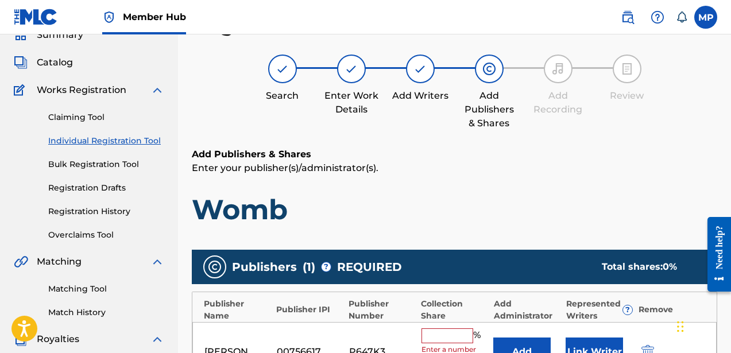
click at [445, 329] on input "text" at bounding box center [448, 336] width 52 height 15
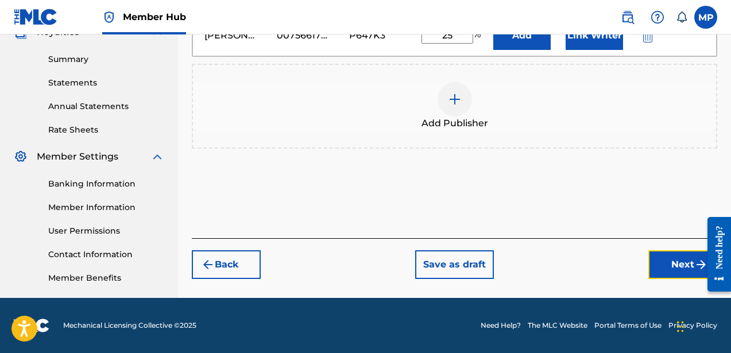
click at [658, 258] on button "Next" at bounding box center [683, 265] width 69 height 29
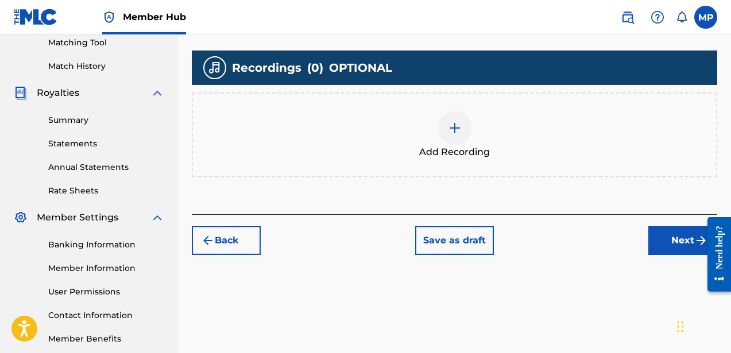
scroll to position [324, 0]
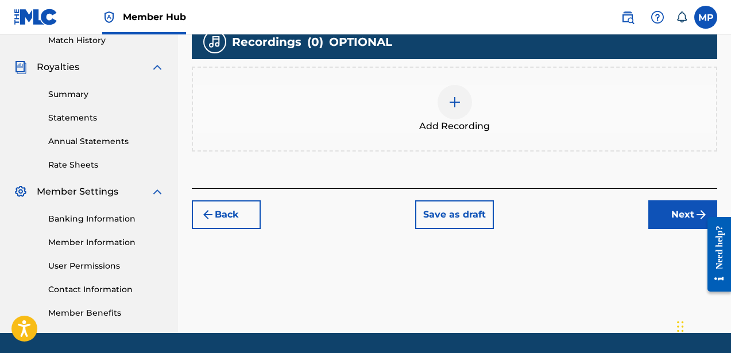
click at [449, 93] on div at bounding box center [455, 102] width 34 height 34
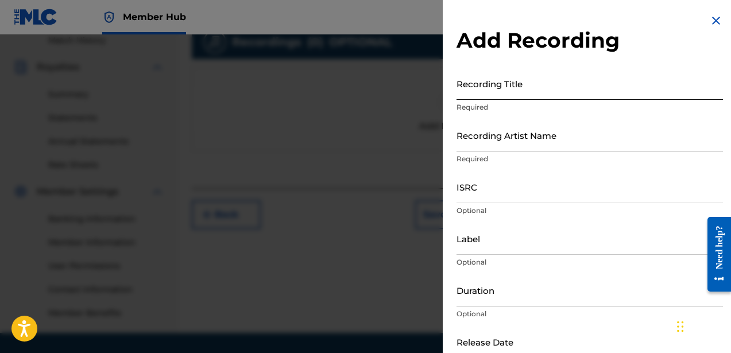
click at [469, 90] on input "Recording Title" at bounding box center [590, 83] width 267 height 33
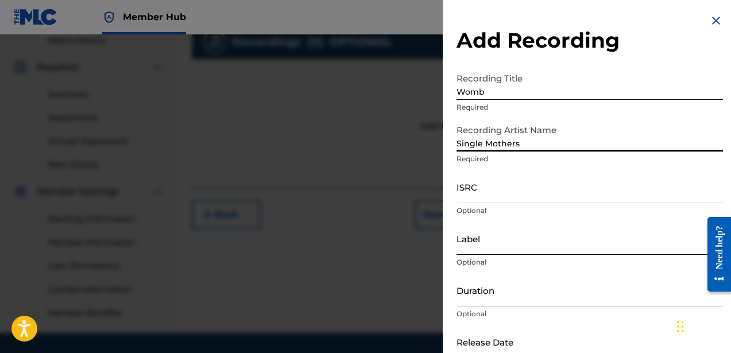
click at [497, 241] on input "Label" at bounding box center [590, 238] width 267 height 33
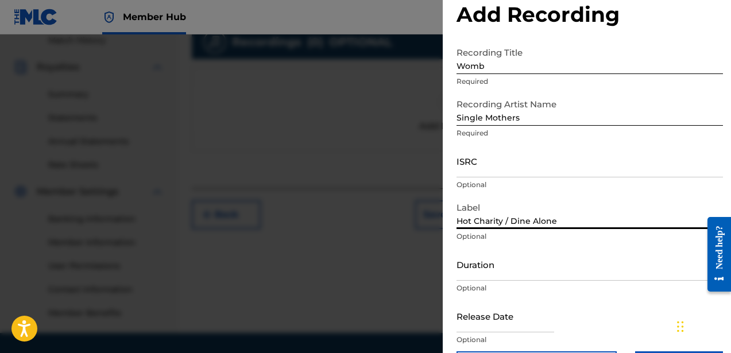
scroll to position [38, 0]
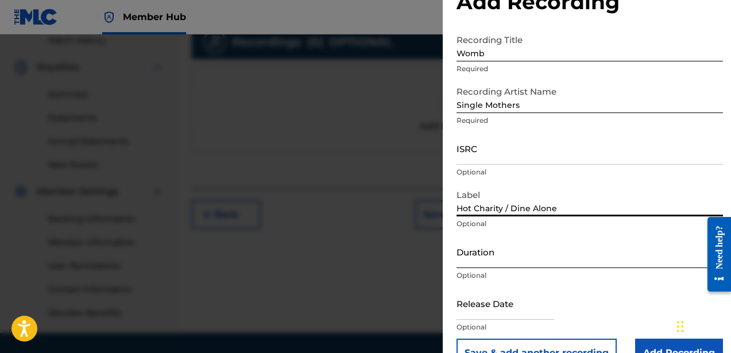
click at [537, 262] on input "Duration" at bounding box center [590, 252] width 267 height 33
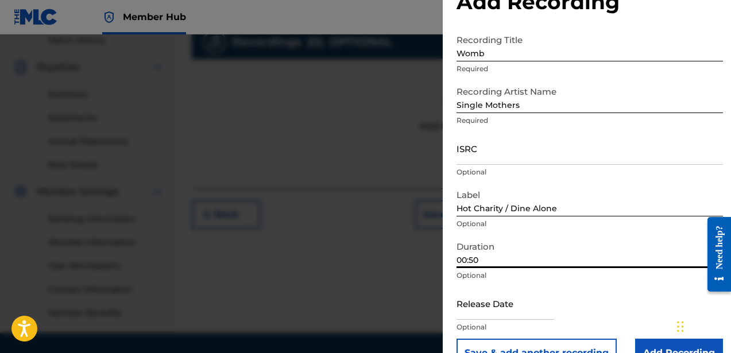
scroll to position [67, 0]
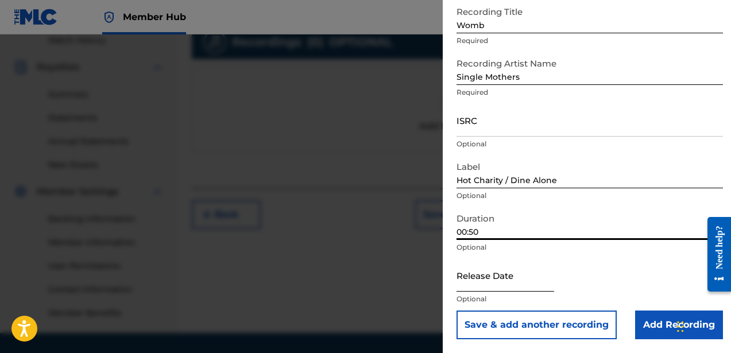
click at [519, 284] on input "text" at bounding box center [506, 275] width 98 height 33
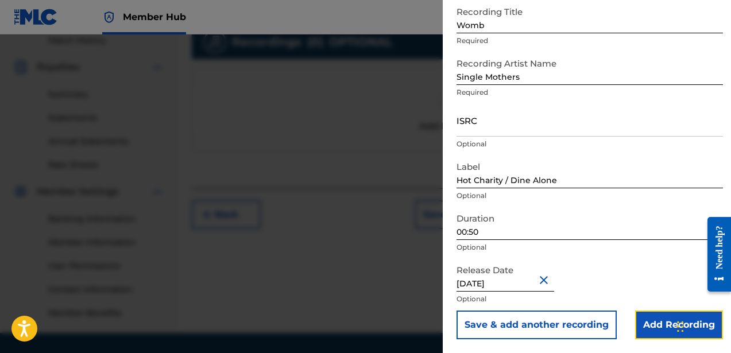
click at [642, 324] on input "Add Recording" at bounding box center [679, 325] width 88 height 29
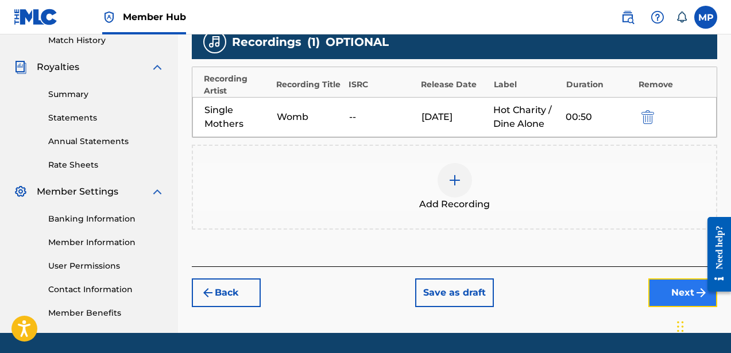
click at [655, 290] on button "Next" at bounding box center [683, 293] width 69 height 29
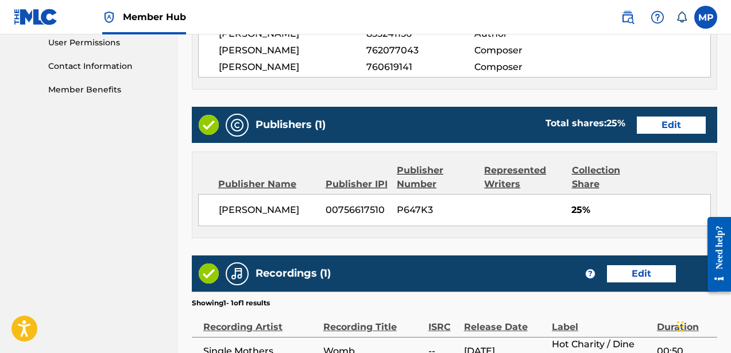
scroll to position [672, 0]
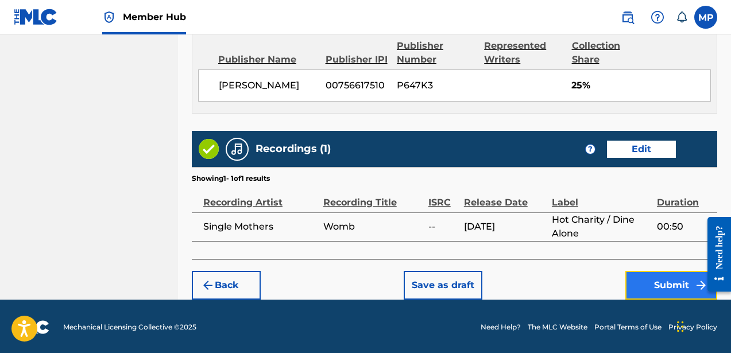
click at [650, 287] on button "Submit" at bounding box center [672, 285] width 92 height 29
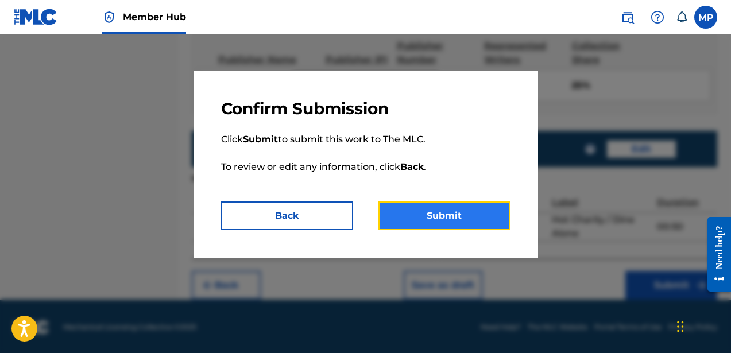
click at [468, 225] on button "Submit" at bounding box center [445, 216] width 132 height 29
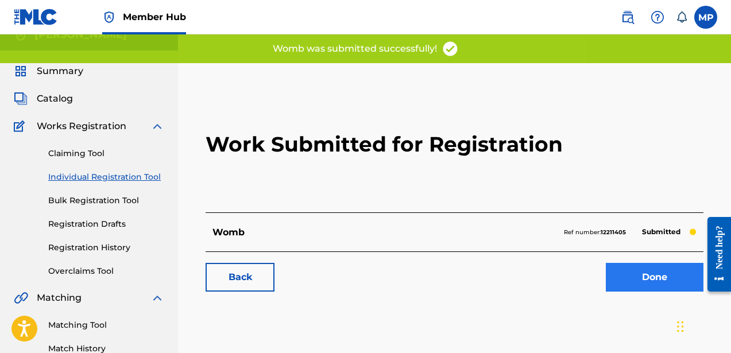
scroll to position [16, 0]
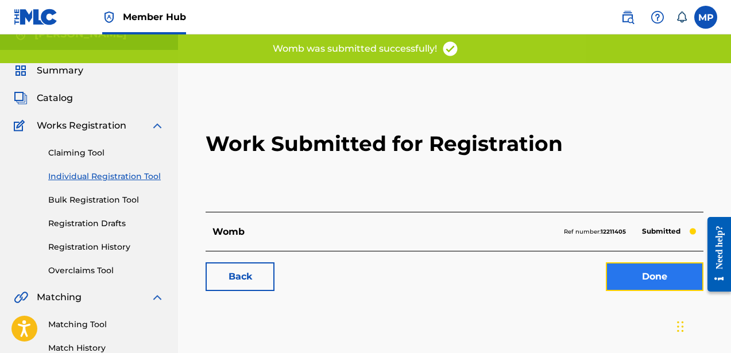
click at [633, 263] on link "Done" at bounding box center [655, 277] width 98 height 29
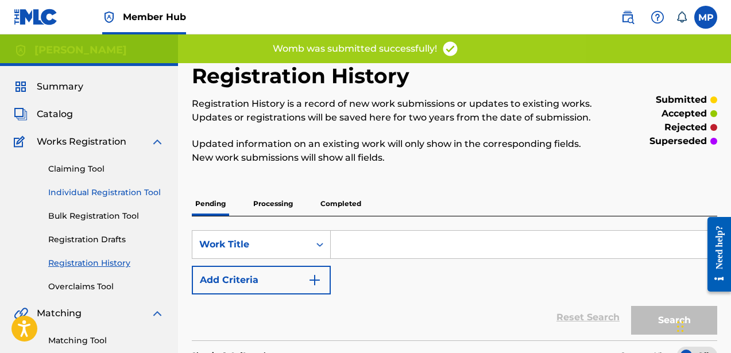
click at [131, 197] on link "Individual Registration Tool" at bounding box center [106, 193] width 116 height 12
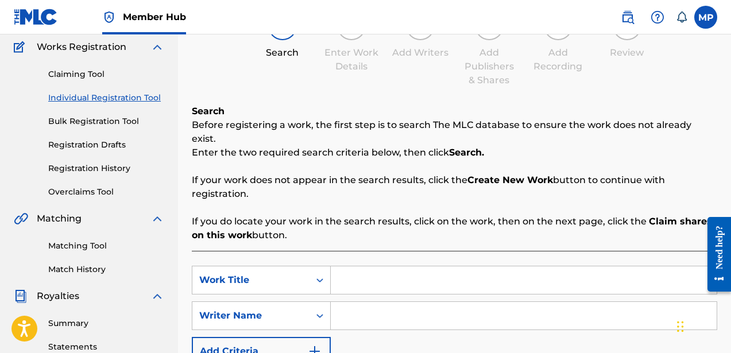
scroll to position [138, 0]
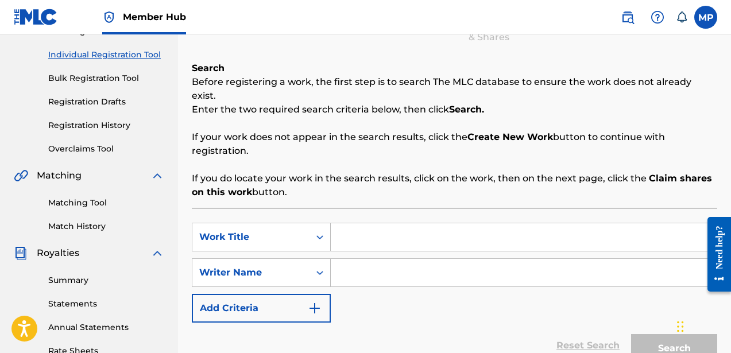
click at [383, 224] on input "Search Form" at bounding box center [524, 238] width 386 height 28
click at [382, 260] on input "Search Form" at bounding box center [524, 273] width 386 height 28
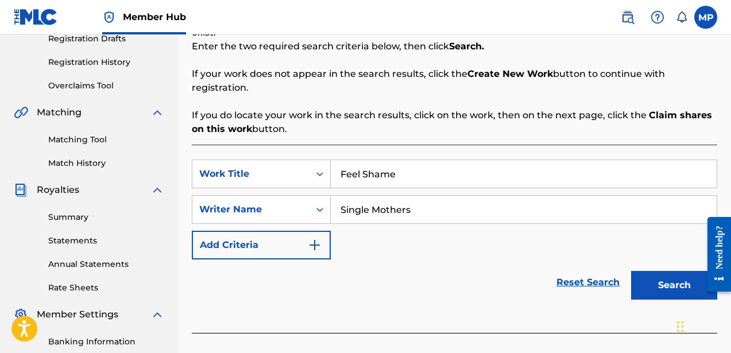
scroll to position [359, 0]
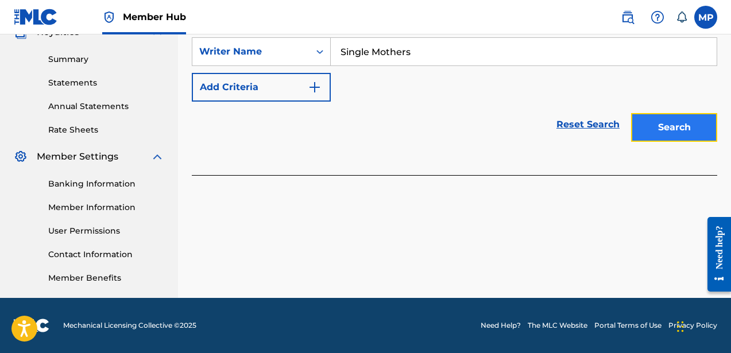
click at [662, 113] on button "Search" at bounding box center [674, 127] width 86 height 29
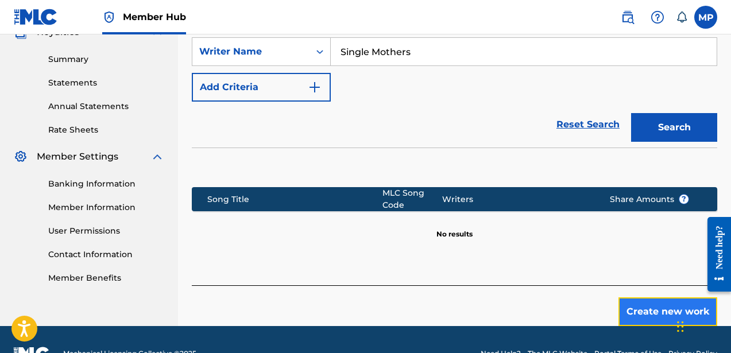
click at [637, 298] on button "Create new work" at bounding box center [668, 312] width 99 height 29
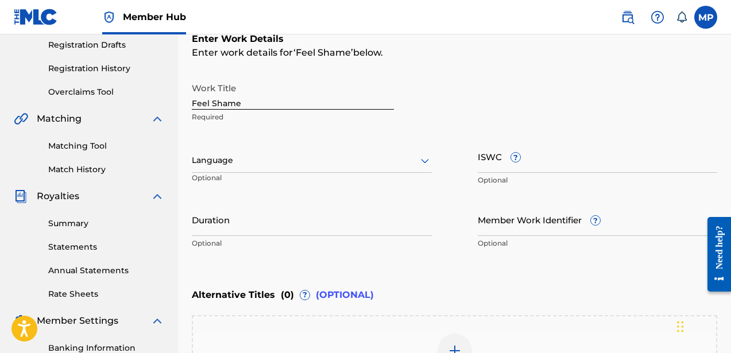
scroll to position [184, 0]
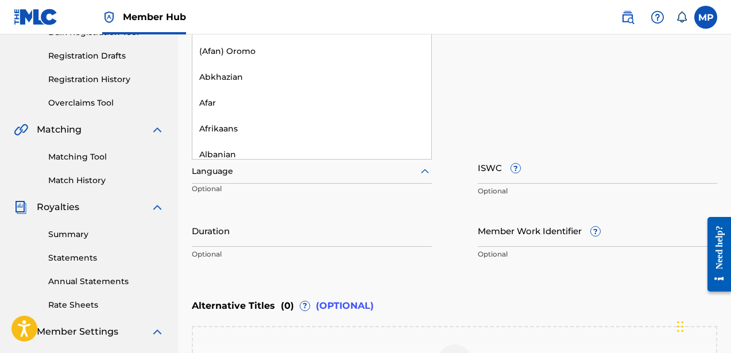
click at [328, 178] on div at bounding box center [312, 171] width 240 height 14
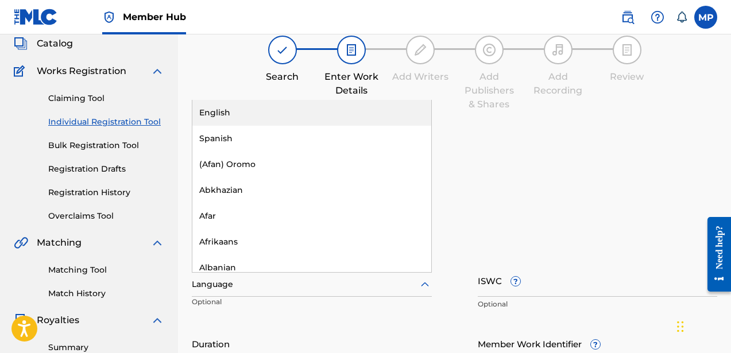
click at [365, 117] on div "English" at bounding box center [311, 113] width 239 height 26
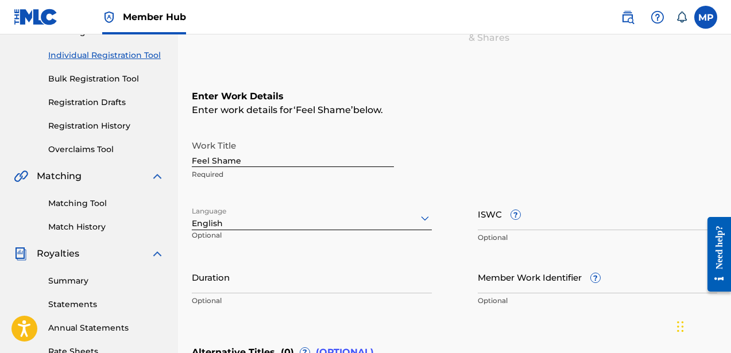
scroll to position [145, 0]
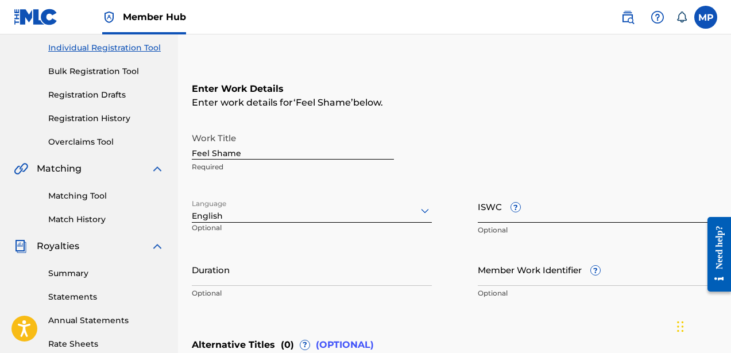
click at [542, 218] on input "ISWC ?" at bounding box center [598, 206] width 240 height 33
paste input "T9222838984"
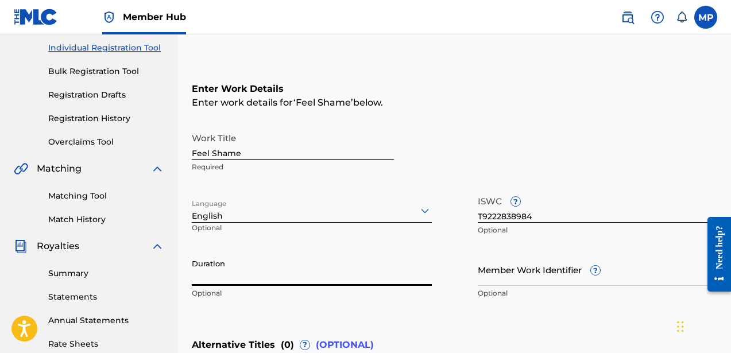
click at [324, 276] on input "Duration" at bounding box center [312, 269] width 240 height 33
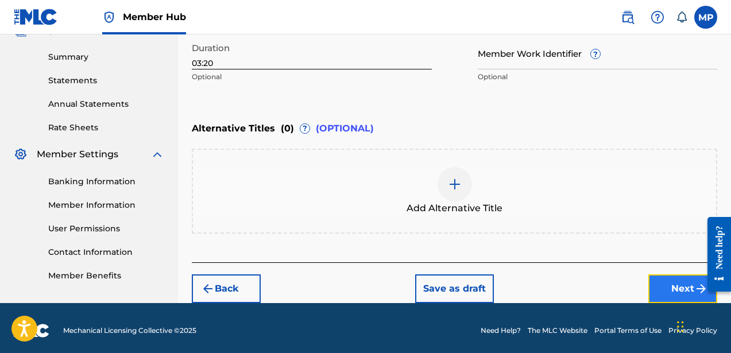
click at [658, 280] on button "Next" at bounding box center [683, 289] width 69 height 29
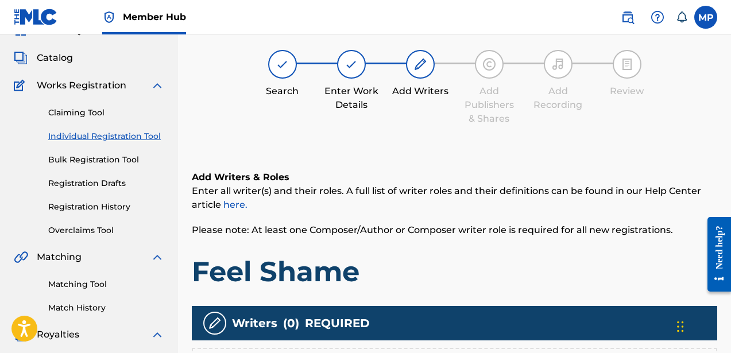
scroll to position [239, 0]
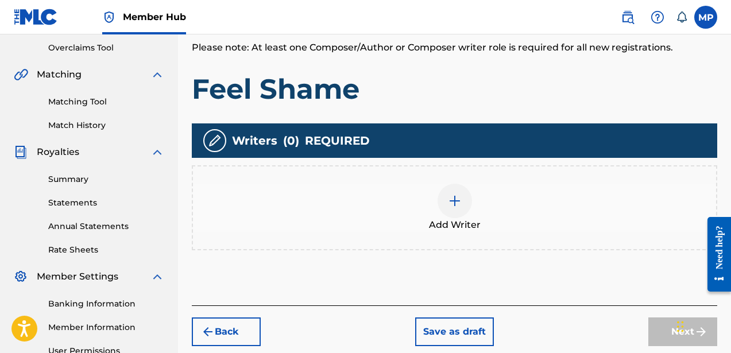
click at [449, 192] on div at bounding box center [455, 201] width 34 height 34
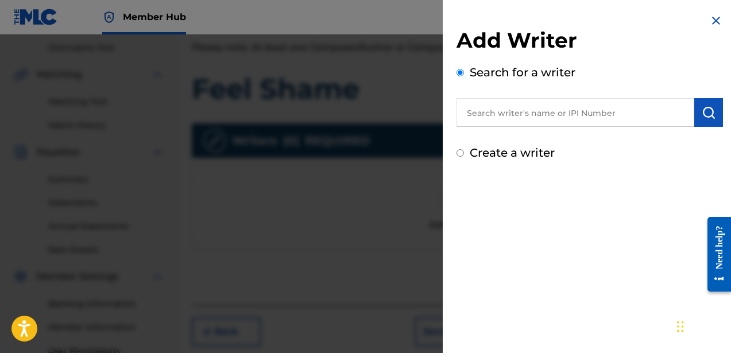
click at [516, 153] on label "Create a writer" at bounding box center [512, 153] width 85 height 14
click at [464, 153] on input "Create a writer" at bounding box center [460, 152] width 7 height 7
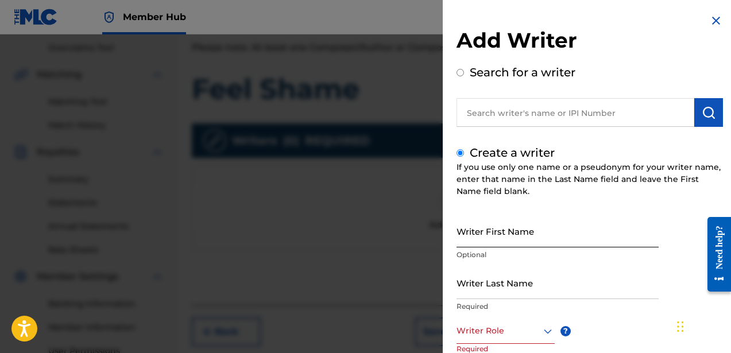
click at [513, 226] on input "Writer First Name" at bounding box center [558, 231] width 202 height 33
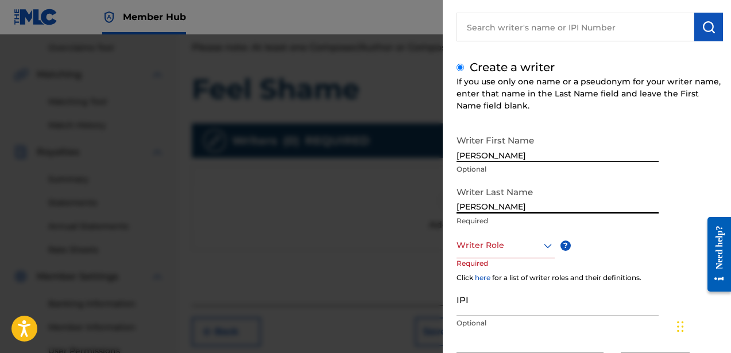
scroll to position [105, 0]
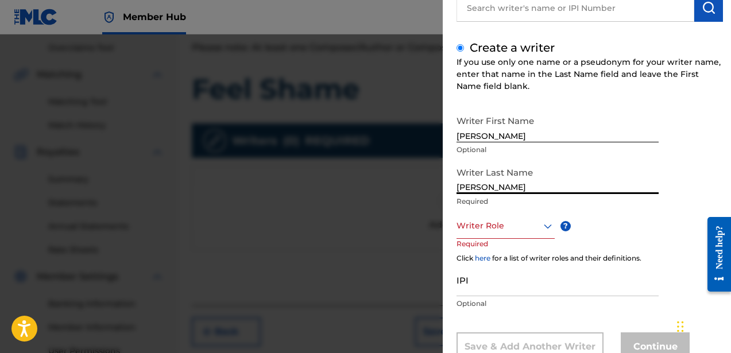
click at [475, 232] on div at bounding box center [506, 226] width 98 height 14
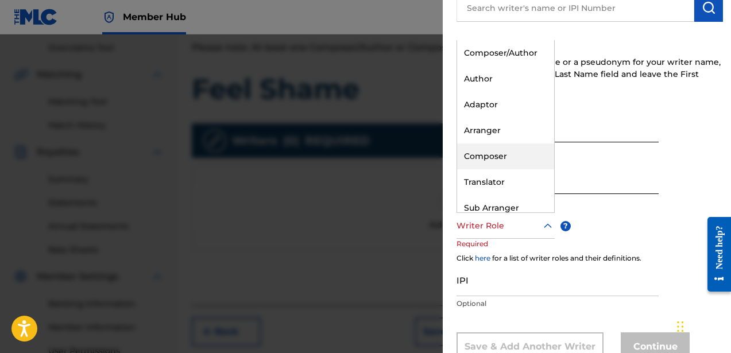
click at [487, 156] on div "Composer" at bounding box center [505, 157] width 97 height 26
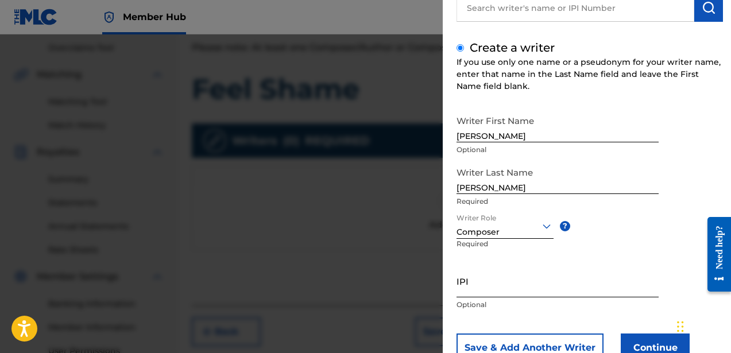
click at [471, 296] on input "IPI" at bounding box center [558, 281] width 202 height 33
paste input "756617510"
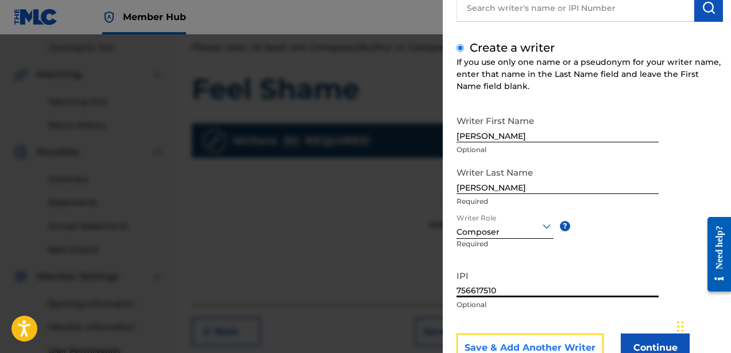
click at [522, 341] on button "Save & Add Another Writer" at bounding box center [530, 348] width 147 height 29
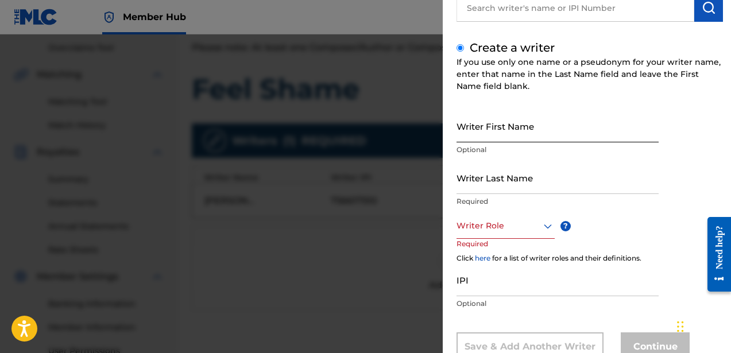
click at [494, 138] on input "Writer First Name" at bounding box center [558, 126] width 202 height 33
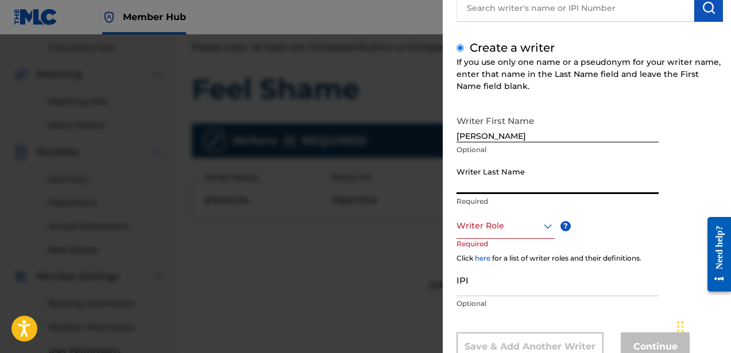
click at [521, 137] on input "[PERSON_NAME]" at bounding box center [558, 126] width 202 height 33
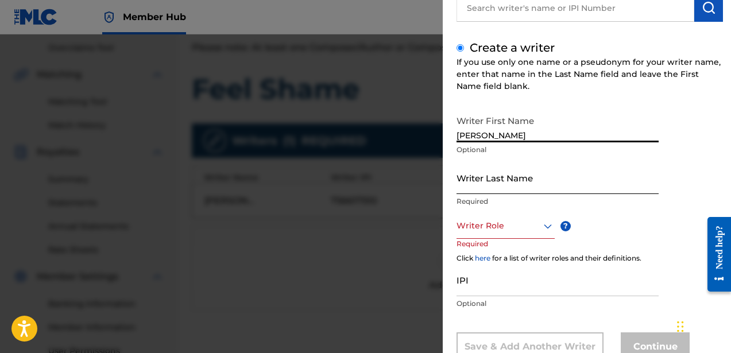
click at [501, 187] on input "Writer Last Name" at bounding box center [558, 177] width 202 height 33
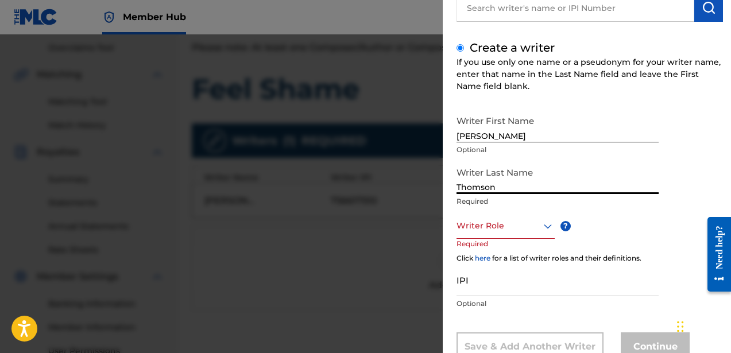
click at [500, 231] on div at bounding box center [506, 226] width 98 height 14
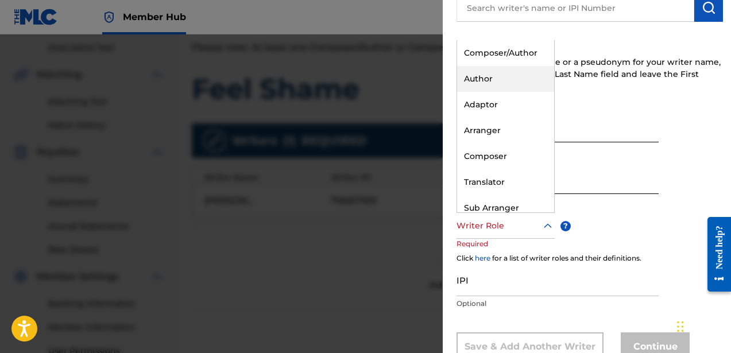
click at [485, 79] on div "Author" at bounding box center [505, 79] width 97 height 26
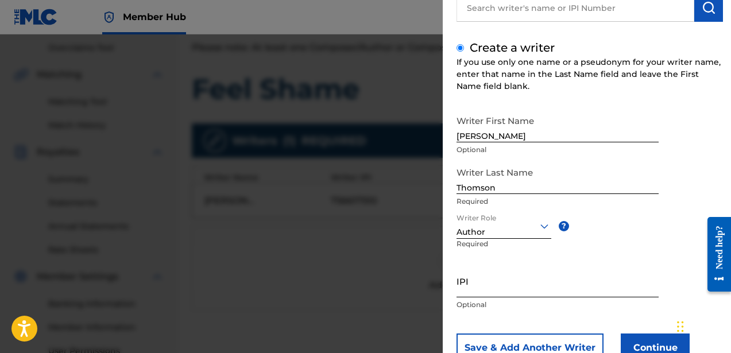
click at [535, 290] on input "IPI" at bounding box center [558, 281] width 202 height 33
paste input "835241156"
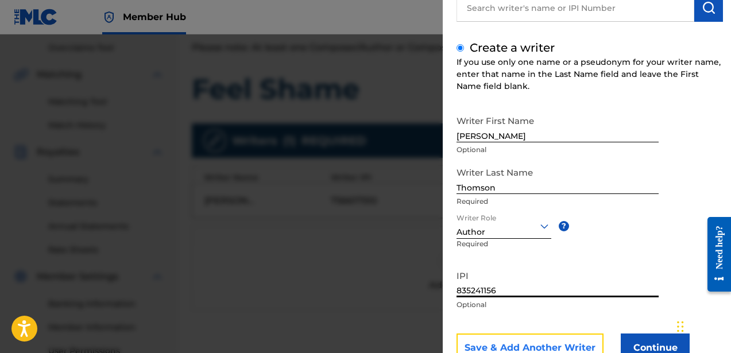
click at [530, 343] on button "Save & Add Another Writer" at bounding box center [530, 348] width 147 height 29
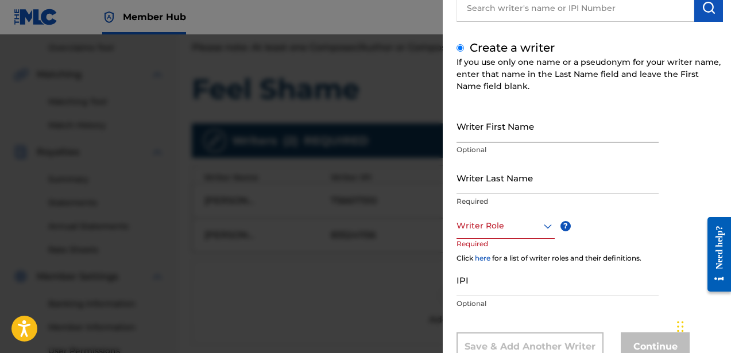
click at [483, 138] on input "Writer First Name" at bounding box center [558, 126] width 202 height 33
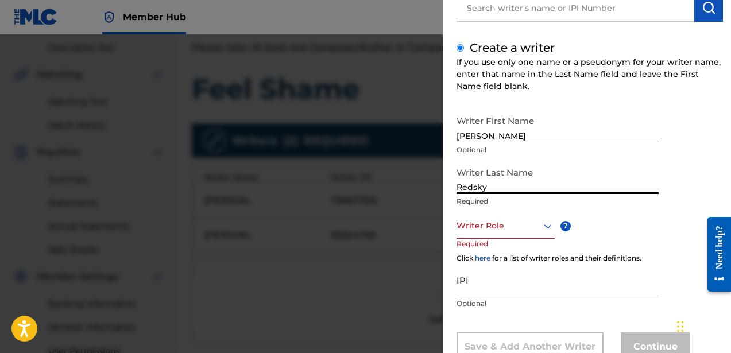
click at [488, 237] on div "Writer Role" at bounding box center [506, 226] width 98 height 26
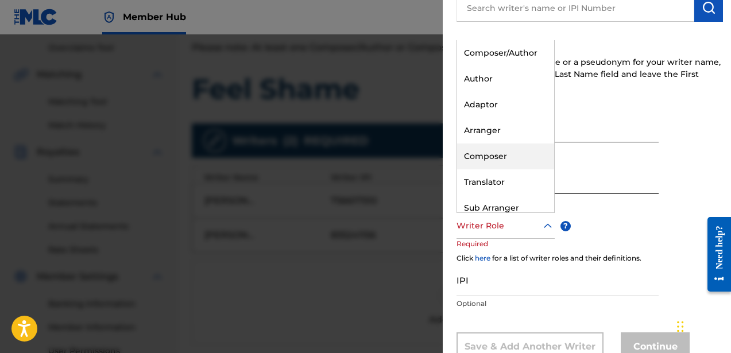
click at [492, 156] on div "Composer" at bounding box center [505, 157] width 97 height 26
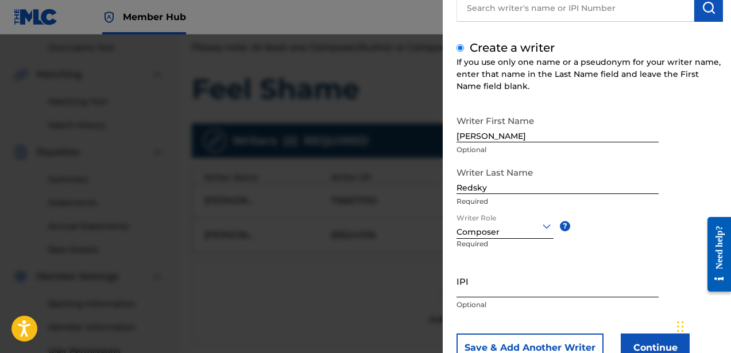
click at [491, 286] on input "IPI" at bounding box center [558, 281] width 202 height 33
paste input "762077043"
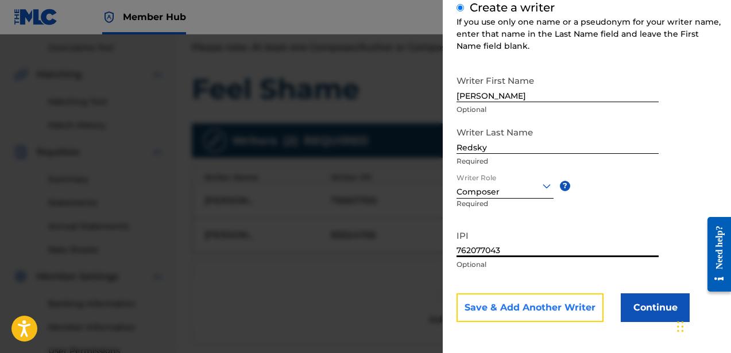
click at [526, 297] on button "Save & Add Another Writer" at bounding box center [530, 308] width 147 height 29
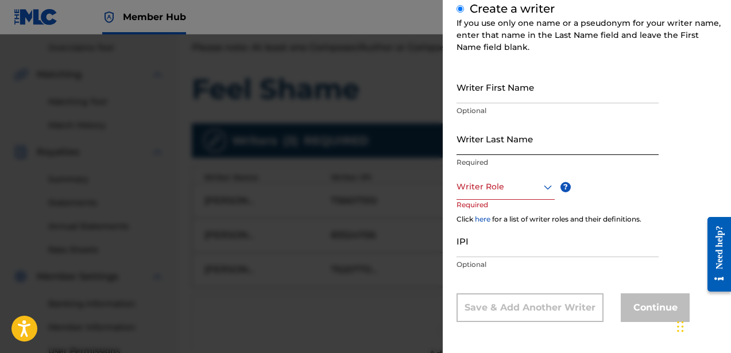
scroll to position [144, 0]
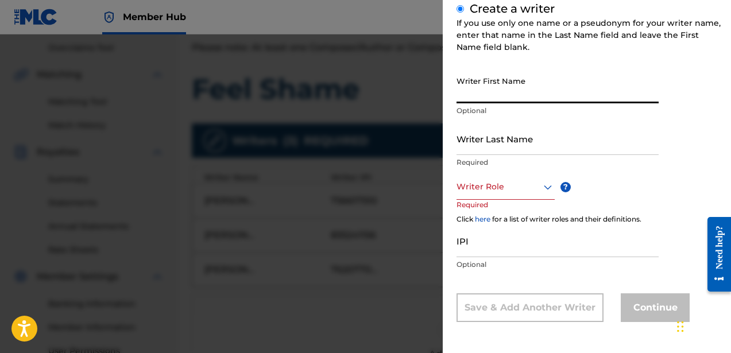
click at [477, 99] on input "Writer First Name" at bounding box center [558, 87] width 202 height 33
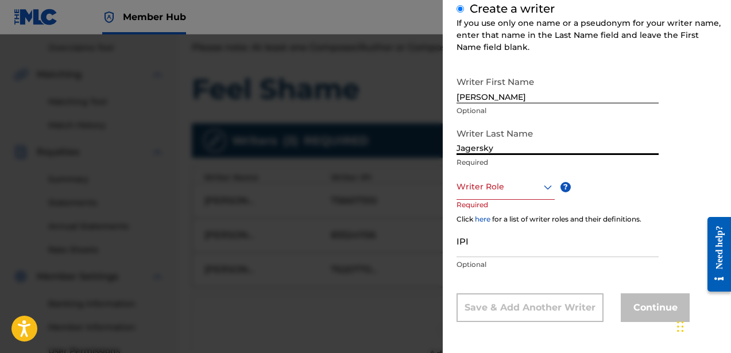
click at [484, 187] on div at bounding box center [506, 187] width 98 height 14
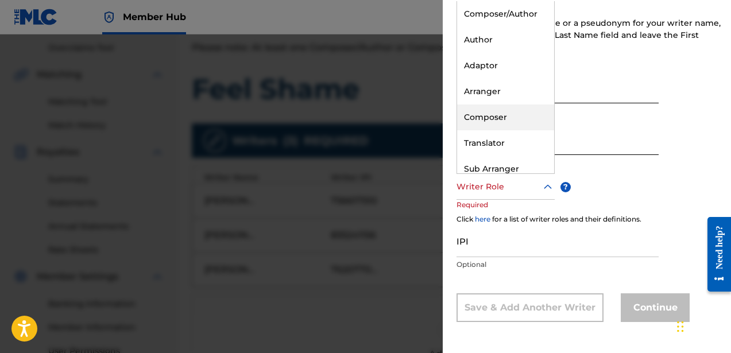
click at [492, 125] on div "Composer" at bounding box center [505, 118] width 97 height 26
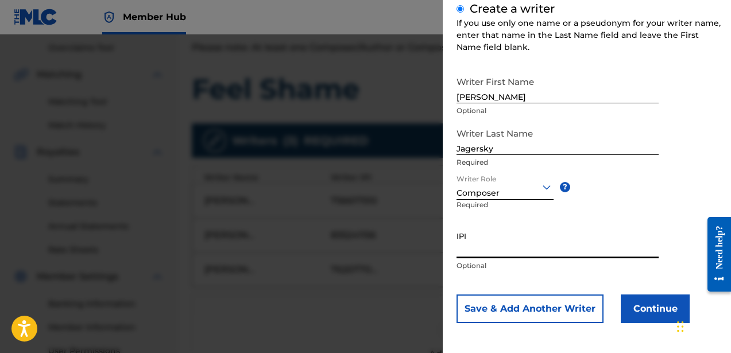
click at [481, 248] on input "IPI" at bounding box center [558, 242] width 202 height 33
paste input "760619141"
click at [626, 305] on button "Continue" at bounding box center [655, 309] width 69 height 29
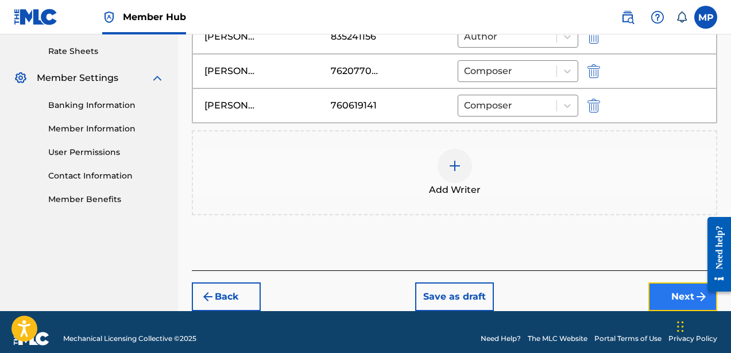
click at [668, 294] on button "Next" at bounding box center [683, 297] width 69 height 29
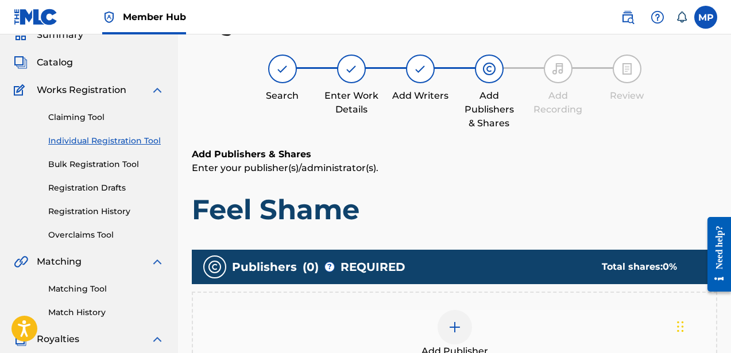
scroll to position [217, 0]
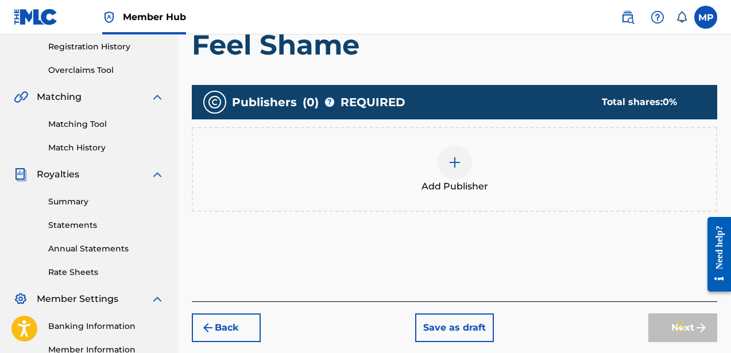
click at [460, 216] on div "Publishers ( 0 ) ? REQUIRED Total shares: 0 % Add Publisher" at bounding box center [455, 154] width 526 height 138
click at [453, 152] on div at bounding box center [455, 162] width 34 height 34
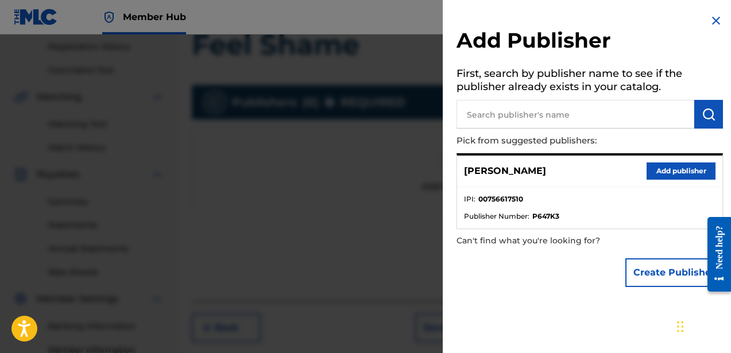
click at [661, 161] on div "[PERSON_NAME] Add publisher" at bounding box center [589, 172] width 265 height 32
click at [661, 167] on button "Add publisher" at bounding box center [681, 171] width 69 height 17
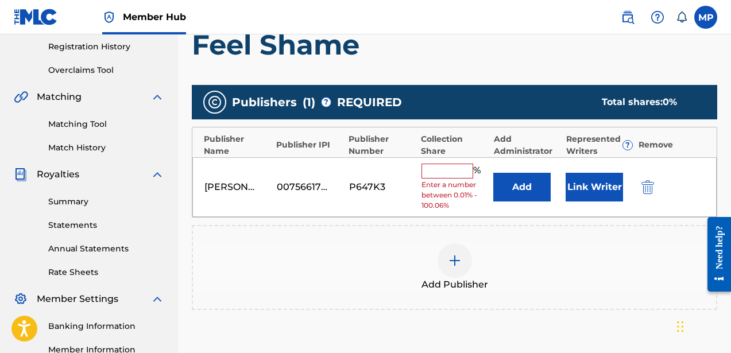
click at [449, 167] on input "text" at bounding box center [448, 171] width 52 height 15
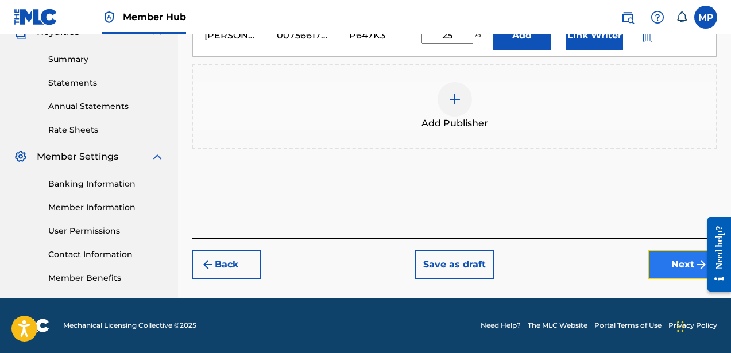
click at [653, 257] on button "Next" at bounding box center [683, 265] width 69 height 29
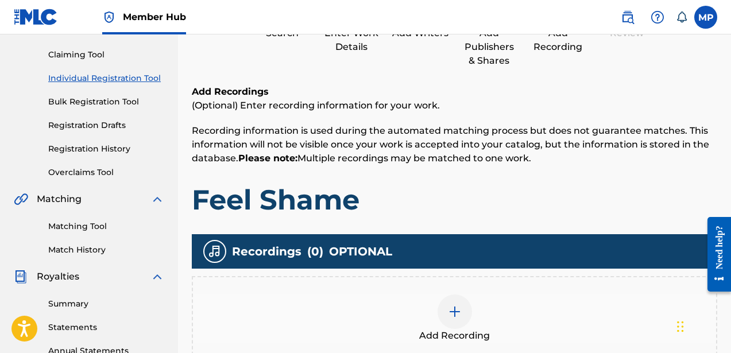
scroll to position [235, 0]
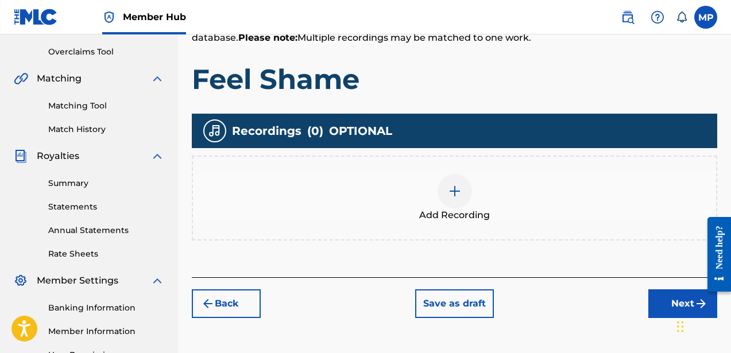
click at [453, 183] on div at bounding box center [455, 191] width 34 height 34
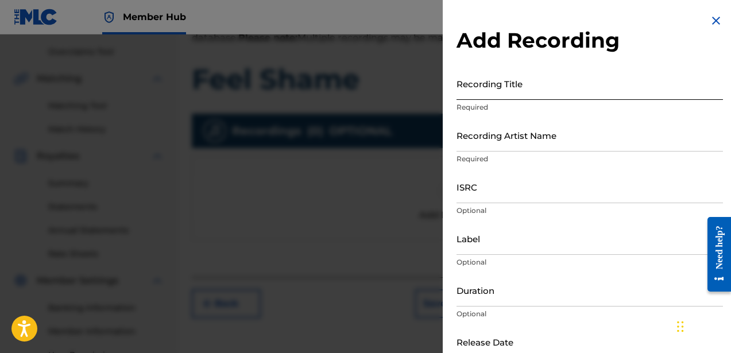
click at [472, 87] on input "Recording Title" at bounding box center [590, 83] width 267 height 33
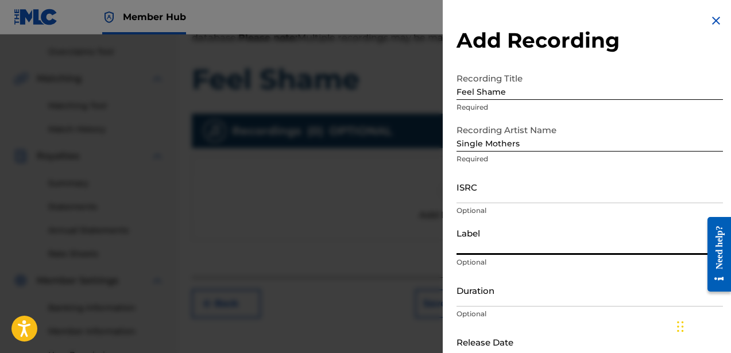
click at [473, 242] on input "Label" at bounding box center [590, 238] width 267 height 33
click at [476, 249] on input "Label" at bounding box center [590, 238] width 267 height 33
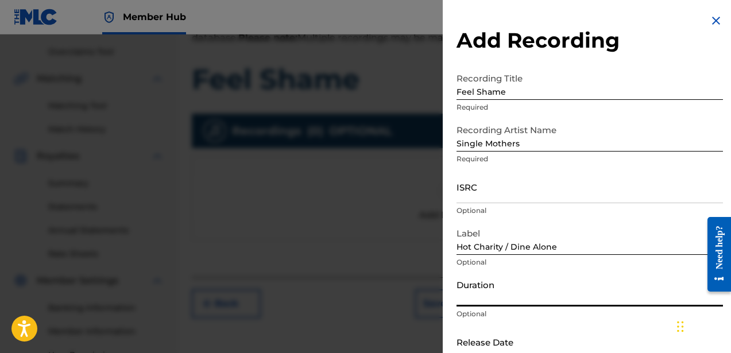
click at [524, 301] on input "Duration" at bounding box center [590, 290] width 267 height 33
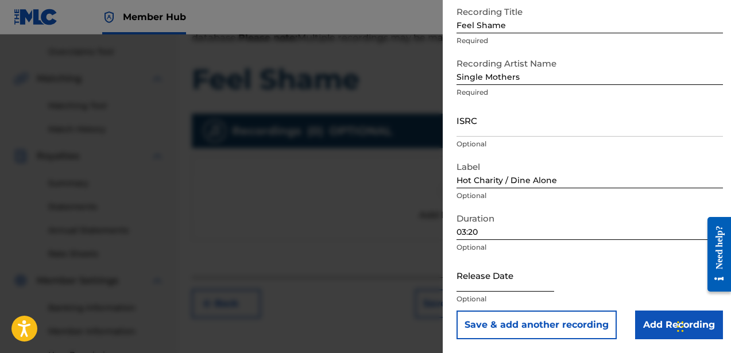
click at [487, 285] on input "text" at bounding box center [506, 275] width 98 height 33
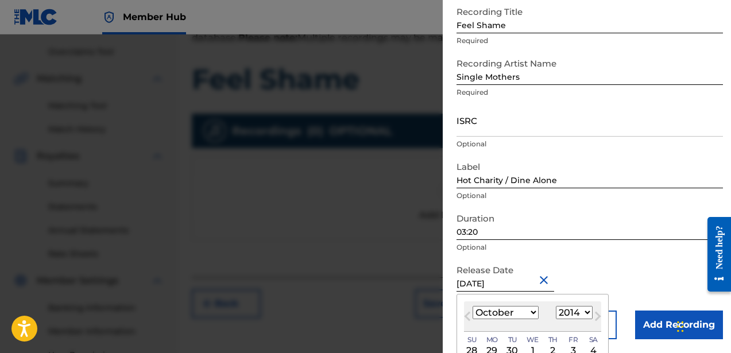
click at [596, 230] on input "03:20" at bounding box center [590, 223] width 267 height 33
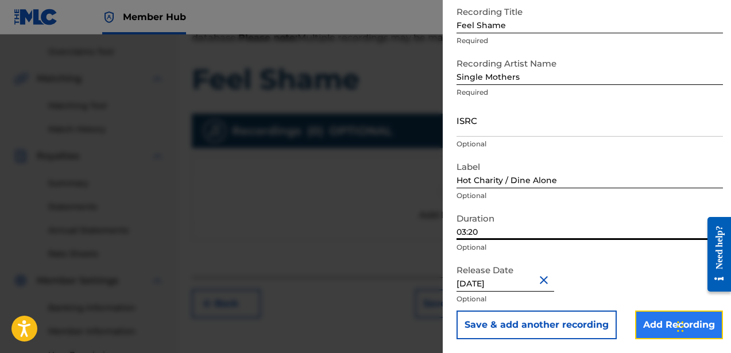
click at [648, 321] on input "Add Recording" at bounding box center [679, 325] width 88 height 29
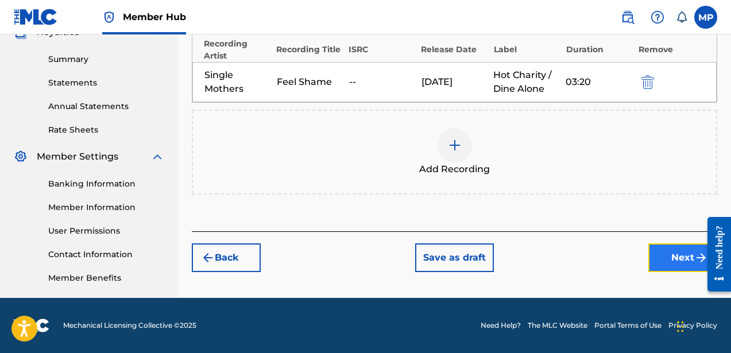
click at [668, 254] on button "Next" at bounding box center [683, 258] width 69 height 29
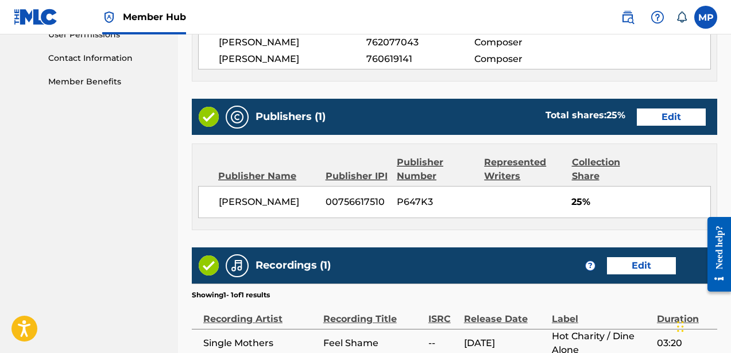
scroll to position [672, 0]
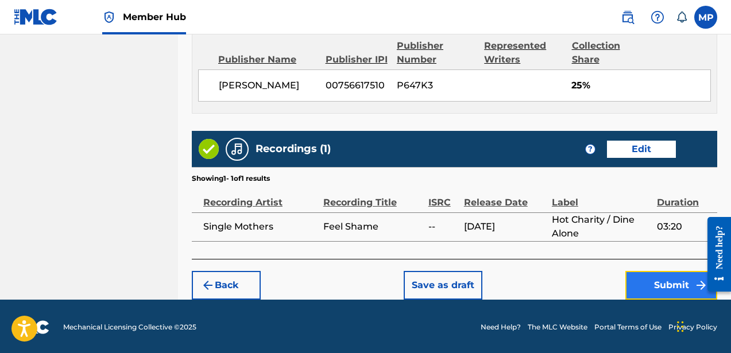
click at [667, 283] on button "Submit" at bounding box center [672, 285] width 92 height 29
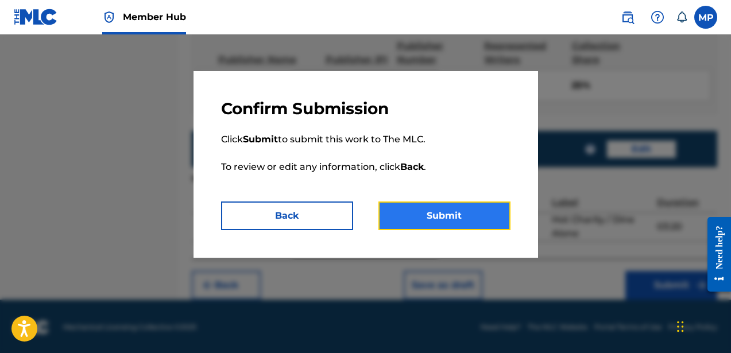
click at [480, 219] on button "Submit" at bounding box center [445, 216] width 132 height 29
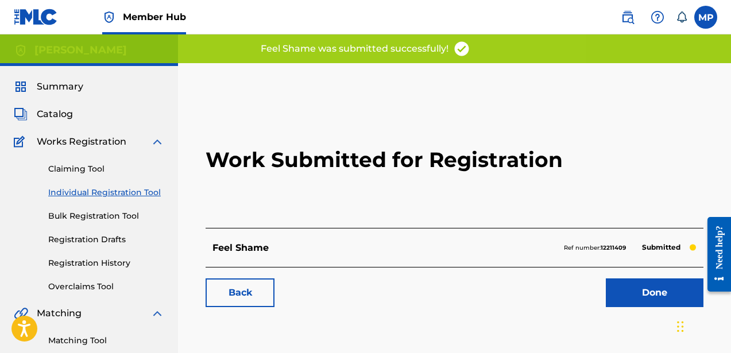
scroll to position [164, 0]
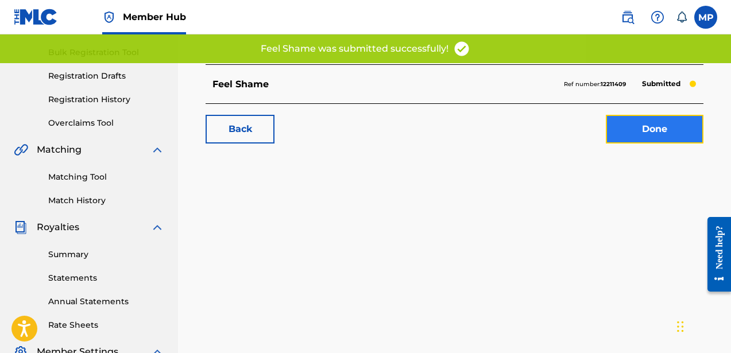
click at [643, 137] on link "Done" at bounding box center [655, 129] width 98 height 29
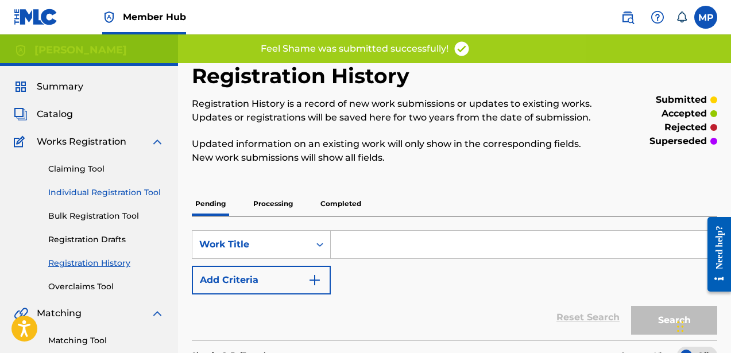
click at [92, 191] on link "Individual Registration Tool" at bounding box center [106, 193] width 116 height 12
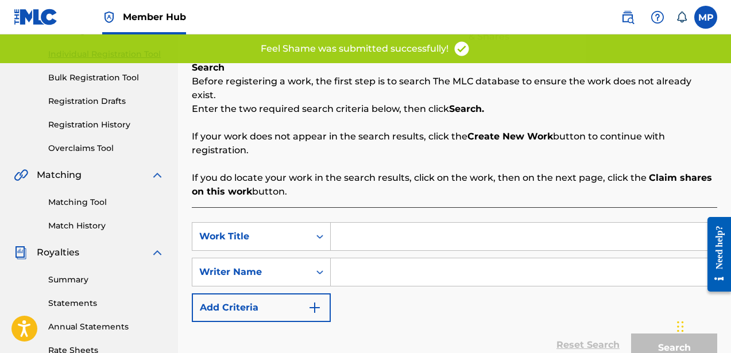
scroll to position [245, 0]
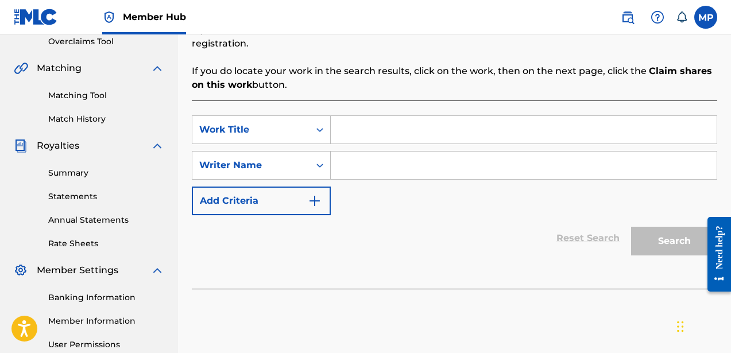
click at [355, 101] on div "SearchWithCriteriabfe812b6-ed17-4612-b040-b8a7eb458790 Work Title SearchWithCri…" at bounding box center [455, 195] width 526 height 188
click at [355, 124] on input "Search Form" at bounding box center [524, 130] width 386 height 28
click at [382, 133] on div "SearchWithCriteriabfe812b6-ed17-4612-b040-b8a7eb458790 Work Title Crooks Search…" at bounding box center [455, 165] width 526 height 100
click at [380, 152] on input "Search Form" at bounding box center [524, 166] width 386 height 28
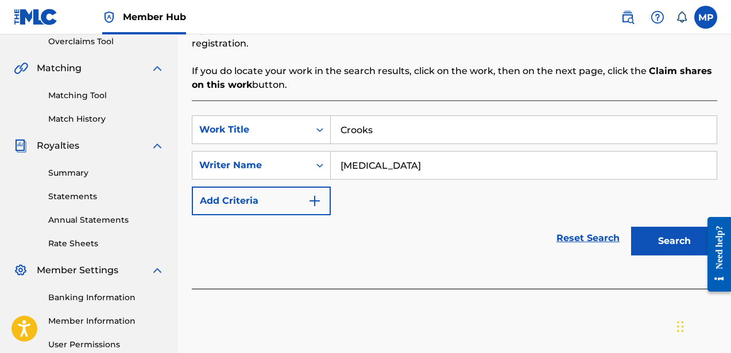
click at [425, 153] on input "[MEDICAL_DATA]" at bounding box center [524, 166] width 386 height 28
click at [667, 227] on button "Search" at bounding box center [674, 241] width 86 height 29
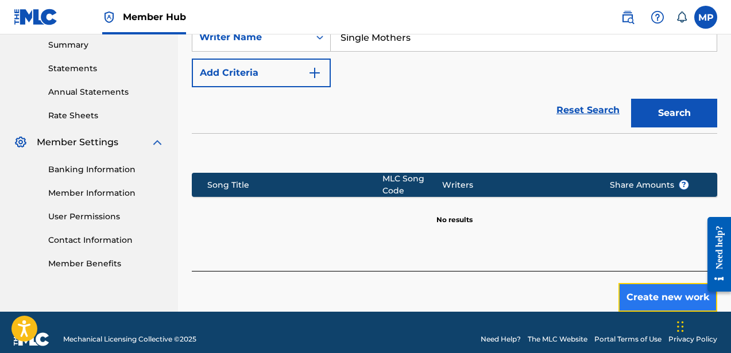
click at [647, 283] on button "Create new work" at bounding box center [668, 297] width 99 height 29
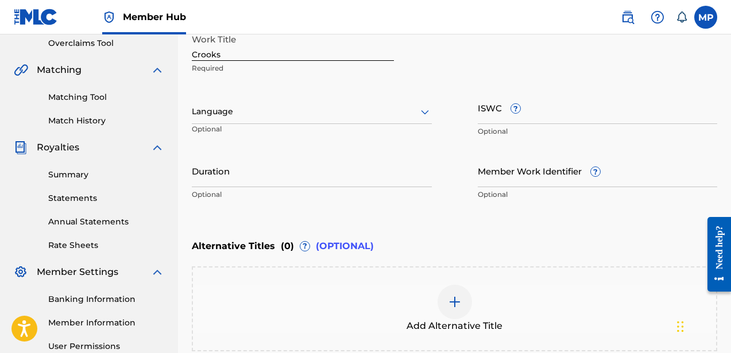
scroll to position [192, 0]
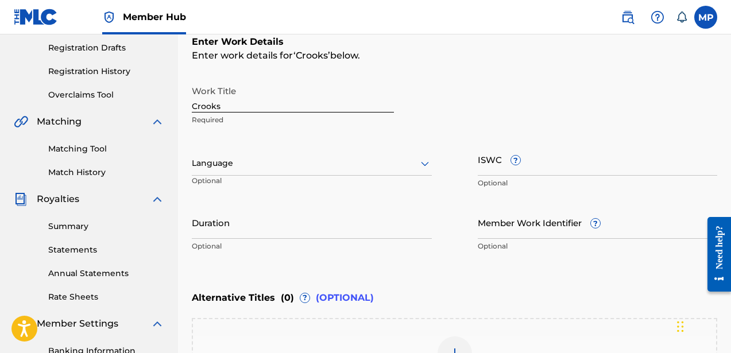
click at [303, 158] on div at bounding box center [312, 163] width 240 height 14
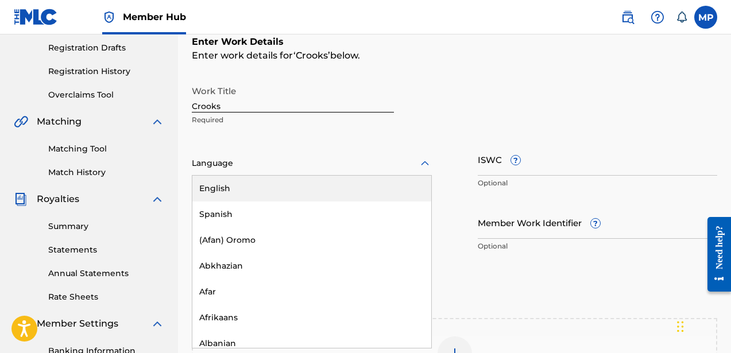
click at [295, 183] on div "English" at bounding box center [311, 189] width 239 height 26
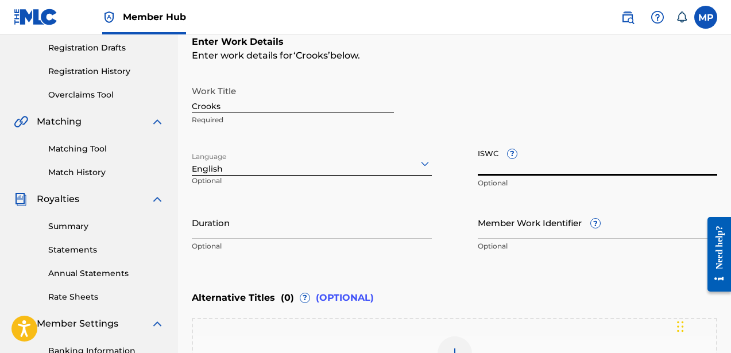
click at [526, 163] on input "ISWC ?" at bounding box center [598, 159] width 240 height 33
paste input "T9222838973"
click at [334, 231] on input "Duration" at bounding box center [312, 222] width 240 height 33
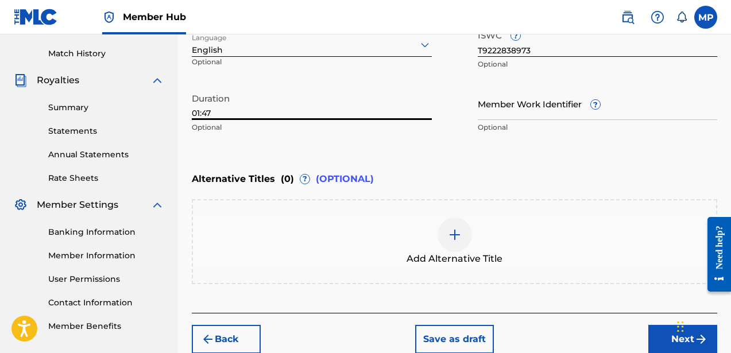
scroll to position [355, 0]
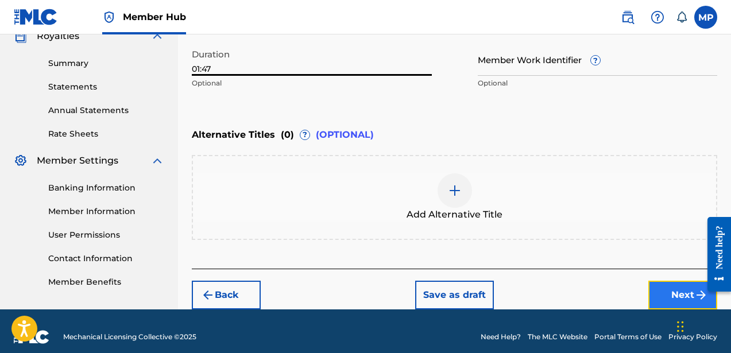
click at [656, 295] on button "Next" at bounding box center [683, 295] width 69 height 29
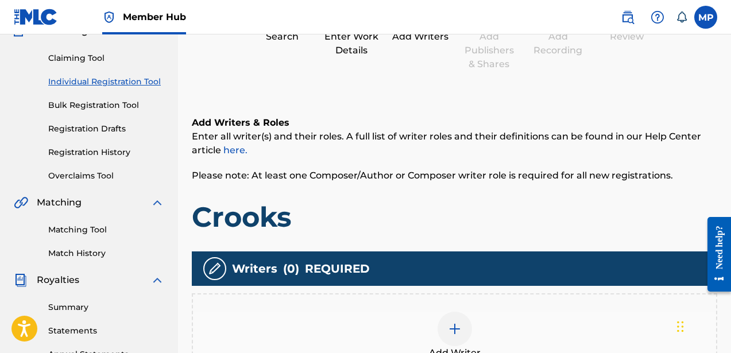
scroll to position [145, 0]
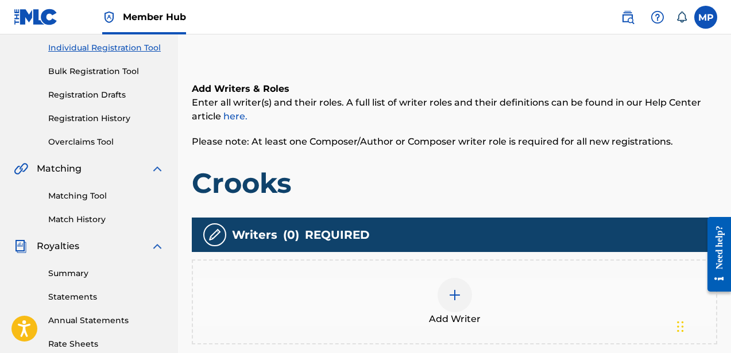
click at [448, 283] on div at bounding box center [455, 295] width 34 height 34
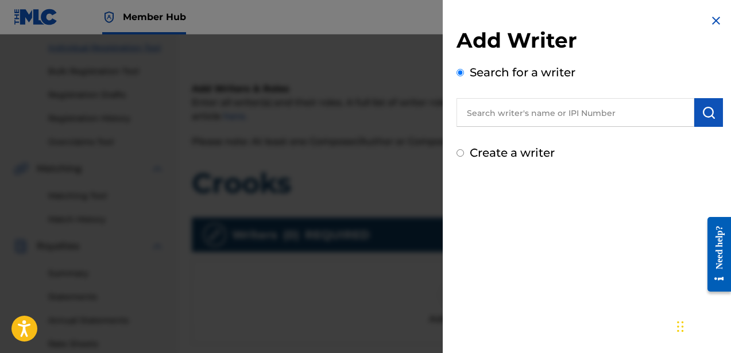
click at [512, 159] on label "Create a writer" at bounding box center [512, 153] width 85 height 14
click at [464, 157] on input "Create a writer" at bounding box center [460, 152] width 7 height 7
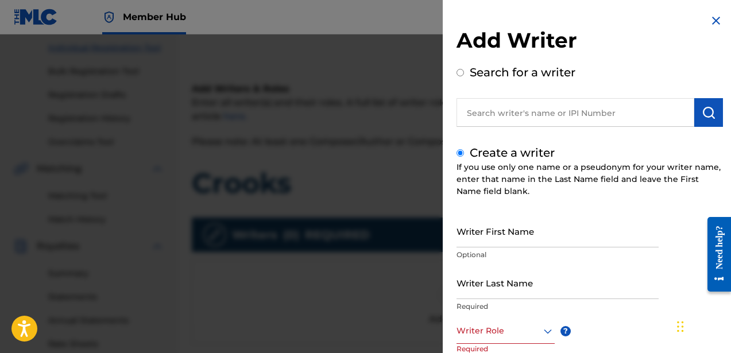
click at [504, 248] on div "Writer First Name Optional" at bounding box center [558, 241] width 202 height 52
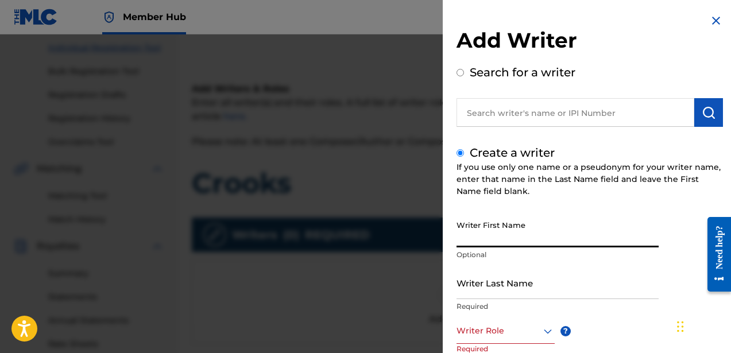
click at [503, 244] on input "Writer First Name" at bounding box center [558, 231] width 202 height 33
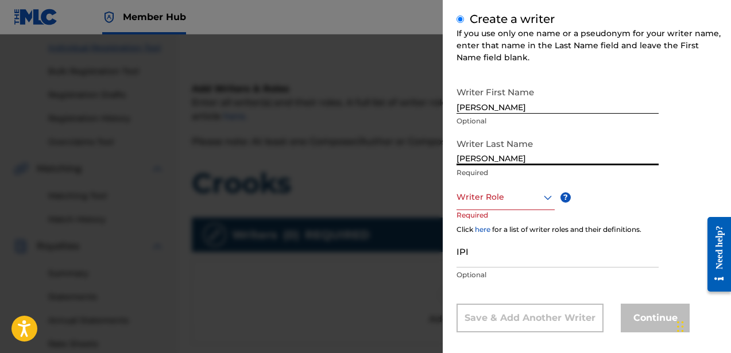
scroll to position [144, 0]
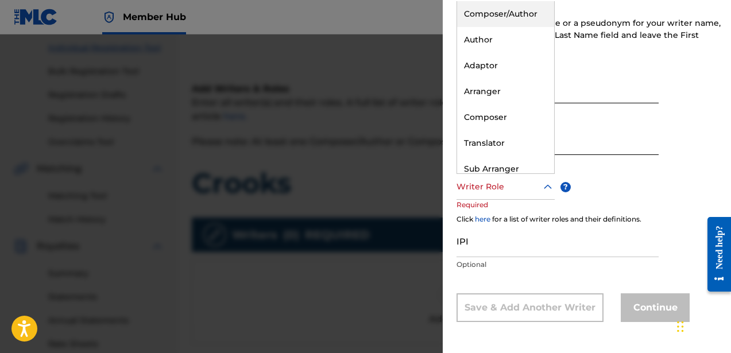
click at [488, 199] on div "Writer Role" at bounding box center [506, 187] width 98 height 26
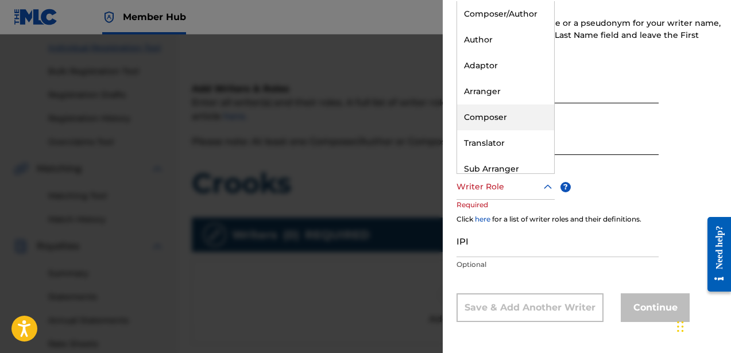
click at [494, 118] on div "Composer" at bounding box center [505, 118] width 97 height 26
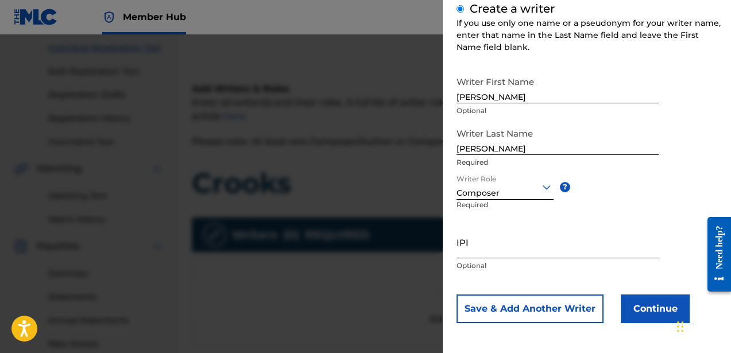
click at [493, 244] on input "IPI" at bounding box center [558, 242] width 202 height 33
paste input "756617510"
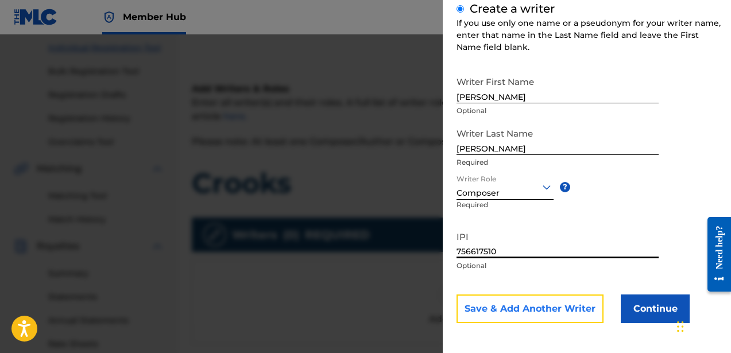
click at [567, 307] on button "Save & Add Another Writer" at bounding box center [530, 309] width 147 height 29
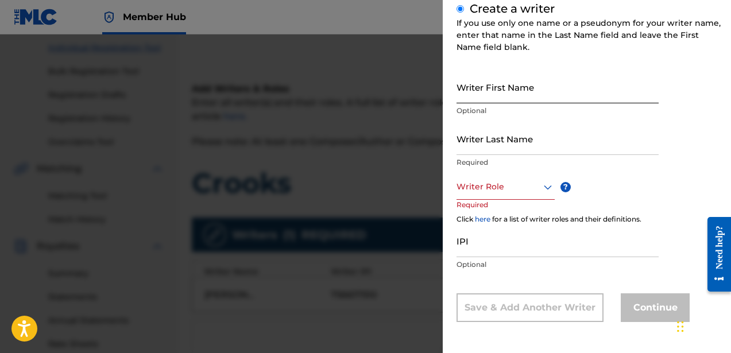
click at [473, 100] on input "Writer First Name" at bounding box center [558, 87] width 202 height 33
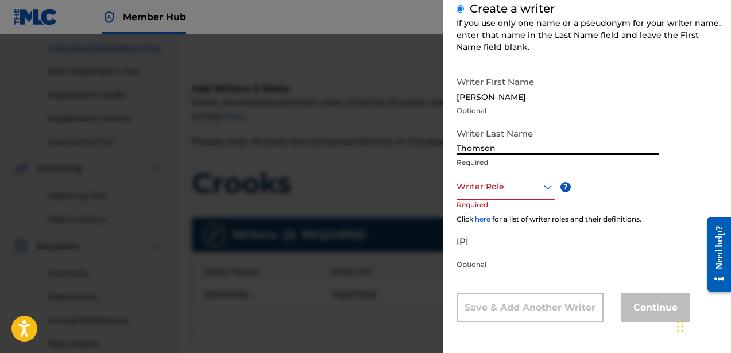
click at [483, 191] on div at bounding box center [506, 187] width 98 height 14
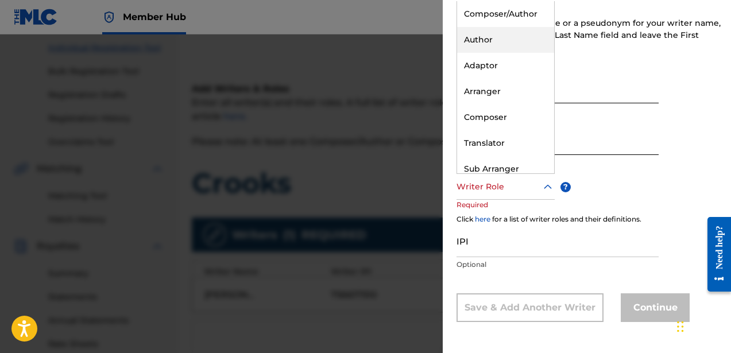
click at [481, 37] on div "Author" at bounding box center [505, 40] width 97 height 26
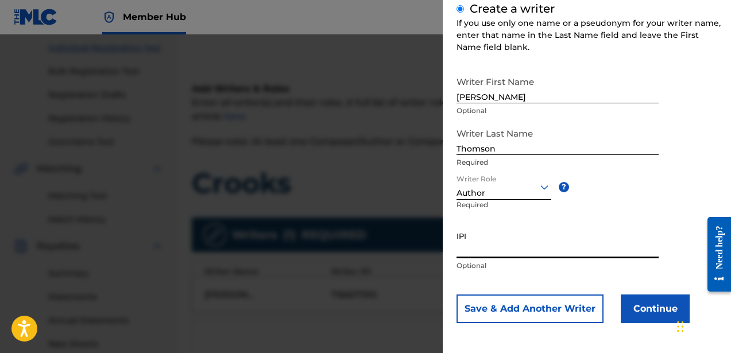
click at [490, 251] on input "IPI" at bounding box center [558, 242] width 202 height 33
paste input "835241156"
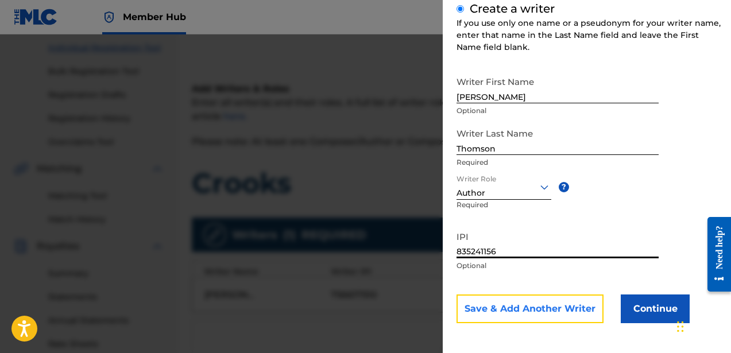
click at [505, 318] on button "Save & Add Another Writer" at bounding box center [530, 309] width 147 height 29
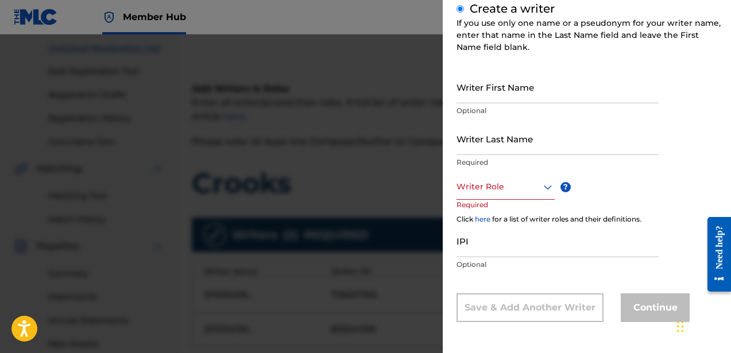
click at [475, 104] on div "Writer First Name Optional" at bounding box center [558, 97] width 202 height 52
click at [475, 99] on input "Writer First Name" at bounding box center [558, 87] width 202 height 33
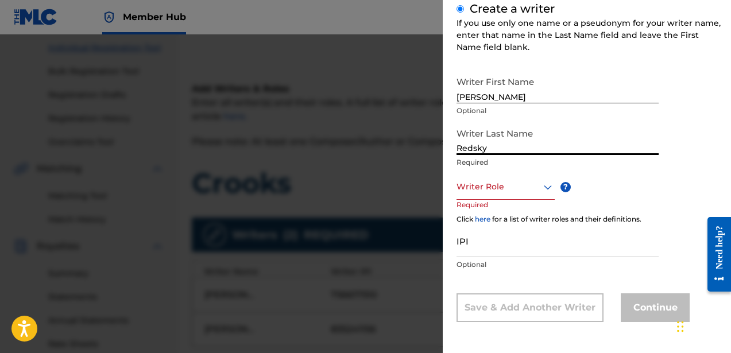
click at [490, 190] on div at bounding box center [506, 187] width 98 height 14
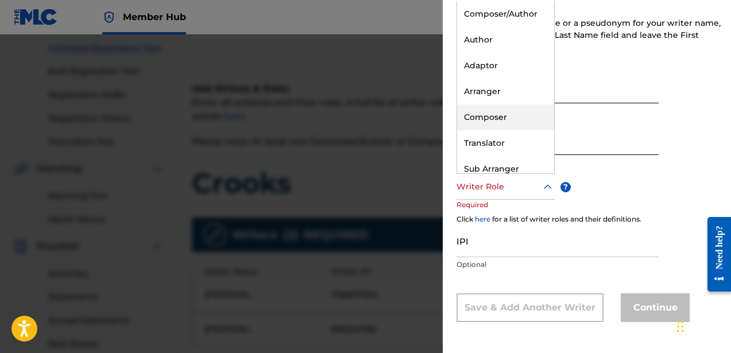
click at [488, 123] on div "Composer" at bounding box center [505, 118] width 97 height 26
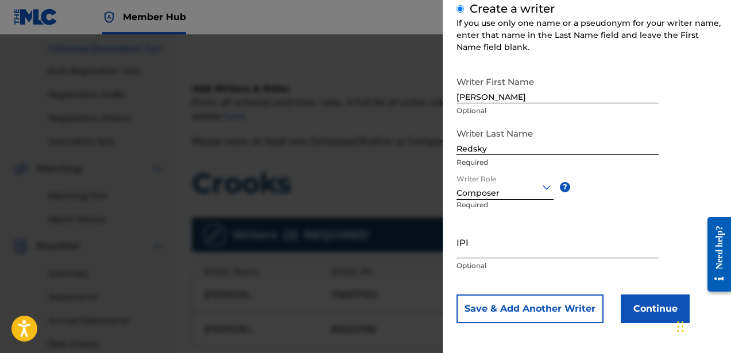
click at [490, 255] on input "IPI" at bounding box center [558, 242] width 202 height 33
paste input "762077043"
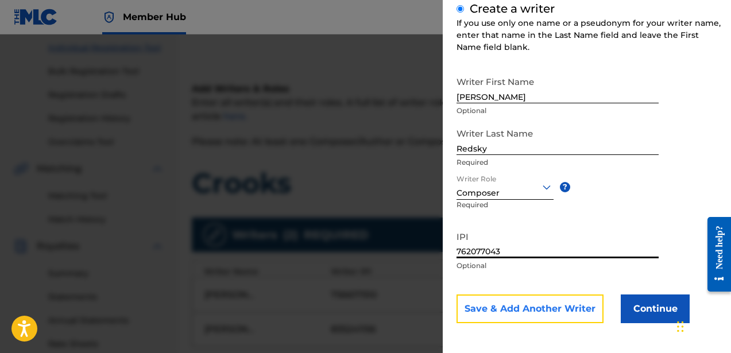
click at [518, 314] on button "Save & Add Another Writer" at bounding box center [530, 309] width 147 height 29
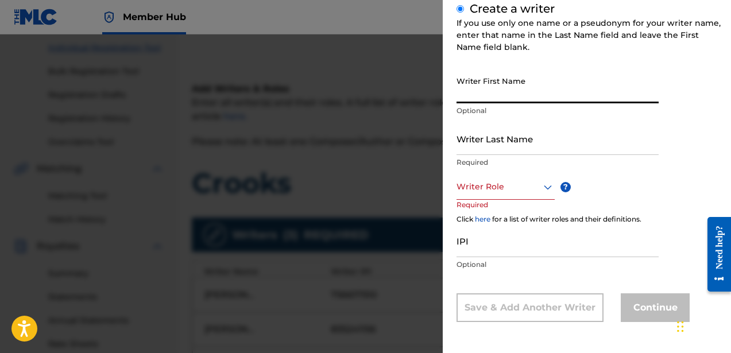
click at [471, 100] on input "Writer First Name" at bounding box center [558, 87] width 202 height 33
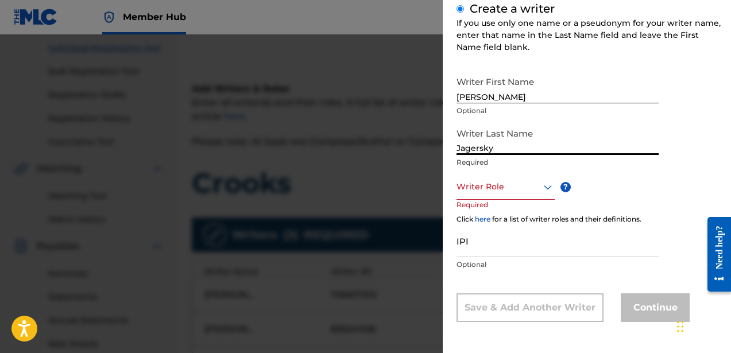
click at [481, 200] on p "Required" at bounding box center [479, 213] width 44 height 26
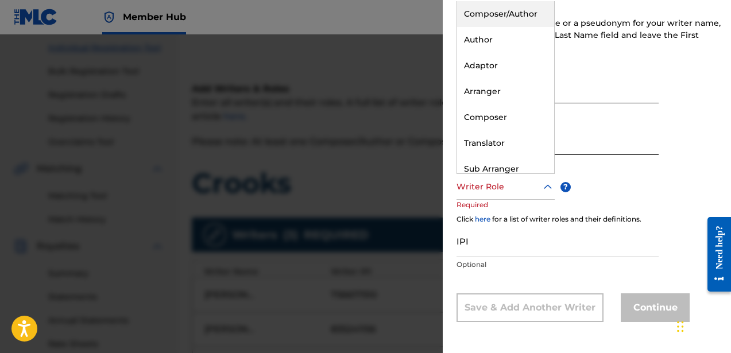
click at [483, 184] on div at bounding box center [506, 187] width 98 height 14
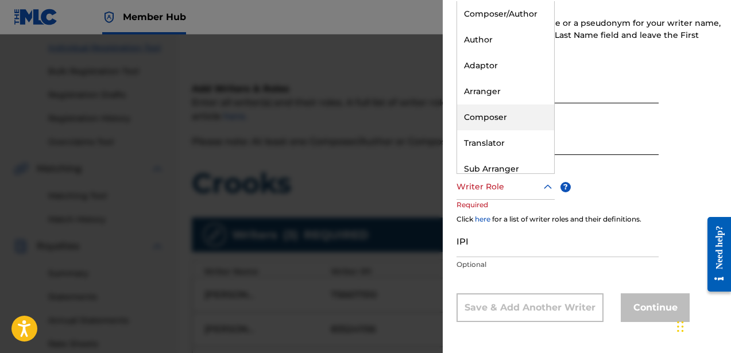
click at [484, 115] on div "Composer" at bounding box center [505, 118] width 97 height 26
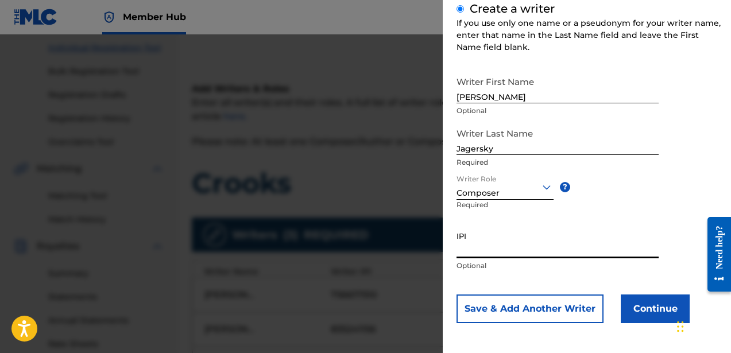
click at [486, 244] on input "IPI" at bounding box center [558, 242] width 202 height 33
paste input "760619141"
click at [627, 308] on button "Continue" at bounding box center [655, 309] width 69 height 29
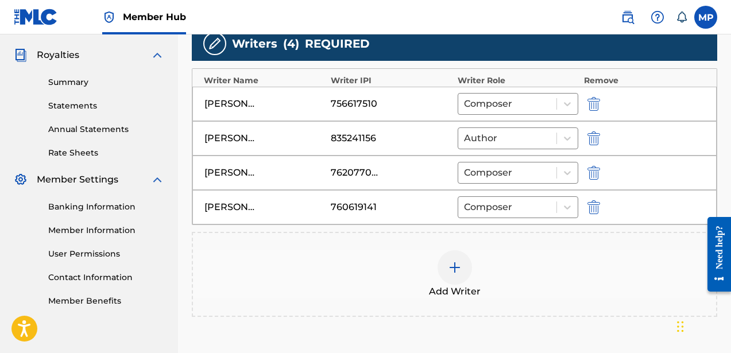
scroll to position [388, 0]
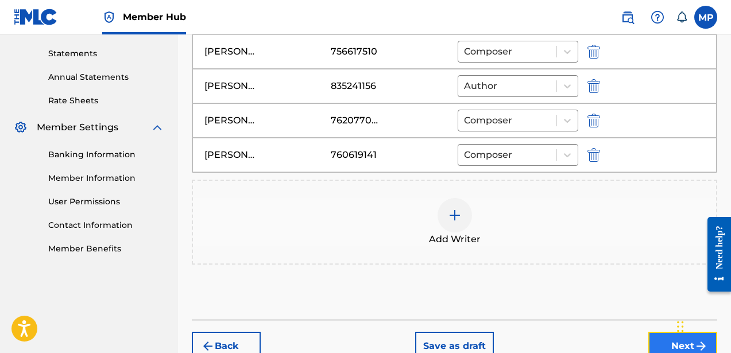
click at [660, 340] on button "Next" at bounding box center [683, 346] width 69 height 29
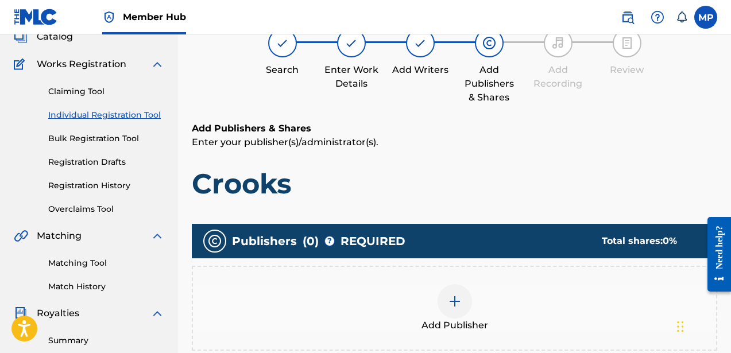
scroll to position [52, 0]
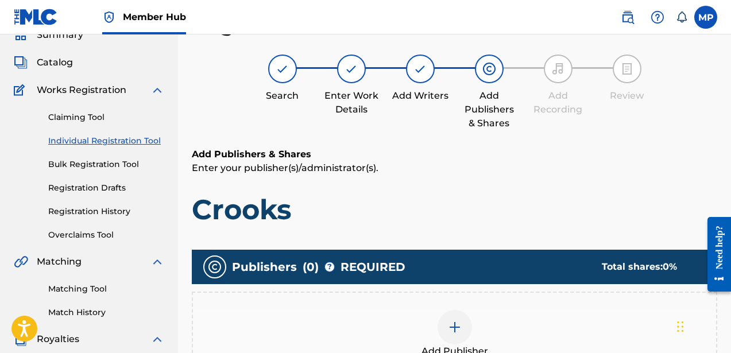
click at [453, 319] on div at bounding box center [455, 327] width 34 height 34
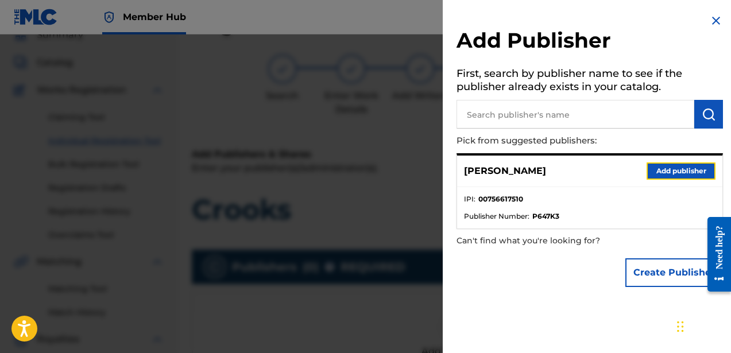
click at [660, 168] on button "Add publisher" at bounding box center [681, 171] width 69 height 17
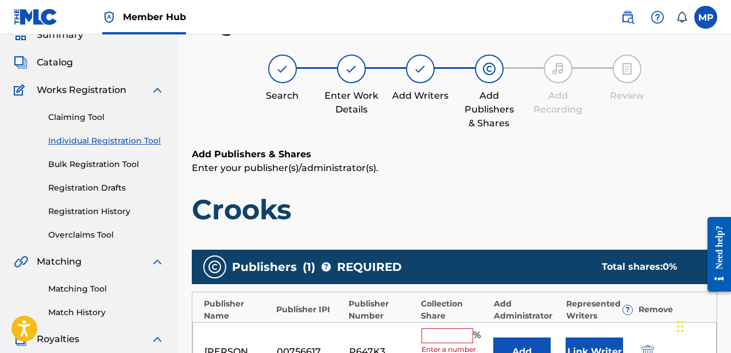
click at [445, 336] on input "text" at bounding box center [448, 336] width 52 height 15
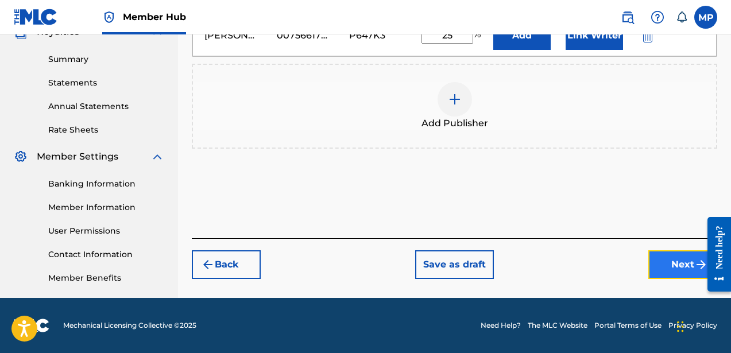
click at [660, 257] on button "Next" at bounding box center [683, 265] width 69 height 29
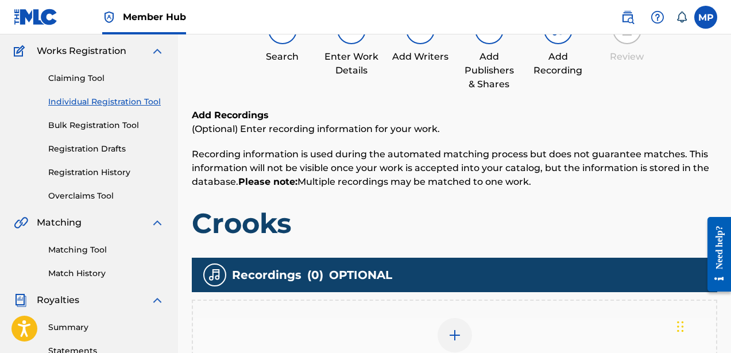
scroll to position [269, 0]
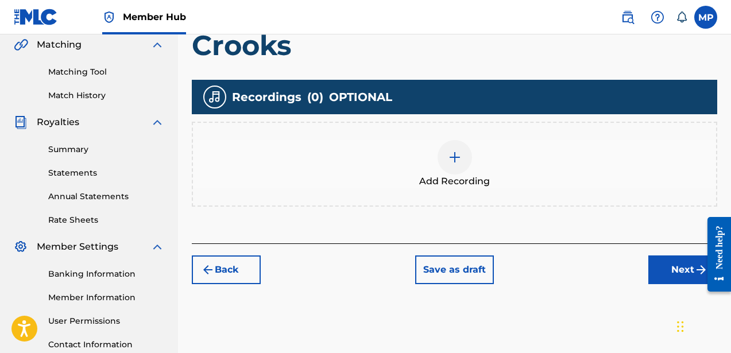
click at [441, 167] on div at bounding box center [455, 157] width 34 height 34
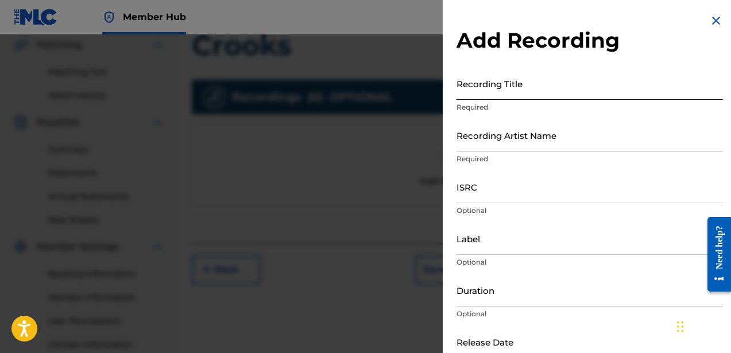
click at [475, 91] on input "Recording Title" at bounding box center [590, 83] width 267 height 33
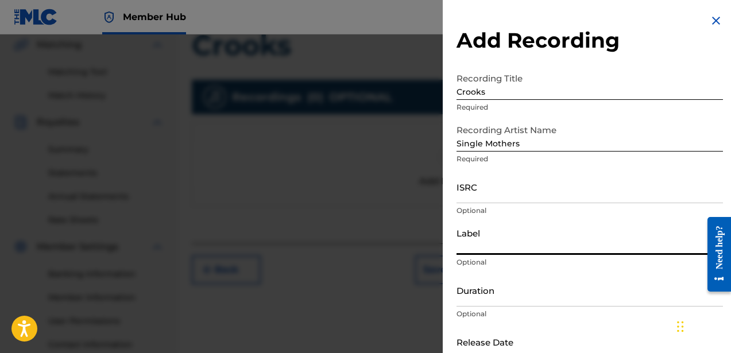
click at [494, 244] on input "Label" at bounding box center [590, 238] width 267 height 33
click at [509, 294] on input "Duration" at bounding box center [590, 290] width 267 height 33
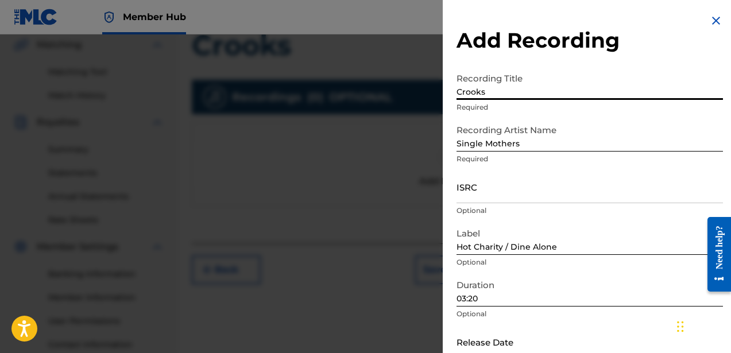
click at [477, 91] on input "Crooks" at bounding box center [590, 83] width 267 height 33
click at [495, 298] on input "03:20" at bounding box center [590, 290] width 267 height 33
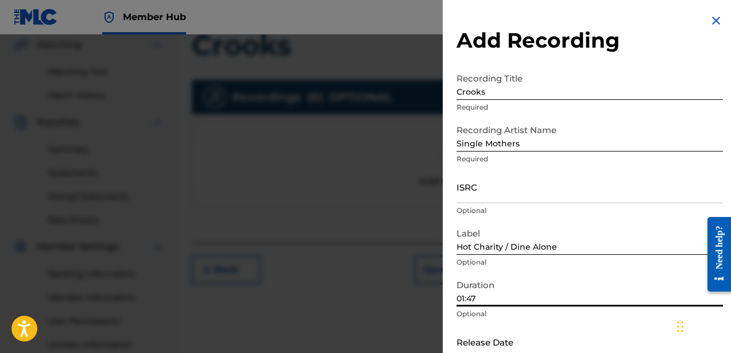
scroll to position [67, 0]
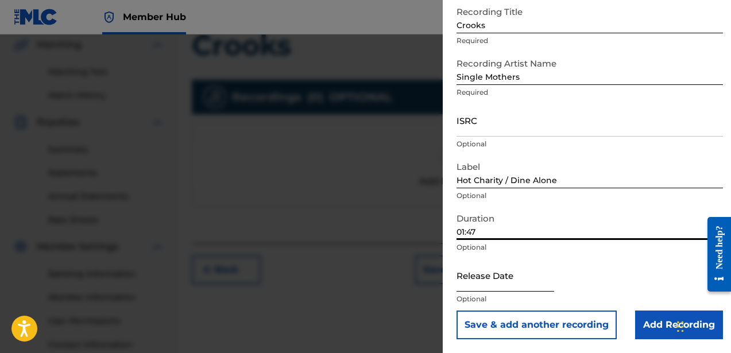
click at [527, 284] on input "text" at bounding box center [506, 275] width 98 height 33
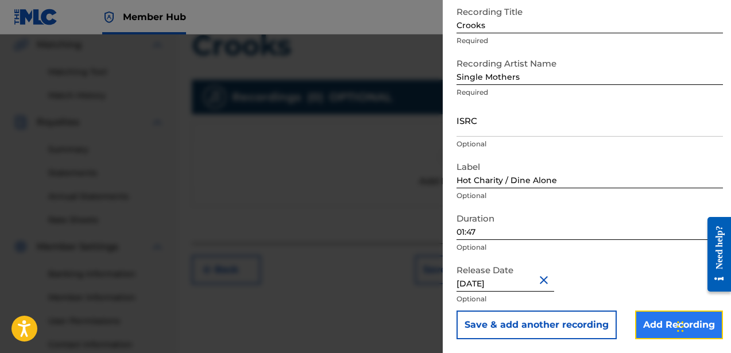
click at [645, 319] on input "Add Recording" at bounding box center [679, 325] width 88 height 29
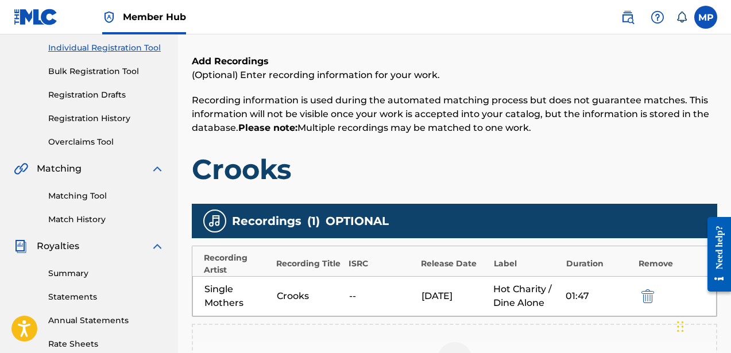
scroll to position [359, 0]
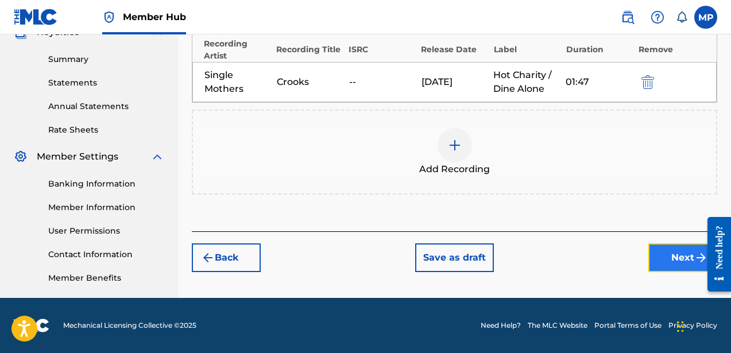
click at [654, 254] on button "Next" at bounding box center [683, 258] width 69 height 29
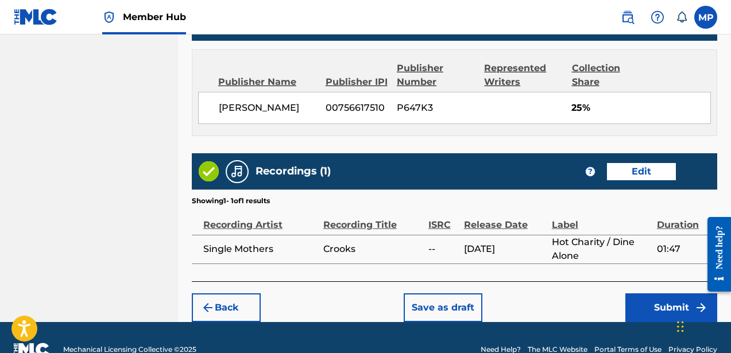
scroll to position [672, 0]
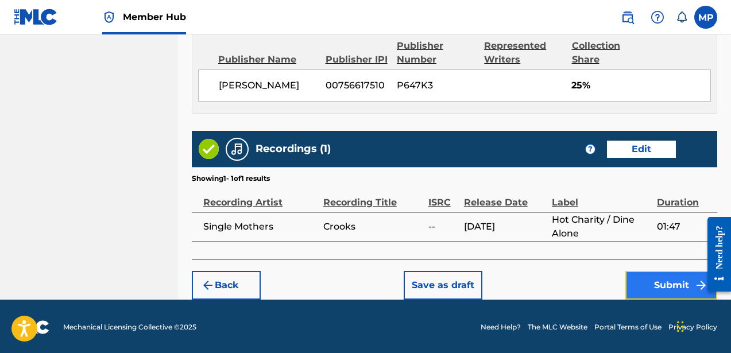
click at [658, 284] on button "Submit" at bounding box center [672, 285] width 92 height 29
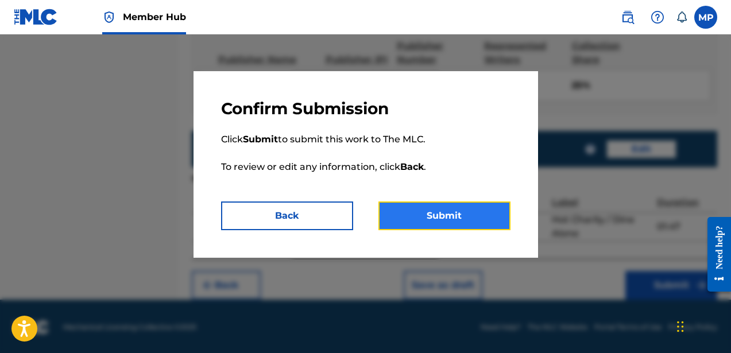
click at [450, 206] on button "Submit" at bounding box center [445, 216] width 132 height 29
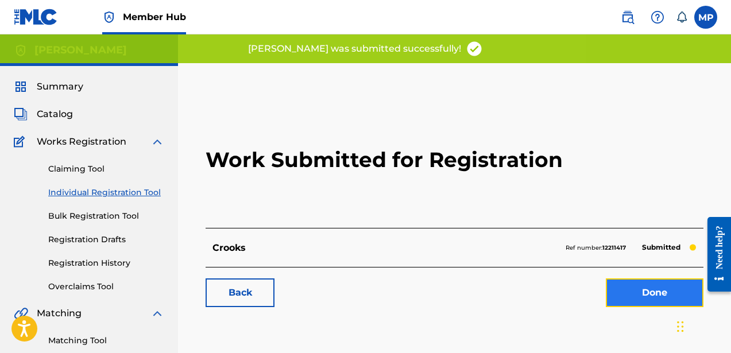
click at [649, 292] on link "Done" at bounding box center [655, 293] width 98 height 29
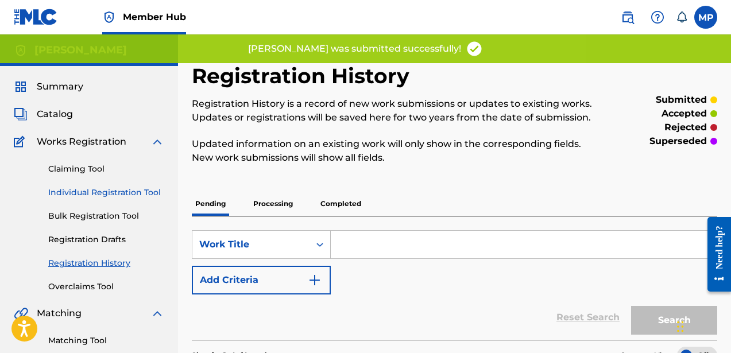
click at [119, 187] on link "Individual Registration Tool" at bounding box center [106, 193] width 116 height 12
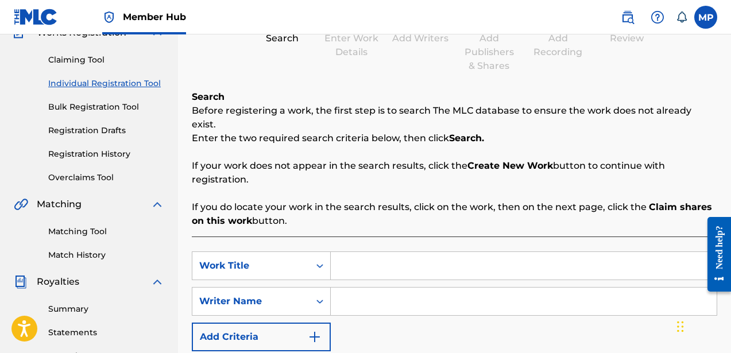
scroll to position [121, 0]
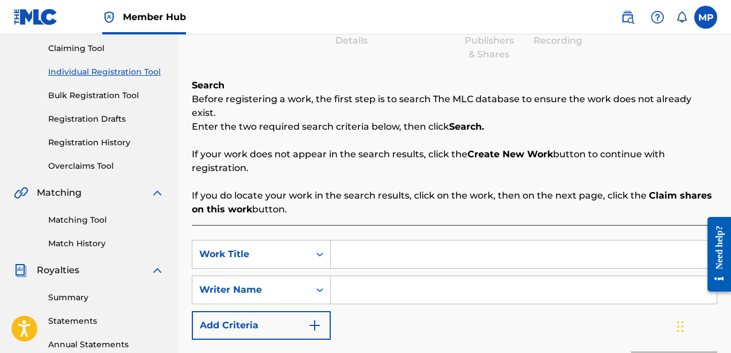
click at [346, 241] on input "Search Form" at bounding box center [524, 255] width 386 height 28
click at [362, 276] on input "Search Form" at bounding box center [524, 290] width 386 height 28
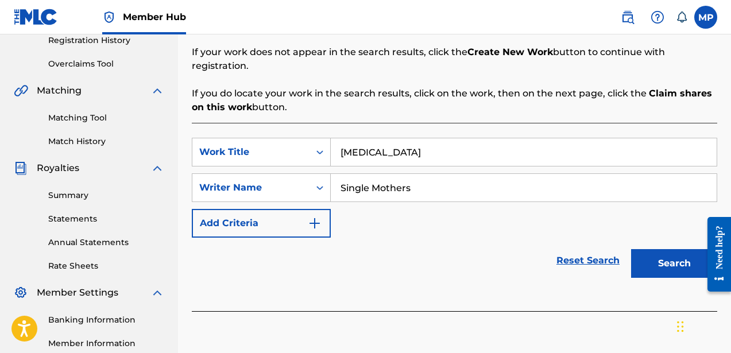
scroll to position [244, 0]
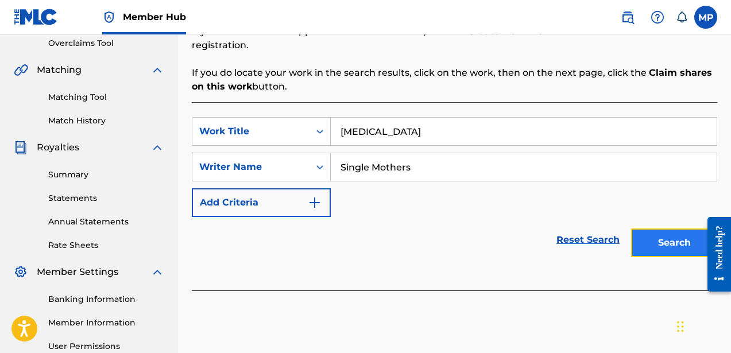
click at [662, 229] on button "Search" at bounding box center [674, 243] width 86 height 29
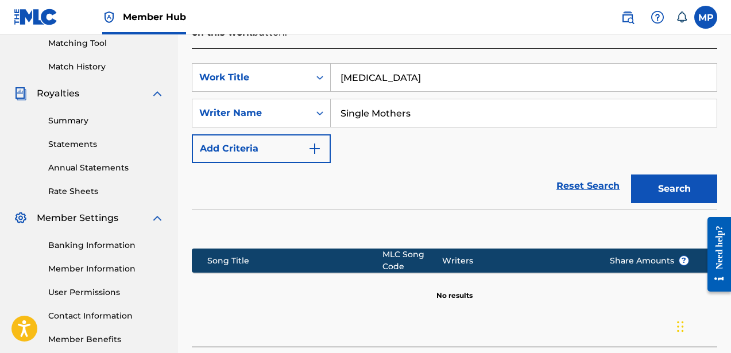
scroll to position [373, 0]
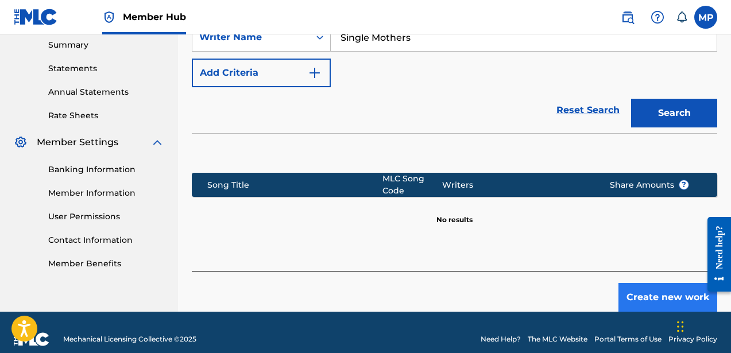
click at [649, 271] on div "Create new work" at bounding box center [455, 291] width 526 height 41
click at [640, 286] on button "Create new work" at bounding box center [668, 297] width 99 height 29
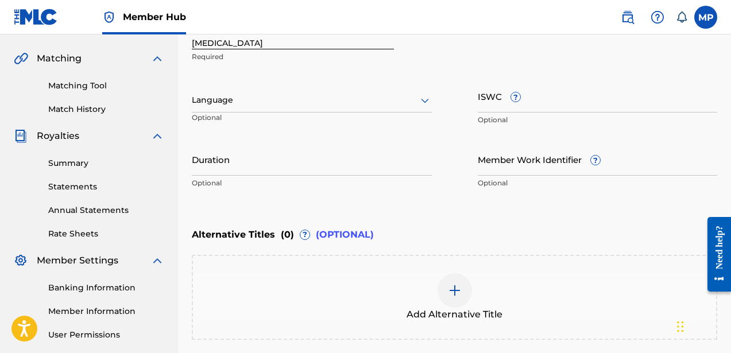
scroll to position [217, 0]
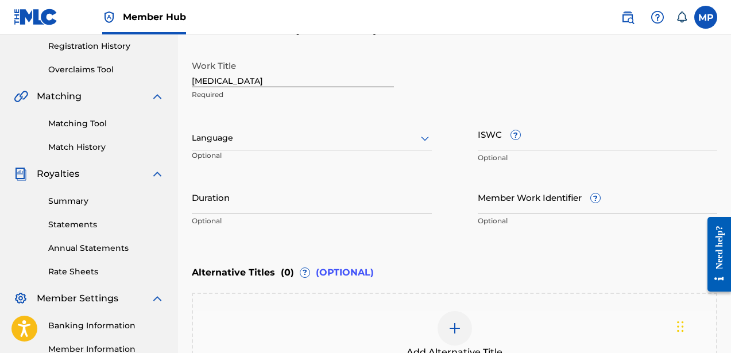
click at [270, 139] on div at bounding box center [312, 138] width 240 height 14
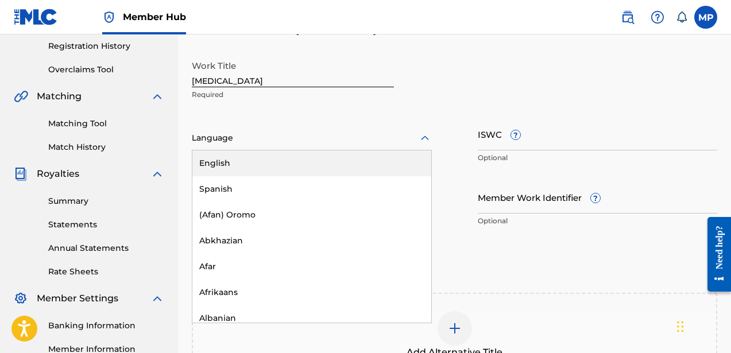
click at [269, 154] on div "English" at bounding box center [311, 164] width 239 height 26
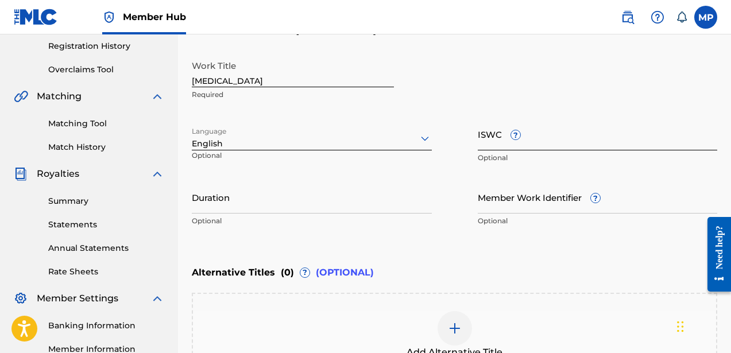
click at [556, 149] on input "ISWC ?" at bounding box center [598, 134] width 240 height 33
paste input "T9222838962"
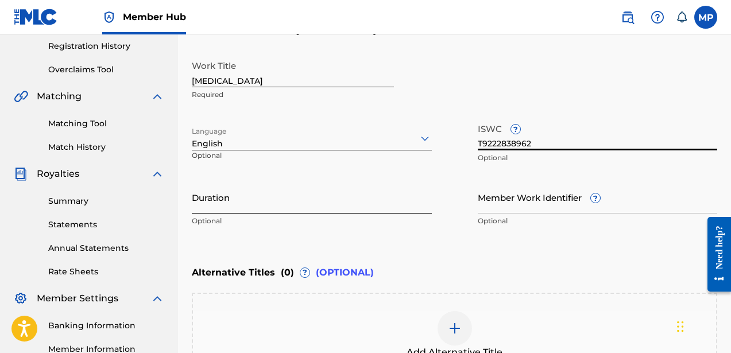
click at [300, 202] on input "Duration" at bounding box center [312, 197] width 240 height 33
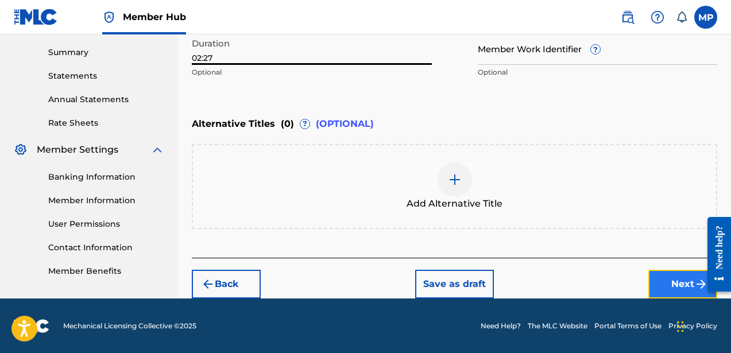
click at [655, 280] on button "Next" at bounding box center [683, 284] width 69 height 29
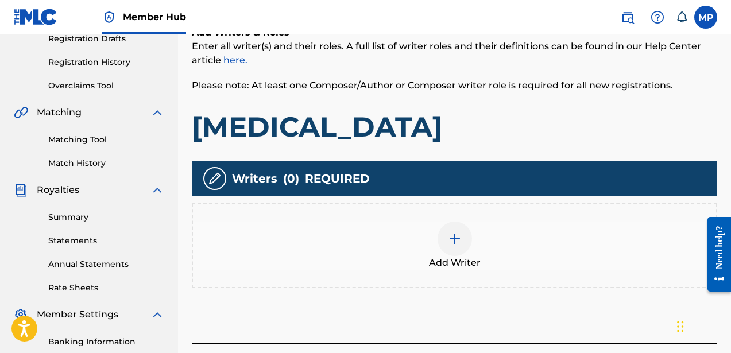
scroll to position [259, 0]
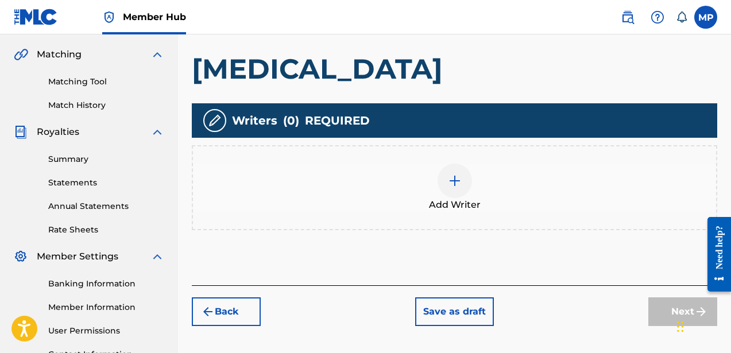
click at [444, 180] on div at bounding box center [455, 181] width 34 height 34
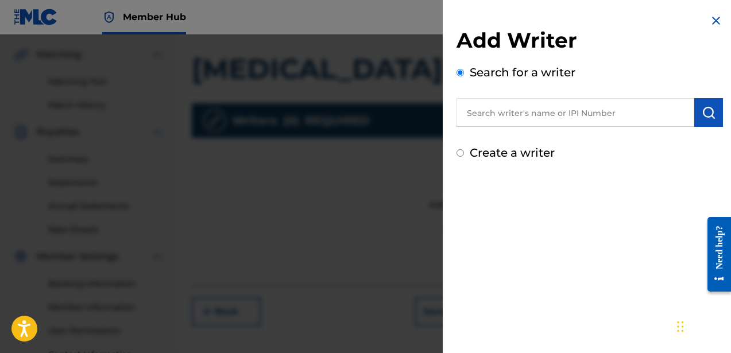
click at [506, 144] on div "Create a writer" at bounding box center [590, 152] width 267 height 17
click at [503, 155] on label "Create a writer" at bounding box center [512, 153] width 85 height 14
click at [464, 155] on input "Create a writer" at bounding box center [460, 152] width 7 height 7
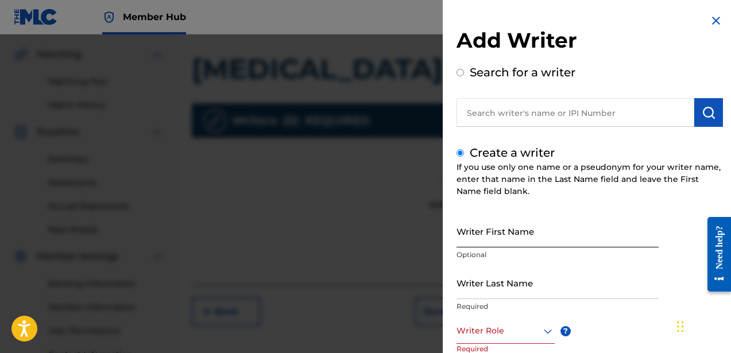
click at [503, 244] on input "Writer First Name" at bounding box center [558, 231] width 202 height 33
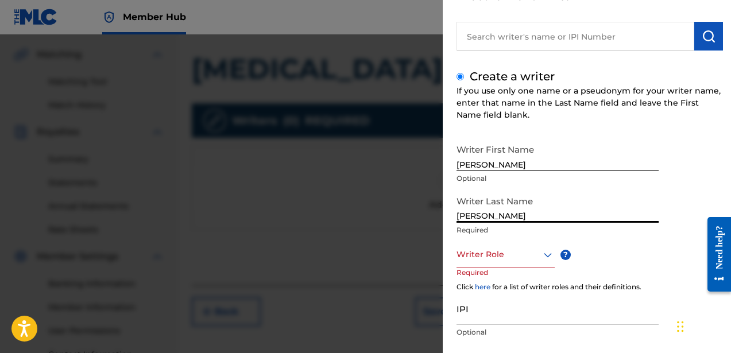
scroll to position [98, 0]
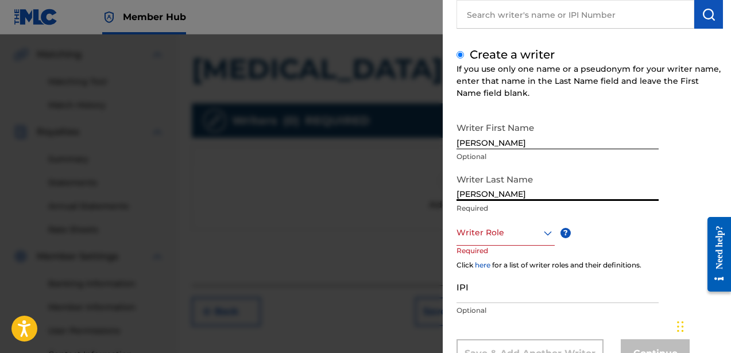
click at [481, 229] on div at bounding box center [506, 233] width 98 height 14
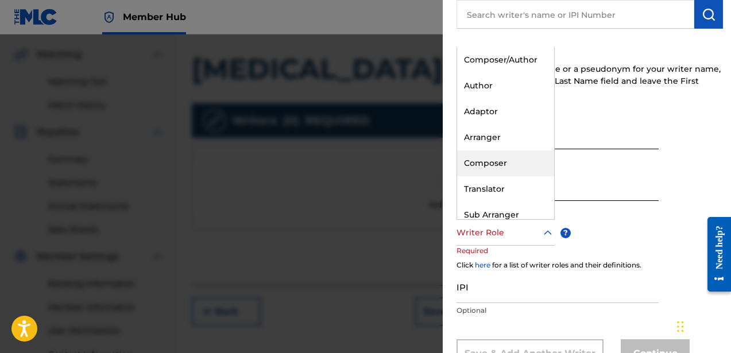
click at [488, 167] on div "Composer" at bounding box center [505, 164] width 97 height 26
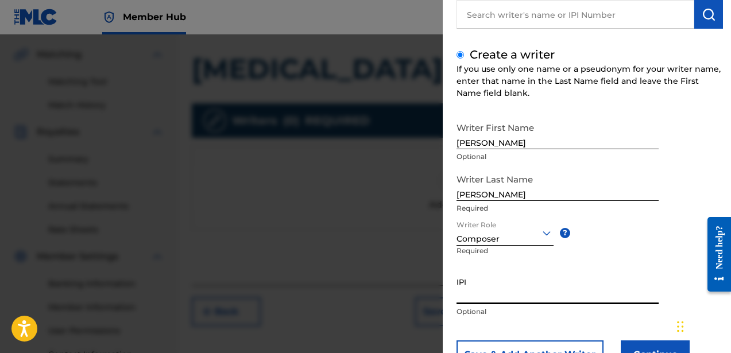
click at [520, 284] on input "IPI" at bounding box center [558, 288] width 202 height 33
paste input "756617510"
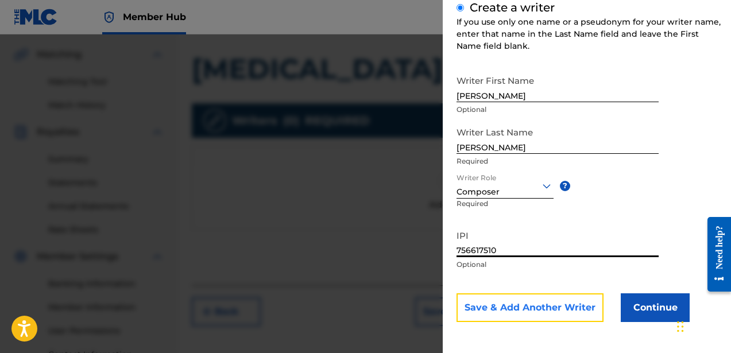
click at [521, 300] on button "Save & Add Another Writer" at bounding box center [530, 308] width 147 height 29
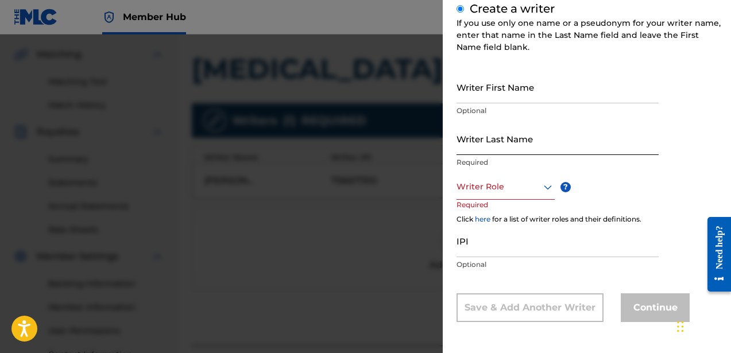
scroll to position [144, 0]
click at [481, 101] on input "Writer First Name" at bounding box center [558, 87] width 202 height 33
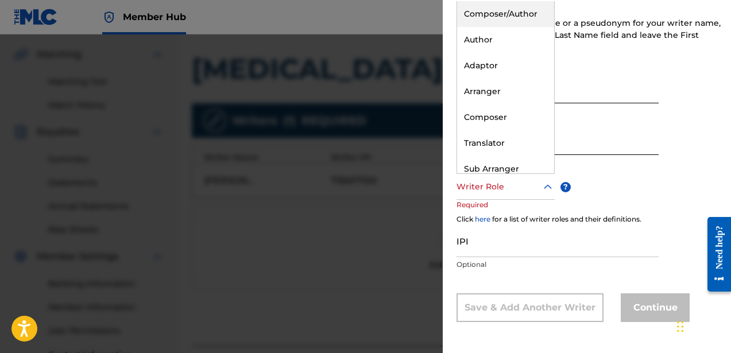
click at [495, 187] on div at bounding box center [506, 187] width 98 height 14
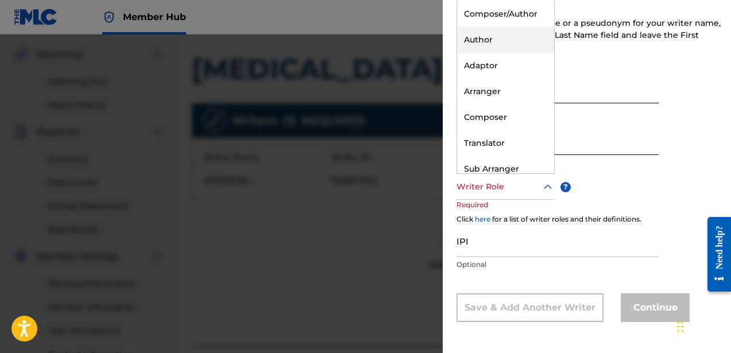
click at [492, 43] on div "Author" at bounding box center [505, 40] width 97 height 26
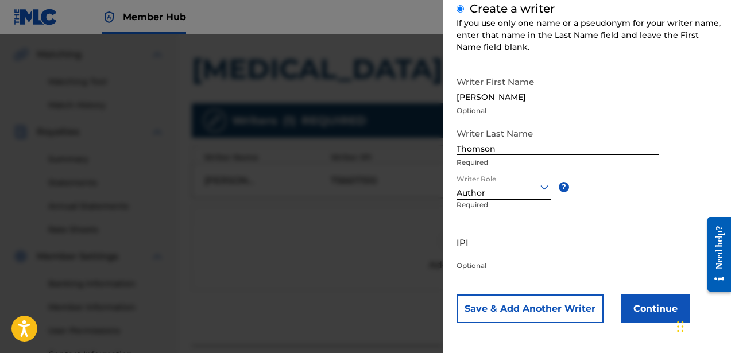
click at [488, 249] on input "IPI" at bounding box center [558, 242] width 202 height 33
paste input "835241156"
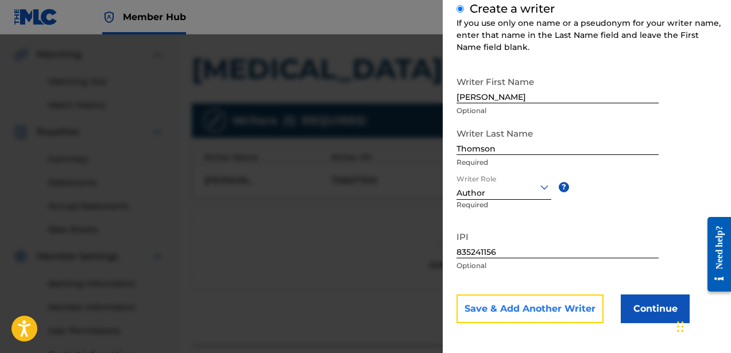
click at [499, 305] on button "Save & Add Another Writer" at bounding box center [530, 309] width 147 height 29
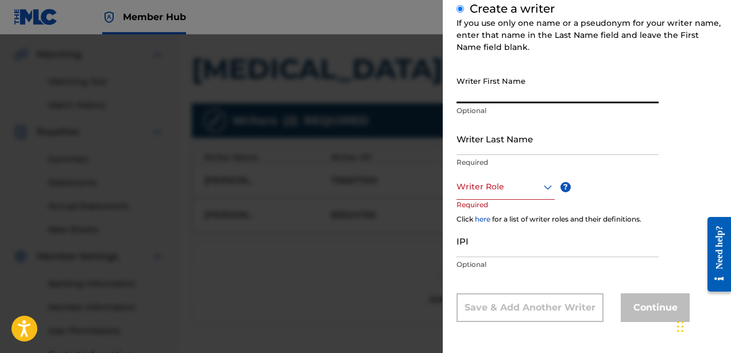
click at [481, 102] on input "Writer First Name" at bounding box center [558, 87] width 202 height 33
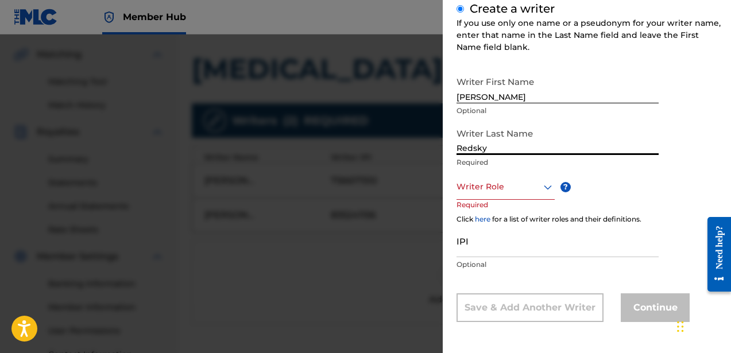
click at [487, 197] on div "Writer Role" at bounding box center [506, 187] width 98 height 26
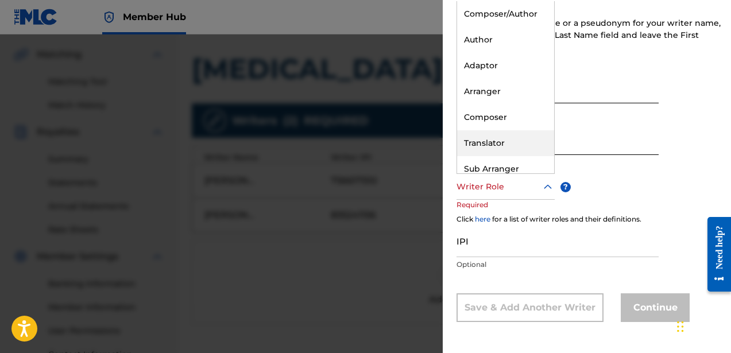
click at [490, 120] on div "Composer" at bounding box center [505, 118] width 97 height 26
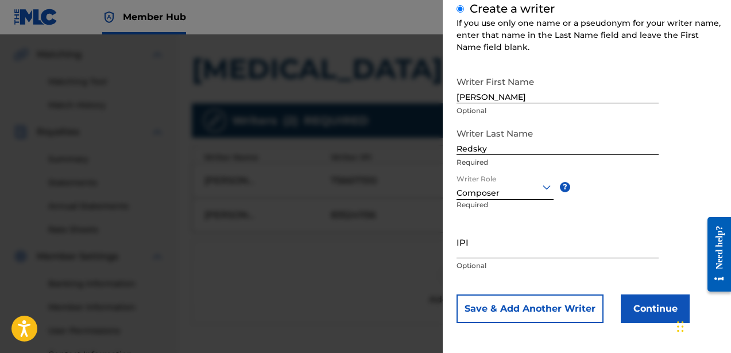
click at [509, 256] on input "IPI" at bounding box center [558, 242] width 202 height 33
paste input "762077043"
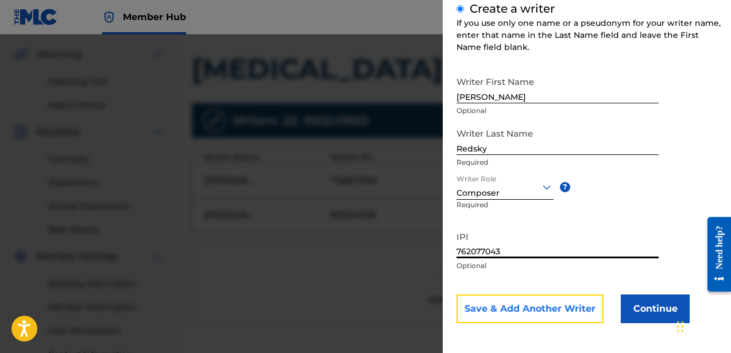
click at [519, 312] on button "Save & Add Another Writer" at bounding box center [530, 309] width 147 height 29
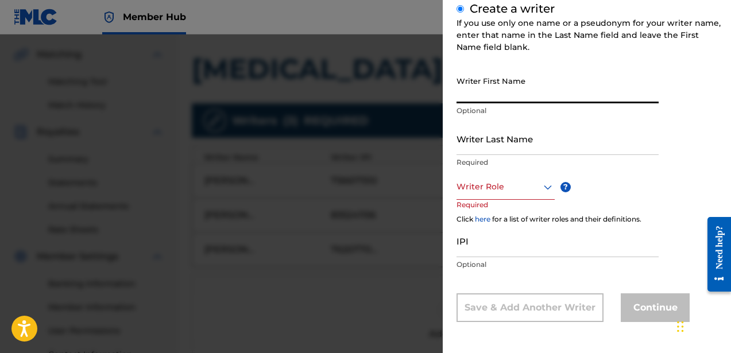
click at [494, 99] on input "Writer First Name" at bounding box center [558, 87] width 202 height 33
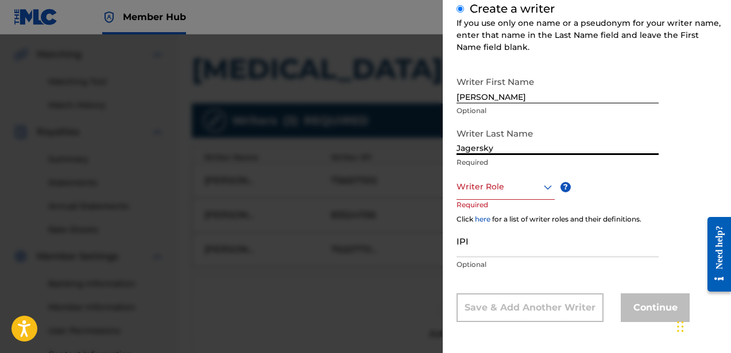
click at [495, 191] on div at bounding box center [506, 187] width 98 height 14
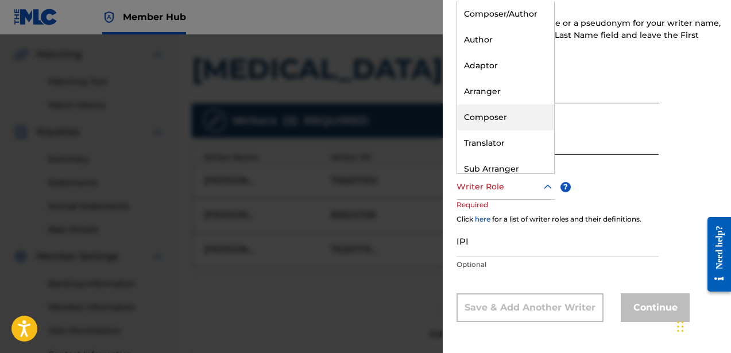
click at [495, 118] on div "Composer" at bounding box center [505, 118] width 97 height 26
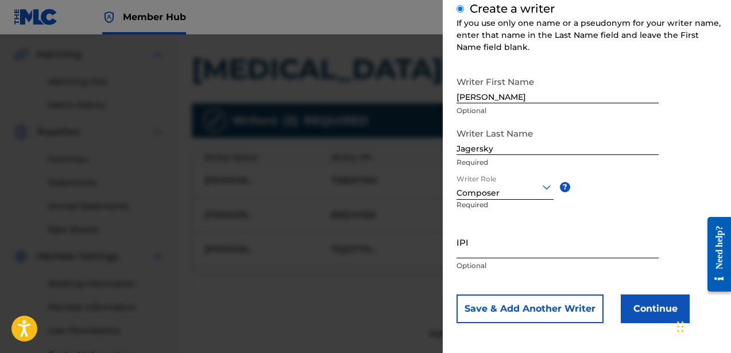
click at [512, 252] on input "IPI" at bounding box center [558, 242] width 202 height 33
paste input "760619141"
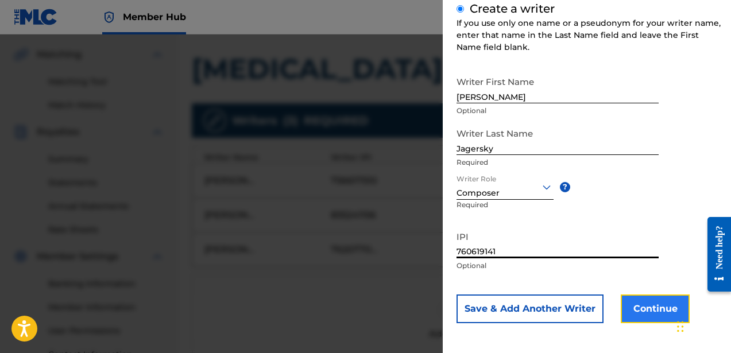
click at [621, 308] on button "Continue" at bounding box center [655, 309] width 69 height 29
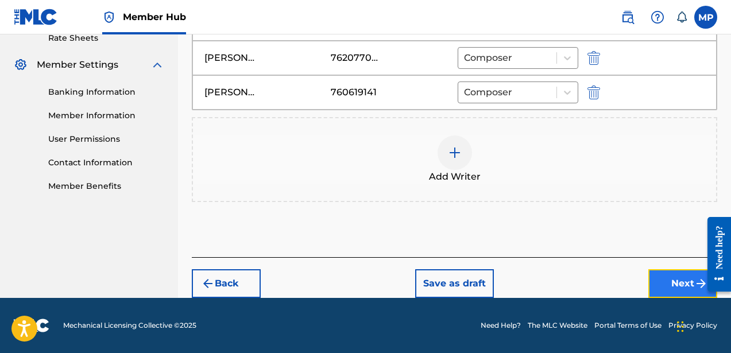
click at [671, 270] on button "Next" at bounding box center [683, 283] width 69 height 29
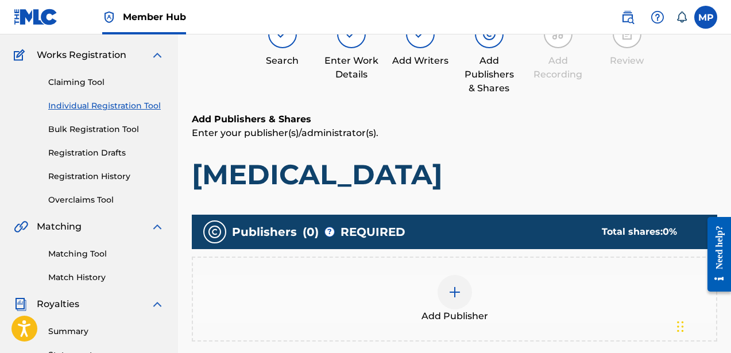
scroll to position [52, 0]
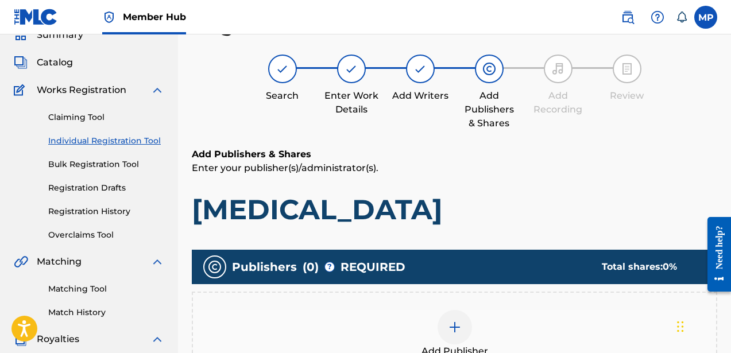
click at [446, 323] on div at bounding box center [455, 327] width 34 height 34
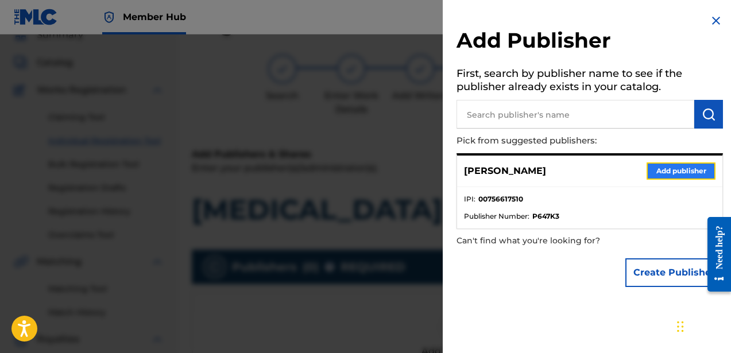
click at [656, 167] on button "Add publisher" at bounding box center [681, 171] width 69 height 17
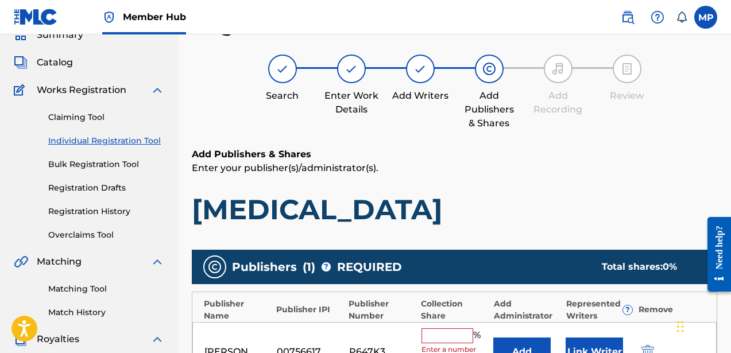
click at [440, 331] on input "text" at bounding box center [448, 336] width 52 height 15
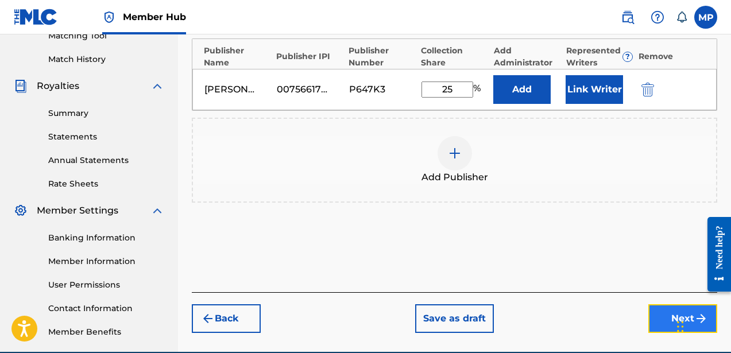
click at [661, 321] on button "Next" at bounding box center [683, 319] width 69 height 29
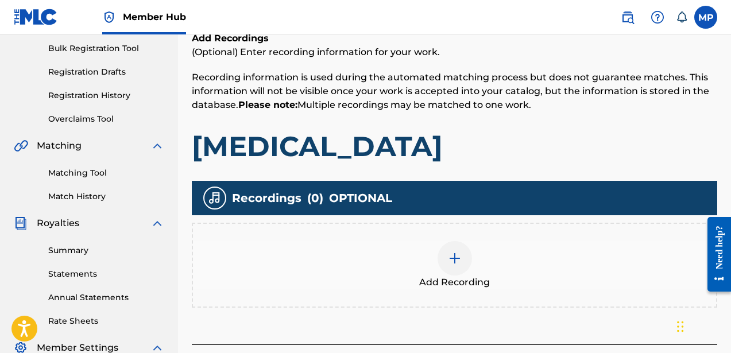
scroll to position [246, 0]
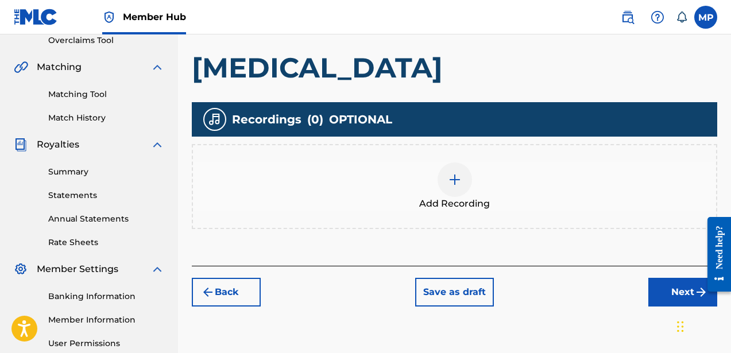
click at [465, 176] on div at bounding box center [455, 180] width 34 height 34
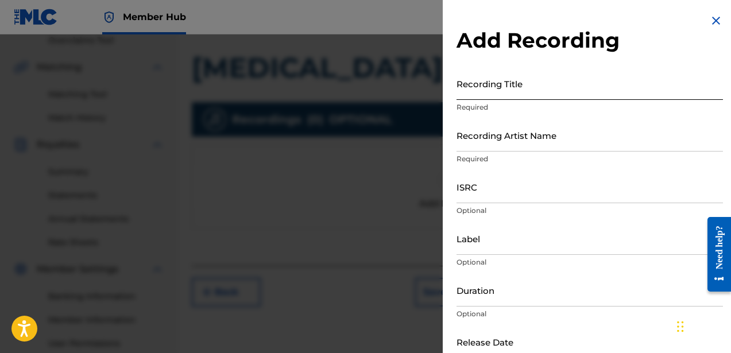
click at [479, 92] on input "Recording Title" at bounding box center [590, 83] width 267 height 33
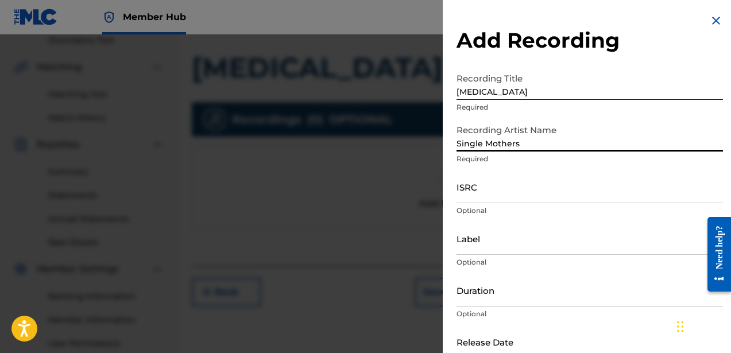
click at [465, 262] on p "Optional" at bounding box center [590, 262] width 267 height 10
click at [465, 256] on div "Label Optional" at bounding box center [590, 248] width 267 height 52
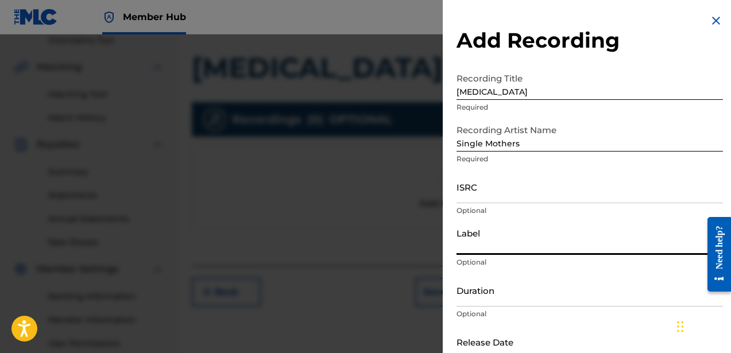
click at [466, 244] on input "Label" at bounding box center [590, 238] width 267 height 33
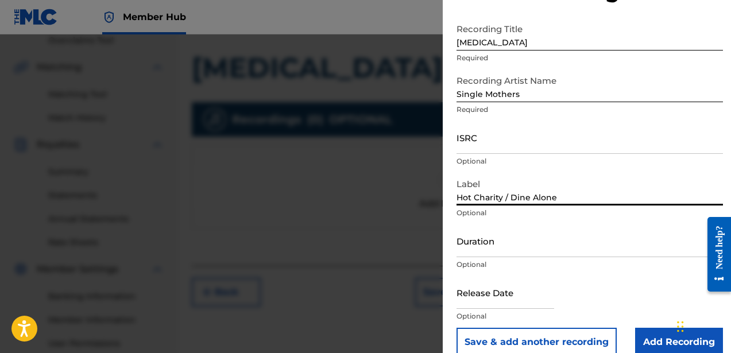
scroll to position [54, 0]
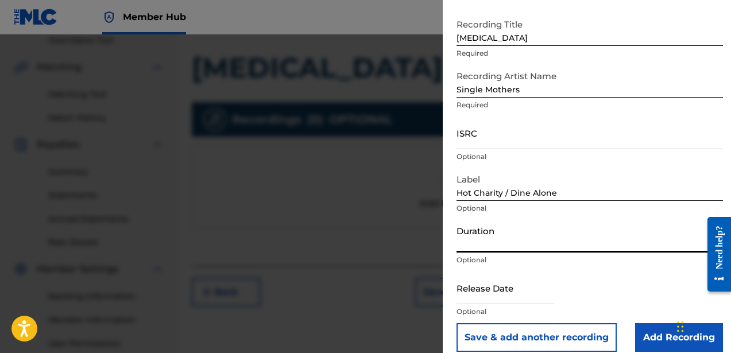
click at [505, 245] on input "Duration" at bounding box center [590, 236] width 267 height 33
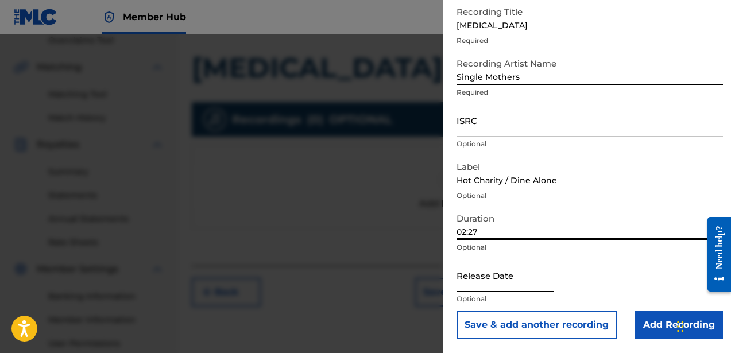
click at [506, 284] on input "text" at bounding box center [506, 275] width 98 height 33
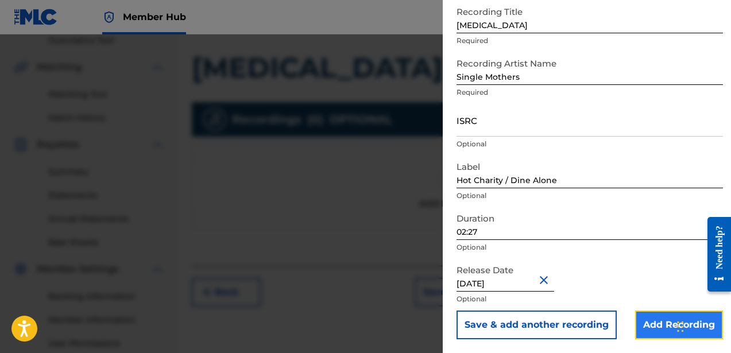
click at [644, 314] on input "Add Recording" at bounding box center [679, 325] width 88 height 29
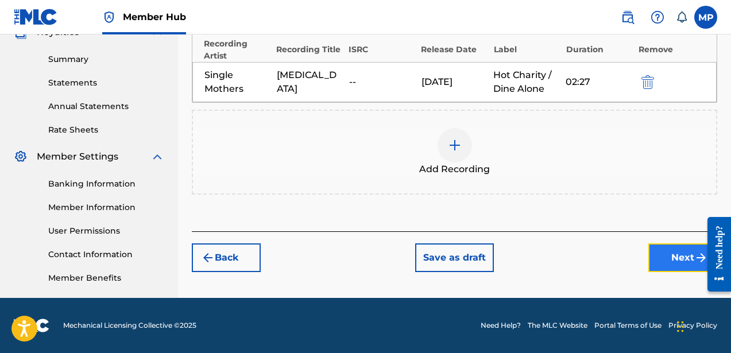
click at [661, 256] on button "Next" at bounding box center [683, 258] width 69 height 29
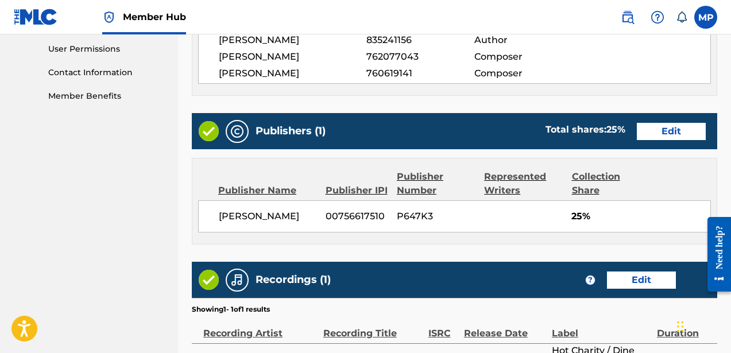
scroll to position [672, 0]
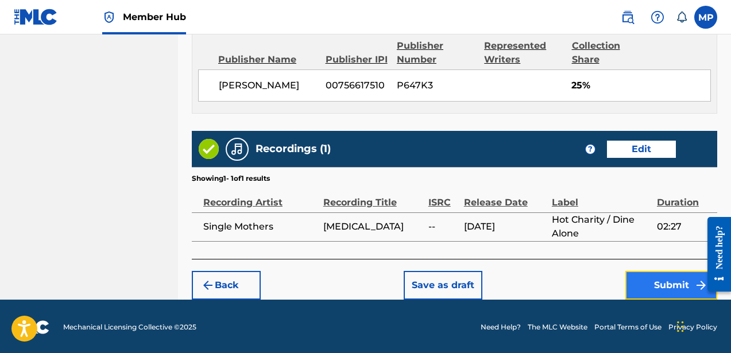
click at [654, 278] on button "Submit" at bounding box center [672, 285] width 92 height 29
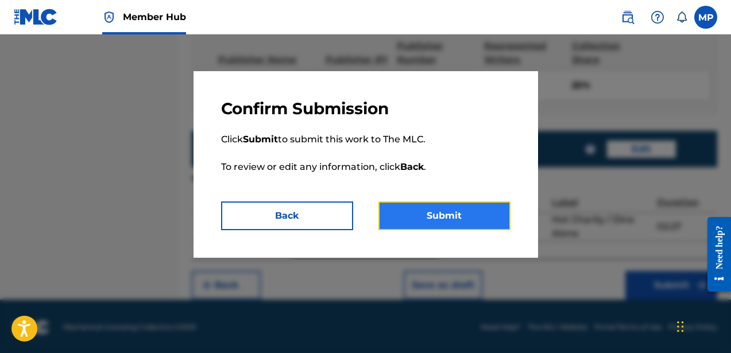
click at [465, 206] on button "Submit" at bounding box center [445, 216] width 132 height 29
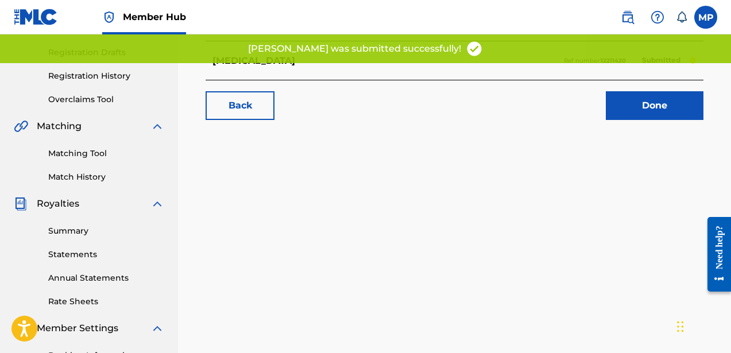
scroll to position [163, 0]
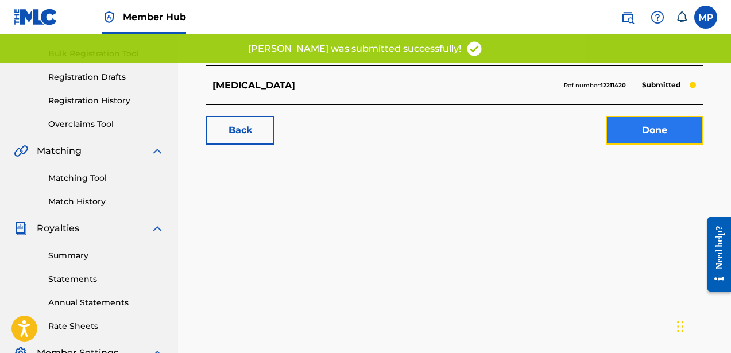
click at [645, 136] on link "Done" at bounding box center [655, 130] width 98 height 29
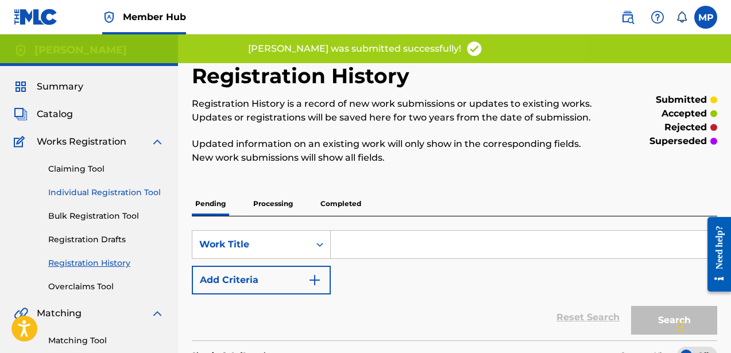
click at [125, 192] on link "Individual Registration Tool" at bounding box center [106, 193] width 116 height 12
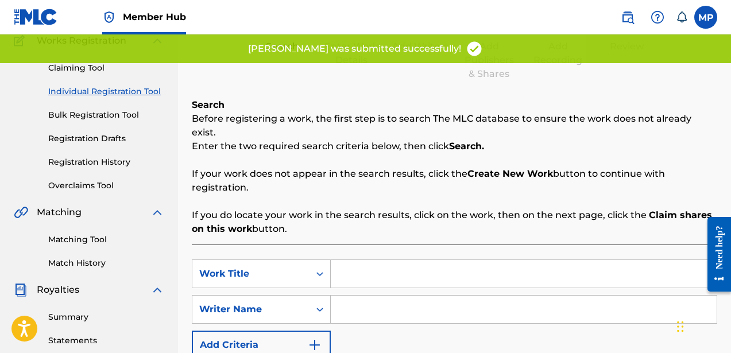
scroll to position [143, 0]
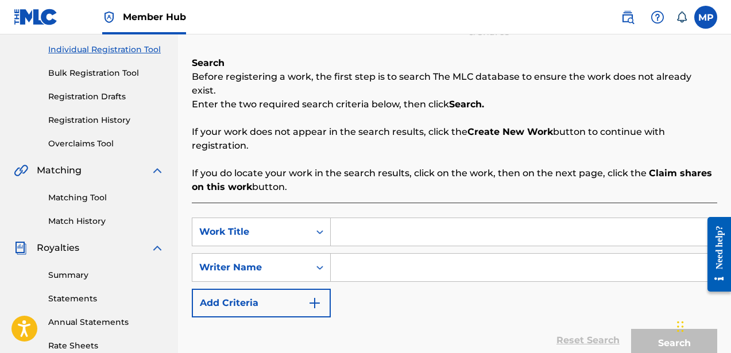
click at [363, 218] on input "Search Form" at bounding box center [524, 232] width 386 height 28
click at [352, 264] on input "Search Form" at bounding box center [524, 268] width 386 height 28
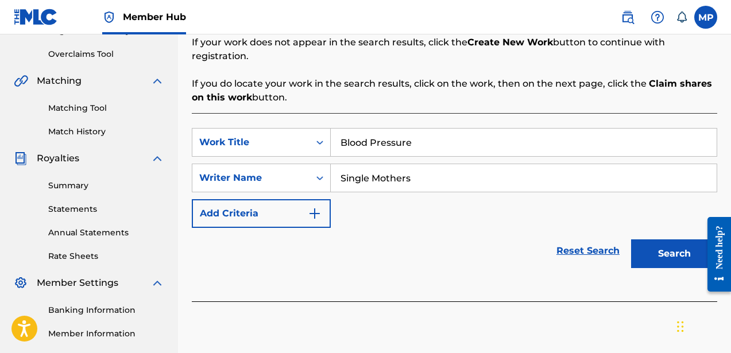
scroll to position [243, 0]
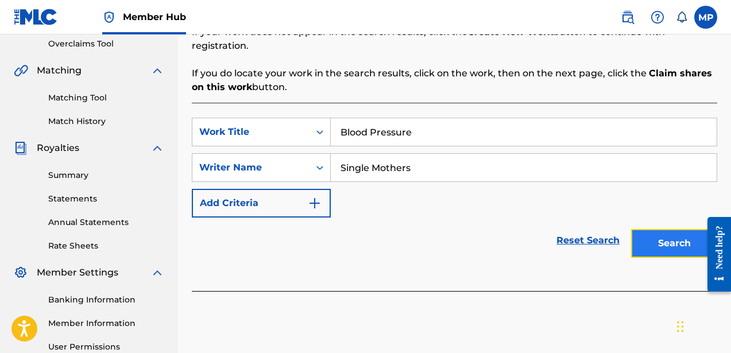
click at [671, 229] on button "Search" at bounding box center [674, 243] width 86 height 29
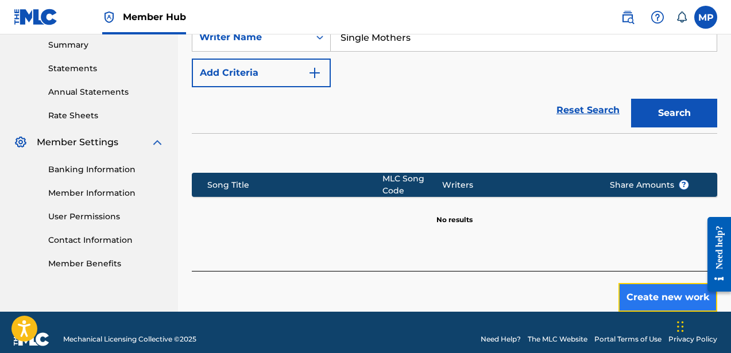
click at [662, 283] on button "Create new work" at bounding box center [668, 297] width 99 height 29
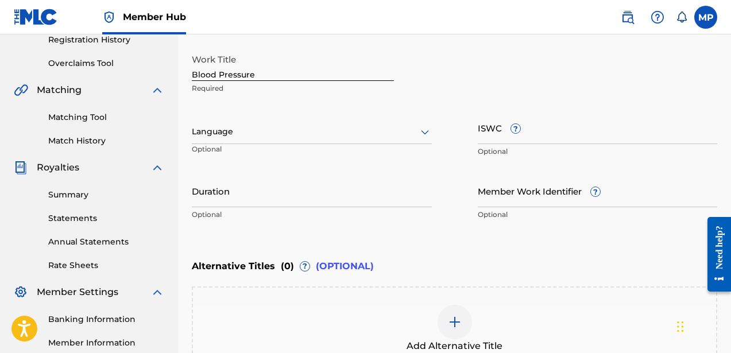
scroll to position [221, 0]
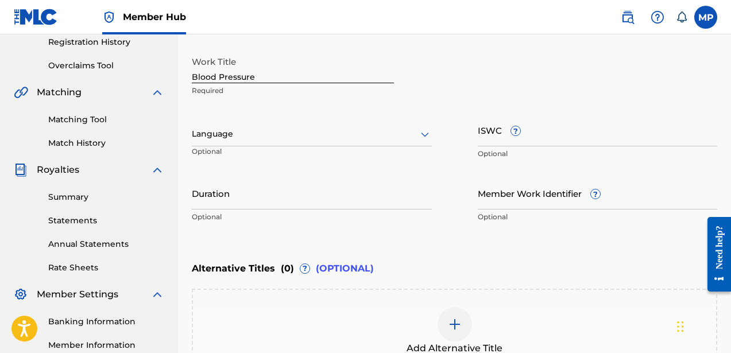
click at [314, 133] on div at bounding box center [312, 134] width 240 height 14
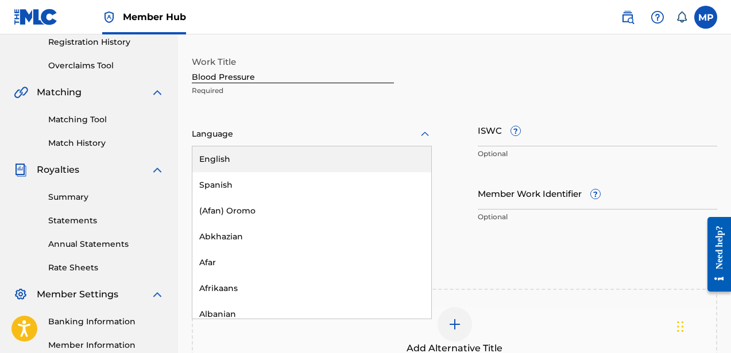
click at [315, 155] on div "English" at bounding box center [311, 160] width 239 height 26
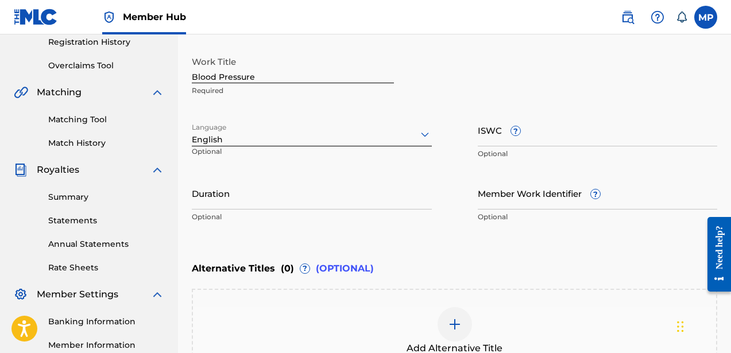
click at [495, 149] on p "Optional" at bounding box center [598, 154] width 240 height 10
click at [488, 140] on input "ISWC ?" at bounding box center [598, 130] width 240 height 33
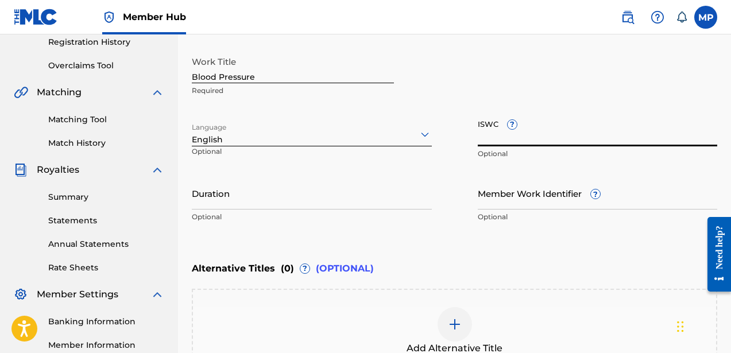
paste input "T9222838940"
click at [263, 204] on input "Duration" at bounding box center [312, 193] width 240 height 33
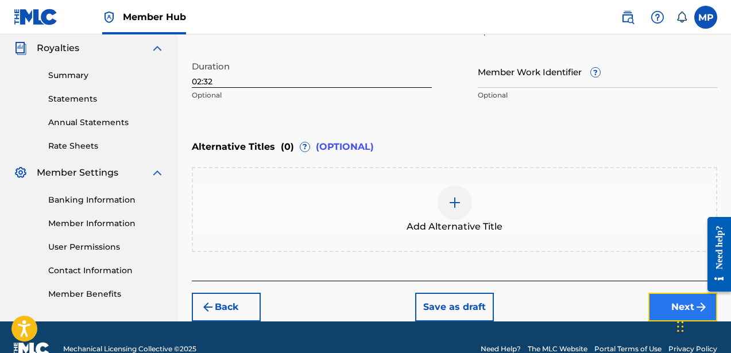
click at [655, 298] on button "Next" at bounding box center [683, 307] width 69 height 29
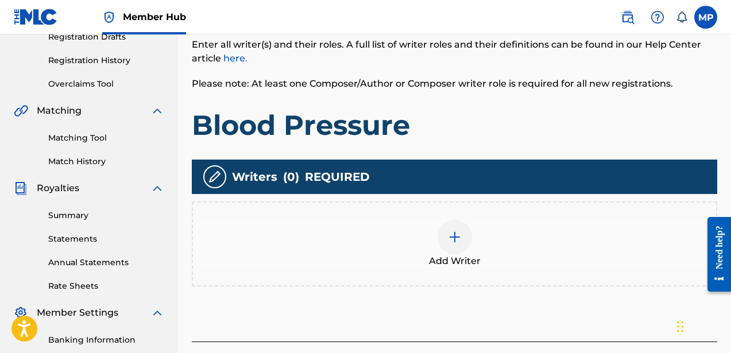
scroll to position [237, 0]
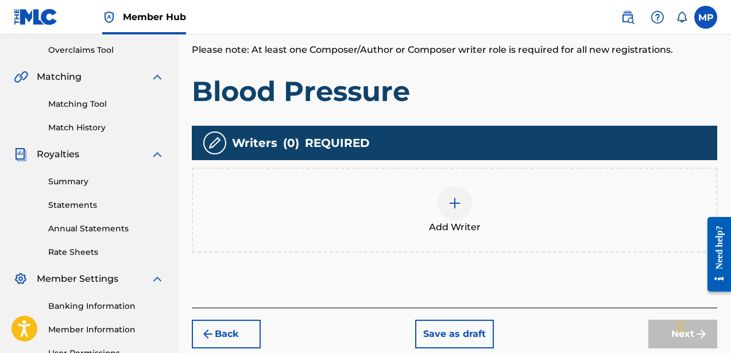
click at [455, 210] on div at bounding box center [455, 203] width 34 height 34
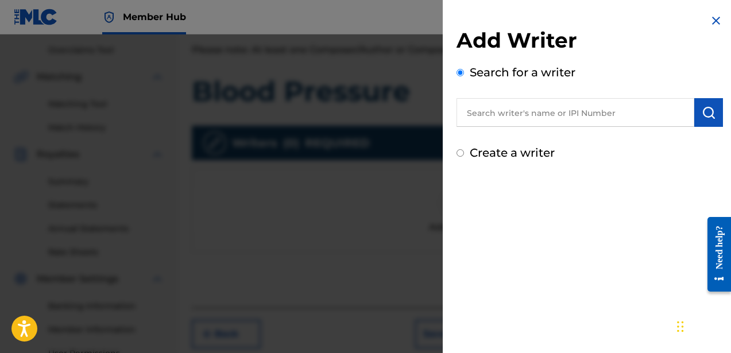
click at [506, 152] on label "Create a writer" at bounding box center [512, 153] width 85 height 14
click at [464, 152] on input "Create a writer" at bounding box center [460, 152] width 7 height 7
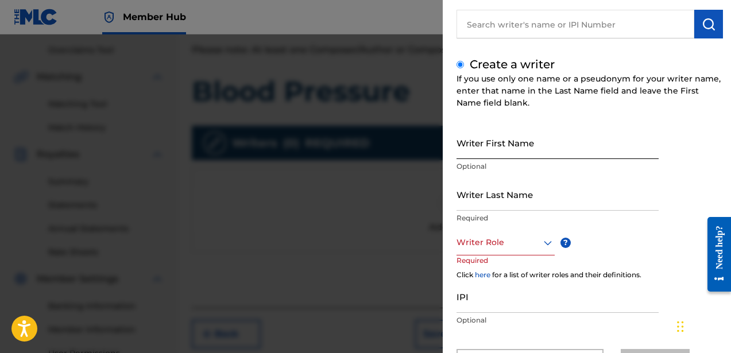
scroll to position [112, 0]
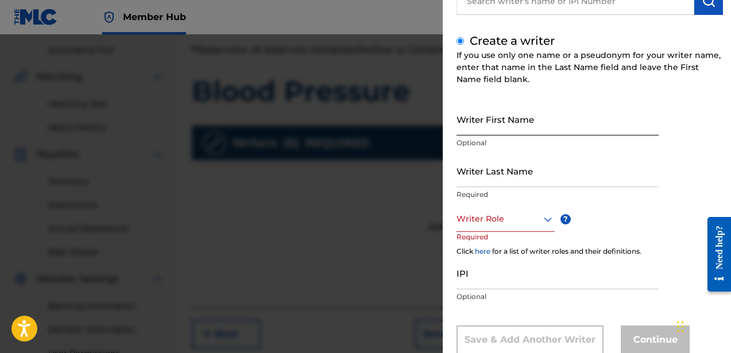
click at [496, 123] on input "Writer First Name" at bounding box center [558, 119] width 202 height 33
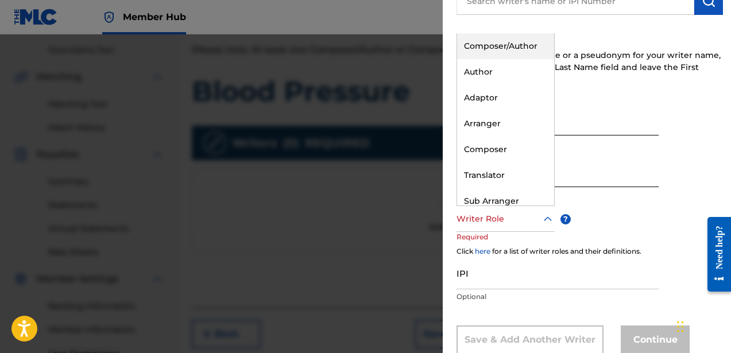
click at [502, 218] on div at bounding box center [506, 219] width 98 height 14
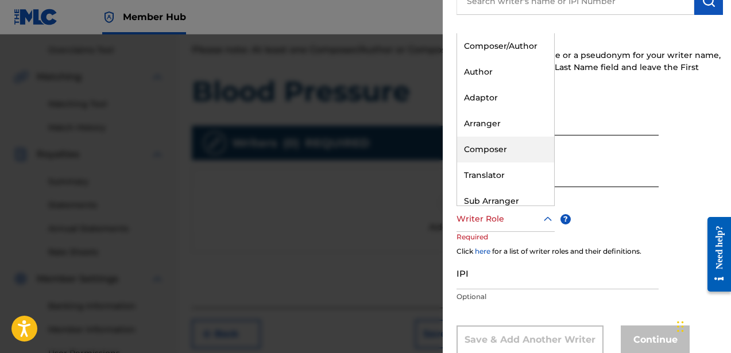
click at [500, 151] on div "Composer" at bounding box center [505, 150] width 97 height 26
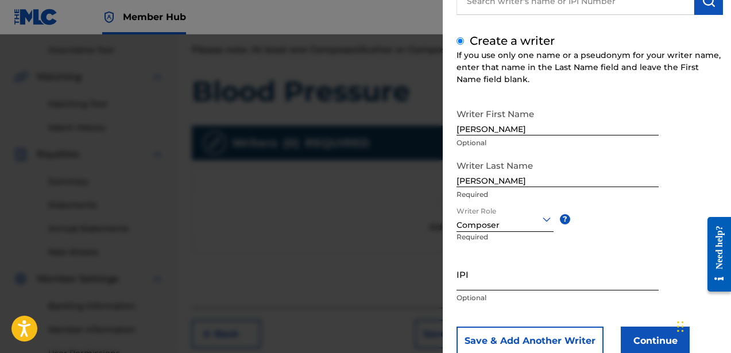
click at [548, 282] on input "IPI" at bounding box center [558, 274] width 202 height 33
paste input "756617510"
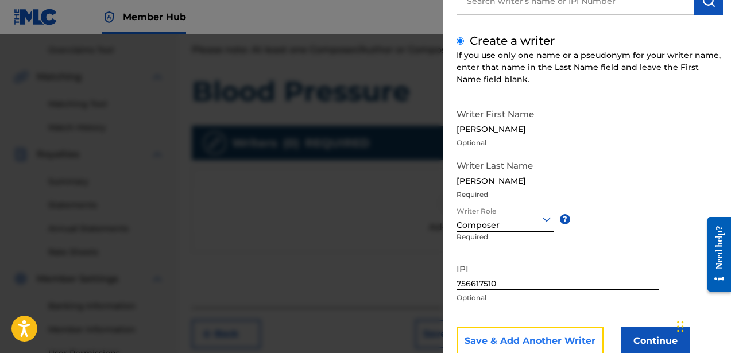
click at [534, 336] on button "Save & Add Another Writer" at bounding box center [530, 341] width 147 height 29
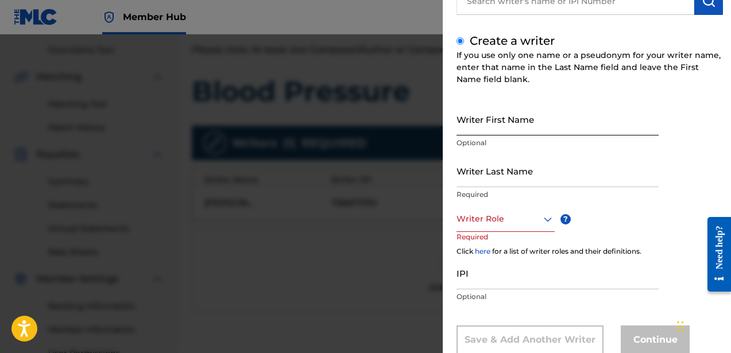
click at [504, 132] on input "Writer First Name" at bounding box center [558, 119] width 202 height 33
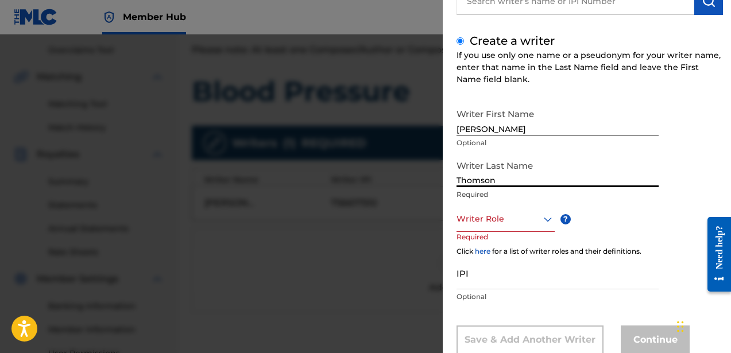
click at [500, 221] on div at bounding box center [506, 219] width 98 height 14
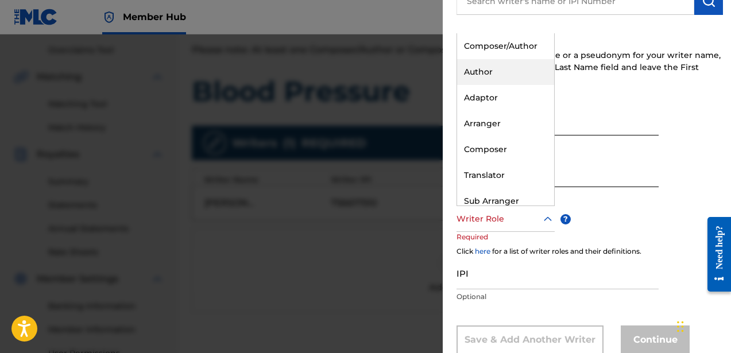
click at [486, 61] on div "Author" at bounding box center [505, 72] width 97 height 26
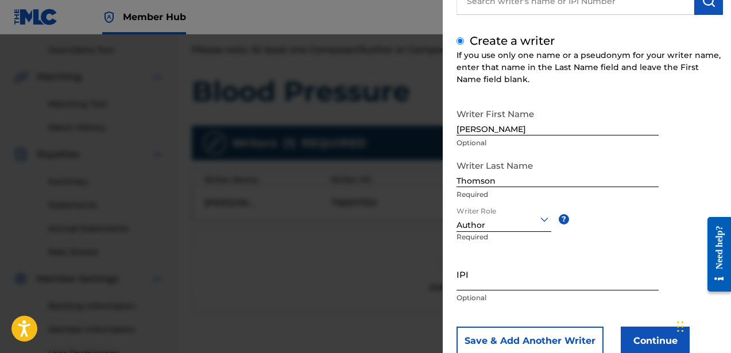
click at [513, 283] on input "IPI" at bounding box center [558, 274] width 202 height 33
paste input "835241156"
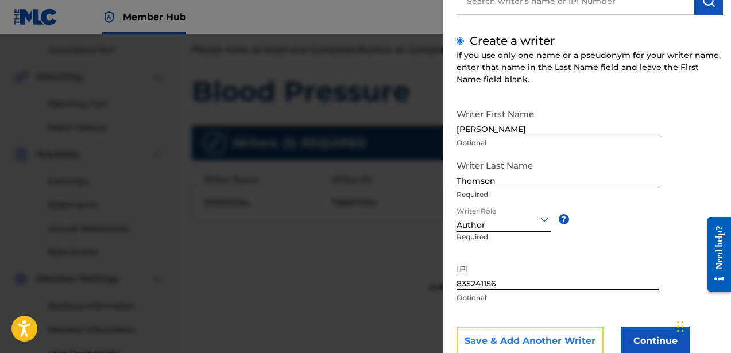
click at [506, 336] on button "Save & Add Another Writer" at bounding box center [530, 341] width 147 height 29
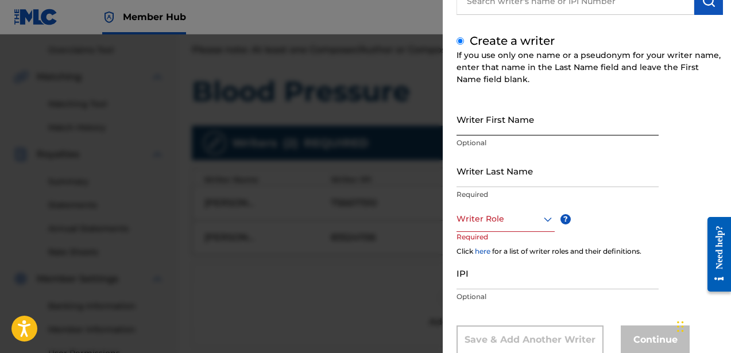
click at [488, 127] on input "Writer First Name" at bounding box center [558, 119] width 202 height 33
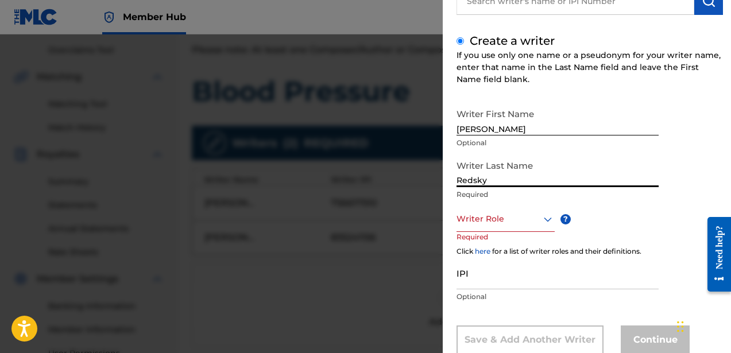
click at [498, 226] on div "Writer Role" at bounding box center [506, 219] width 98 height 26
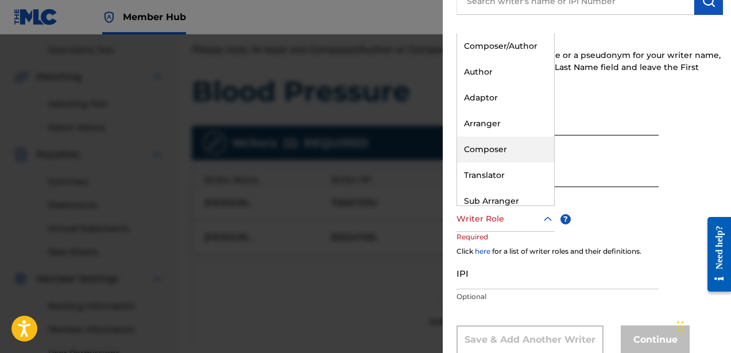
click at [498, 144] on div "Composer" at bounding box center [505, 150] width 97 height 26
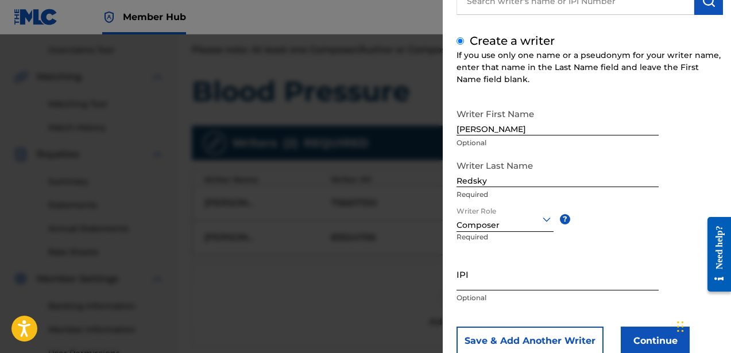
click at [509, 270] on input "IPI" at bounding box center [558, 274] width 202 height 33
paste input "762077043"
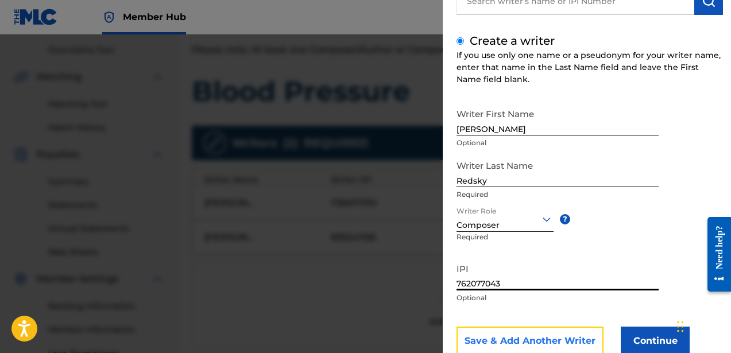
click at [518, 348] on button "Save & Add Another Writer" at bounding box center [530, 341] width 147 height 29
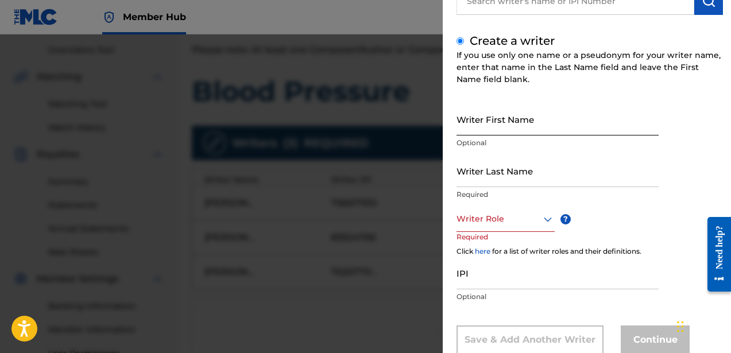
click at [496, 130] on input "Writer First Name" at bounding box center [558, 119] width 202 height 33
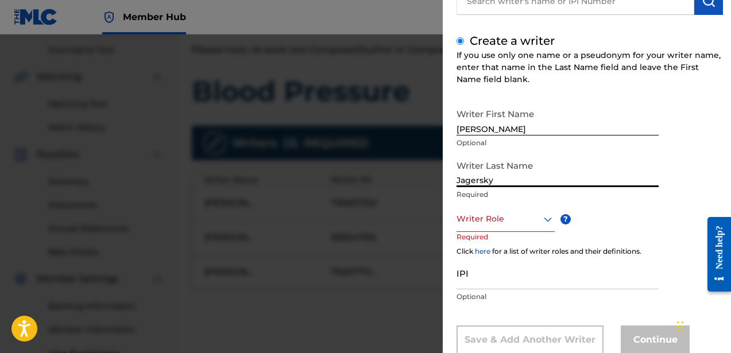
click at [492, 216] on div at bounding box center [506, 219] width 98 height 14
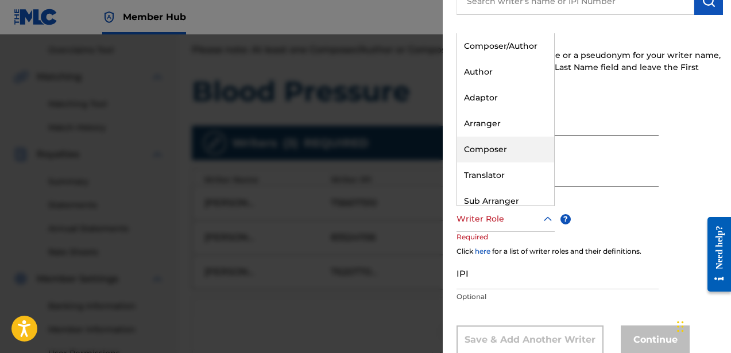
click at [492, 141] on div "Composer" at bounding box center [505, 150] width 97 height 26
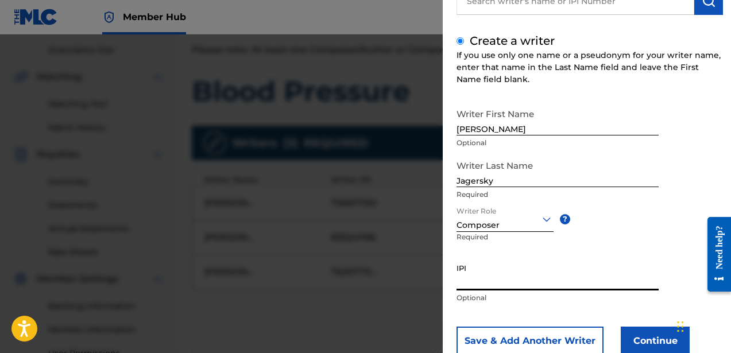
click at [484, 269] on input "IPI" at bounding box center [558, 274] width 202 height 33
paste input "760619141"
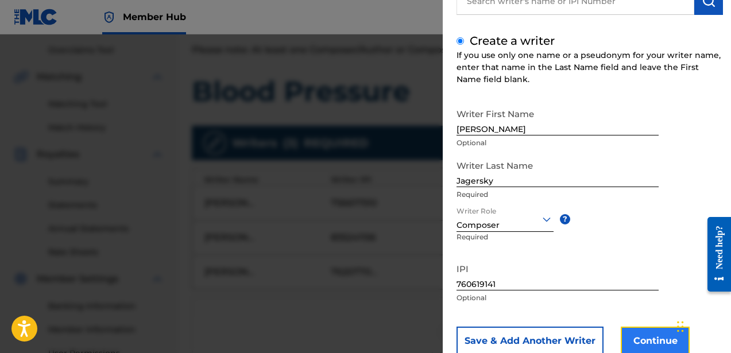
click at [625, 336] on button "Continue" at bounding box center [655, 341] width 69 height 29
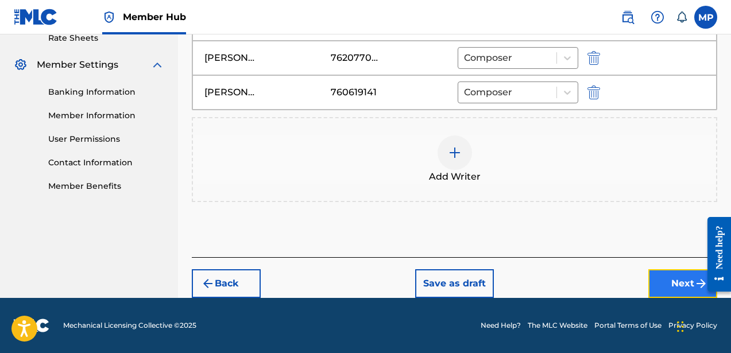
click at [653, 272] on button "Next" at bounding box center [683, 283] width 69 height 29
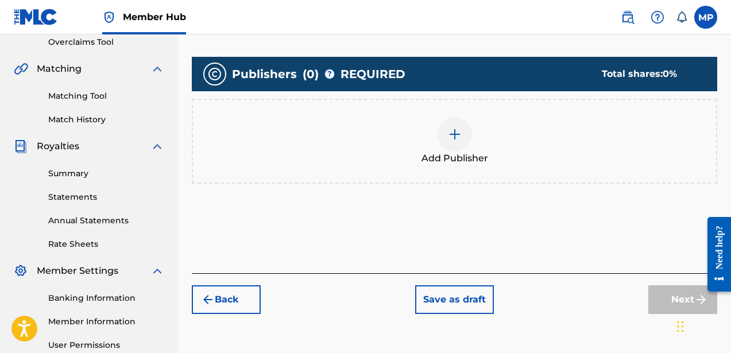
scroll to position [244, 0]
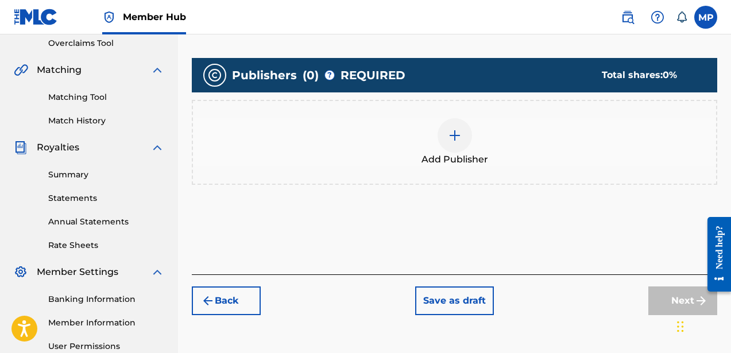
click at [449, 140] on img at bounding box center [455, 136] width 14 height 14
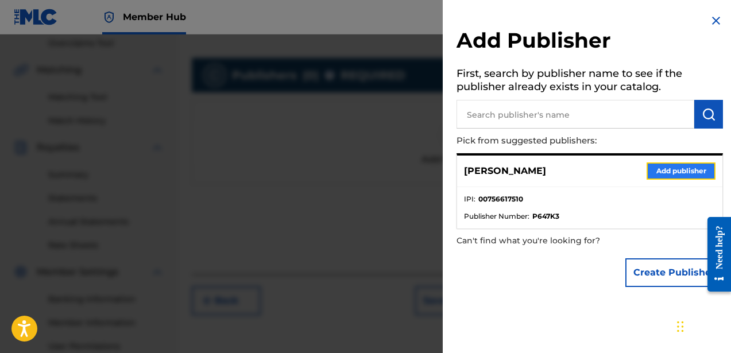
click at [662, 169] on button "Add publisher" at bounding box center [681, 171] width 69 height 17
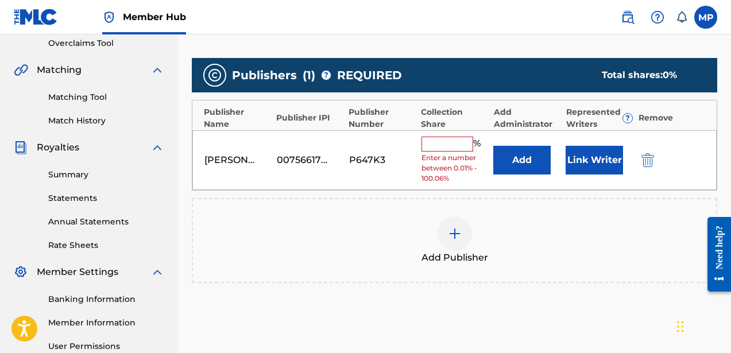
click at [429, 150] on input "text" at bounding box center [448, 144] width 52 height 15
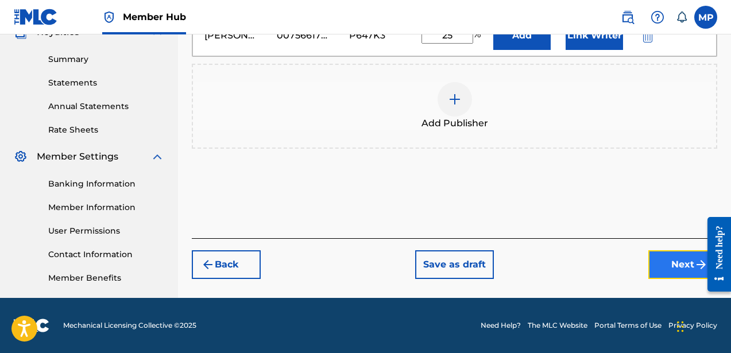
click at [662, 262] on button "Next" at bounding box center [683, 265] width 69 height 29
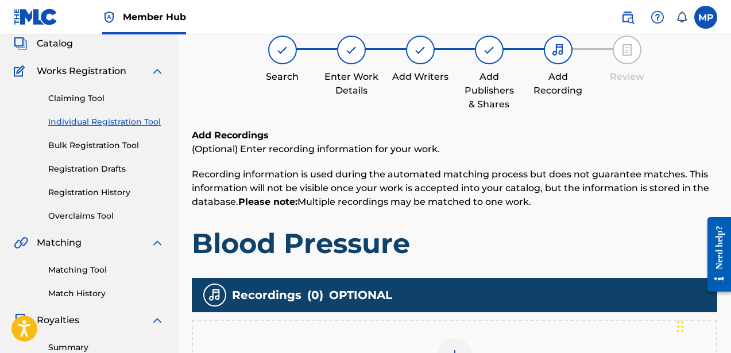
scroll to position [217, 0]
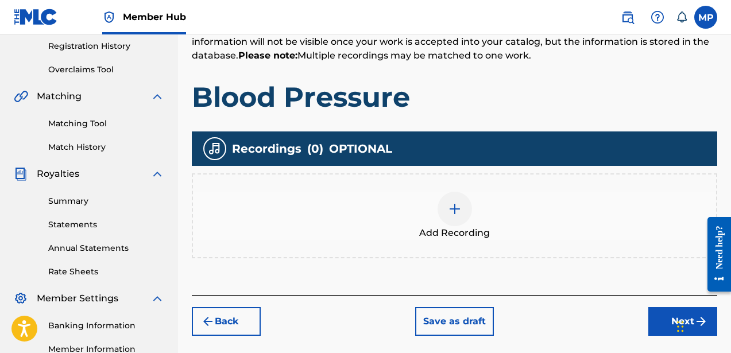
click at [457, 211] on img at bounding box center [455, 209] width 14 height 14
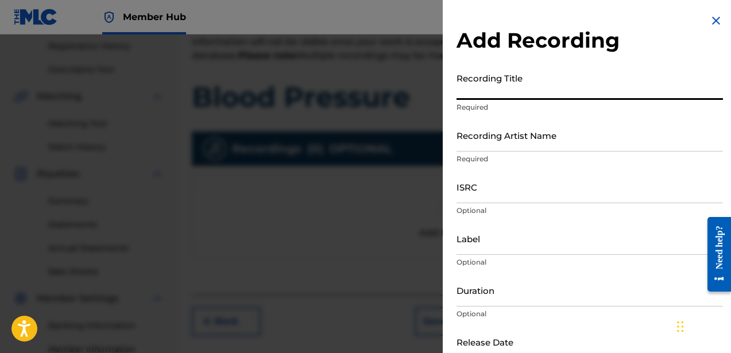
click at [483, 86] on input "Recording Title" at bounding box center [590, 83] width 267 height 33
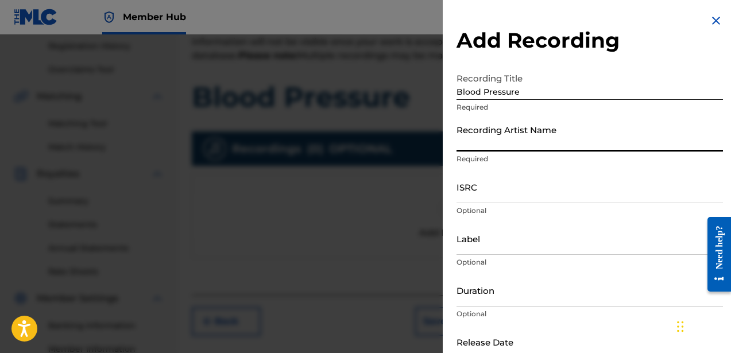
click at [481, 138] on input "Recording Artist Name" at bounding box center [590, 135] width 267 height 33
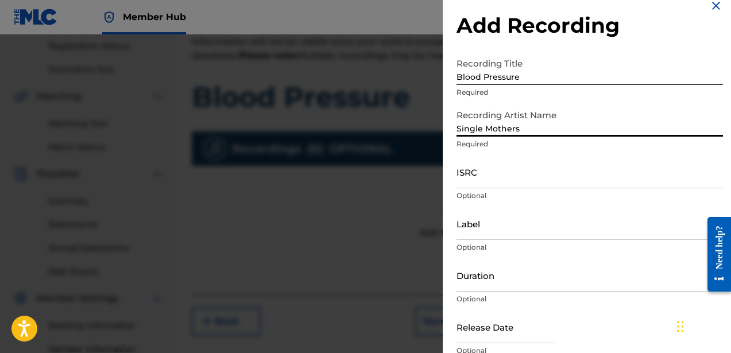
scroll to position [16, 0]
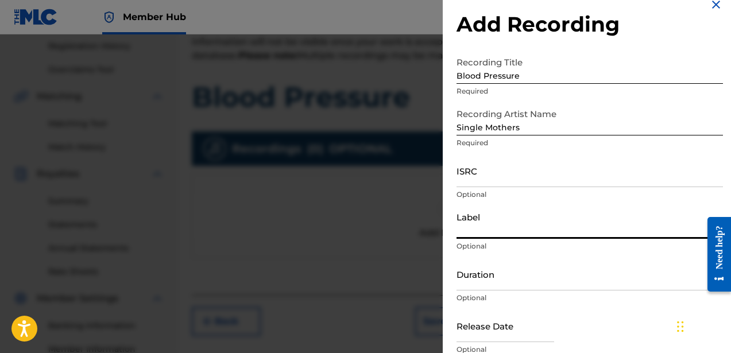
click at [476, 224] on input "Label" at bounding box center [590, 222] width 267 height 33
click at [486, 240] on div "Label Optional" at bounding box center [590, 232] width 267 height 52
click at [486, 232] on input "Label" at bounding box center [590, 222] width 267 height 33
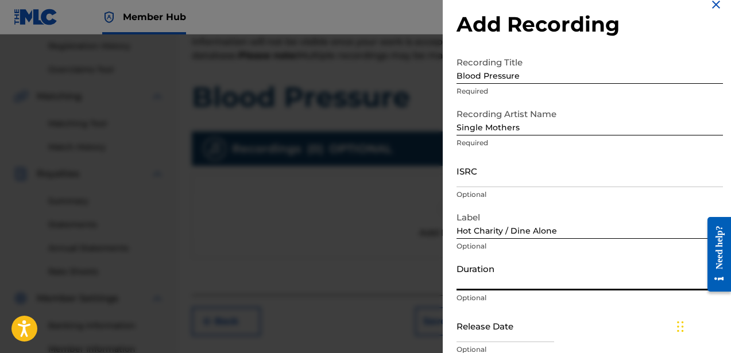
click at [515, 283] on input "Duration" at bounding box center [590, 274] width 267 height 33
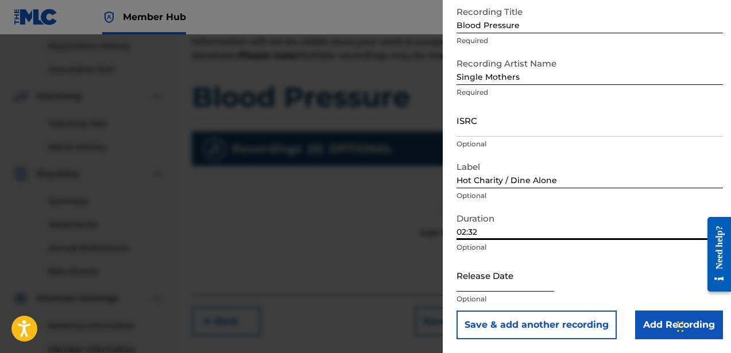
click at [490, 285] on input "text" at bounding box center [506, 275] width 98 height 33
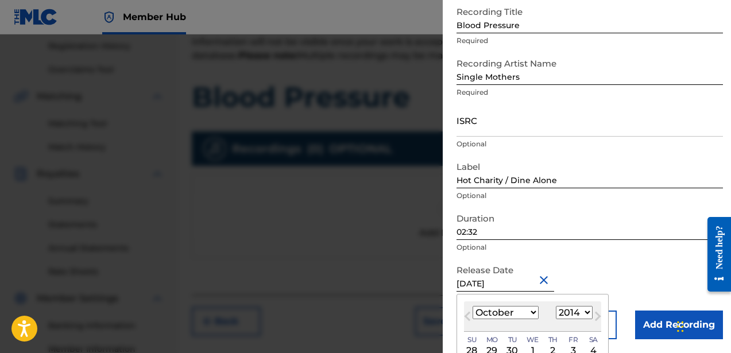
click at [608, 249] on p "Optional" at bounding box center [590, 247] width 267 height 10
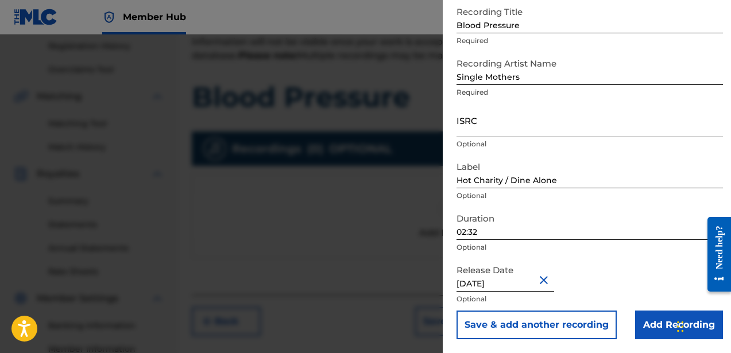
scroll to position [291, 0]
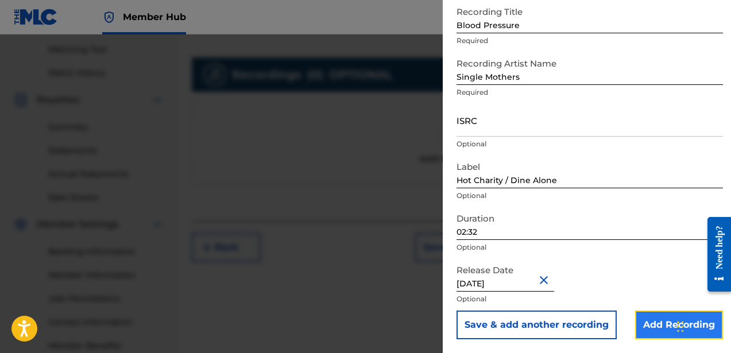
click at [642, 325] on input "Add Recording" at bounding box center [679, 325] width 88 height 29
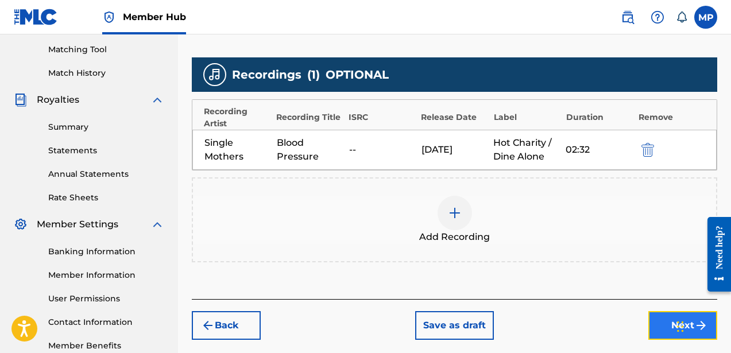
click at [652, 328] on button "Next" at bounding box center [683, 325] width 69 height 29
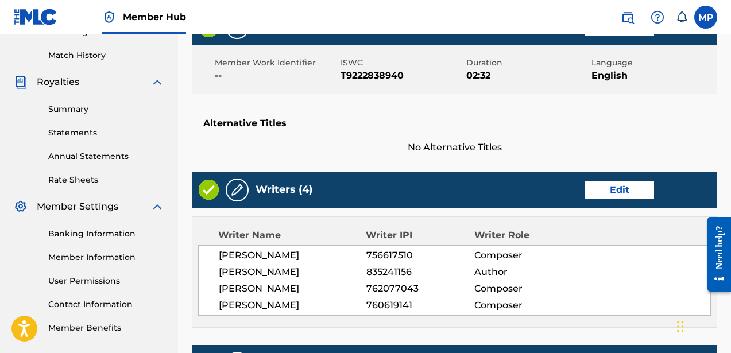
scroll to position [672, 0]
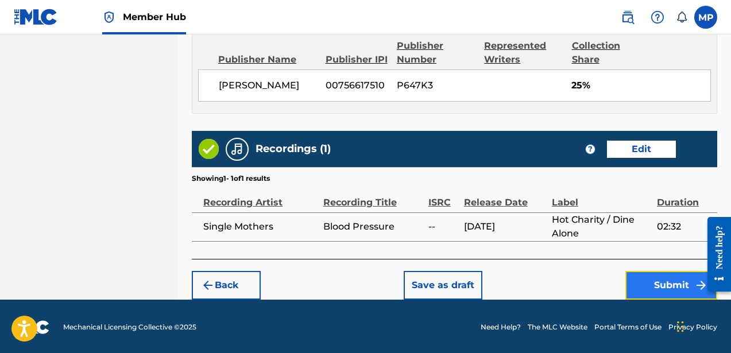
click at [654, 291] on button "Submit" at bounding box center [672, 285] width 92 height 29
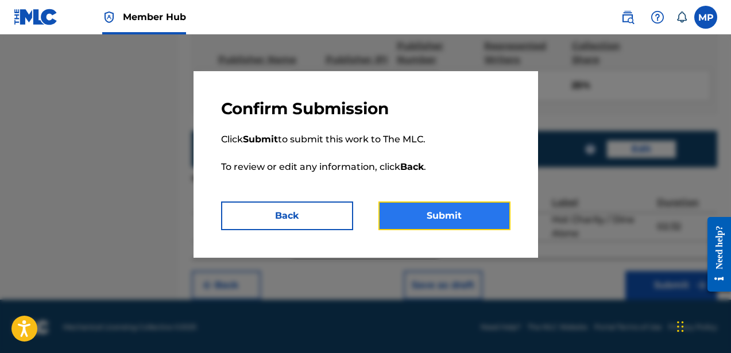
click at [421, 211] on button "Submit" at bounding box center [445, 216] width 132 height 29
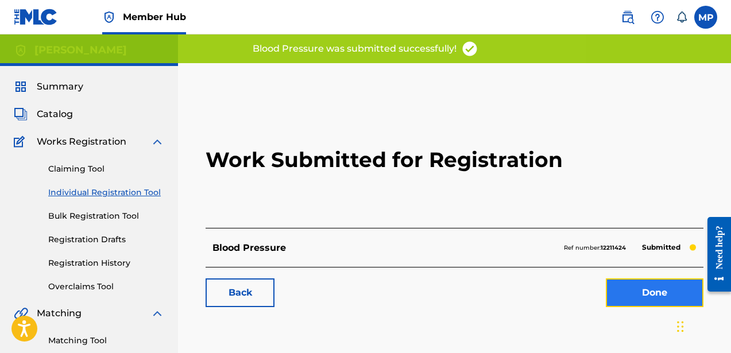
click at [656, 293] on link "Done" at bounding box center [655, 293] width 98 height 29
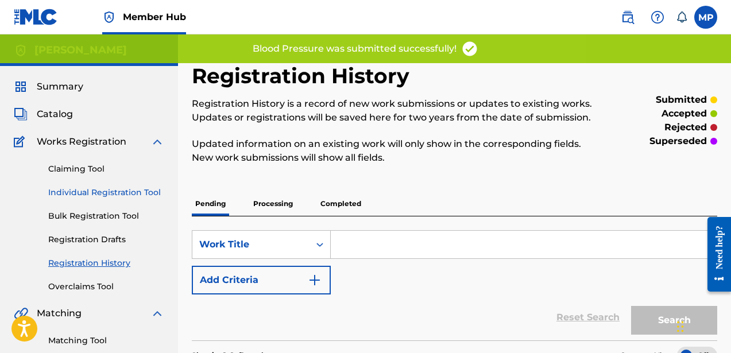
click at [128, 190] on link "Individual Registration Tool" at bounding box center [106, 193] width 116 height 12
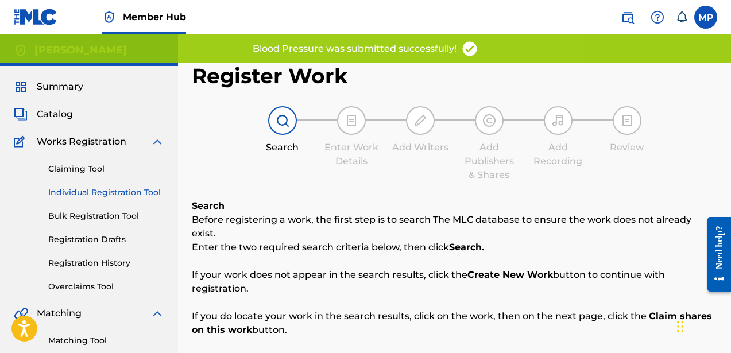
scroll to position [267, 0]
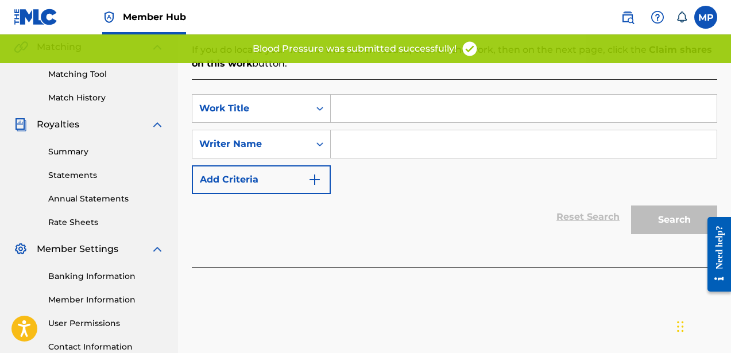
click at [368, 79] on div "SearchWithCriteriabfe812b6-ed17-4612-b040-b8a7eb458790 Work Title SearchWithCri…" at bounding box center [455, 173] width 526 height 188
click at [368, 99] on input "Search Form" at bounding box center [524, 109] width 386 height 28
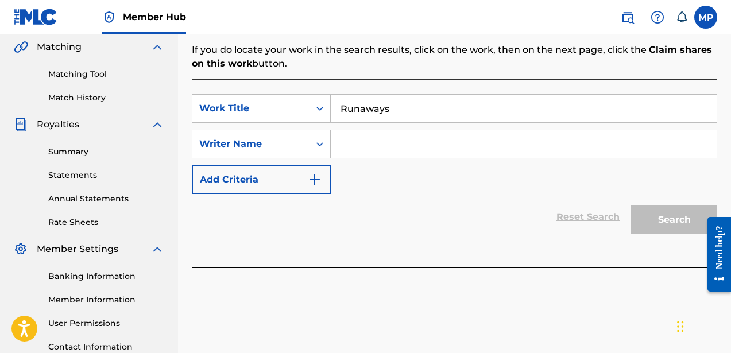
click at [364, 141] on input "Search Form" at bounding box center [524, 144] width 386 height 28
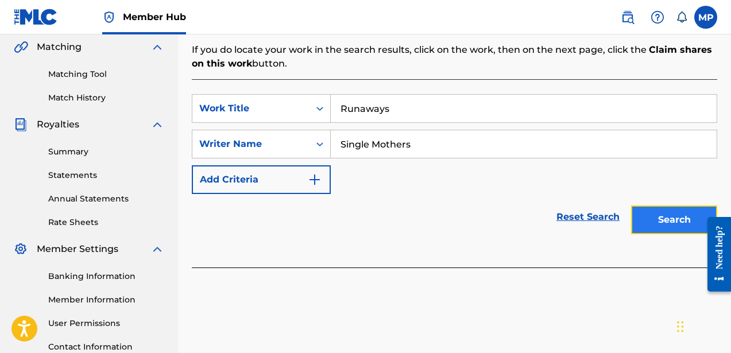
click at [634, 206] on button "Search" at bounding box center [674, 220] width 86 height 29
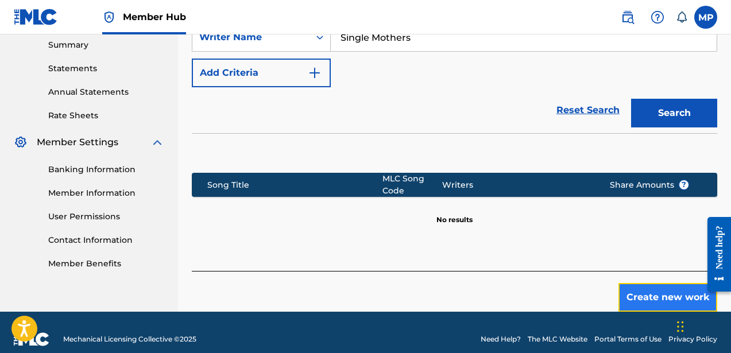
click at [642, 284] on button "Create new work" at bounding box center [668, 297] width 99 height 29
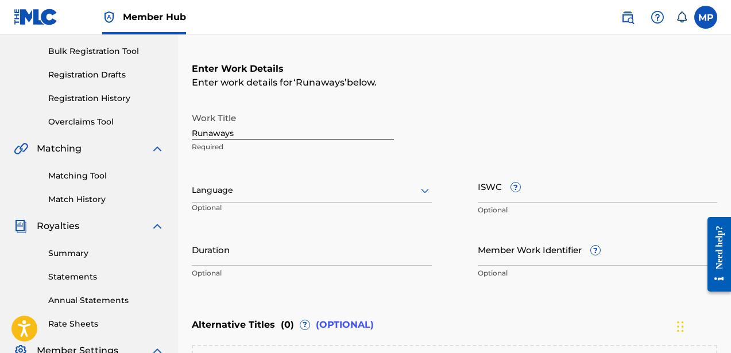
scroll to position [154, 0]
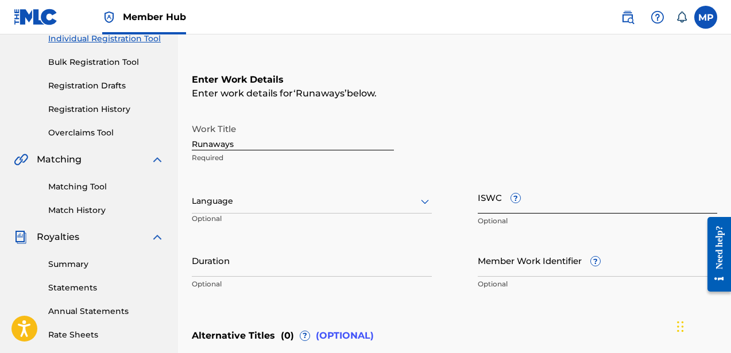
click at [521, 203] on input "ISWC ?" at bounding box center [598, 197] width 240 height 33
paste input "T9222838928"
click at [251, 206] on div at bounding box center [312, 201] width 240 height 14
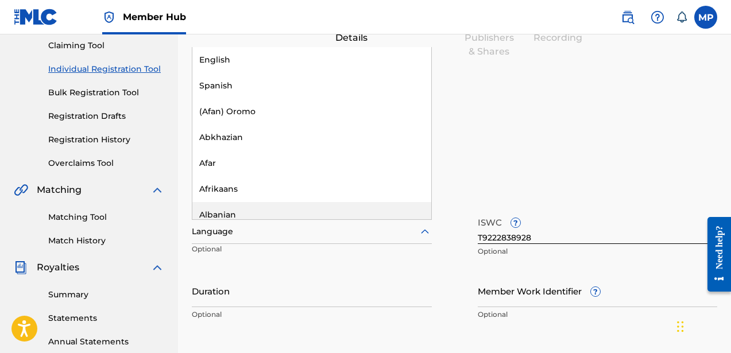
scroll to position [118, 0]
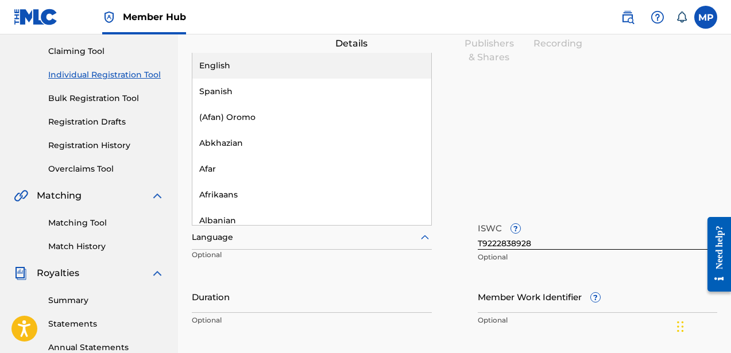
click at [265, 64] on div "English" at bounding box center [311, 66] width 239 height 26
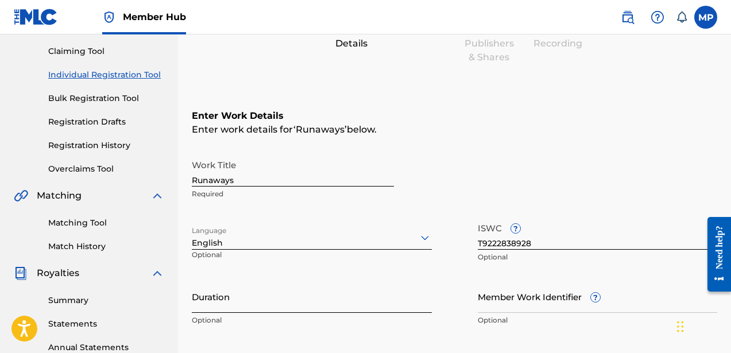
click at [303, 300] on input "Duration" at bounding box center [312, 296] width 240 height 33
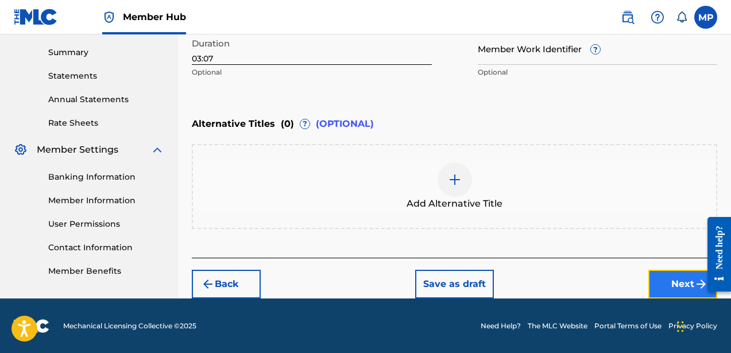
click at [669, 273] on button "Next" at bounding box center [683, 284] width 69 height 29
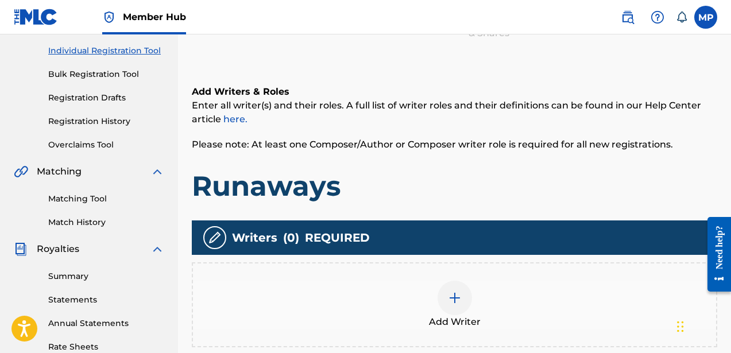
scroll to position [298, 0]
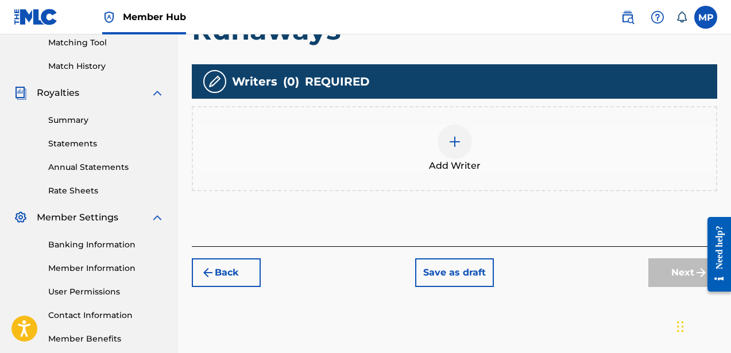
click at [445, 144] on div at bounding box center [455, 142] width 34 height 34
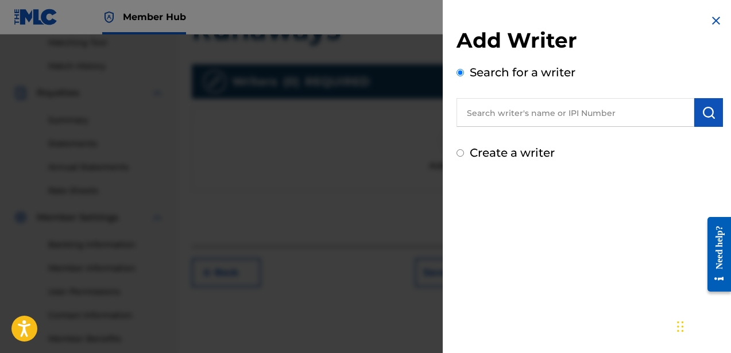
click at [488, 157] on label "Create a writer" at bounding box center [512, 153] width 85 height 14
click at [464, 157] on input "Create a writer" at bounding box center [460, 152] width 7 height 7
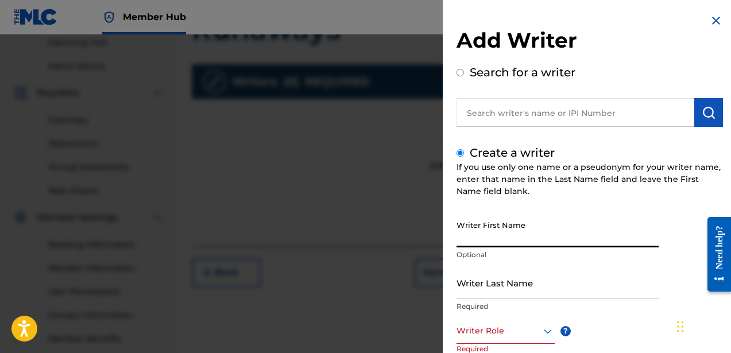
click at [495, 231] on input "Writer First Name" at bounding box center [558, 231] width 202 height 33
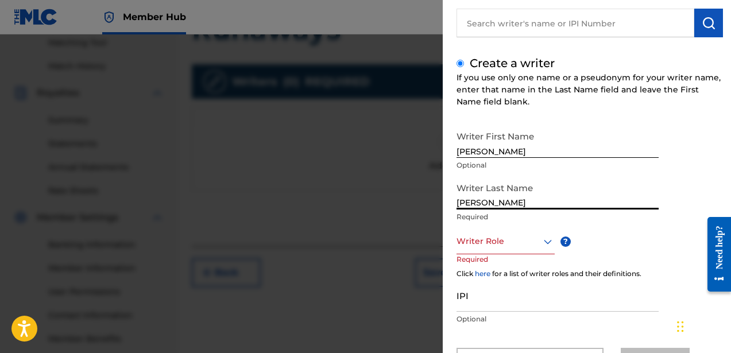
scroll to position [115, 0]
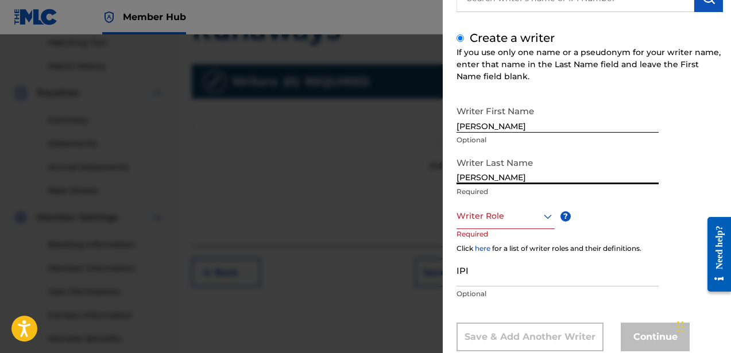
click at [491, 224] on div "Writer Role" at bounding box center [506, 216] width 98 height 26
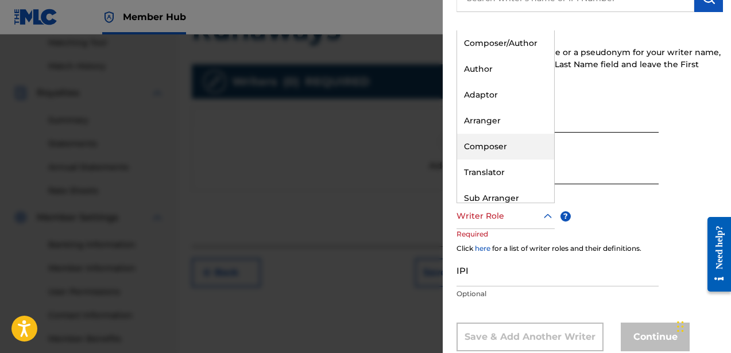
click at [489, 151] on div "Composer" at bounding box center [505, 147] width 97 height 26
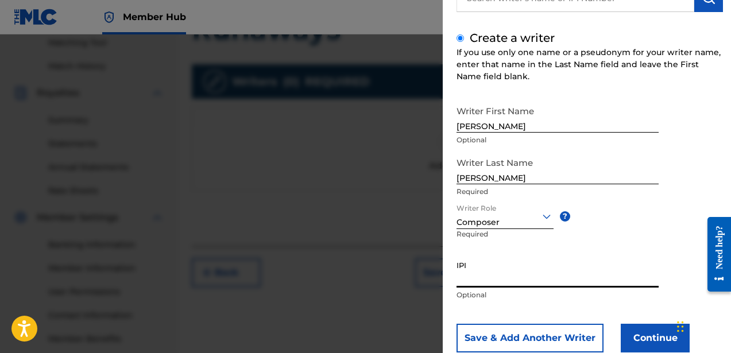
click at [550, 266] on input "IPI" at bounding box center [558, 271] width 202 height 33
paste input "756617510"
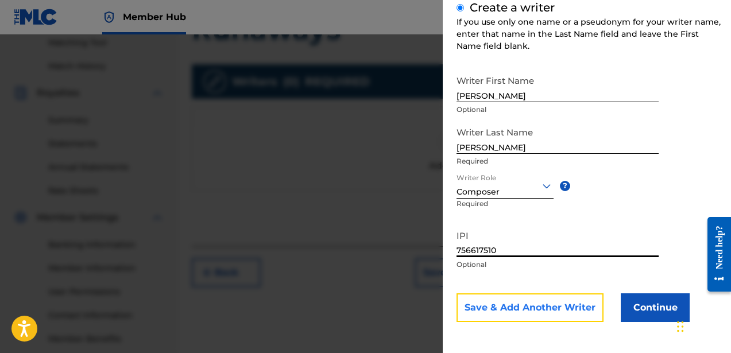
click at [543, 306] on button "Save & Add Another Writer" at bounding box center [530, 308] width 147 height 29
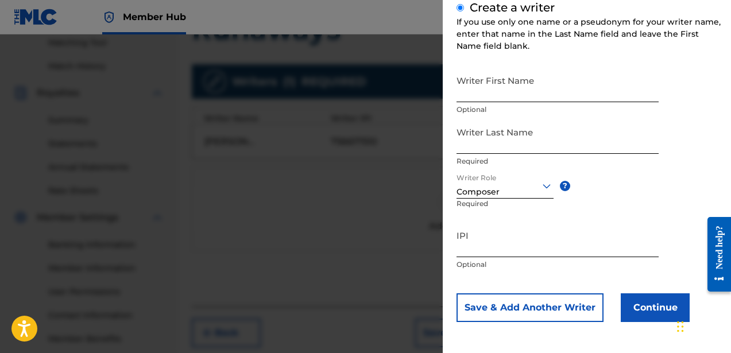
scroll to position [144, 0]
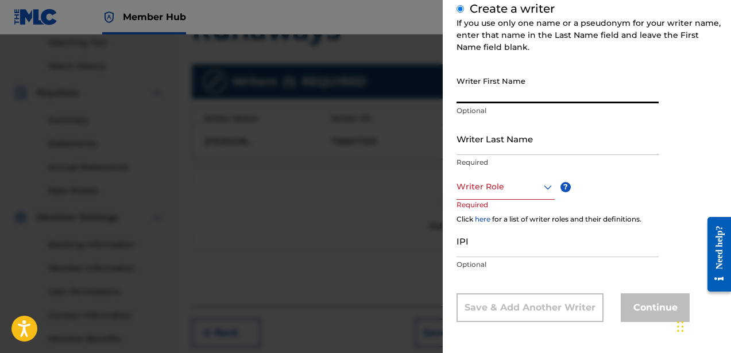
click at [488, 102] on input "Writer First Name" at bounding box center [558, 87] width 202 height 33
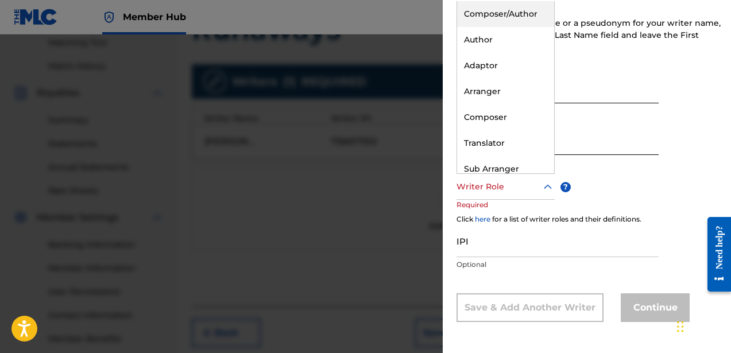
click at [498, 197] on div "Writer Role" at bounding box center [506, 187] width 98 height 26
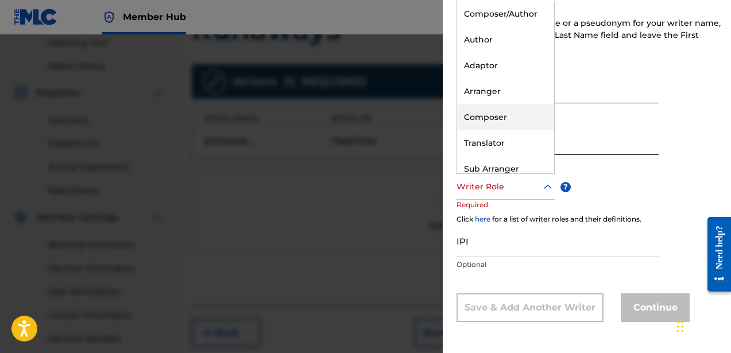
click at [492, 118] on div "Composer" at bounding box center [505, 118] width 97 height 26
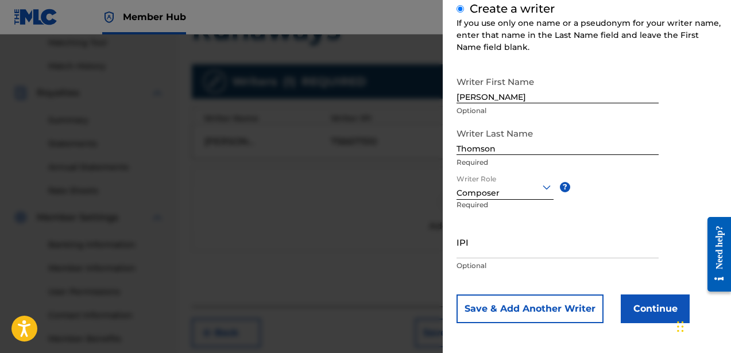
click at [490, 196] on div "Composer" at bounding box center [505, 193] width 97 height 12
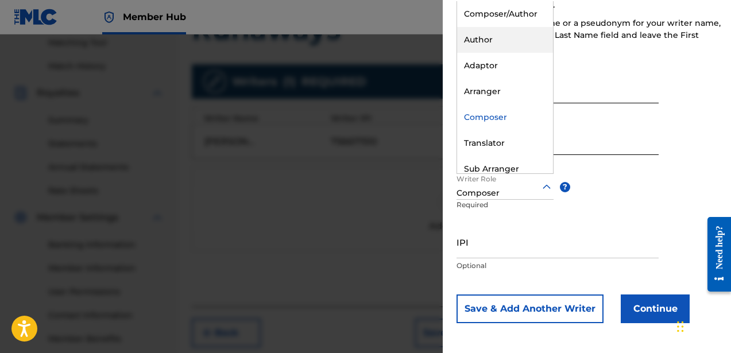
click at [481, 40] on div "Author" at bounding box center [505, 40] width 96 height 26
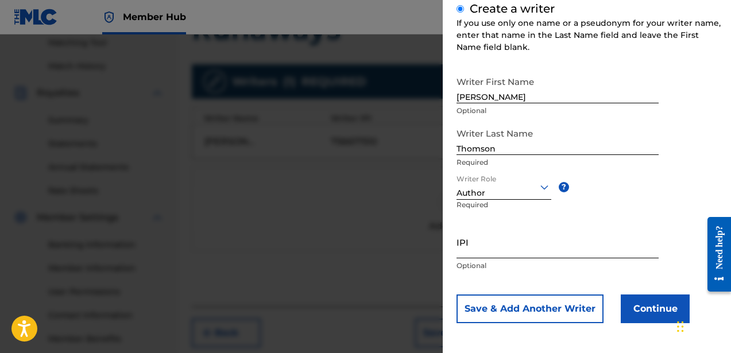
click at [513, 242] on input "IPI" at bounding box center [558, 242] width 202 height 33
paste input "835241156"
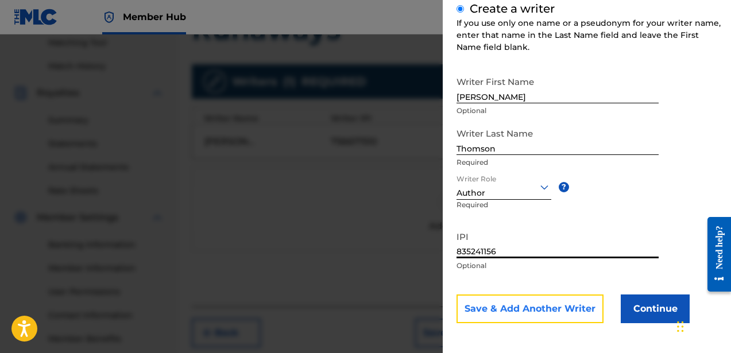
click at [553, 316] on button "Save & Add Another Writer" at bounding box center [530, 309] width 147 height 29
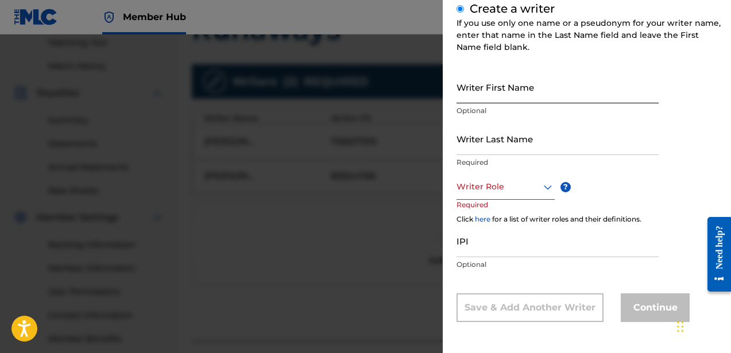
click at [477, 93] on input "Writer First Name" at bounding box center [558, 87] width 202 height 33
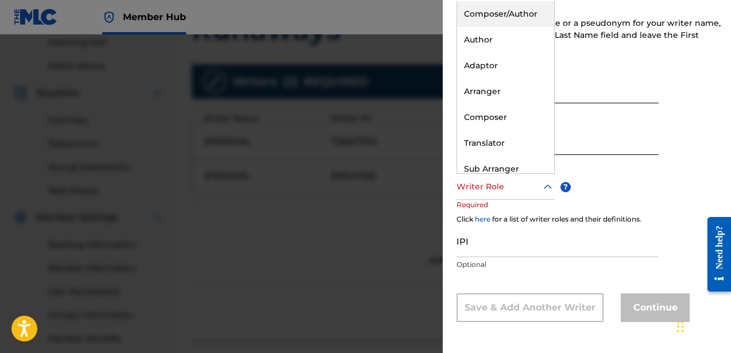
click at [479, 199] on div "Writer Role" at bounding box center [506, 187] width 98 height 26
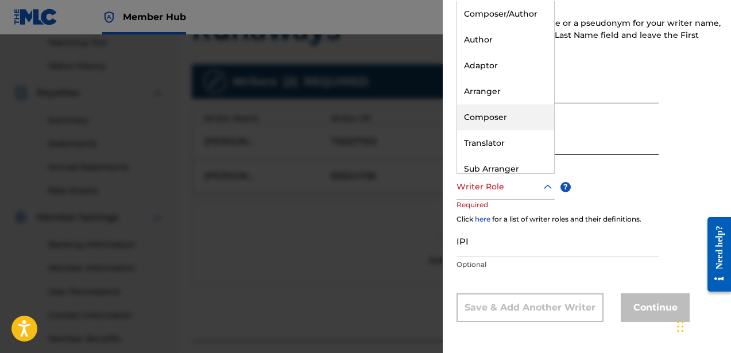
click at [482, 122] on div "Composer" at bounding box center [505, 118] width 97 height 26
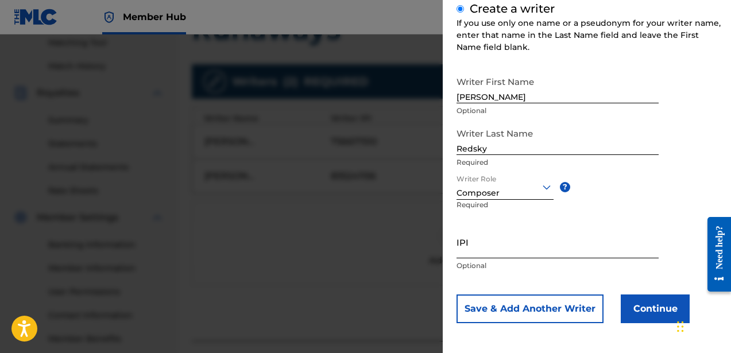
click at [494, 248] on input "IPI" at bounding box center [558, 242] width 202 height 33
paste input "762077043"
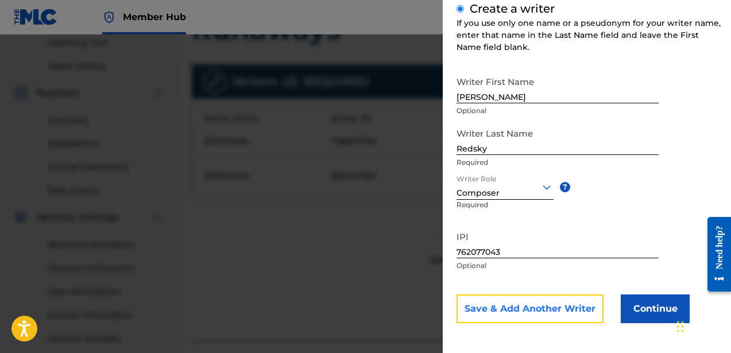
click at [540, 309] on button "Save & Add Another Writer" at bounding box center [530, 309] width 147 height 29
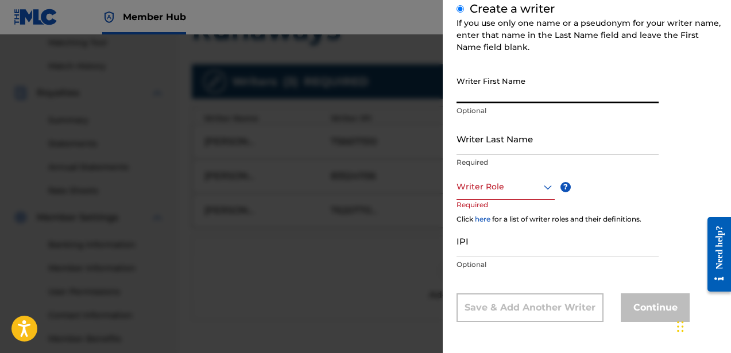
click at [483, 97] on input "Writer First Name" at bounding box center [558, 87] width 202 height 33
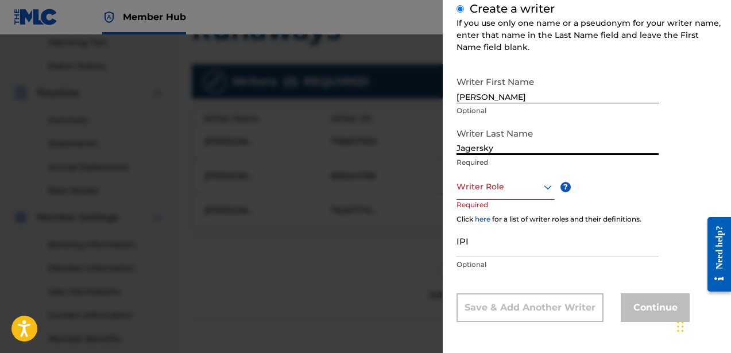
click at [484, 206] on p "Required" at bounding box center [479, 213] width 44 height 26
click at [484, 197] on div "Writer Role" at bounding box center [506, 187] width 98 height 26
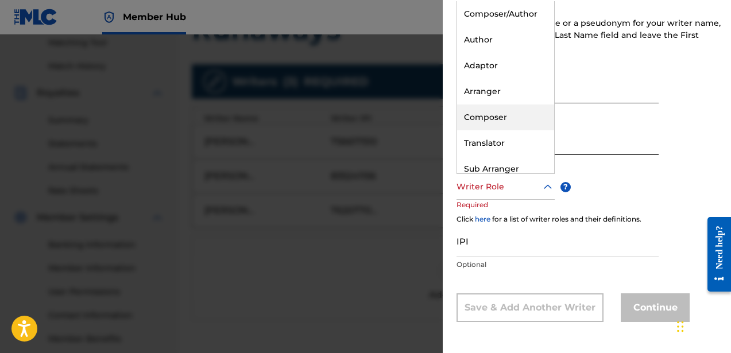
click at [484, 116] on div "Composer" at bounding box center [505, 118] width 97 height 26
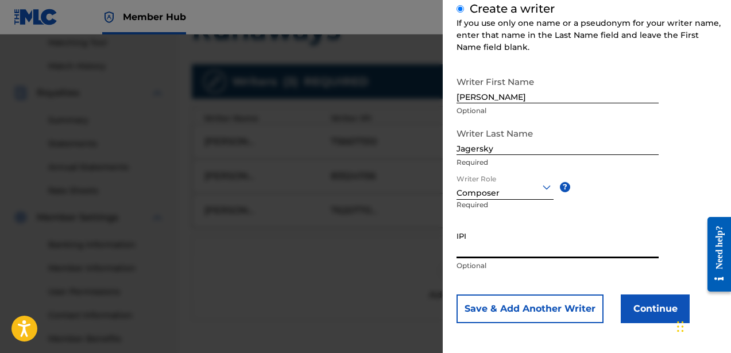
click at [485, 251] on input "IPI" at bounding box center [558, 242] width 202 height 33
paste input "760619141"
click at [641, 306] on button "Continue" at bounding box center [655, 309] width 69 height 29
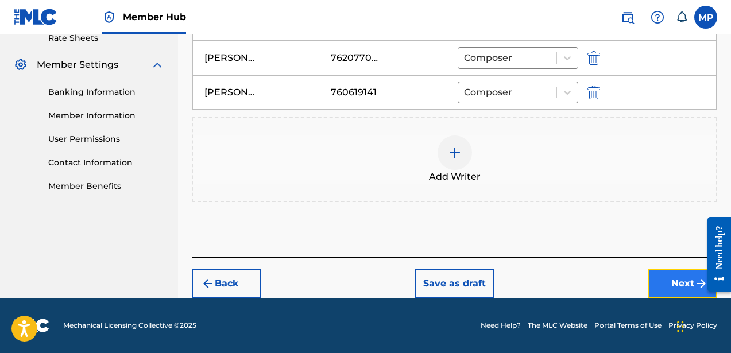
click at [666, 270] on button "Next" at bounding box center [683, 283] width 69 height 29
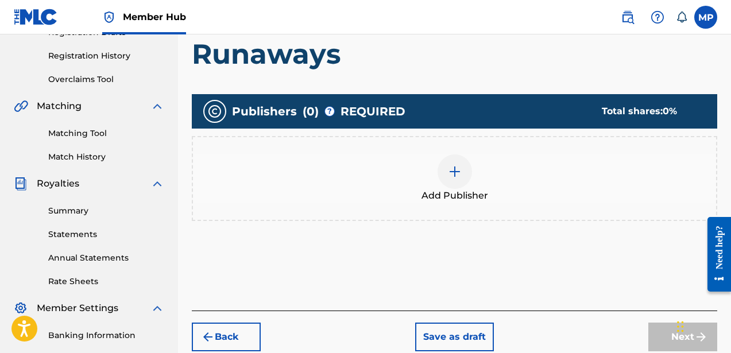
scroll to position [196, 0]
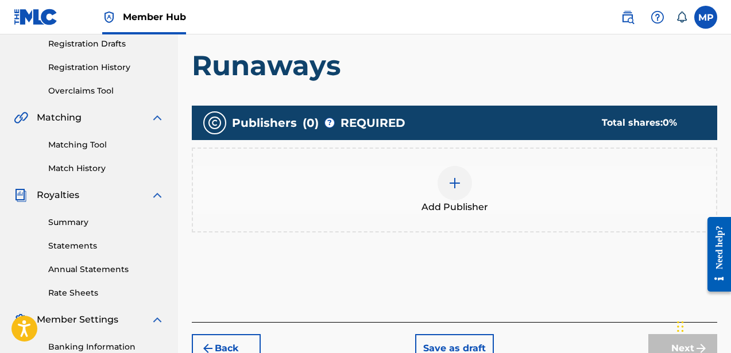
click at [457, 178] on img at bounding box center [455, 183] width 14 height 14
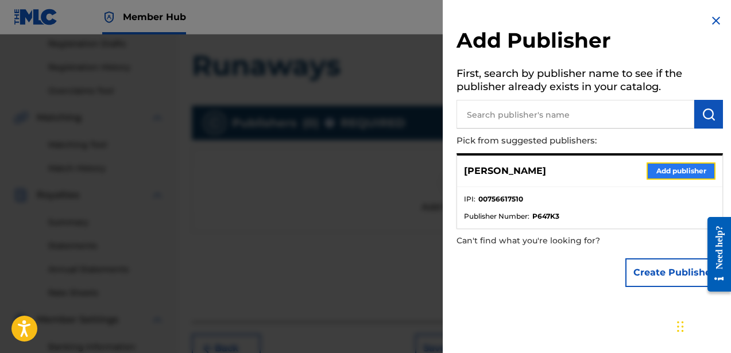
click at [679, 174] on button "Add publisher" at bounding box center [681, 171] width 69 height 17
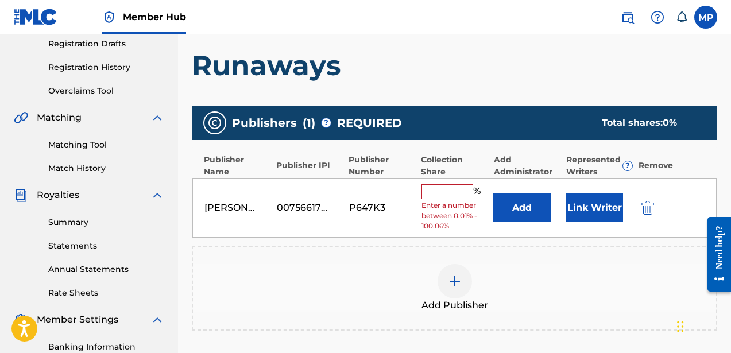
click at [456, 194] on input "text" at bounding box center [448, 191] width 52 height 15
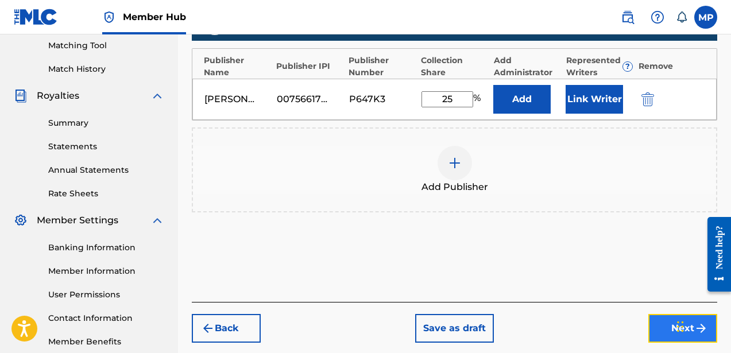
click at [657, 319] on button "Next" at bounding box center [683, 328] width 69 height 29
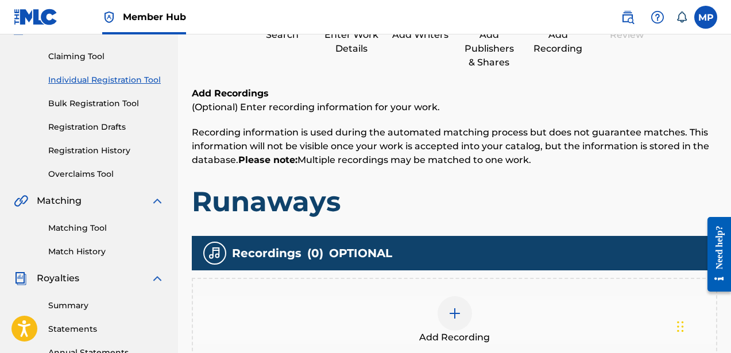
scroll to position [284, 0]
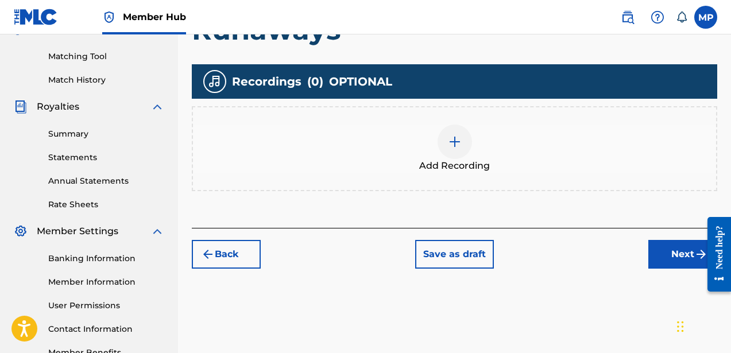
click at [457, 148] on img at bounding box center [455, 142] width 14 height 14
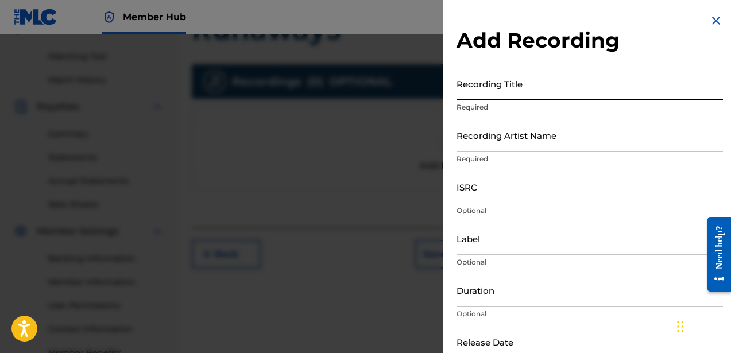
click at [481, 94] on input "Recording Title" at bounding box center [590, 83] width 267 height 33
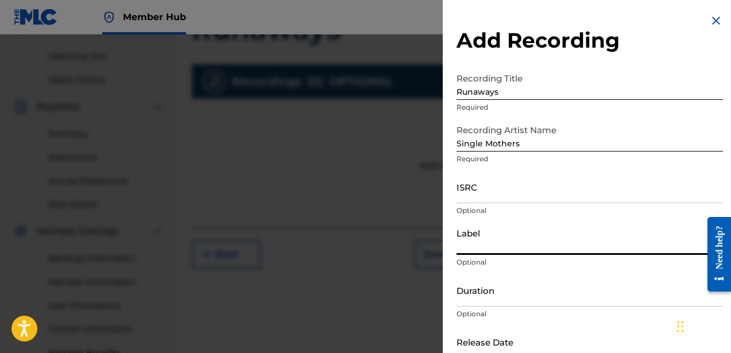
click at [489, 242] on input "Label" at bounding box center [590, 238] width 267 height 33
click at [507, 250] on input "Label" at bounding box center [590, 238] width 267 height 33
click at [519, 298] on input "Duration" at bounding box center [590, 290] width 267 height 33
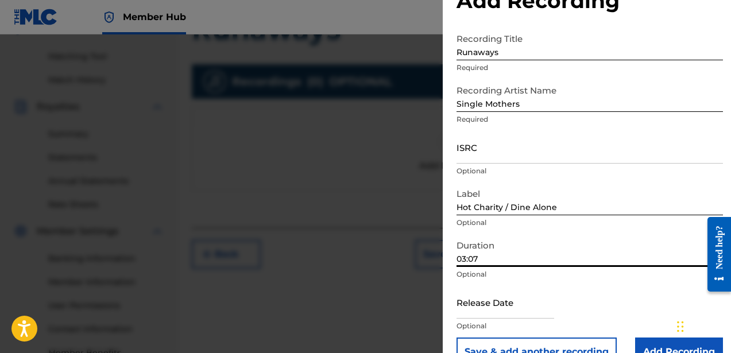
scroll to position [67, 0]
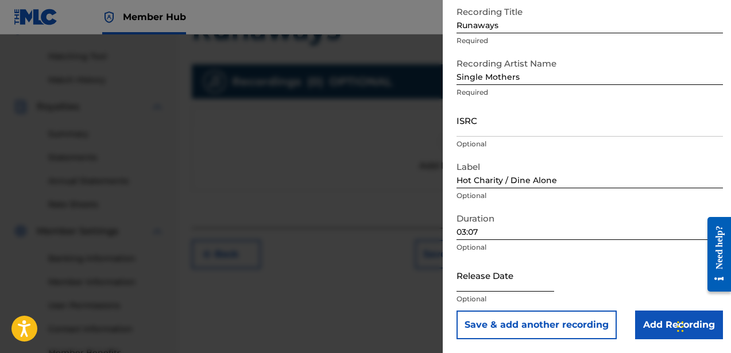
click at [516, 284] on input "text" at bounding box center [506, 275] width 98 height 33
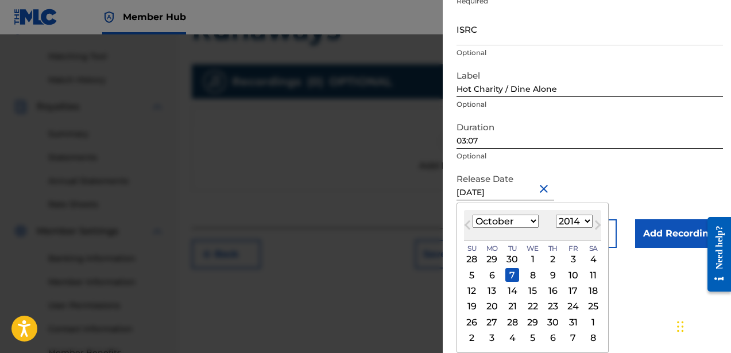
click at [664, 190] on form "Recording Title Runaways Required Recording Artist Name Single Mothers Required…" at bounding box center [590, 78] width 267 height 339
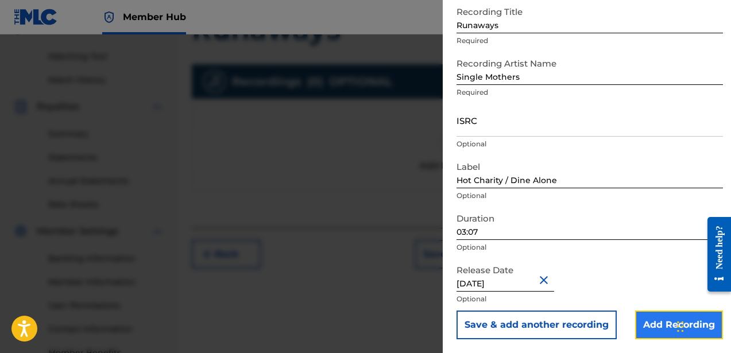
click at [638, 324] on input "Add Recording" at bounding box center [679, 325] width 88 height 29
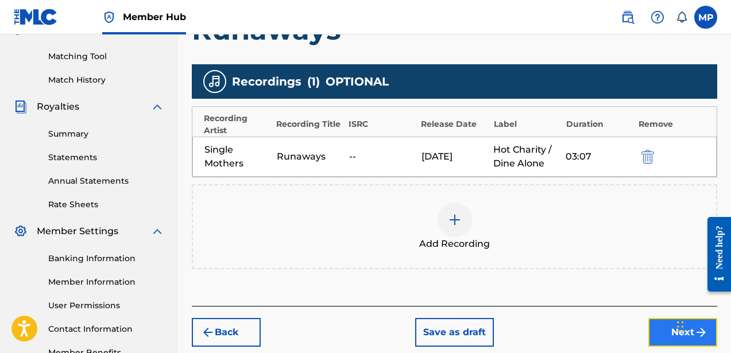
click at [653, 332] on button "Next" at bounding box center [683, 332] width 69 height 29
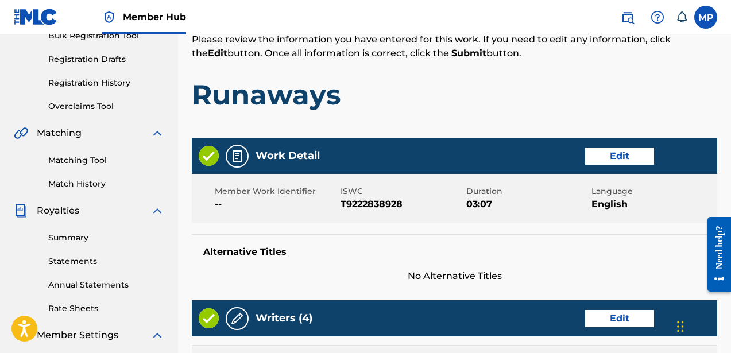
scroll to position [672, 0]
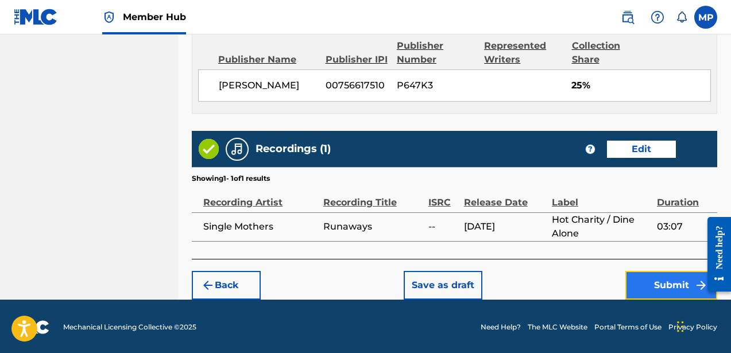
click at [648, 285] on button "Submit" at bounding box center [672, 285] width 92 height 29
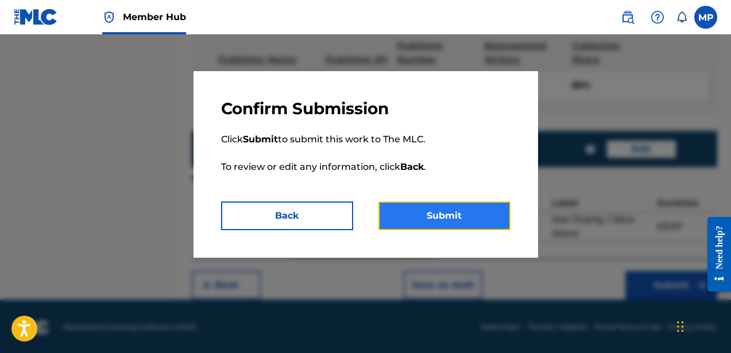
click at [429, 209] on button "Submit" at bounding box center [445, 216] width 132 height 29
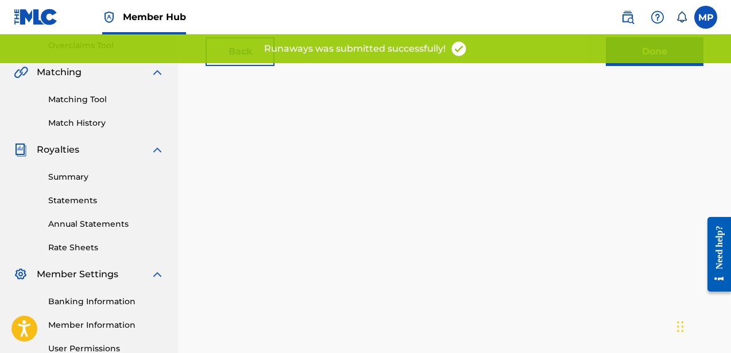
scroll to position [141, 0]
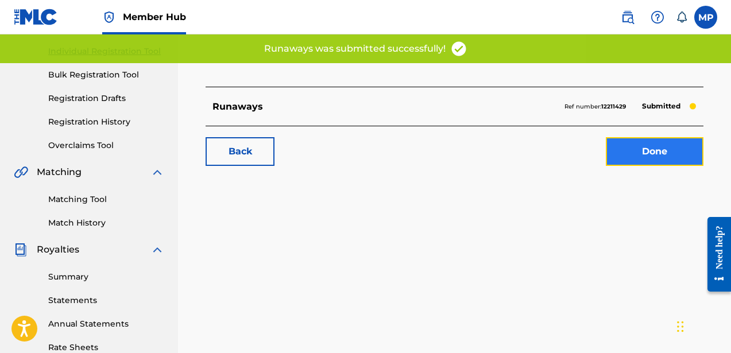
click at [628, 148] on link "Done" at bounding box center [655, 151] width 98 height 29
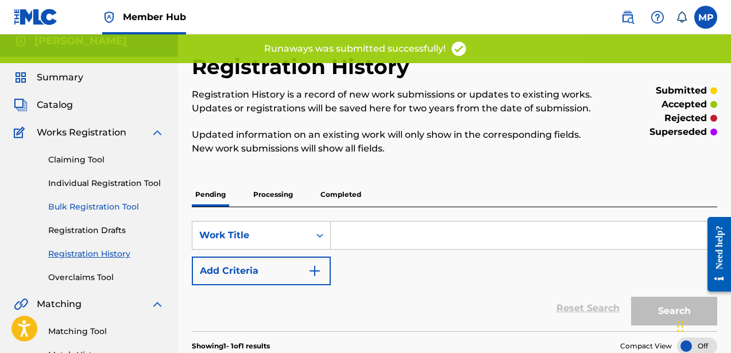
scroll to position [55, 0]
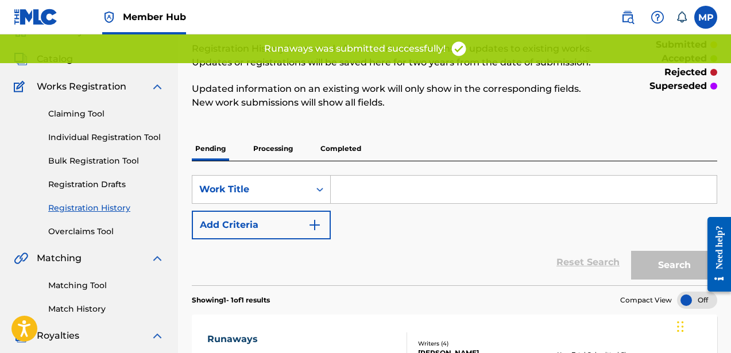
click at [113, 211] on link "Registration History" at bounding box center [106, 208] width 116 height 12
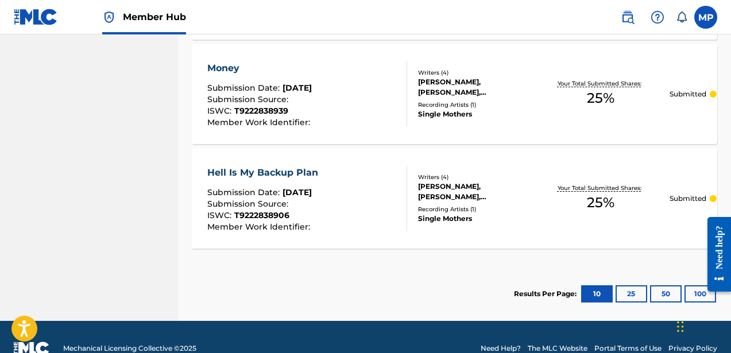
scroll to position [1168, 0]
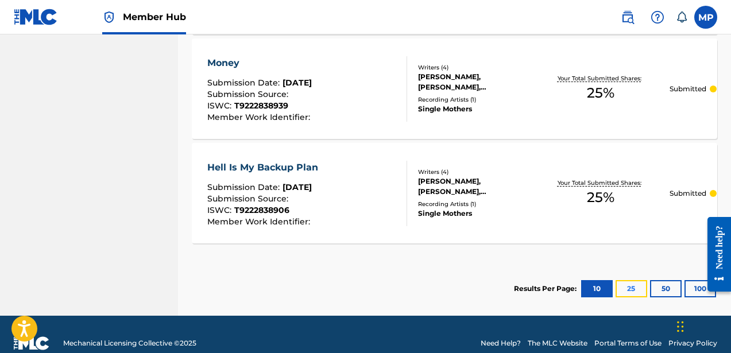
click at [637, 290] on button "25" at bounding box center [632, 288] width 32 height 17
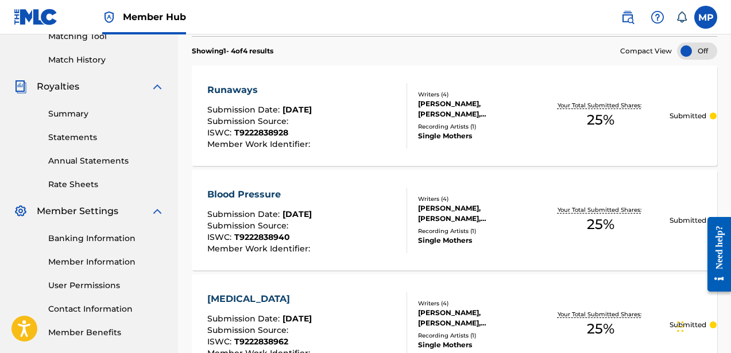
scroll to position [0, 0]
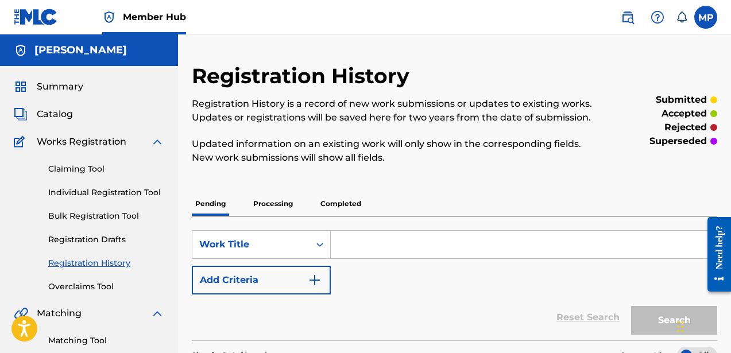
click at [278, 203] on p "Processing" at bounding box center [273, 204] width 47 height 24
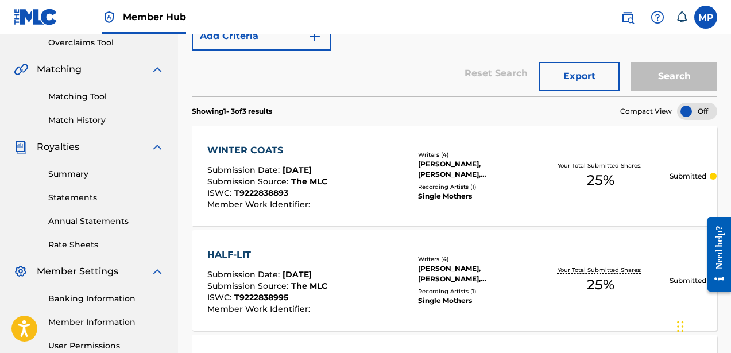
scroll to position [77, 0]
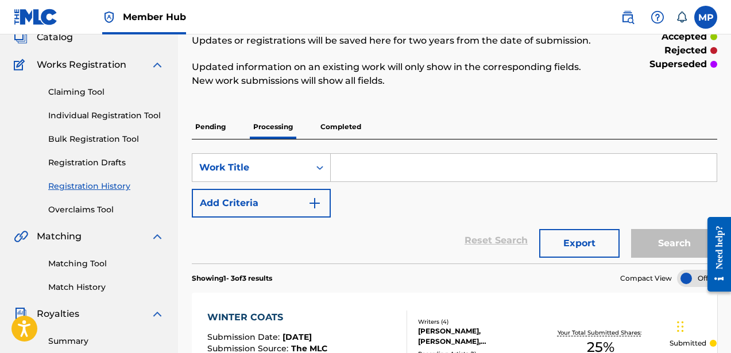
click at [215, 126] on p "Pending" at bounding box center [210, 127] width 37 height 24
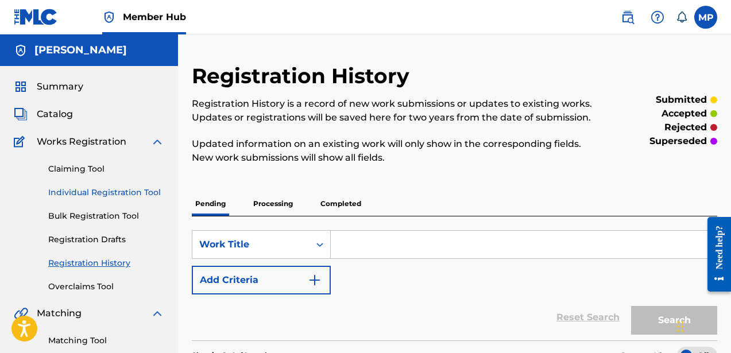
click at [109, 190] on link "Individual Registration Tool" at bounding box center [106, 193] width 116 height 12
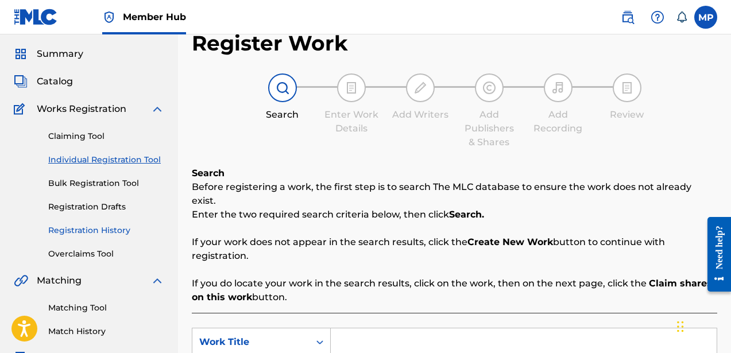
scroll to position [30, 0]
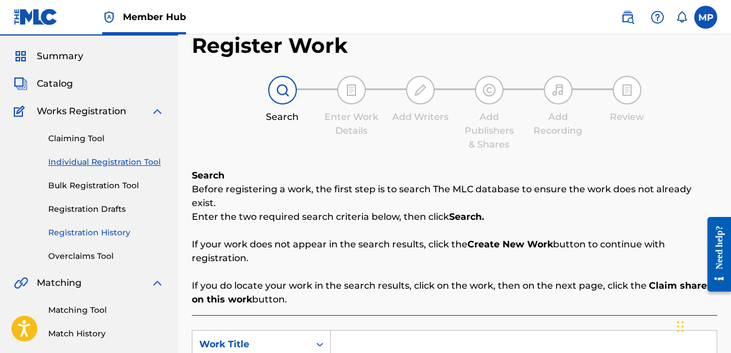
click at [111, 230] on link "Registration History" at bounding box center [106, 233] width 116 height 12
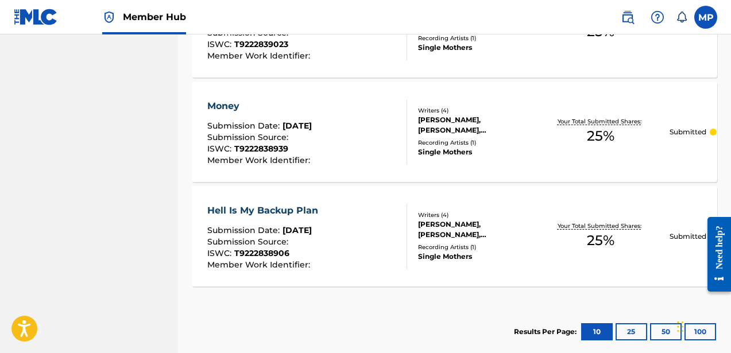
scroll to position [1186, 0]
